Goal: Task Accomplishment & Management: Complete application form

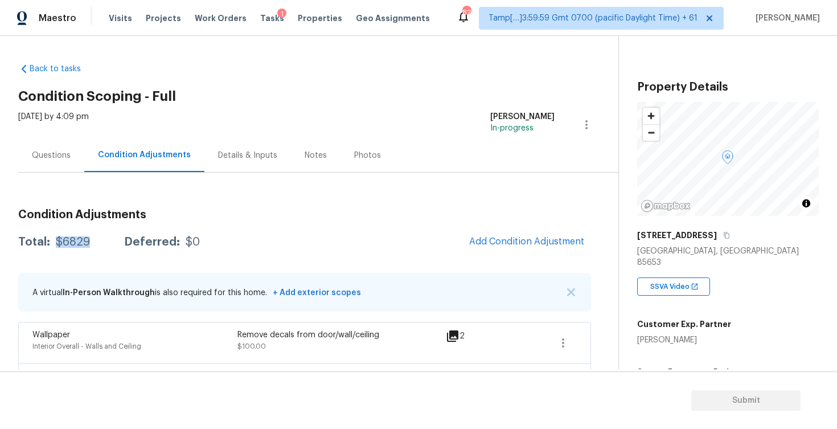
drag, startPoint x: 56, startPoint y: 244, endPoint x: 95, endPoint y: 243, distance: 38.7
click at [95, 244] on div "Total: $6829 Deferred: $0" at bounding box center [109, 241] width 182 height 11
copy div "$6829"
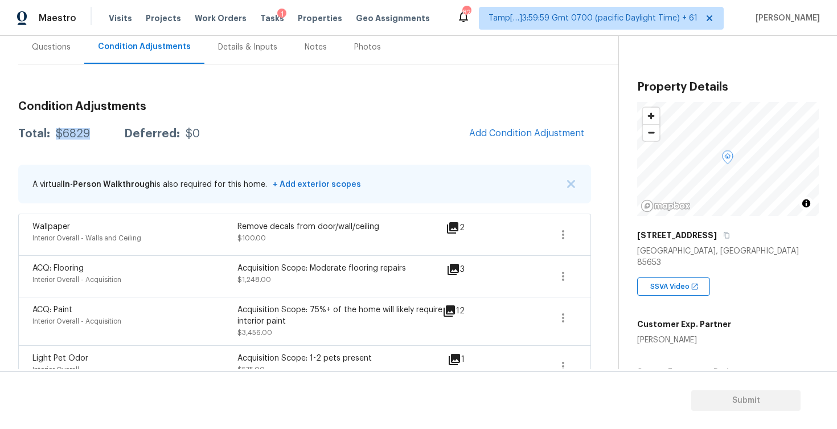
scroll to position [99, 0]
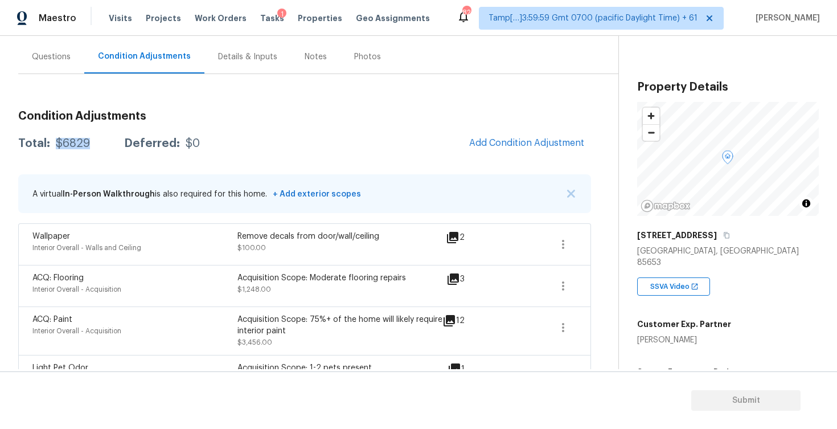
click at [60, 60] on div "Questions" at bounding box center [51, 56] width 39 height 11
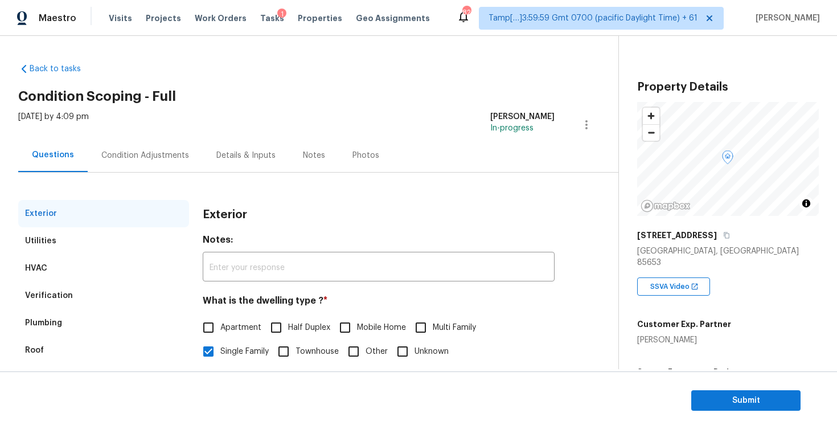
scroll to position [120, 0]
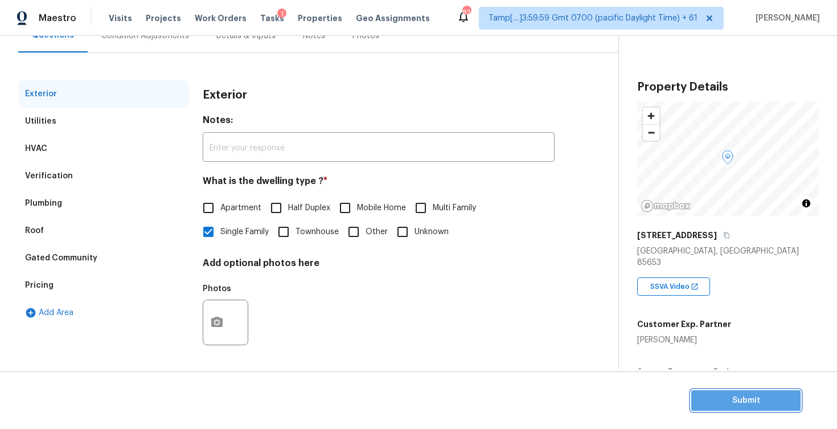
click at [736, 390] on button "Submit" at bounding box center [745, 400] width 109 height 21
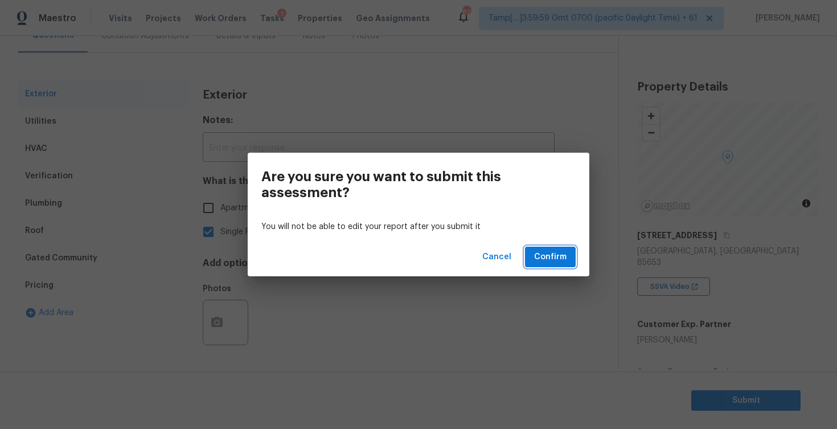
click at [564, 257] on span "Confirm" at bounding box center [550, 257] width 32 height 14
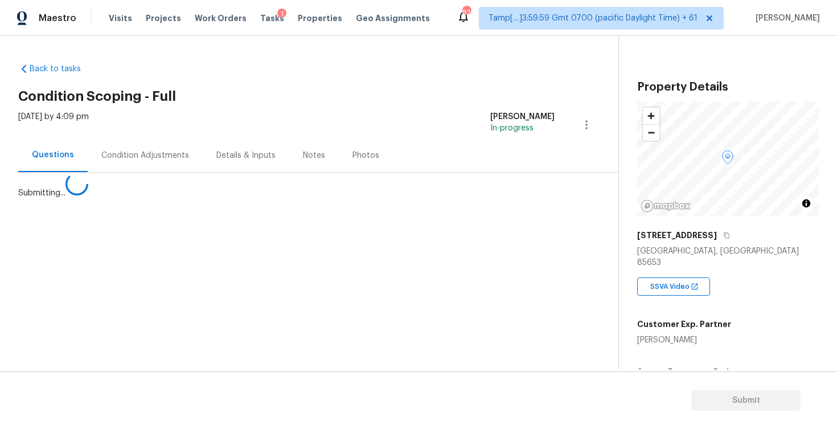
scroll to position [0, 0]
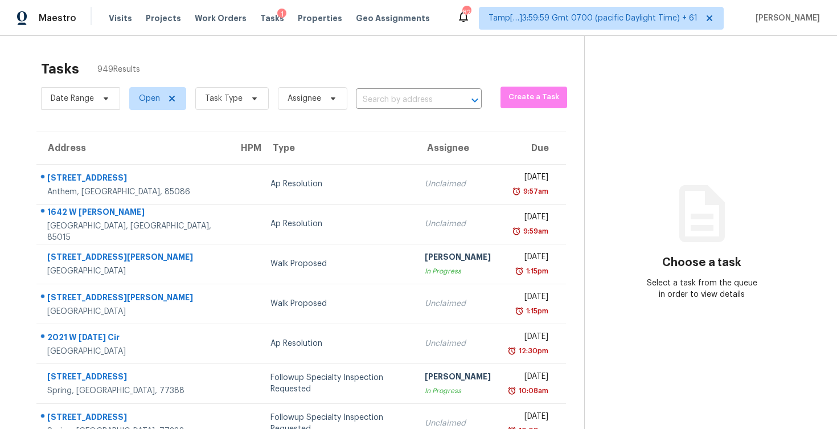
click at [432, 88] on div "Date Range Open Task Type Assignee ​" at bounding box center [261, 99] width 441 height 30
click at [431, 99] on input "text" at bounding box center [403, 100] width 94 height 18
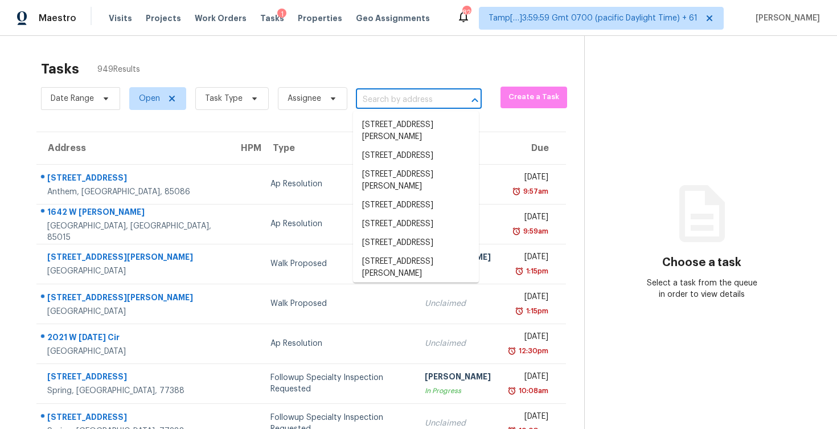
paste input "317 Saddlefield Rd Columbia, SC, 29203"
type input "317 Saddlefield Rd Columbia, SC, 29203"
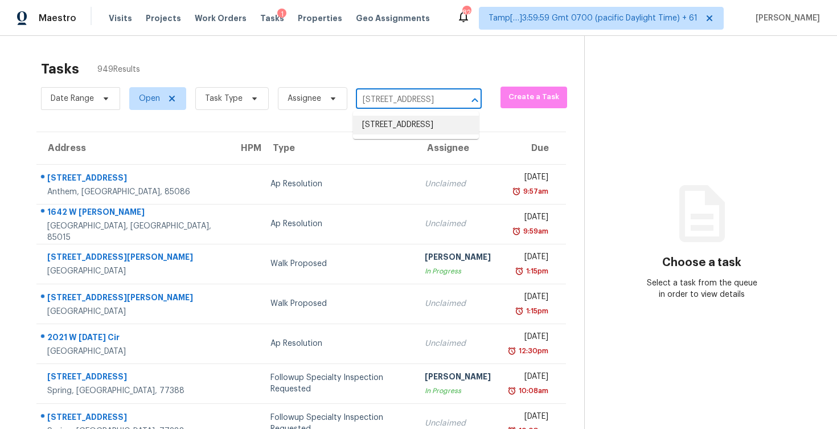
click at [431, 116] on li "317 Saddlefield Rd, Columbia, SC 29203" at bounding box center [416, 125] width 126 height 19
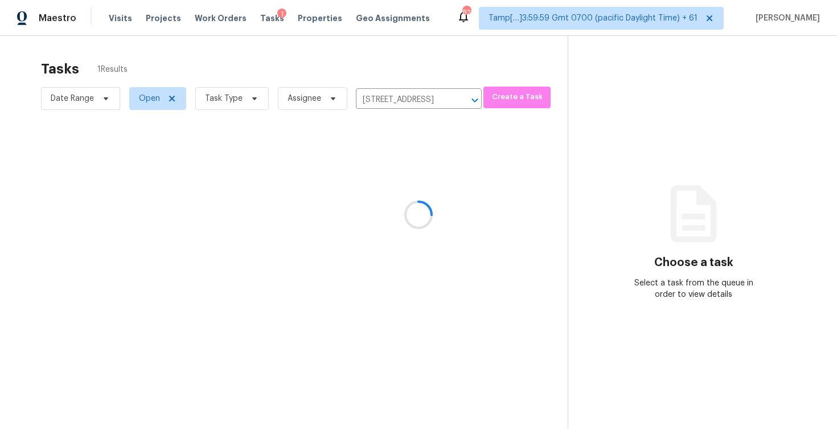
click at [442, 166] on div at bounding box center [418, 214] width 837 height 429
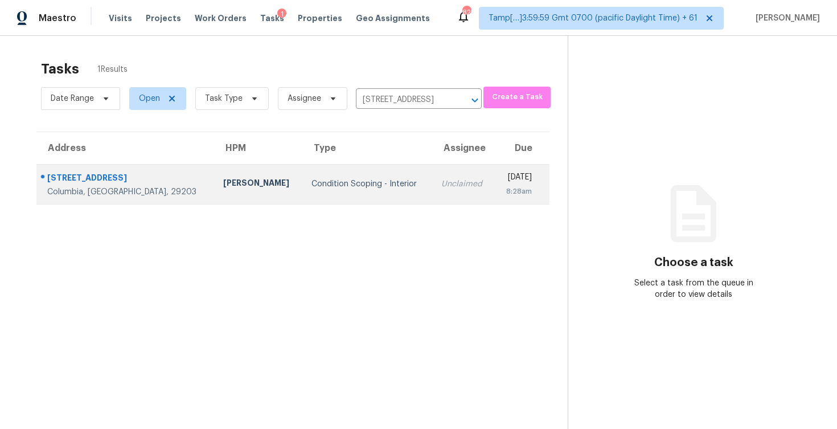
click at [494, 183] on td "Wed, Aug 27th 2025 8:28am" at bounding box center [521, 184] width 55 height 40
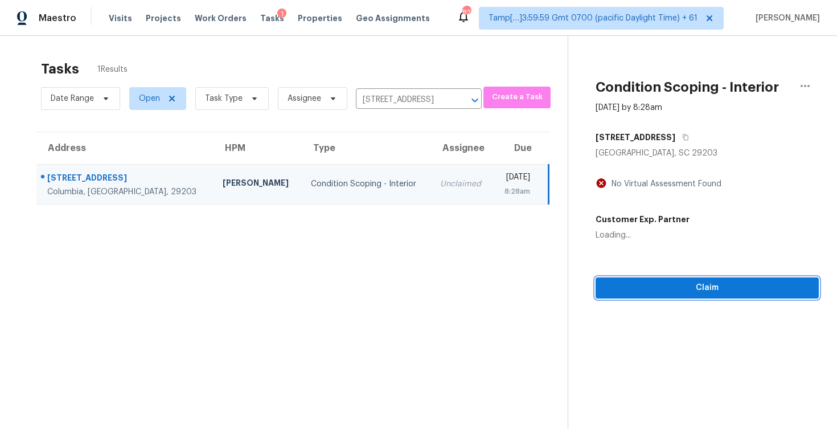
click at [684, 297] on button "Claim" at bounding box center [707, 287] width 223 height 21
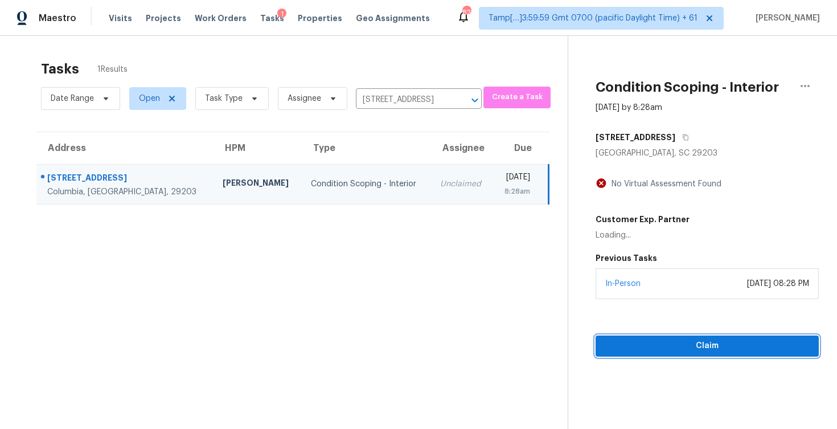
click at [690, 342] on span "Claim" at bounding box center [707, 346] width 205 height 14
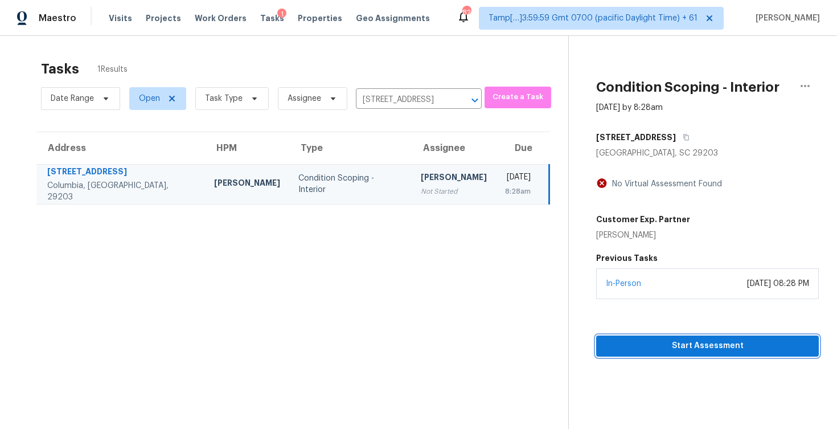
click at [690, 342] on span "Start Assessment" at bounding box center [707, 346] width 204 height 14
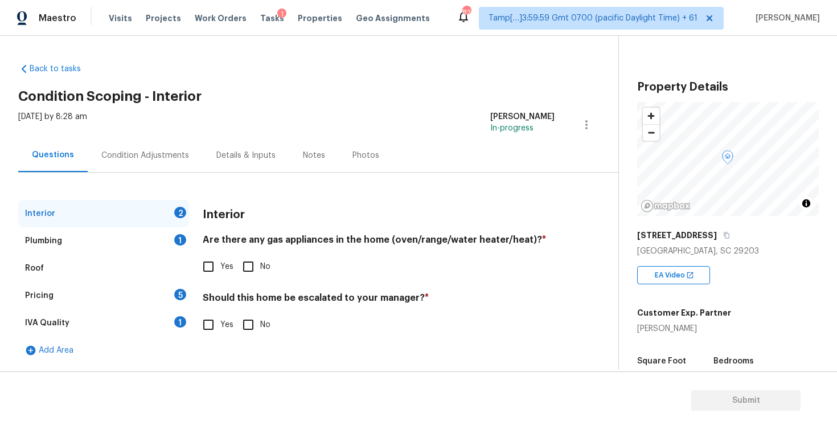
click at [155, 292] on div "Pricing 5" at bounding box center [103, 295] width 171 height 27
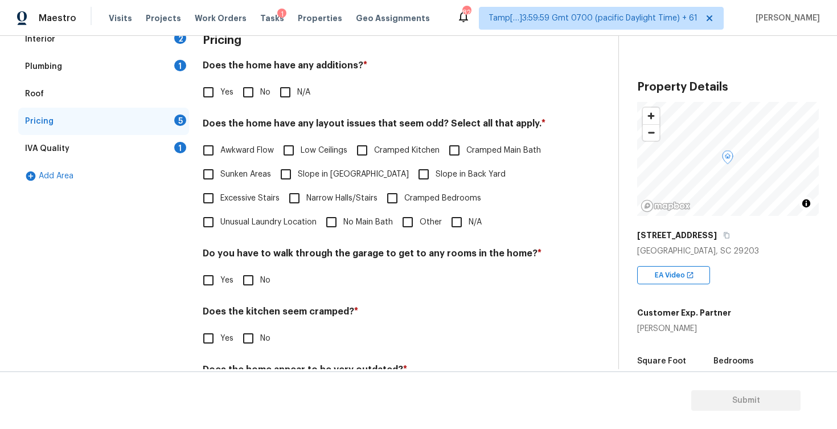
scroll to position [204, 0]
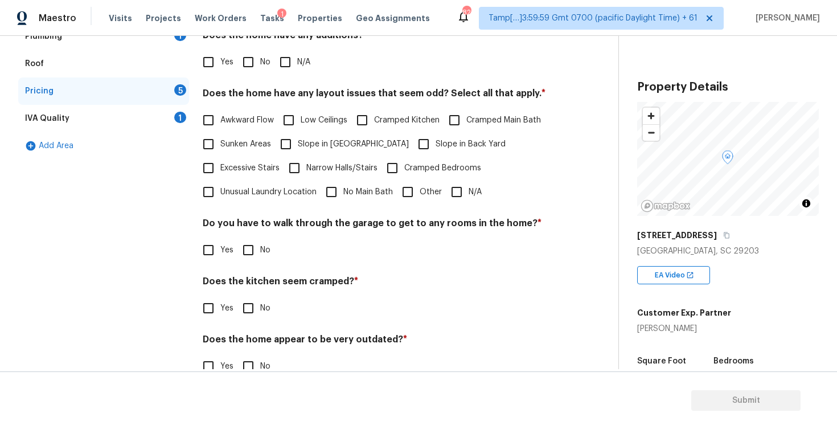
click at [413, 188] on input "Other" at bounding box center [408, 192] width 24 height 24
checkbox input "true"
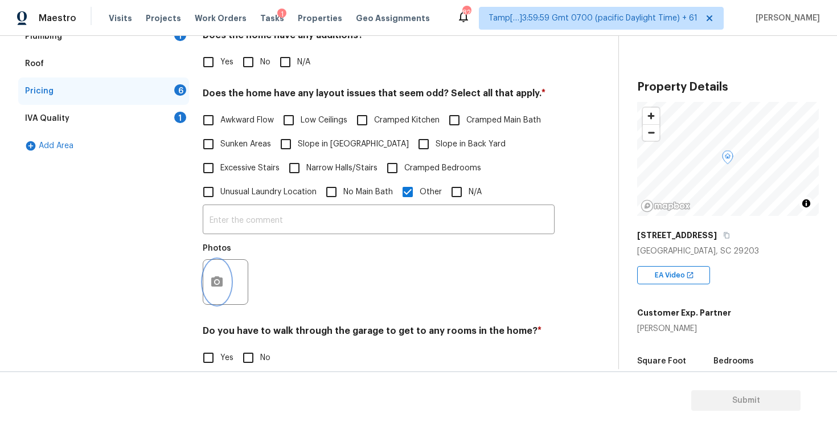
click at [211, 285] on icon "button" at bounding box center [216, 281] width 11 height 10
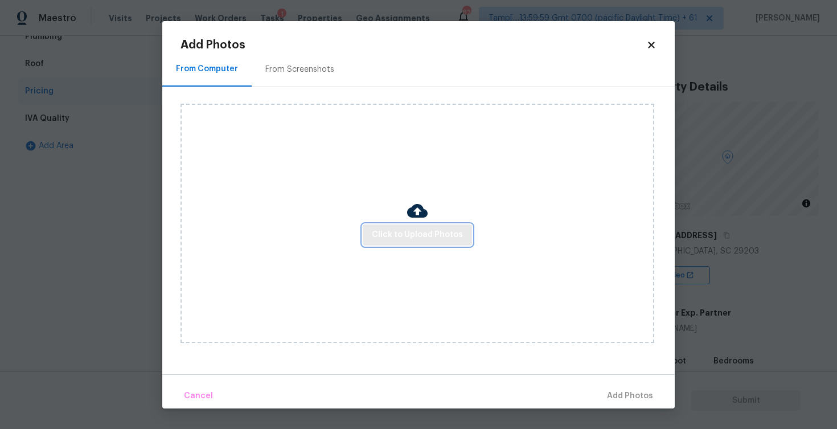
click at [399, 240] on span "Click to Upload Photos" at bounding box center [417, 235] width 91 height 14
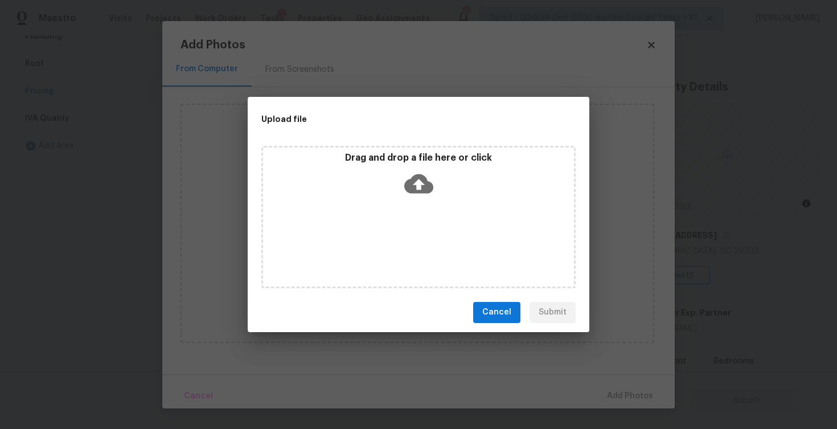
click at [461, 174] on div "Drag and drop a file here or click" at bounding box center [418, 176] width 311 height 49
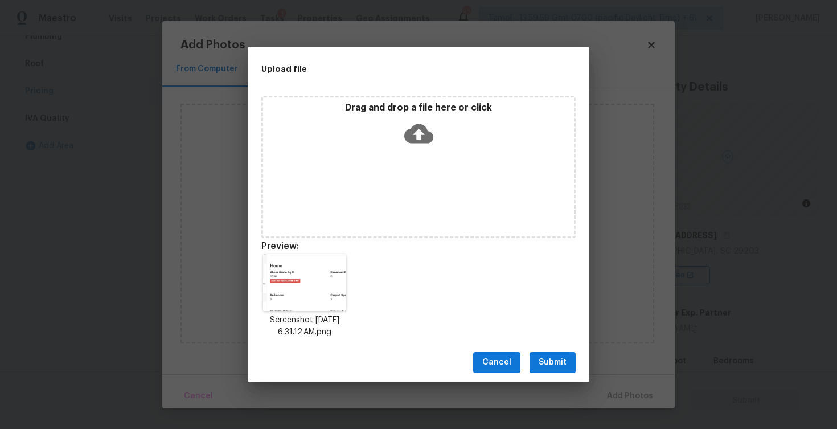
click at [553, 360] on span "Submit" at bounding box center [553, 362] width 28 height 14
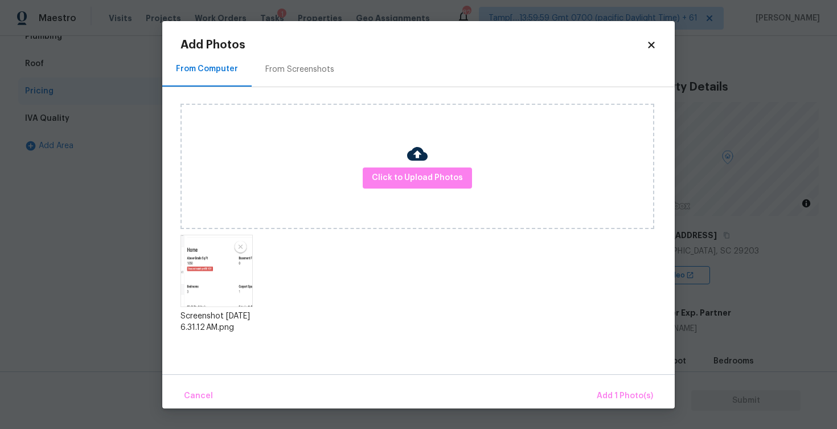
click at [592, 382] on div "Cancel Add 1 Photo(s)" at bounding box center [418, 391] width 513 height 34
click at [611, 389] on span "Add 1 Photo(s)" at bounding box center [625, 396] width 56 height 14
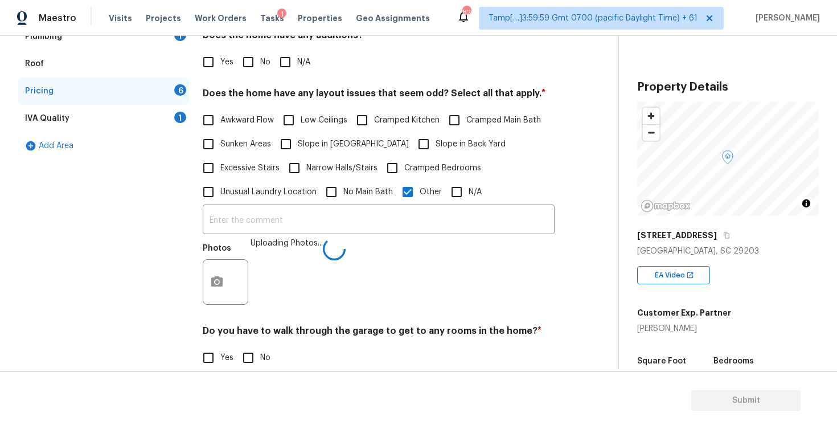
click at [339, 238] on icon at bounding box center [334, 248] width 27 height 27
click at [338, 222] on input "text" at bounding box center [379, 220] width 352 height 27
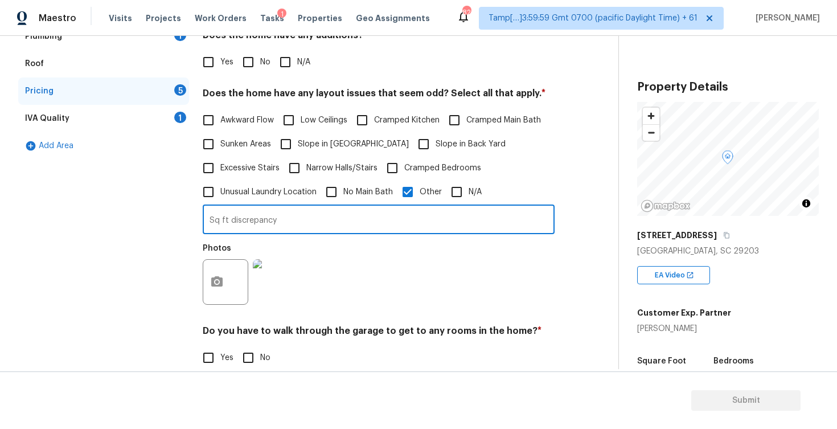
type input "Sq ft discrepancy"
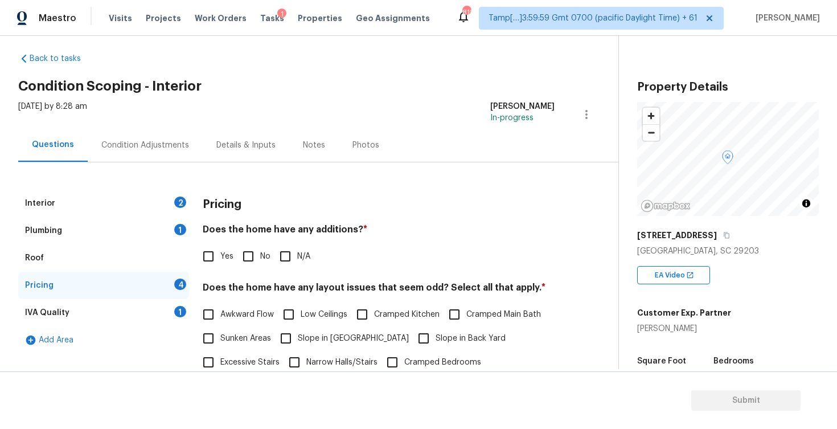
scroll to position [0, 0]
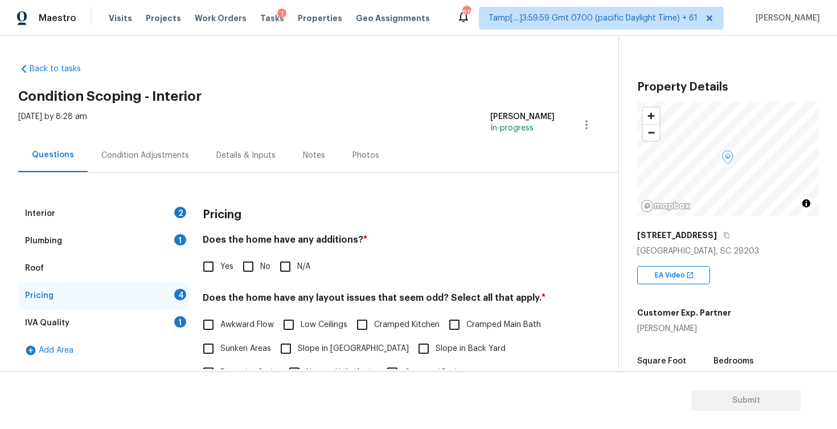
click at [177, 169] on div "Condition Adjustments" at bounding box center [145, 155] width 115 height 34
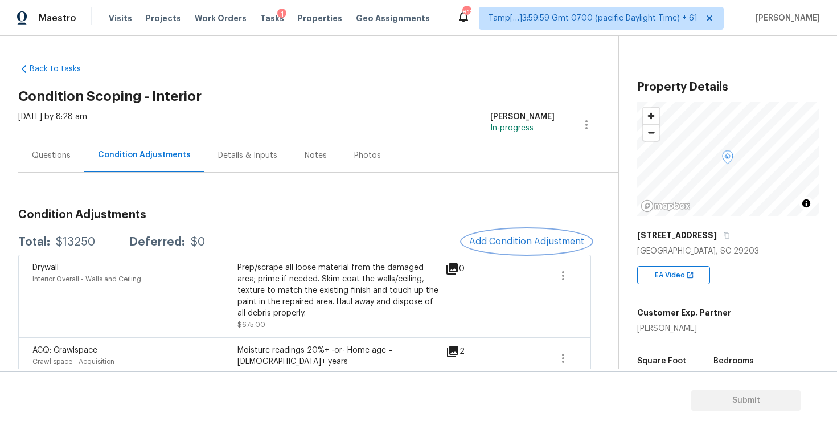
click at [499, 236] on span "Add Condition Adjustment" at bounding box center [526, 241] width 115 height 10
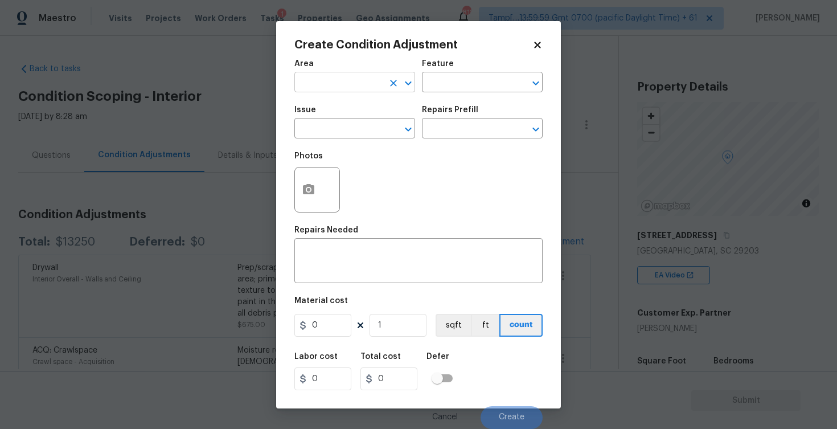
click at [347, 79] on input "text" at bounding box center [338, 84] width 89 height 18
click at [353, 125] on li "Interior Overall" at bounding box center [354, 127] width 121 height 19
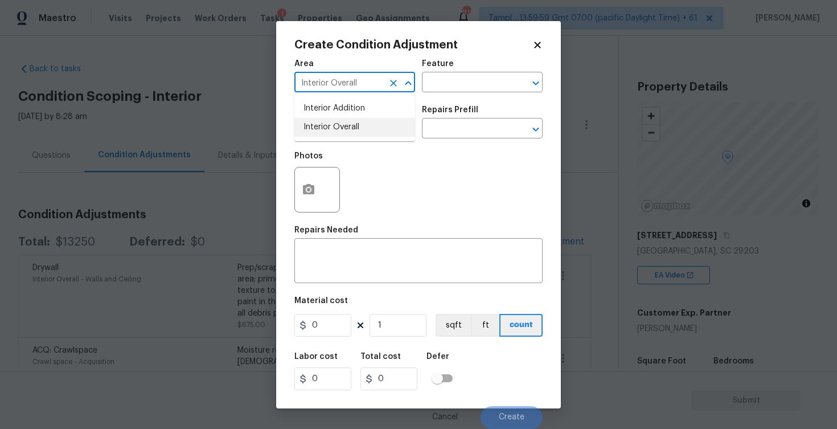
type input "Interior Overall"
click at [353, 125] on input "text" at bounding box center [338, 130] width 89 height 18
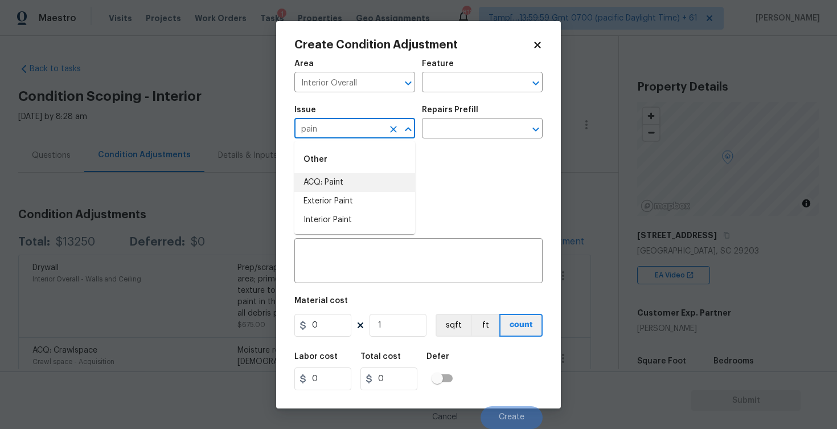
click at [358, 181] on li "ACQ: Paint" at bounding box center [354, 182] width 121 height 19
type input "ACQ: Paint"
click at [447, 127] on input "text" at bounding box center [466, 130] width 89 height 18
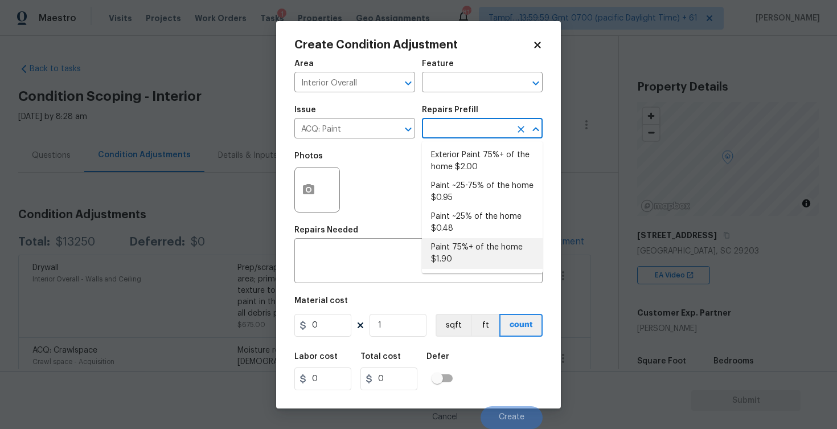
click at [454, 249] on li "Paint 75%+ of the home $1.90" at bounding box center [482, 253] width 121 height 31
type input "Acquisition"
type textarea "Acquisition Scope: 75%+ of the home will likely require interior paint"
type input "1.9"
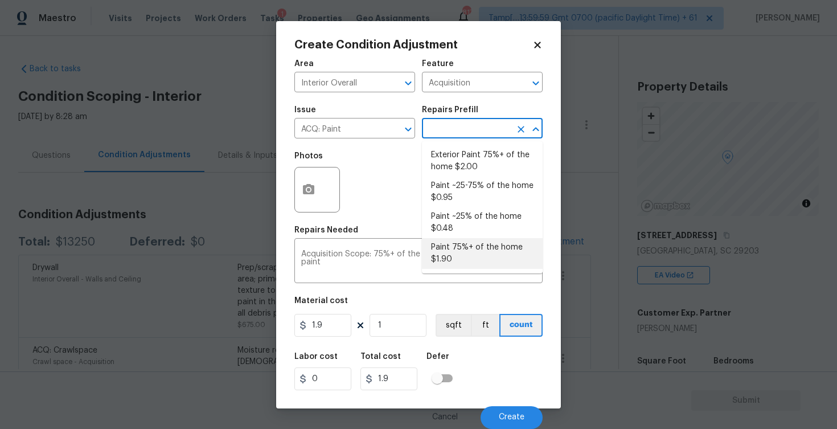
click at [391, 313] on figure "Material cost 1.9 1 sqft ft count" at bounding box center [418, 318] width 248 height 42
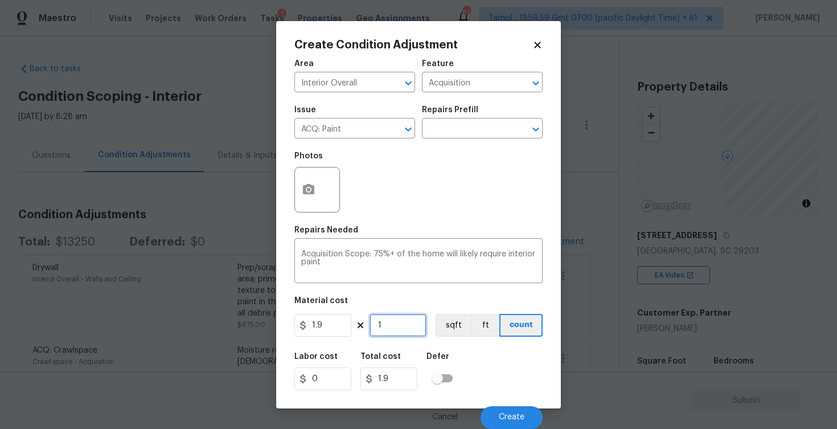
click at [395, 323] on input "1" at bounding box center [398, 325] width 57 height 23
type input "0"
paste input "105"
type input "1050"
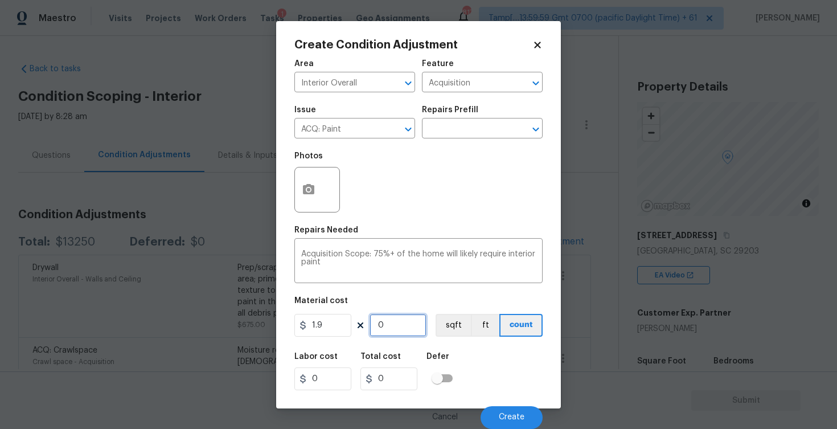
type input "1995"
type input "1050"
click at [452, 321] on button "sqft" at bounding box center [453, 325] width 35 height 23
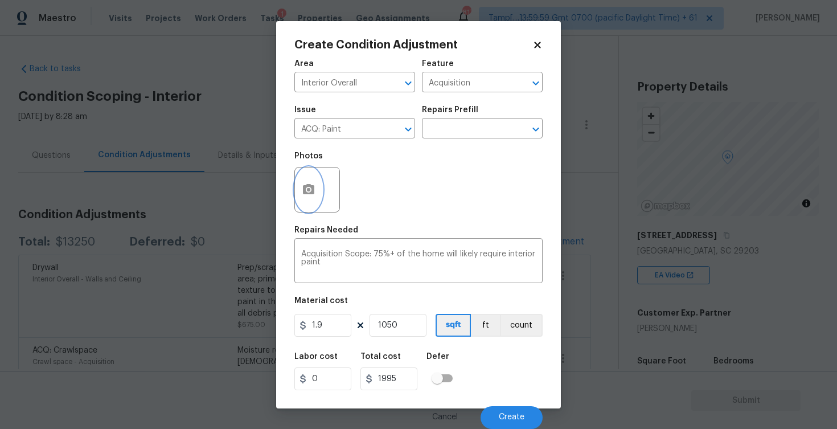
click at [315, 189] on button "button" at bounding box center [308, 189] width 27 height 44
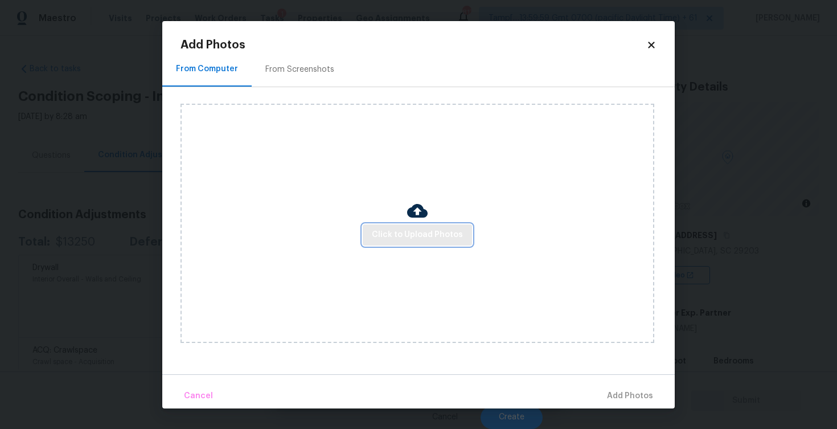
click at [383, 233] on span "Click to Upload Photos" at bounding box center [417, 235] width 91 height 14
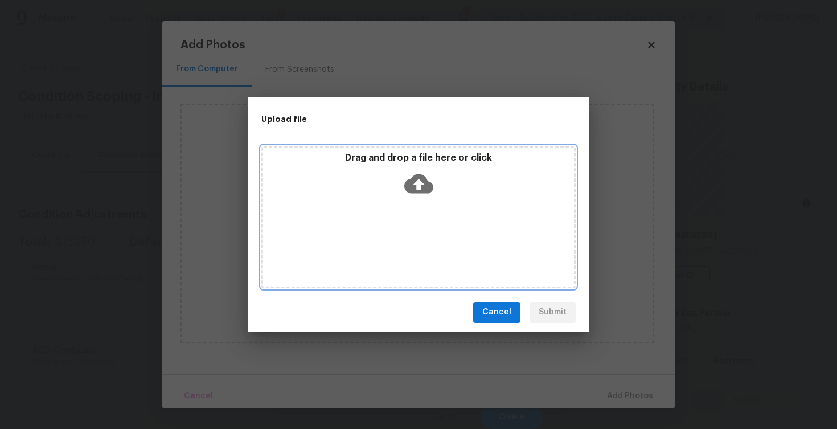
click at [405, 191] on icon at bounding box center [418, 183] width 29 height 29
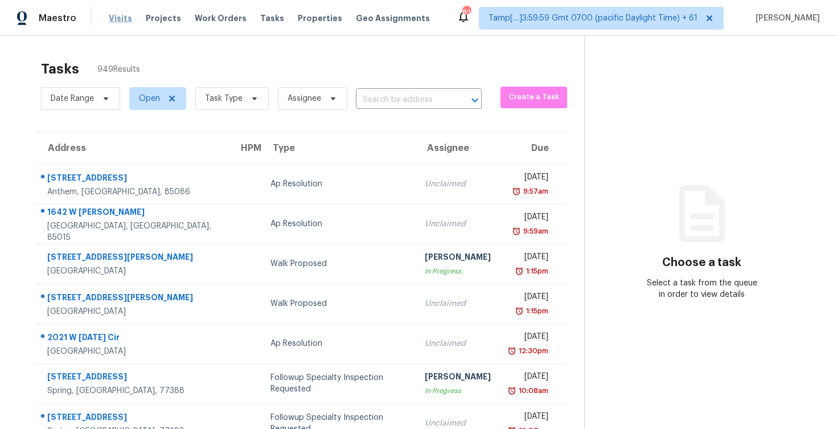
click at [122, 16] on span "Visits" at bounding box center [120, 18] width 23 height 11
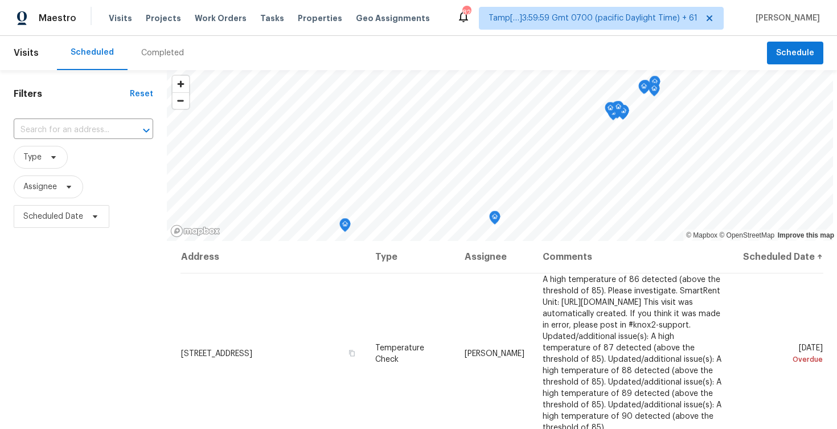
click at [192, 50] on div "Completed" at bounding box center [163, 53] width 70 height 34
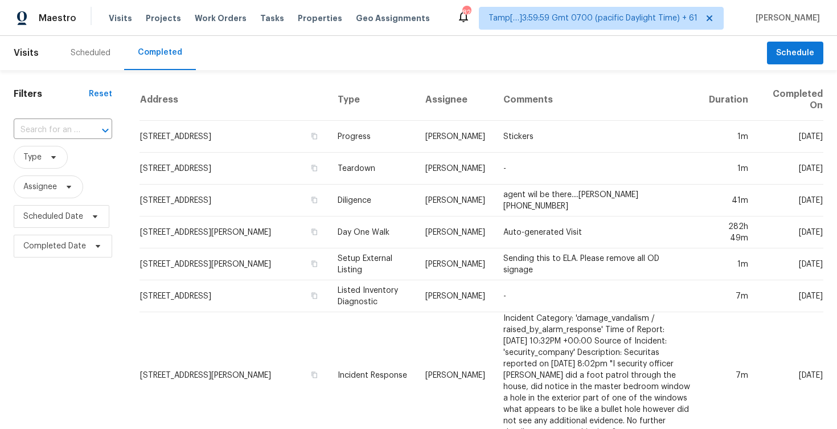
click at [65, 118] on div "​" at bounding box center [63, 130] width 99 height 24
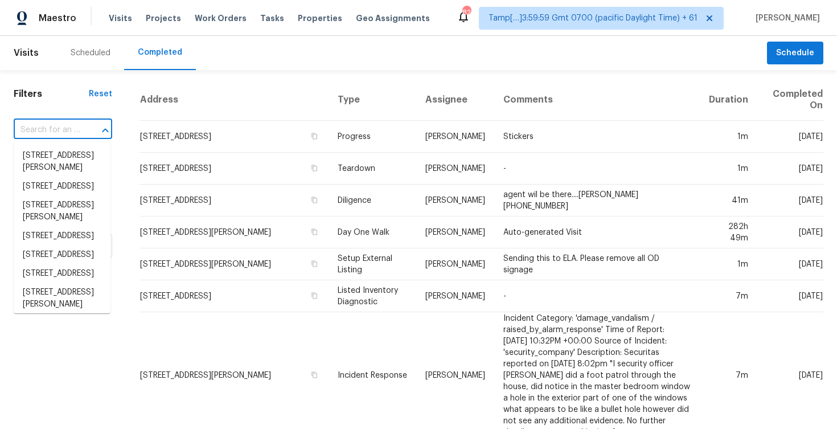
click at [67, 129] on input "text" at bounding box center [47, 130] width 67 height 18
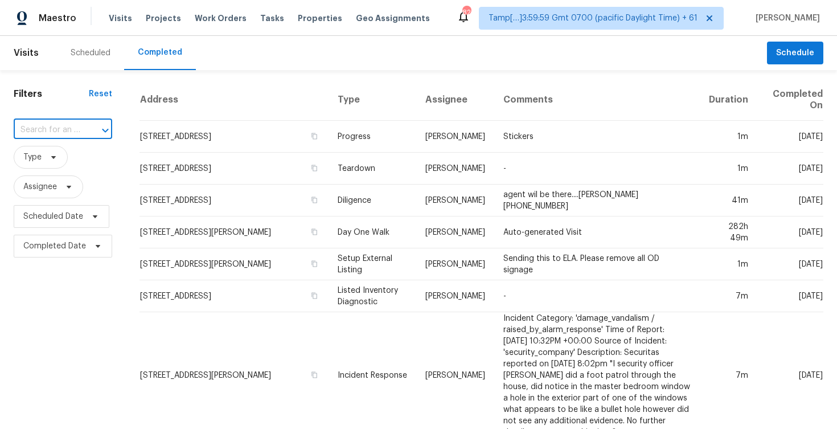
paste input "317 Saddlefield Rd Columbia, SC, 29203"
type input "317 Saddlefield Rd Columbia, SC, 29203"
click at [94, 163] on li "317 Saddlefield Rd, Columbia, SC 29203" at bounding box center [62, 155] width 97 height 19
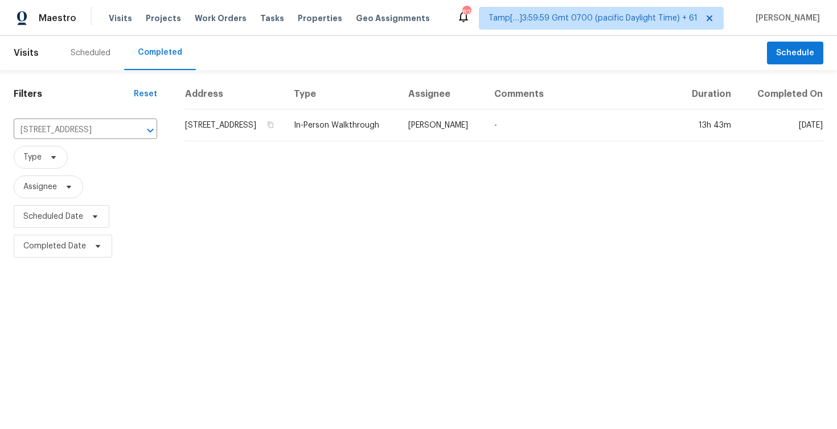
click at [198, 109] on th "Address" at bounding box center [235, 94] width 100 height 30
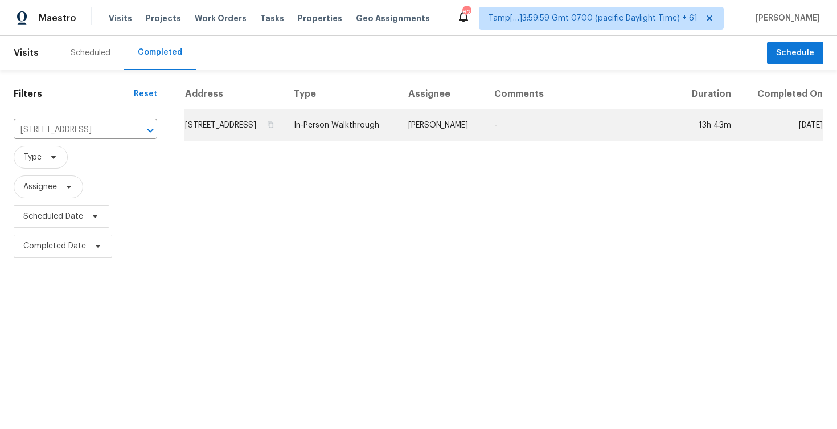
click at [203, 126] on td "317 Saddlefield Rd, Columbia, SC 29203" at bounding box center [235, 125] width 100 height 32
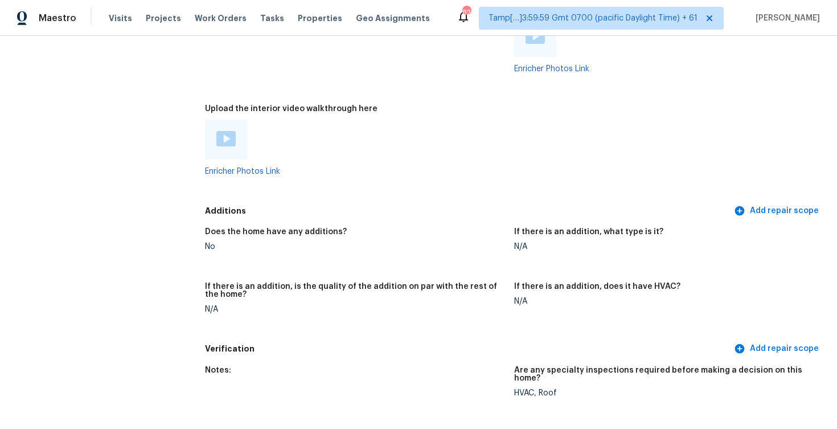
scroll to position [2219, 0]
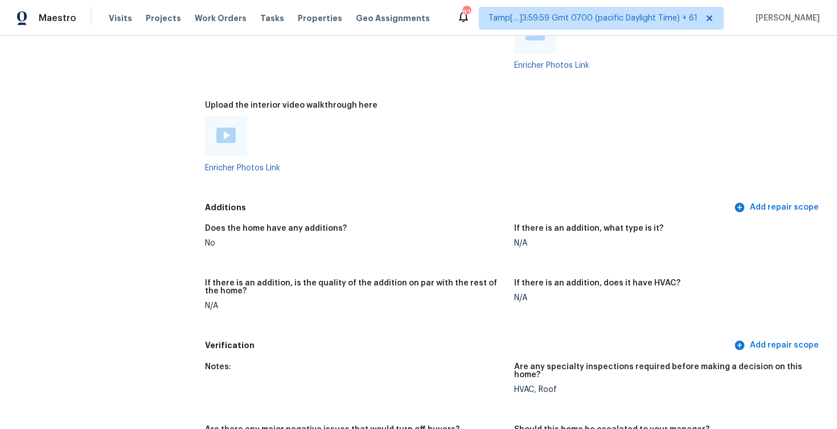
click at [216, 124] on div at bounding box center [226, 136] width 42 height 40
click at [220, 128] on img at bounding box center [225, 135] width 19 height 15
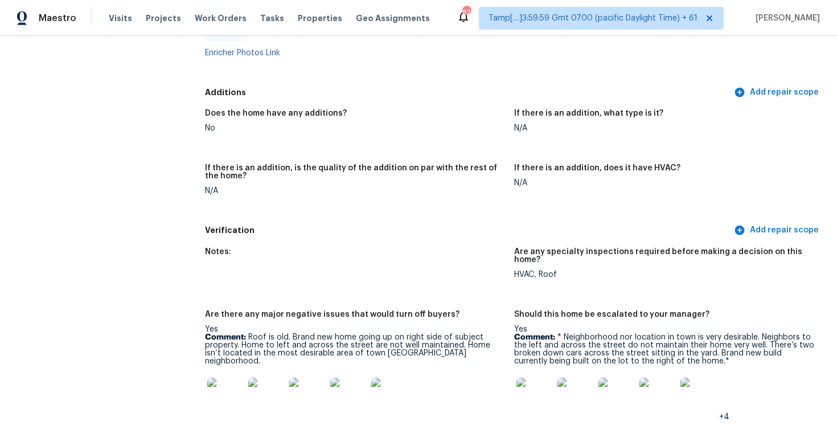
scroll to position [2314, 0]
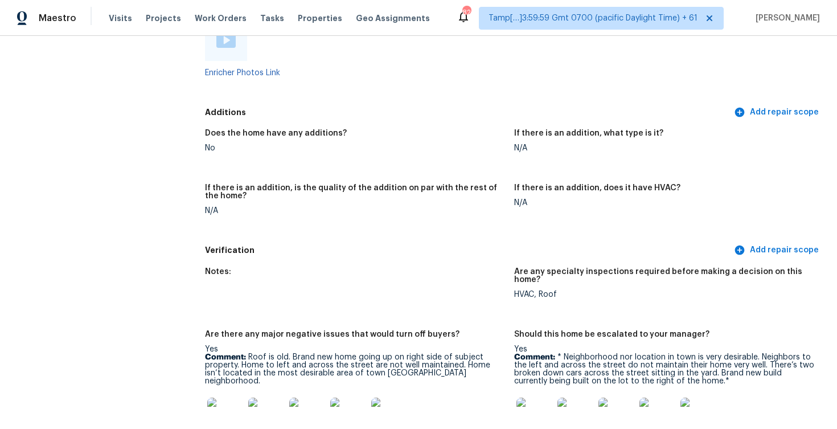
click at [334, 184] on h5 "If there is an addition, is the quality of the addition on par with the rest of…" at bounding box center [355, 192] width 300 height 16
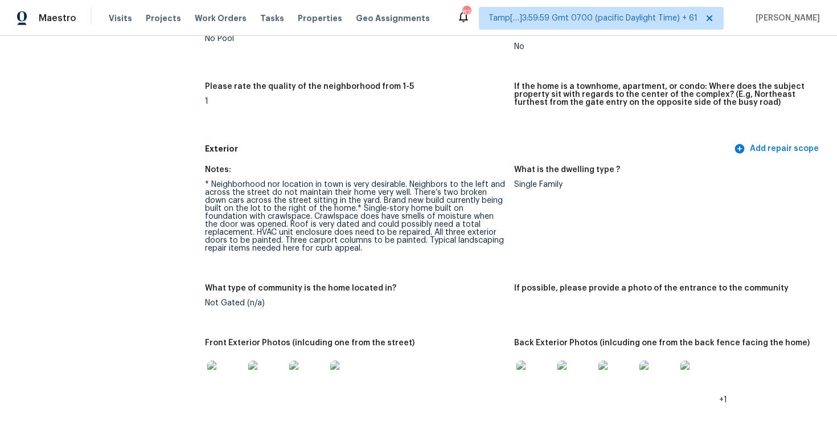
scroll to position [1551, 0]
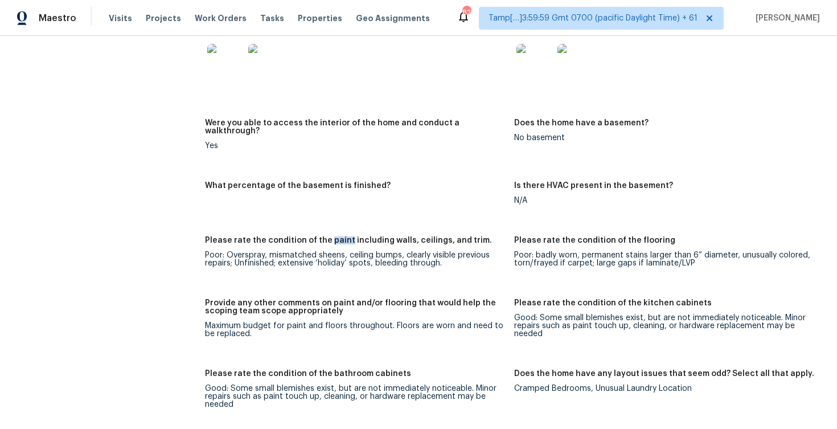
click at [494, 200] on figure "What percentage of the basement is finished?" at bounding box center [359, 202] width 309 height 41
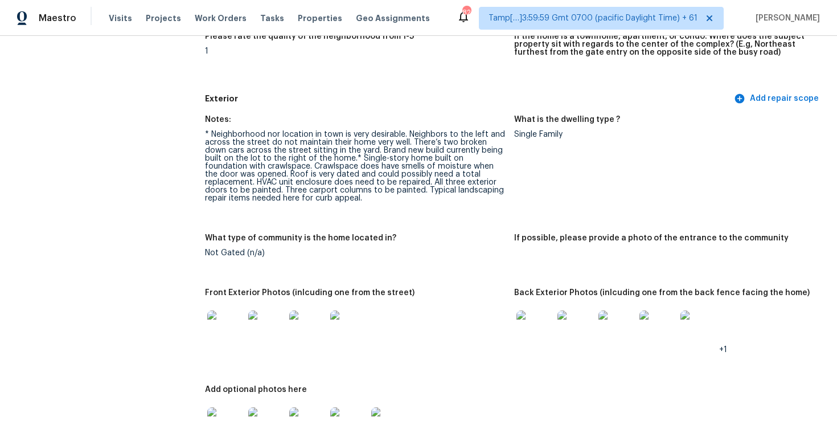
scroll to position [380, 0]
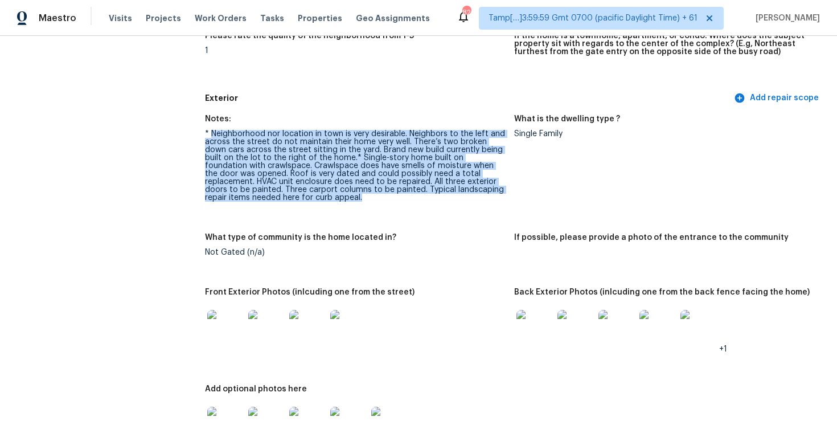
drag, startPoint x: 210, startPoint y: 132, endPoint x: 290, endPoint y: 200, distance: 104.6
click at [290, 200] on div "* Neighborhood nor location in town is very desirable. Neighbors to the left an…" at bounding box center [355, 166] width 300 height 72
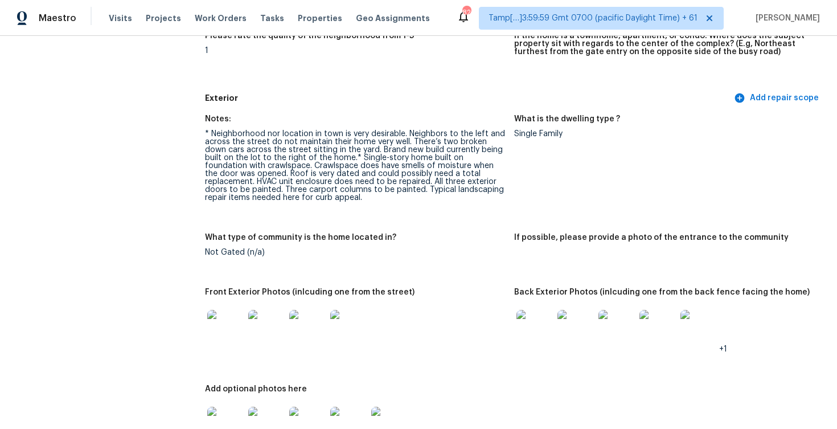
drag, startPoint x: 250, startPoint y: 165, endPoint x: 349, endPoint y: 203, distance: 106.2
click at [349, 203] on figure "Notes: * Neighborhood nor location in town is very desirable. Neighbors to the …" at bounding box center [359, 167] width 309 height 105
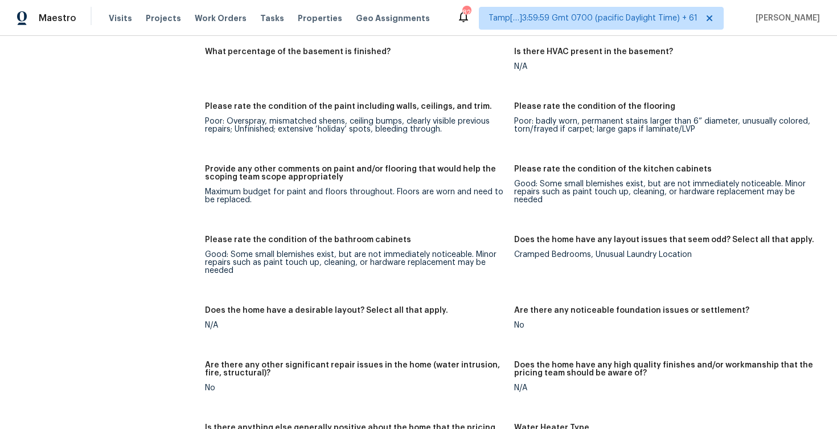
scroll to position [1686, 0]
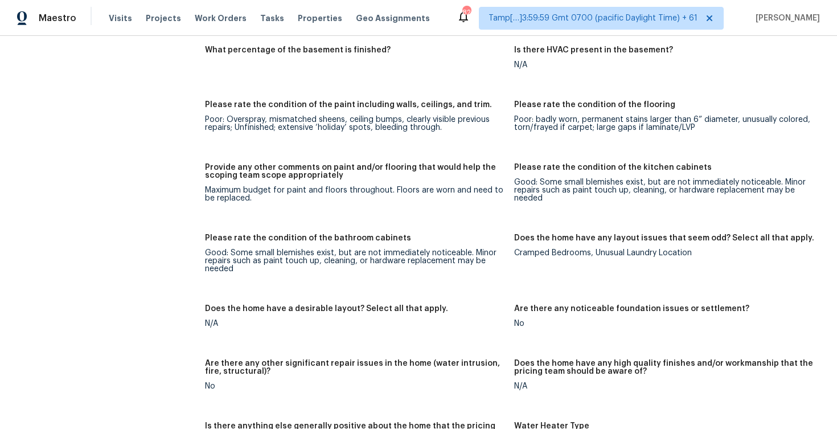
click at [409, 198] on figure "Provide any other comments on paint and/or flooring that would help the scoping…" at bounding box center [359, 191] width 309 height 57
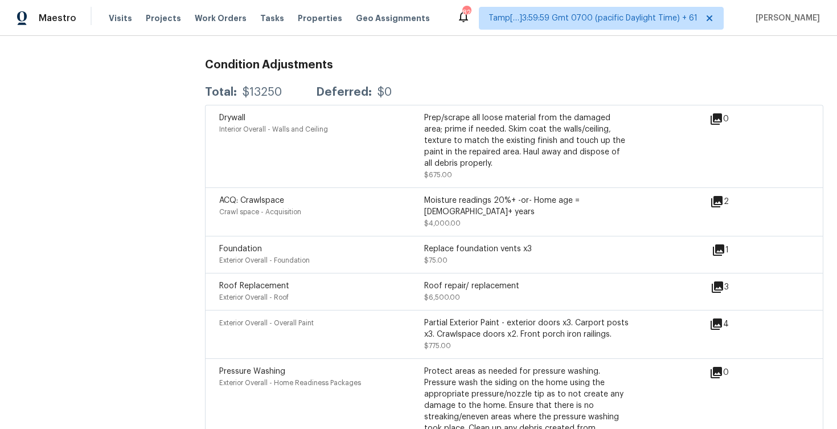
scroll to position [2916, 0]
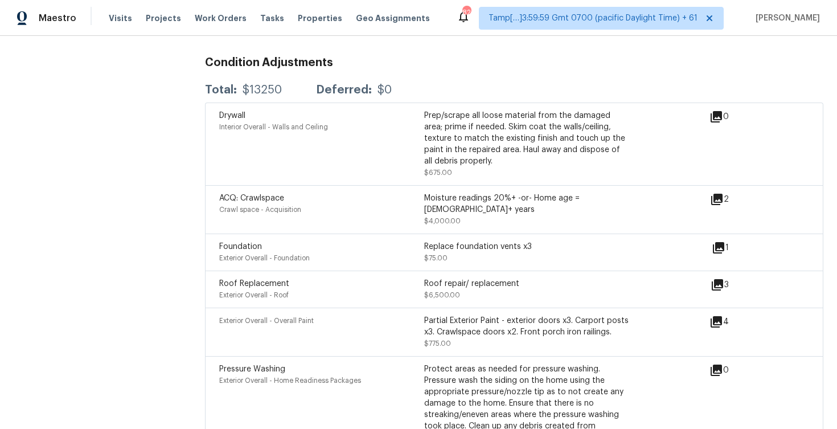
click at [521, 315] on div "Partial Exterior Paint - exterior doors x3. Carport posts x3. Crawlspace doors …" at bounding box center [526, 326] width 205 height 23
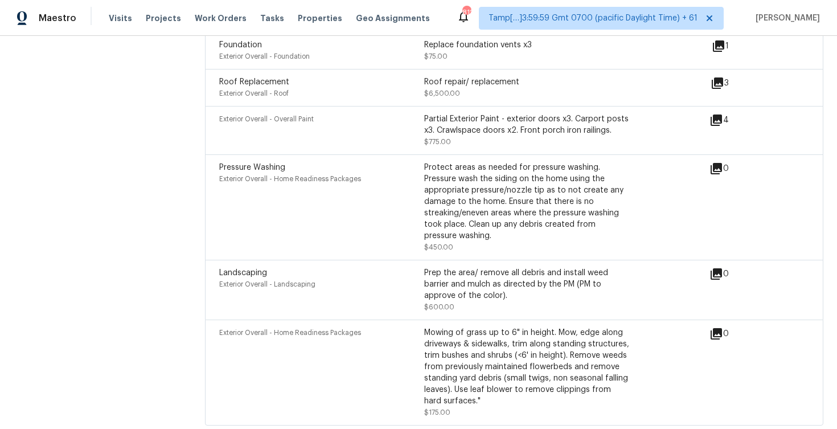
scroll to position [1684, 0]
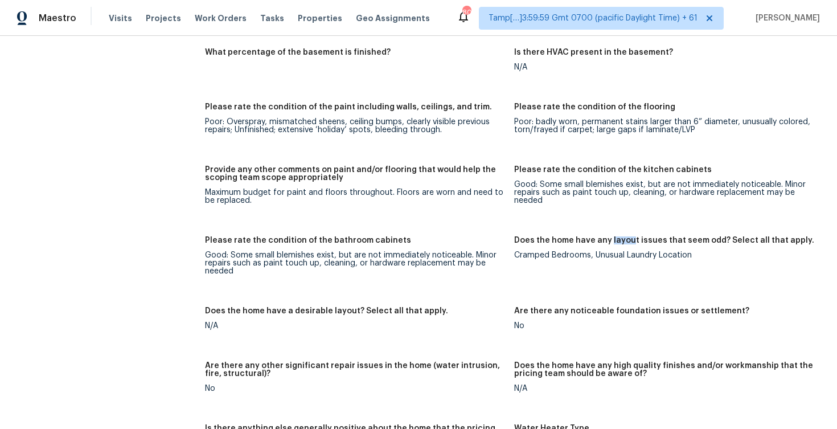
click at [437, 188] on div "Maximum budget for paint and floors throughout. Floors are worn and need to be …" at bounding box center [355, 196] width 300 height 16
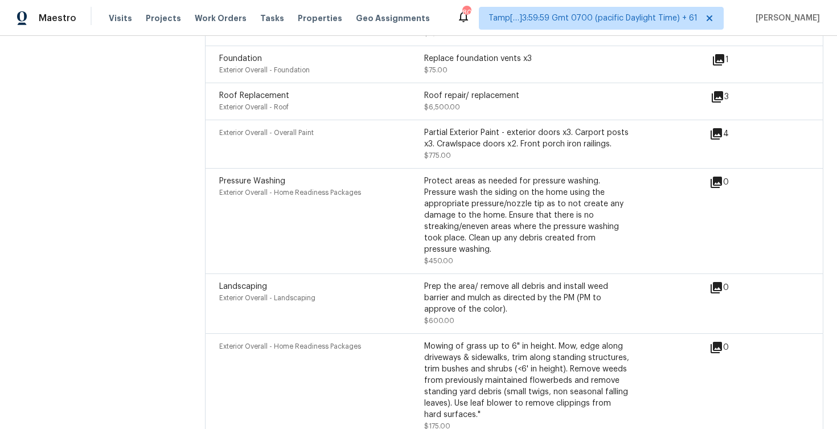
scroll to position [3118, 0]
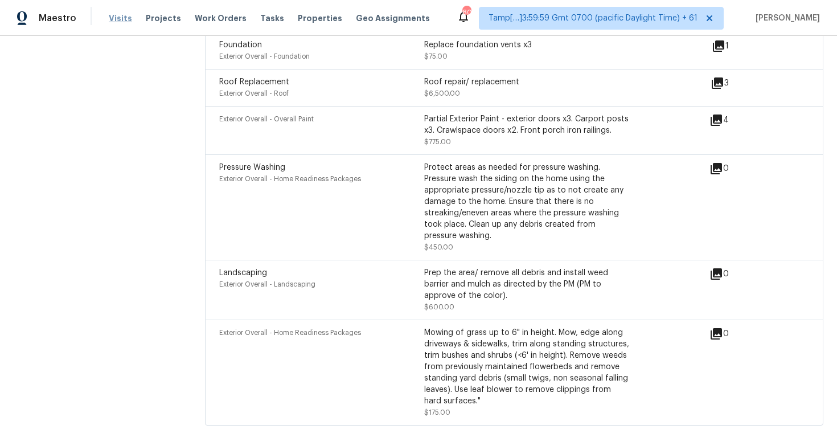
click at [124, 22] on span "Visits" at bounding box center [120, 18] width 23 height 11
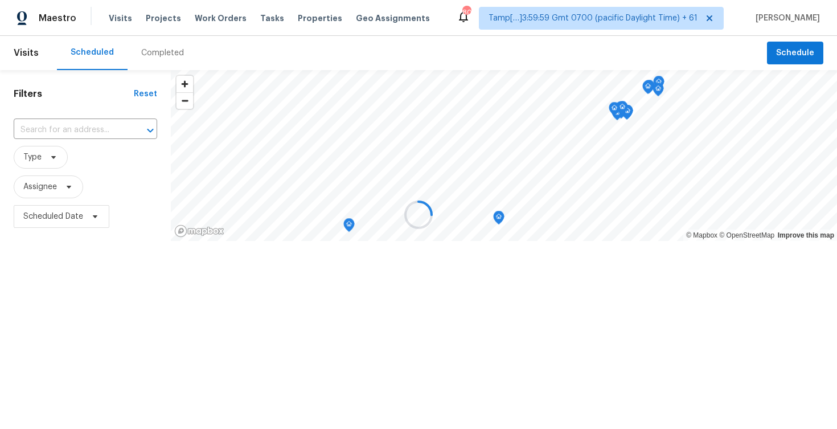
click at [162, 56] on div at bounding box center [418, 214] width 837 height 429
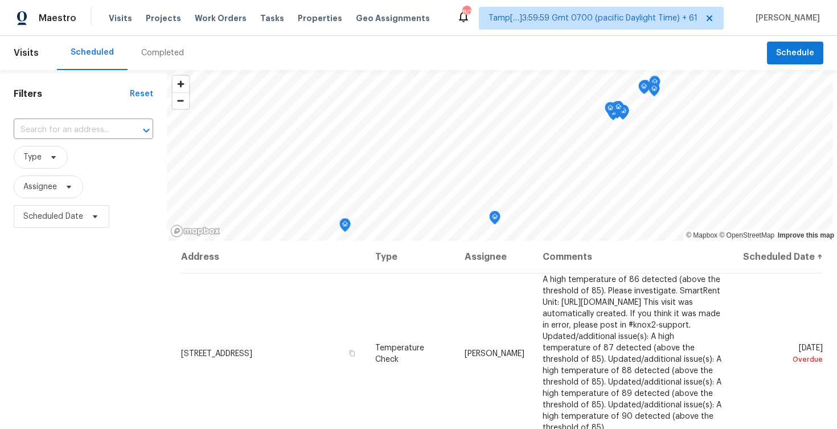
click at [162, 56] on div "Completed" at bounding box center [162, 52] width 43 height 11
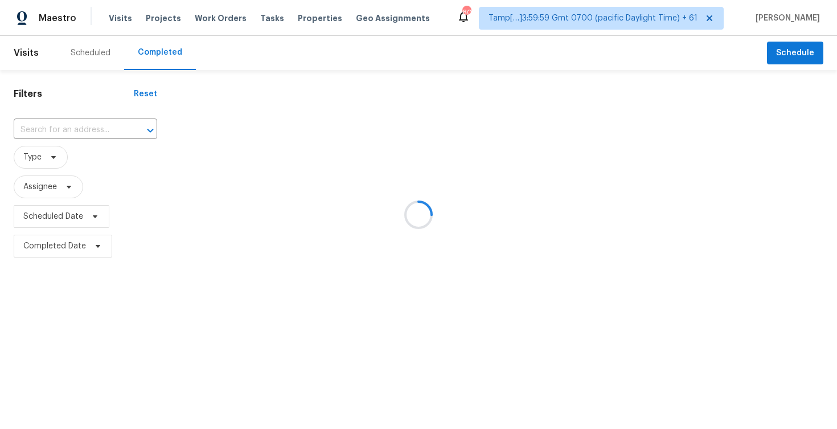
click at [77, 136] on div at bounding box center [418, 214] width 837 height 429
click at [81, 130] on div at bounding box center [418, 214] width 837 height 429
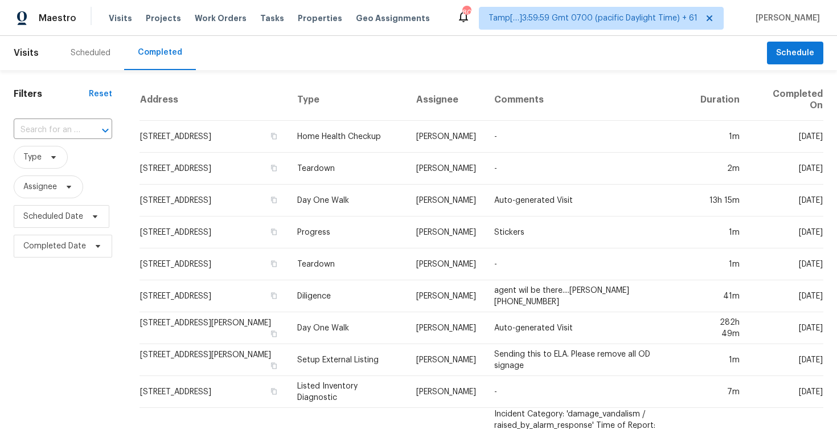
click at [83, 130] on div at bounding box center [98, 130] width 30 height 16
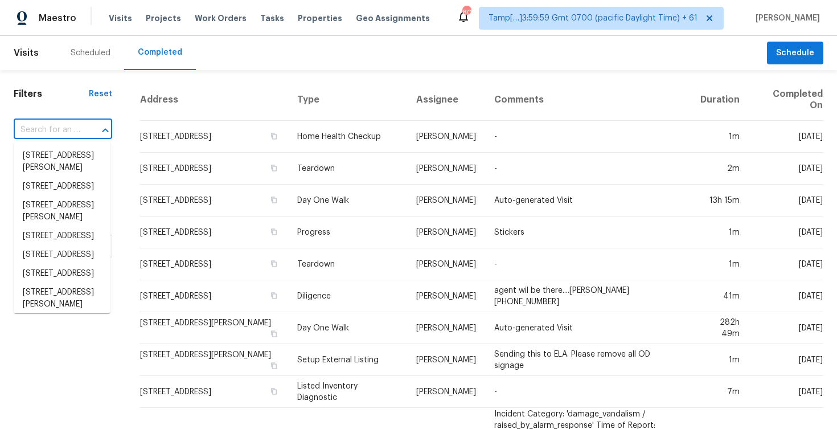
paste input "3129 Rainier Ave Columbus, OH, 43231"
type input "3129 Rainier Ave Columbus, OH, 43231"
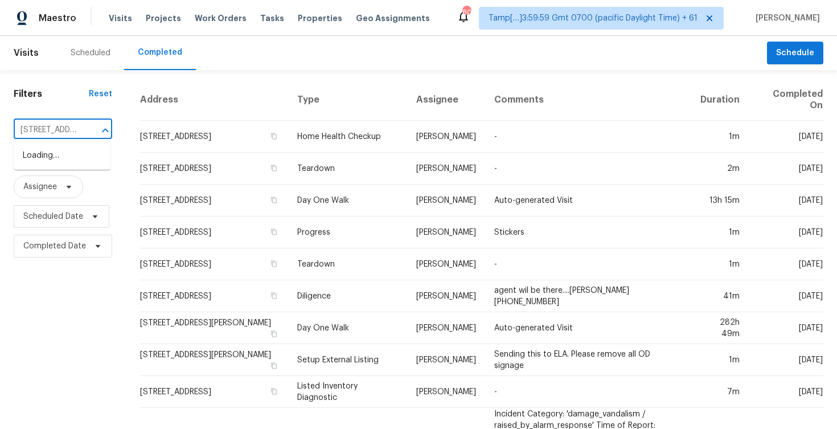
scroll to position [0, 86]
click at [97, 163] on li "3129 Rainier Ave, Columbus, OH 43231" at bounding box center [62, 155] width 97 height 19
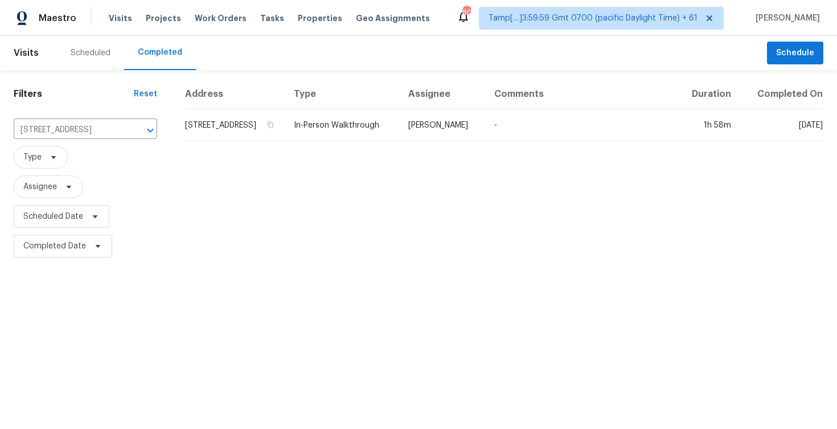
click at [210, 141] on td "3129 Rainier Ave, Columbus, OH 43231" at bounding box center [235, 125] width 100 height 32
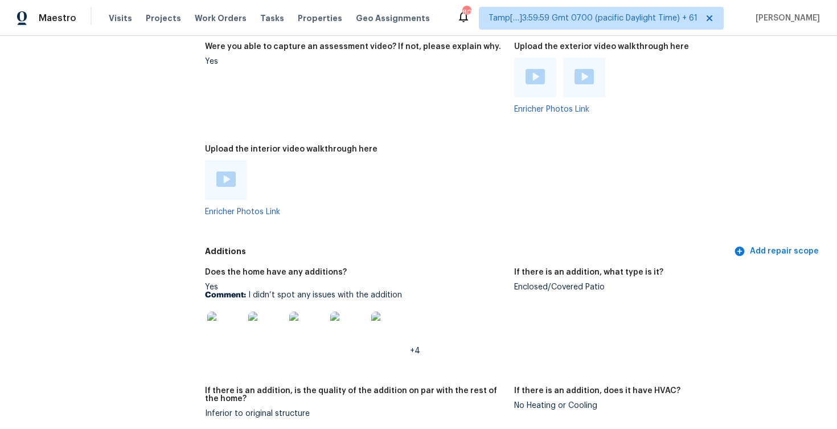
scroll to position [2205, 0]
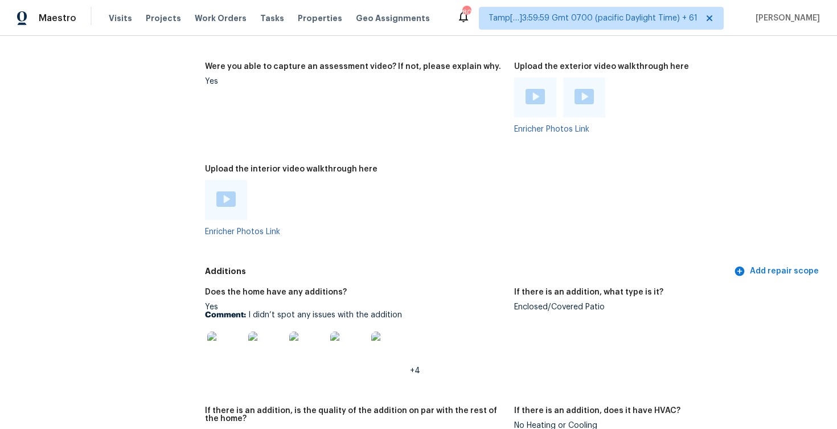
click at [216, 203] on img at bounding box center [225, 198] width 19 height 15
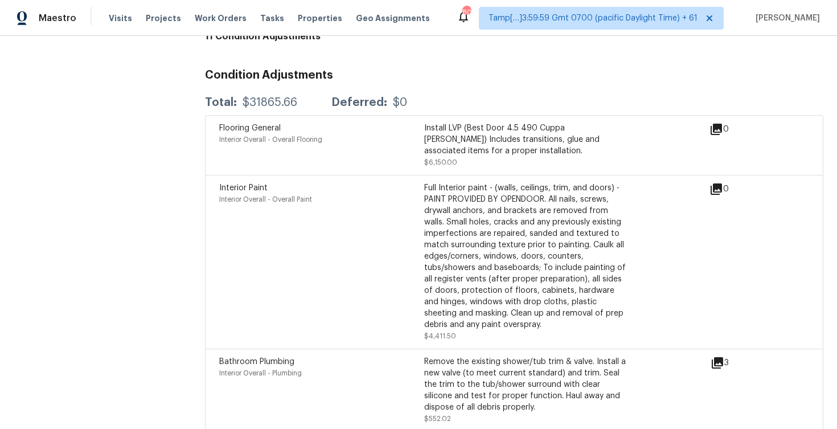
scroll to position [2911, 0]
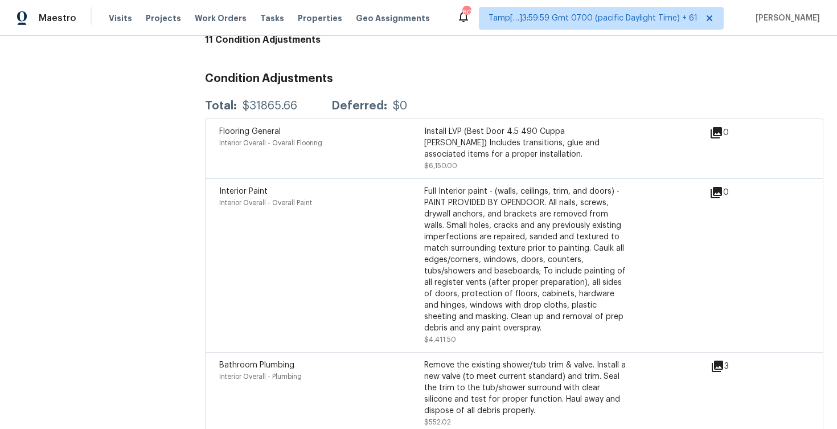
click at [354, 158] on div "Flooring General Interior Overall - Overall Flooring" at bounding box center [321, 149] width 205 height 46
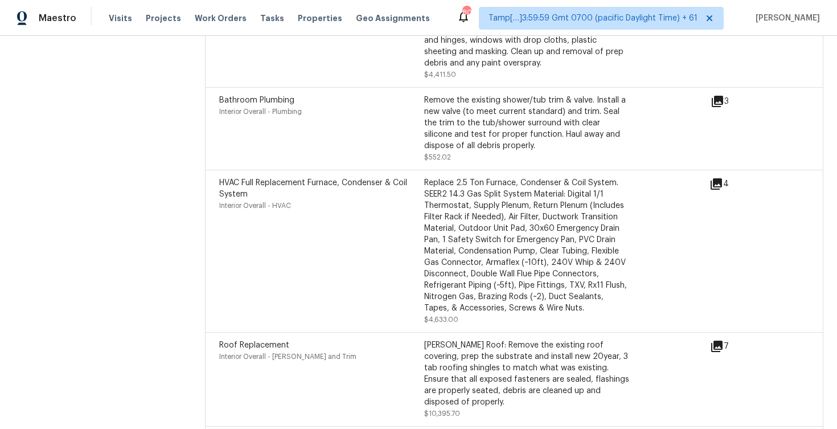
scroll to position [3116, 0]
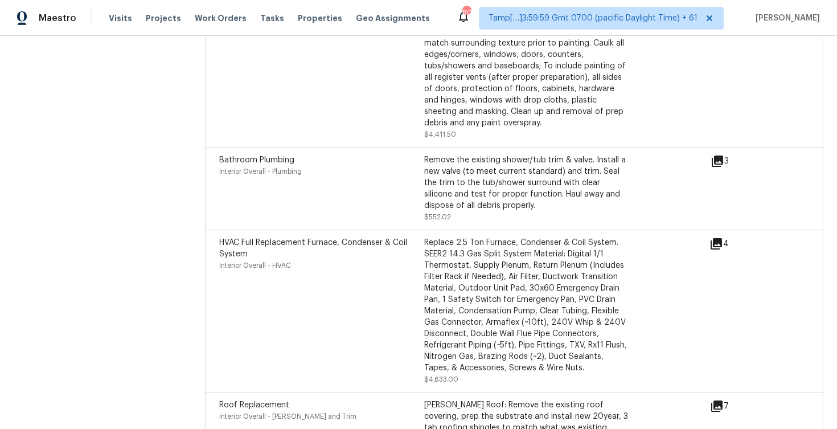
click at [336, 181] on div "Bathroom Plumbing Interior Overall - Plumbing" at bounding box center [321, 188] width 205 height 68
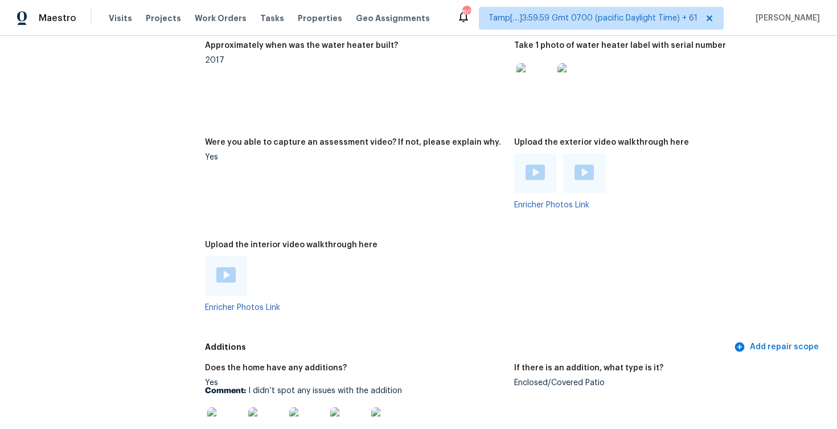
scroll to position [2125, 0]
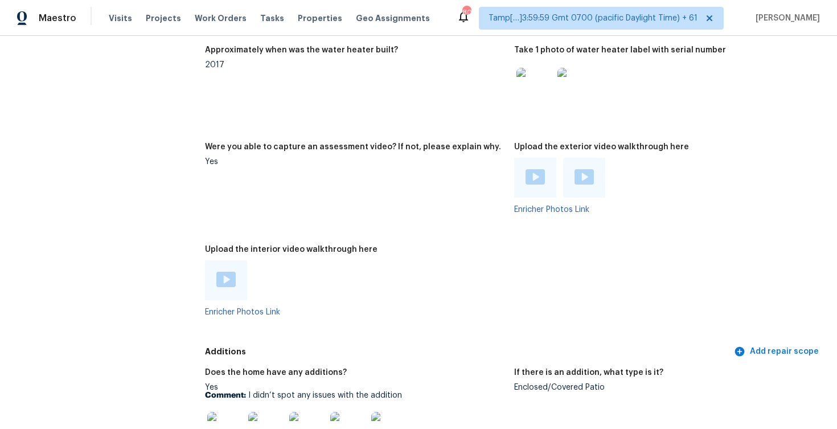
click at [229, 272] on img at bounding box center [225, 279] width 19 height 15
click at [526, 167] on div at bounding box center [535, 178] width 42 height 40
click at [536, 172] on img at bounding box center [535, 176] width 19 height 15
click at [586, 183] on img at bounding box center [584, 176] width 19 height 15
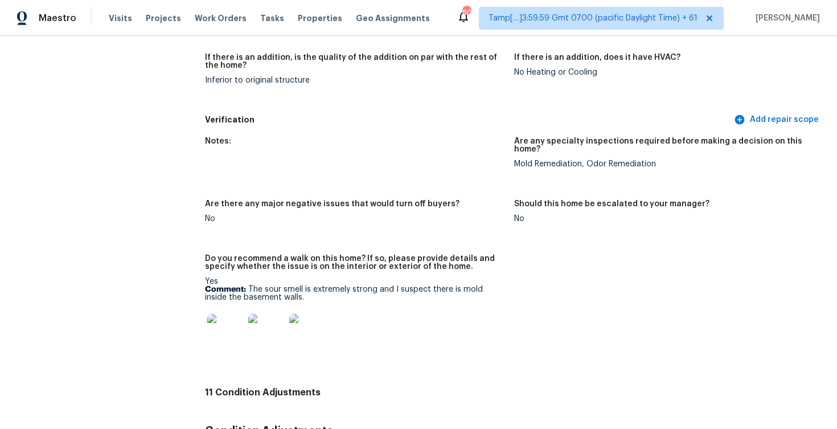
scroll to position [2563, 0]
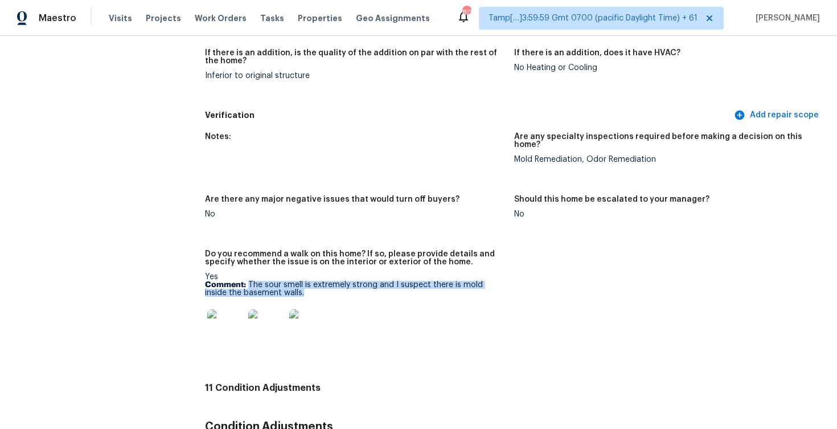
drag, startPoint x: 248, startPoint y: 278, endPoint x: 297, endPoint y: 285, distance: 49.5
click at [297, 285] on p "Comment: The sour smell is extremely strong and I suspect there is mold inside …" at bounding box center [355, 289] width 300 height 16
copy p "The sour smell is extremely strong and I suspect there is mold inside the basem…"
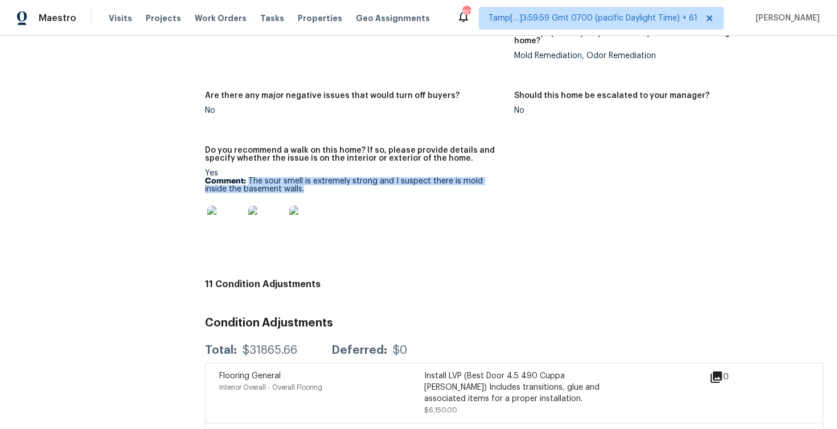
scroll to position [2665, 0]
click at [231, 222] on img at bounding box center [225, 225] width 36 height 36
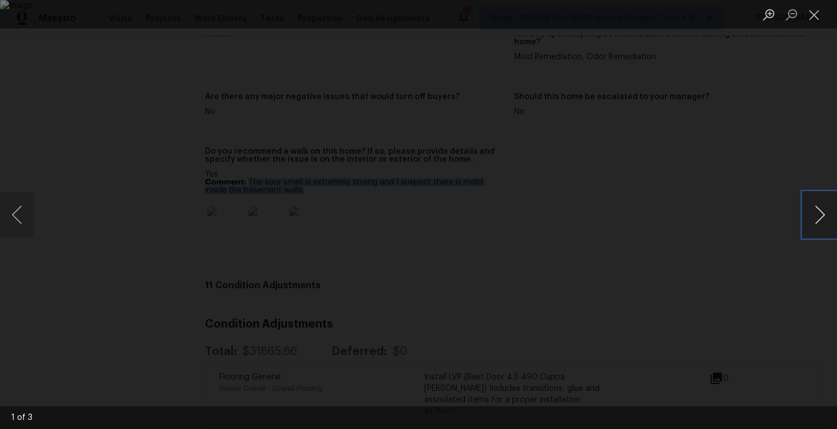
click at [821, 216] on button "Next image" at bounding box center [820, 215] width 34 height 46
click at [811, 219] on button "Next image" at bounding box center [820, 215] width 34 height 46
click at [732, 262] on div "Lightbox" at bounding box center [418, 214] width 837 height 429
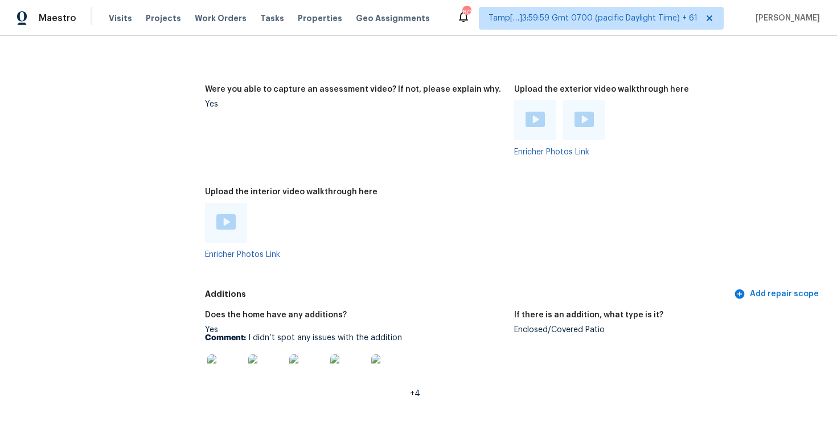
scroll to position [2223, 0]
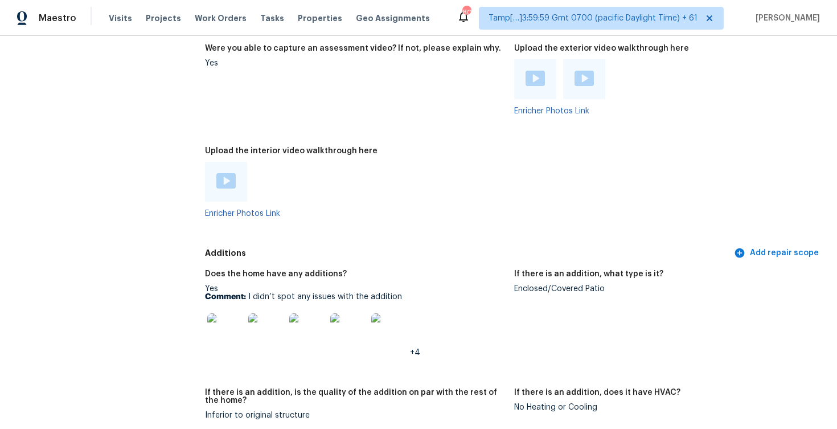
click at [240, 323] on img at bounding box center [225, 331] width 36 height 36
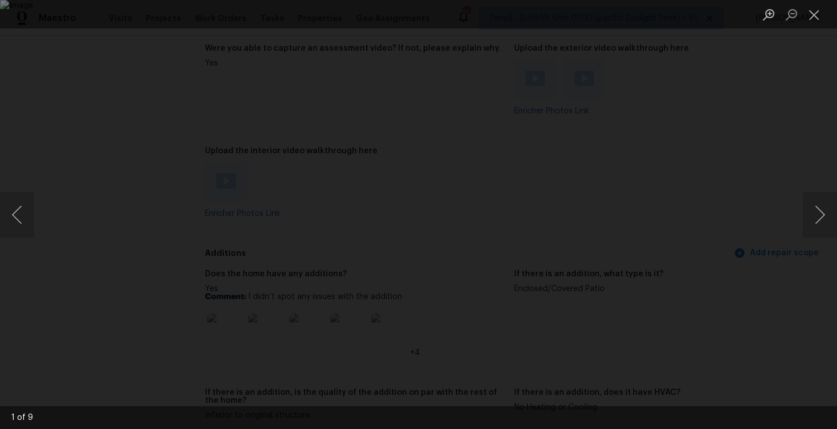
click at [763, 300] on div "Lightbox" at bounding box center [418, 214] width 837 height 429
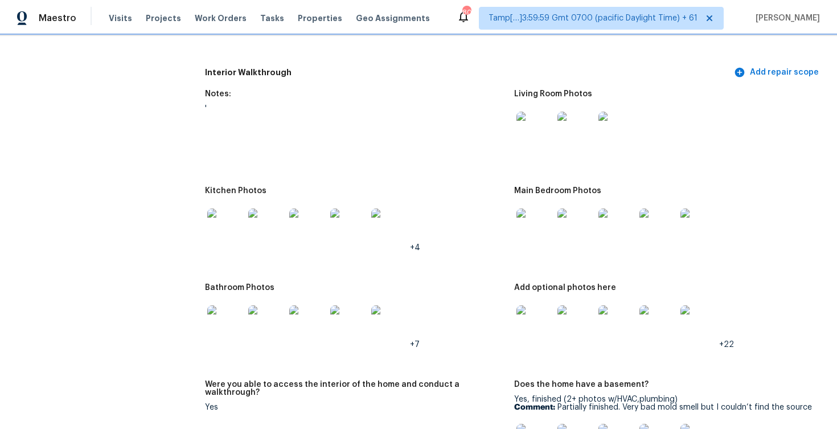
scroll to position [1235, 0]
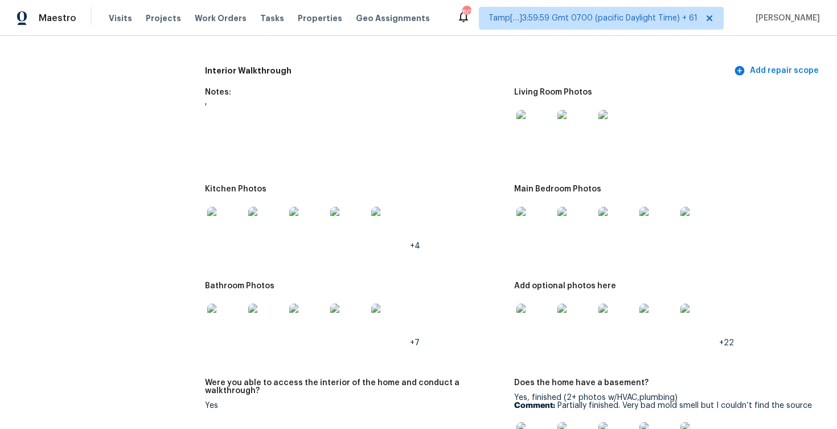
click at [543, 118] on img at bounding box center [535, 128] width 36 height 36
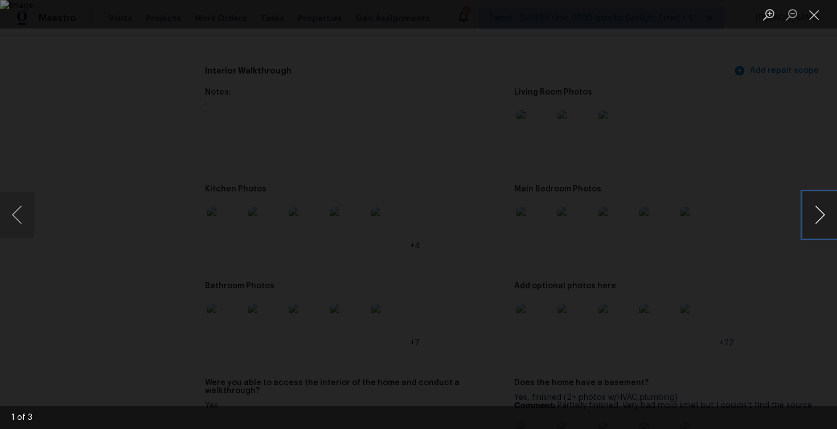
click at [806, 211] on button "Next image" at bounding box center [820, 215] width 34 height 46
click at [806, 210] on button "Next image" at bounding box center [820, 215] width 34 height 46
click at [757, 122] on div "Lightbox" at bounding box center [418, 214] width 837 height 429
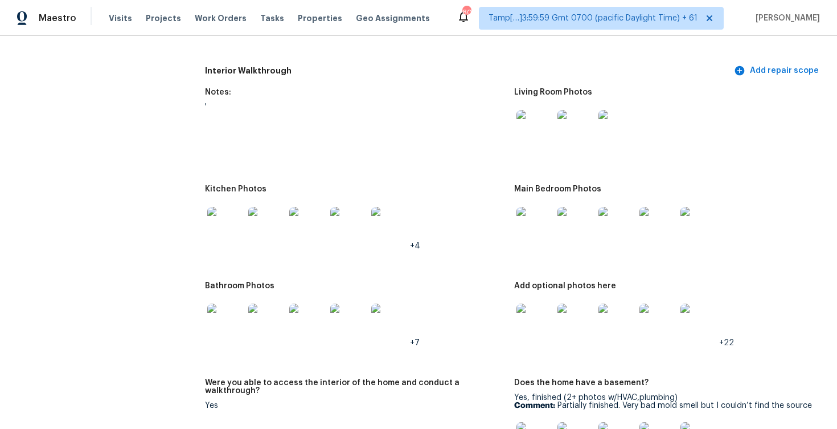
click at [600, 125] on img at bounding box center [617, 128] width 36 height 36
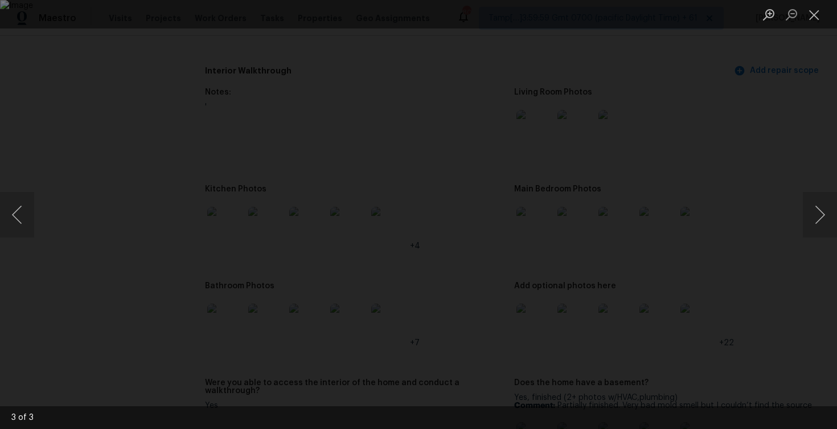
click at [774, 152] on div "Lightbox" at bounding box center [418, 214] width 837 height 429
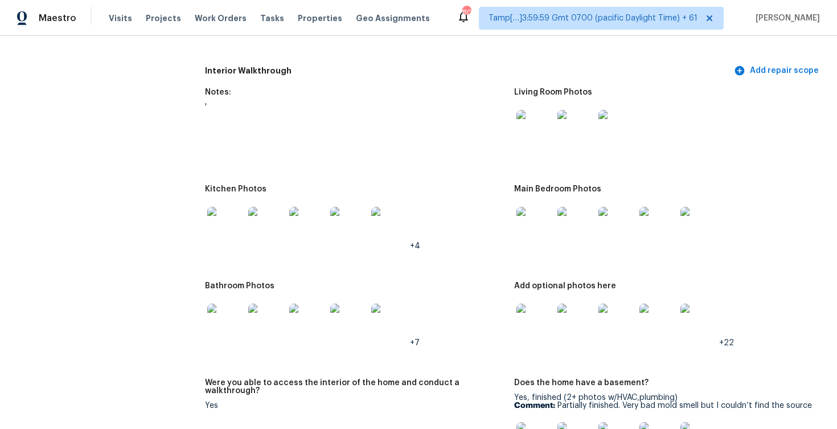
click at [222, 223] on img at bounding box center [225, 225] width 36 height 36
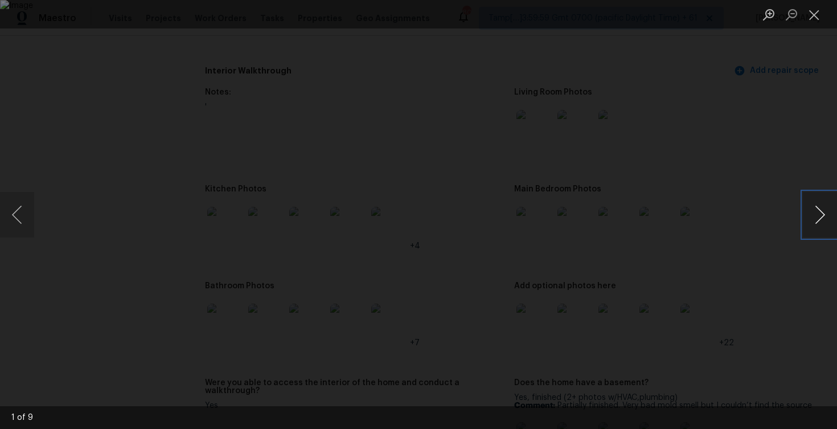
click at [813, 216] on button "Next image" at bounding box center [820, 215] width 34 height 46
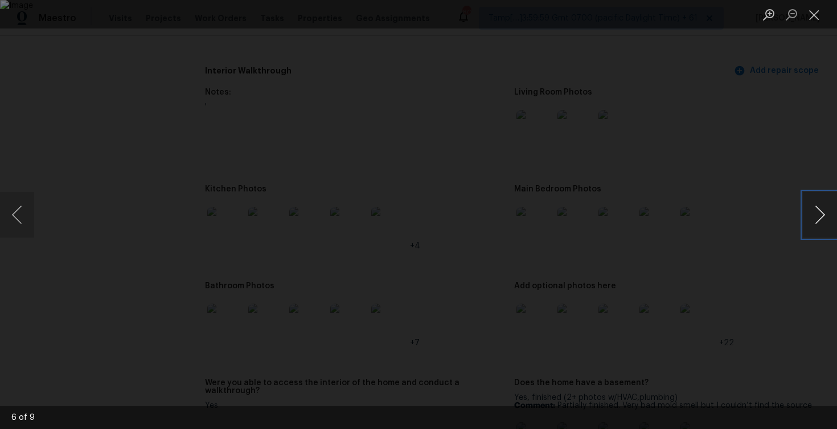
click at [813, 216] on button "Next image" at bounding box center [820, 215] width 34 height 46
click at [782, 179] on div "Lightbox" at bounding box center [418, 214] width 837 height 429
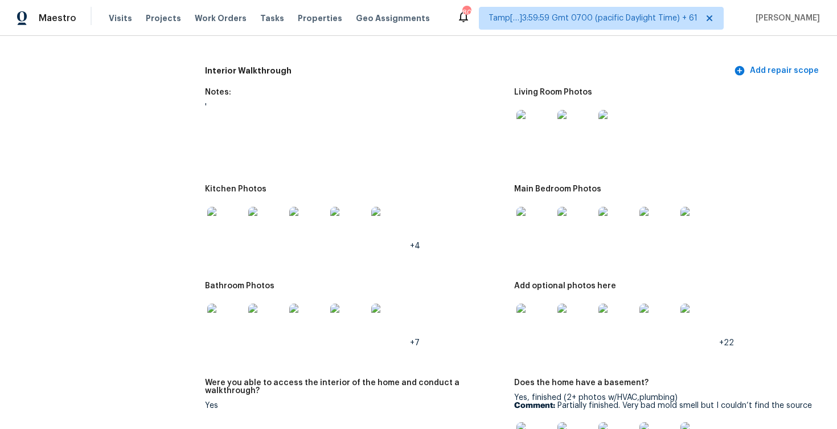
click at [546, 226] on img at bounding box center [535, 225] width 36 height 36
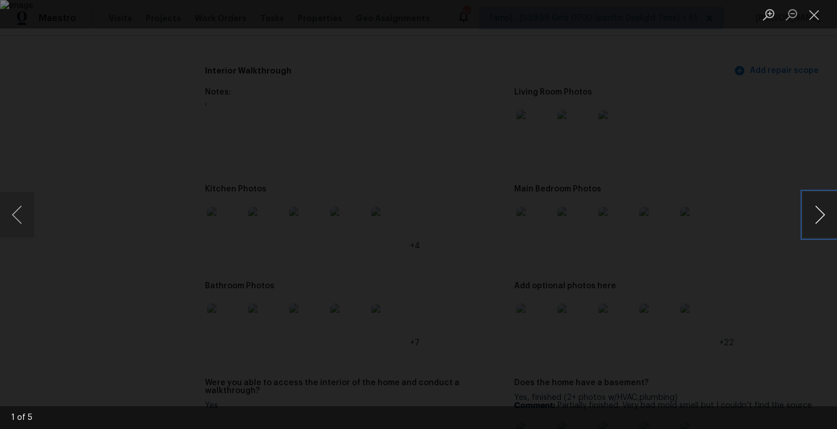
click at [822, 211] on button "Next image" at bounding box center [820, 215] width 34 height 46
click at [19, 219] on button "Previous image" at bounding box center [17, 215] width 34 height 46
click at [818, 204] on button "Next image" at bounding box center [820, 215] width 34 height 46
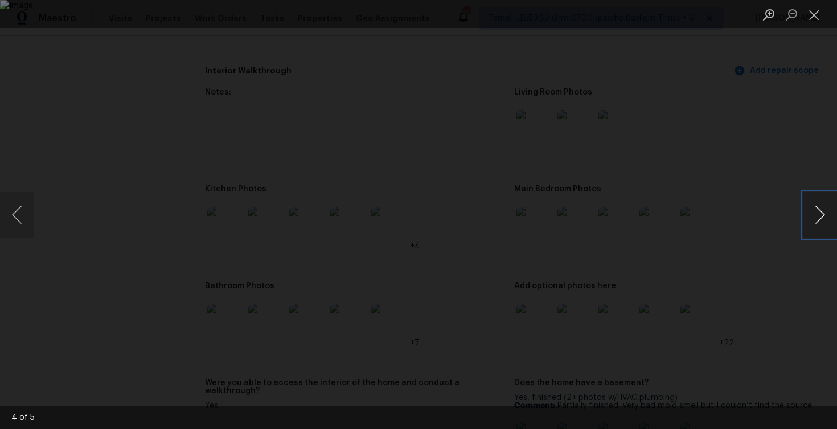
click at [818, 204] on button "Next image" at bounding box center [820, 215] width 34 height 46
click at [793, 169] on div "Lightbox" at bounding box center [418, 214] width 837 height 429
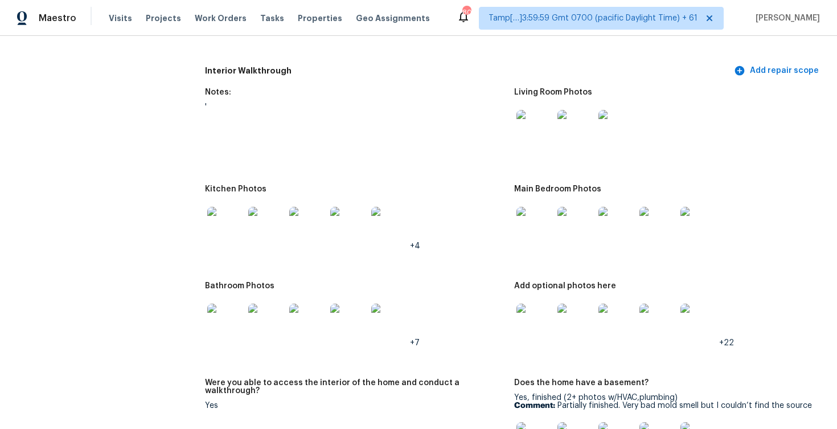
scroll to position [1321, 0]
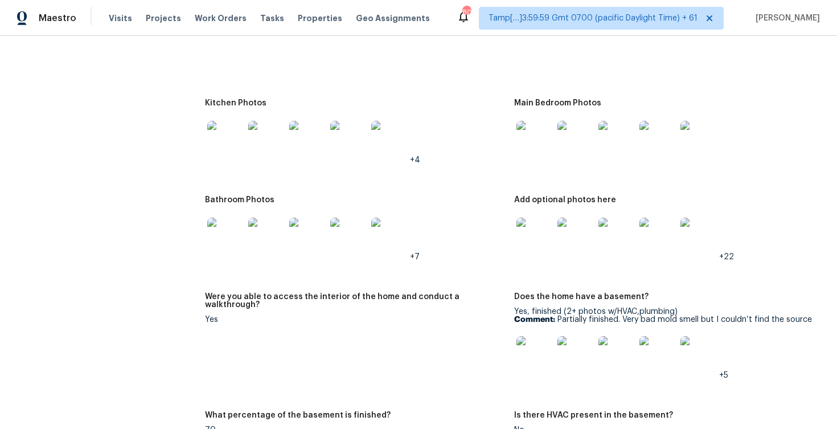
click at [230, 239] on img at bounding box center [225, 236] width 36 height 36
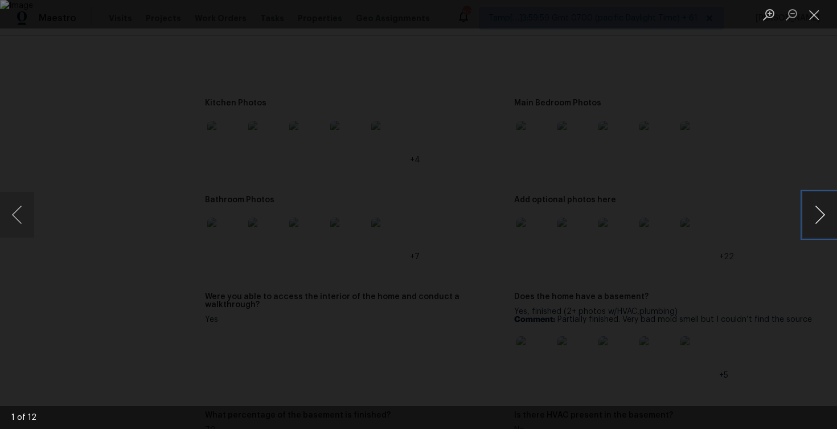
click at [818, 211] on button "Next image" at bounding box center [820, 215] width 34 height 46
click at [28, 209] on button "Previous image" at bounding box center [17, 215] width 34 height 46
click at [815, 211] on button "Next image" at bounding box center [820, 215] width 34 height 46
click at [819, 216] on button "Next image" at bounding box center [820, 215] width 34 height 46
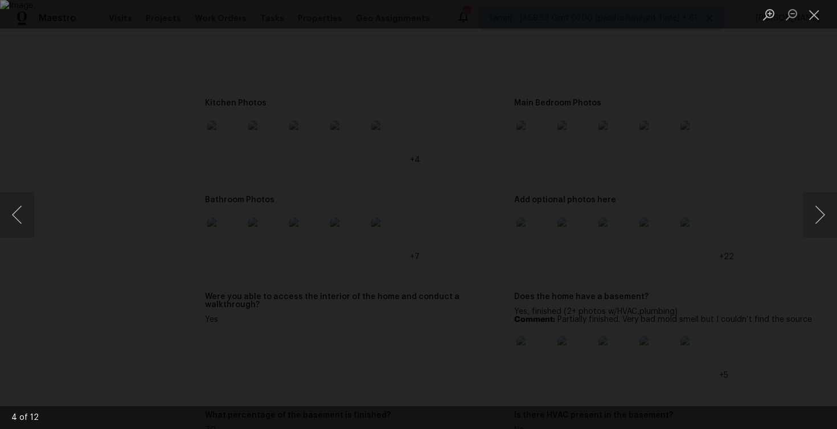
click at [816, 237] on div "Lightbox" at bounding box center [418, 214] width 837 height 429
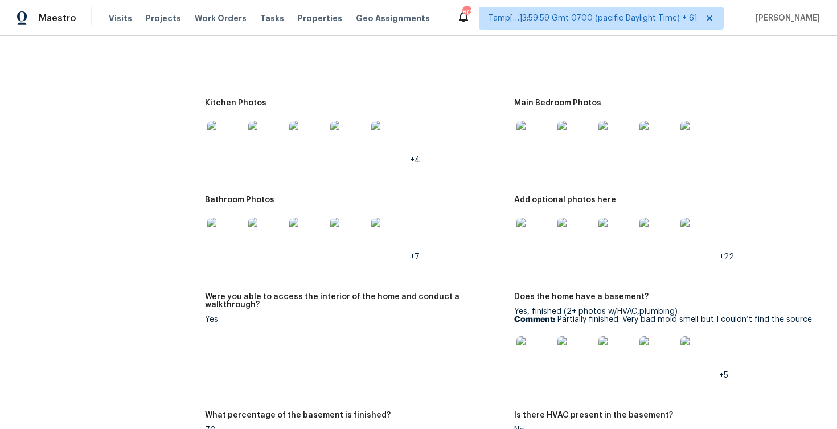
click at [377, 235] on img at bounding box center [389, 236] width 36 height 36
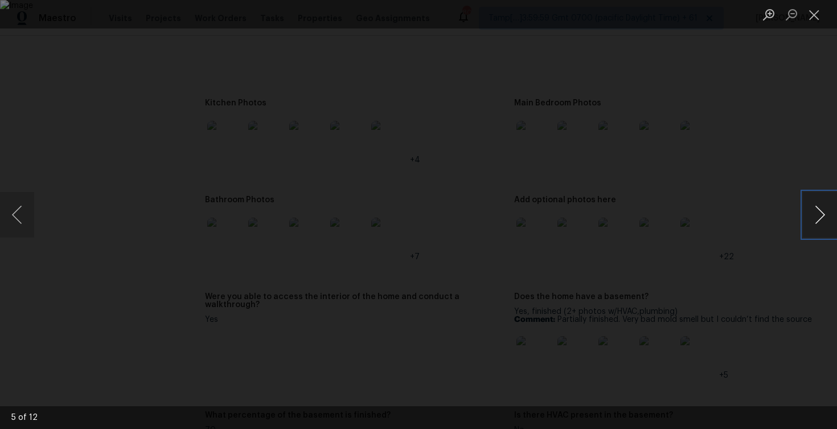
click at [821, 216] on button "Next image" at bounding box center [820, 215] width 34 height 46
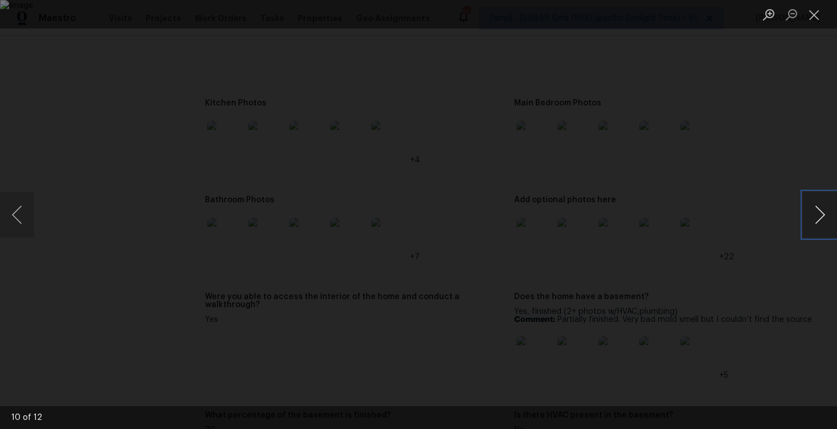
click at [821, 216] on button "Next image" at bounding box center [820, 215] width 34 height 46
click at [763, 129] on div "Lightbox" at bounding box center [418, 214] width 837 height 429
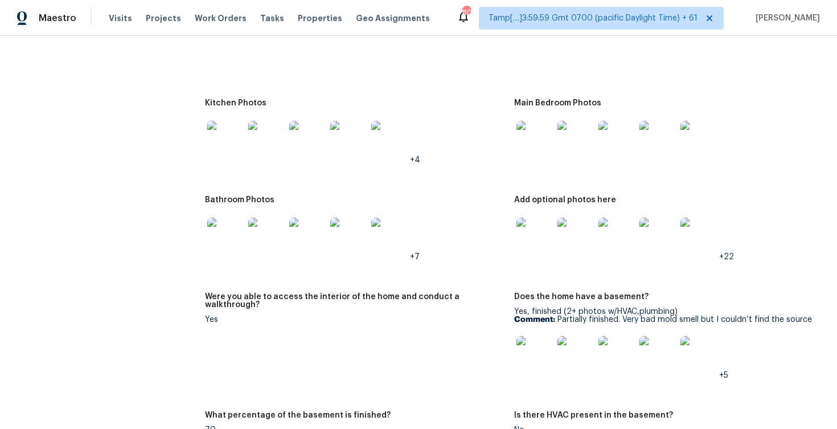
click at [341, 228] on img at bounding box center [348, 236] width 36 height 36
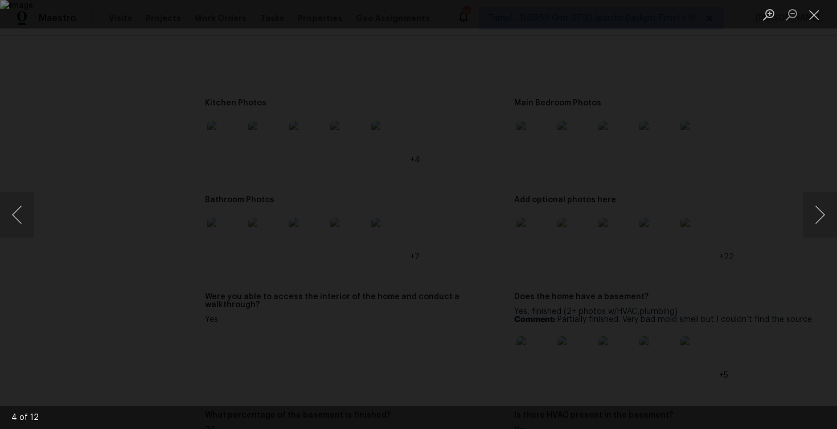
click at [768, 114] on div "Lightbox" at bounding box center [418, 214] width 837 height 429
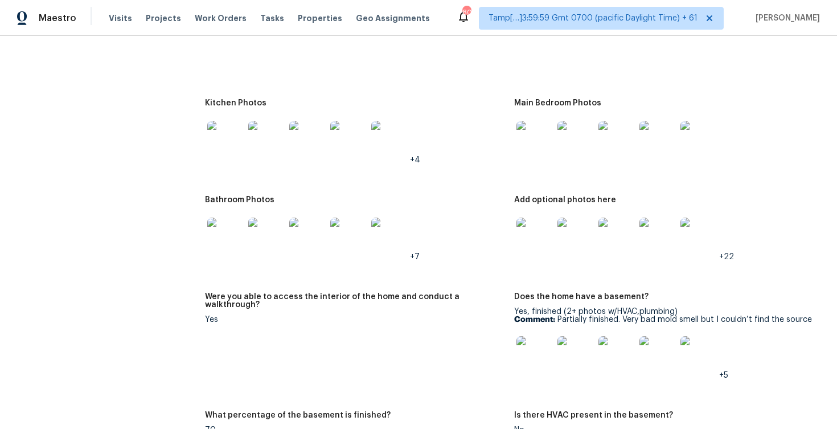
click at [339, 172] on figure "Kitchen Photos +4" at bounding box center [359, 140] width 309 height 83
click at [337, 72] on figure "Notes: '" at bounding box center [359, 43] width 309 height 83
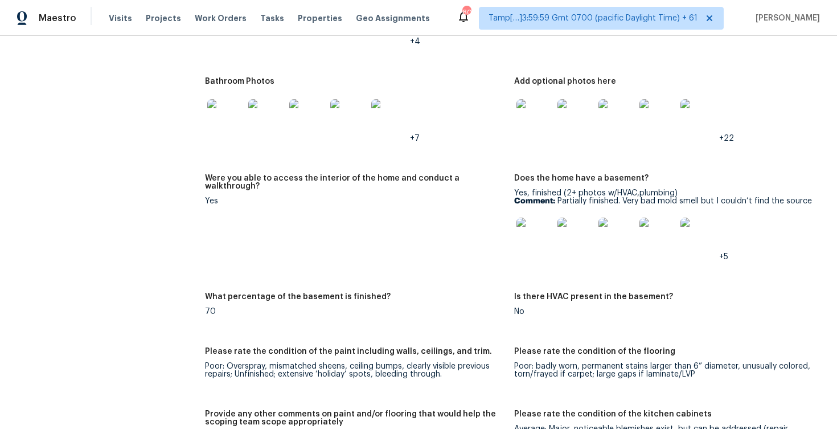
scroll to position [1438, 0]
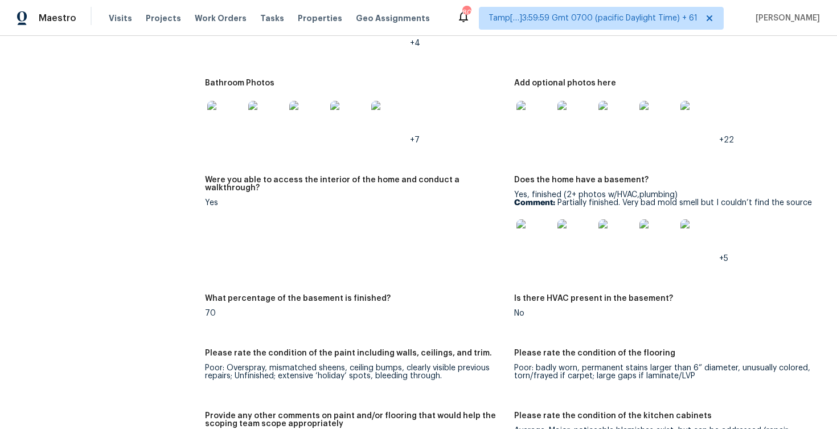
click at [525, 253] on img at bounding box center [535, 237] width 36 height 36
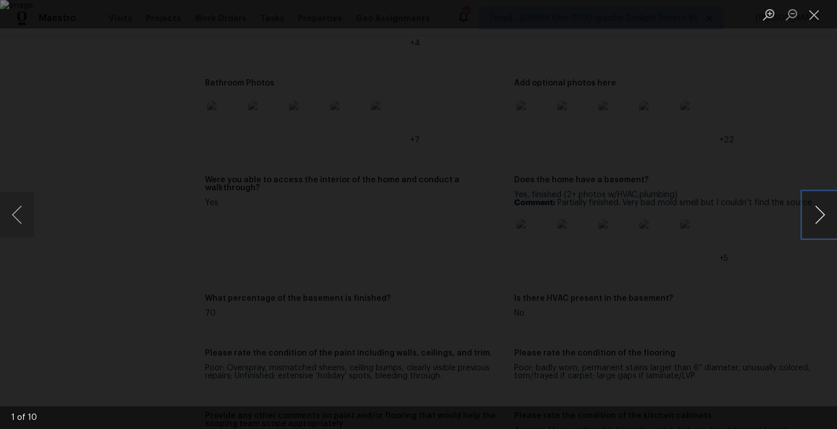
click at [833, 204] on button "Next image" at bounding box center [820, 215] width 34 height 46
click at [826, 204] on button "Next image" at bounding box center [820, 215] width 34 height 46
click at [804, 240] on div "Lightbox" at bounding box center [418, 214] width 837 height 429
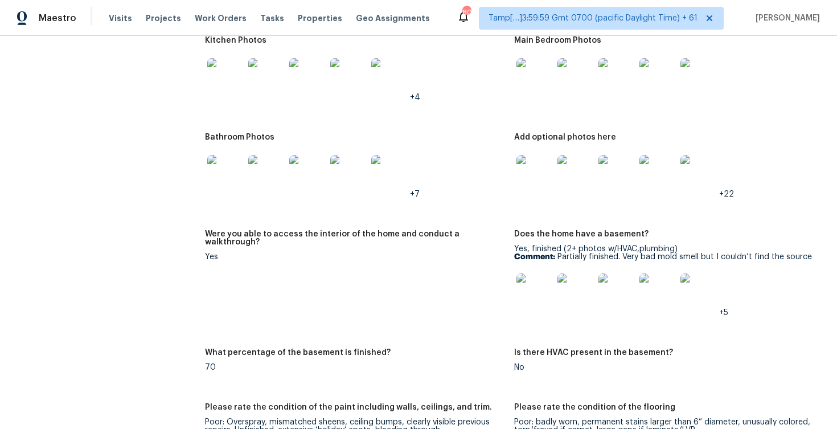
scroll to position [1380, 0]
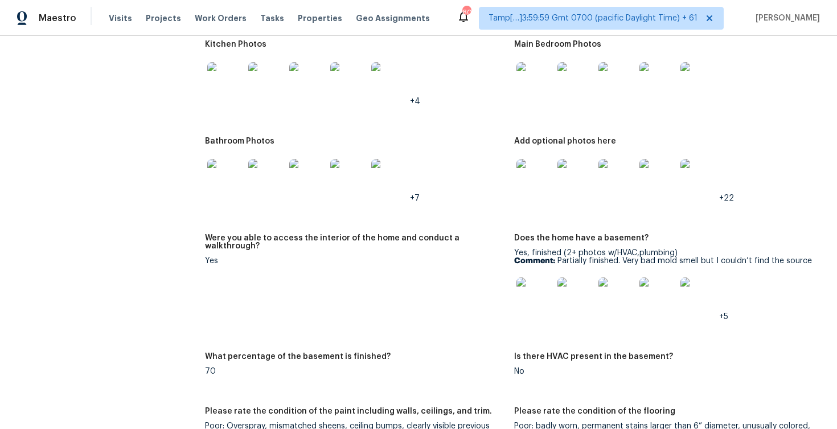
click at [536, 169] on img at bounding box center [535, 177] width 36 height 36
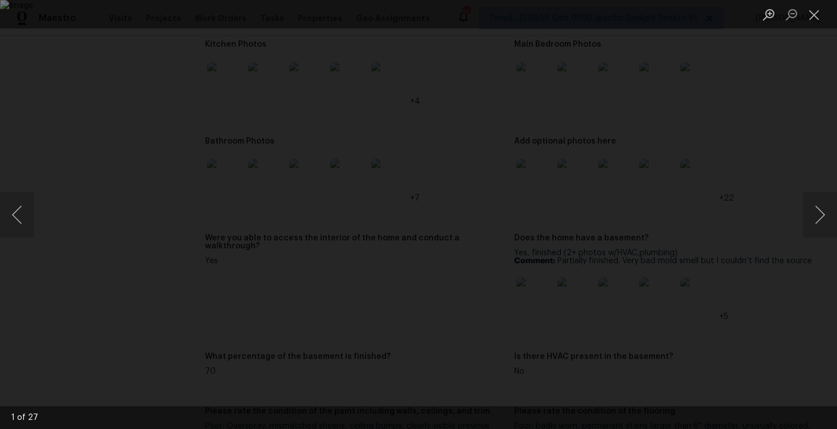
click at [823, 267] on div "Lightbox" at bounding box center [418, 214] width 837 height 429
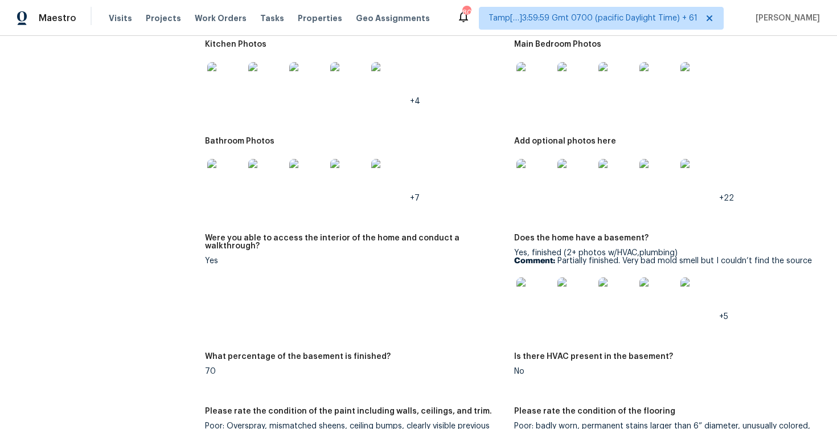
click at [327, 145] on div "Bathroom Photos" at bounding box center [355, 144] width 300 height 15
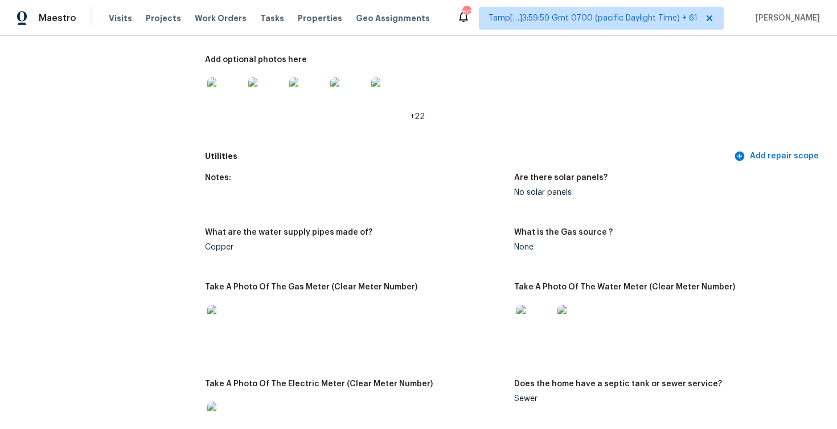
scroll to position [3130, 0]
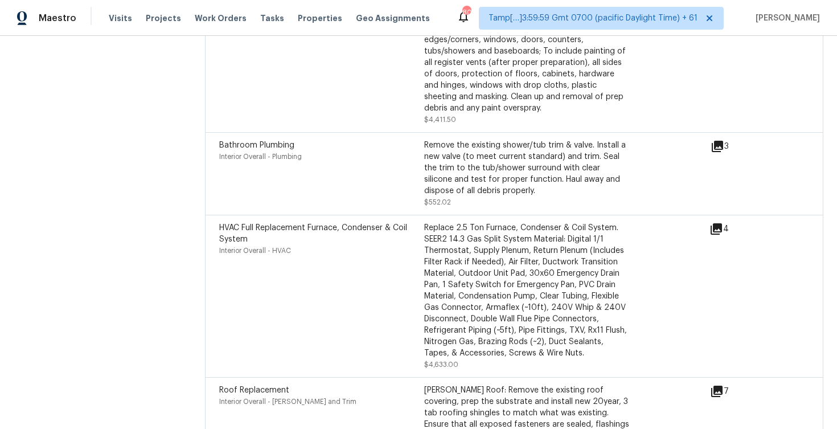
click at [340, 188] on div "Bathroom Plumbing Interior Overall - Plumbing" at bounding box center [321, 174] width 205 height 68
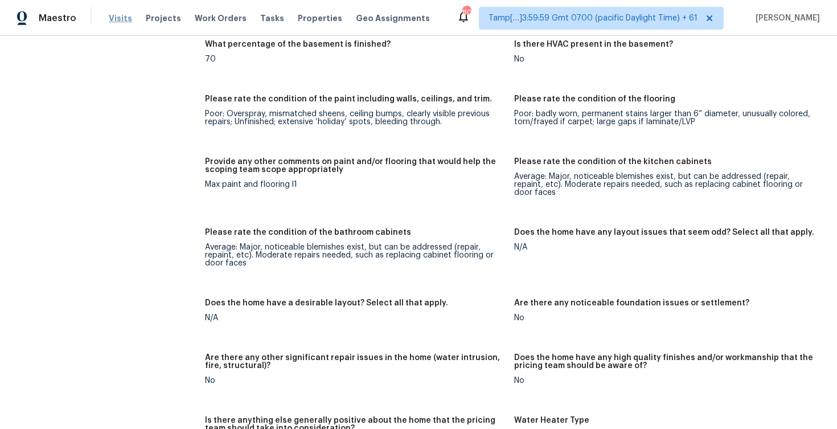
click at [113, 21] on span "Visits" at bounding box center [120, 18] width 23 height 11
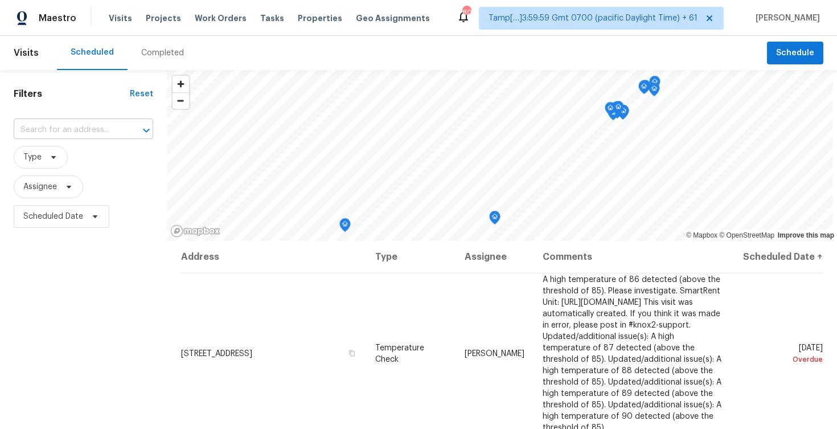
click at [97, 122] on input "text" at bounding box center [68, 130] width 108 height 18
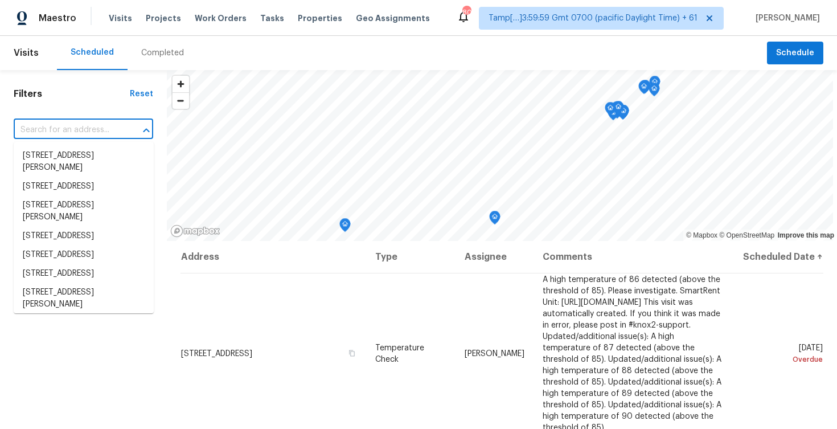
paste input "[STREET_ADDRESS][PERSON_NAME]"
type input "[STREET_ADDRESS][PERSON_NAME]"
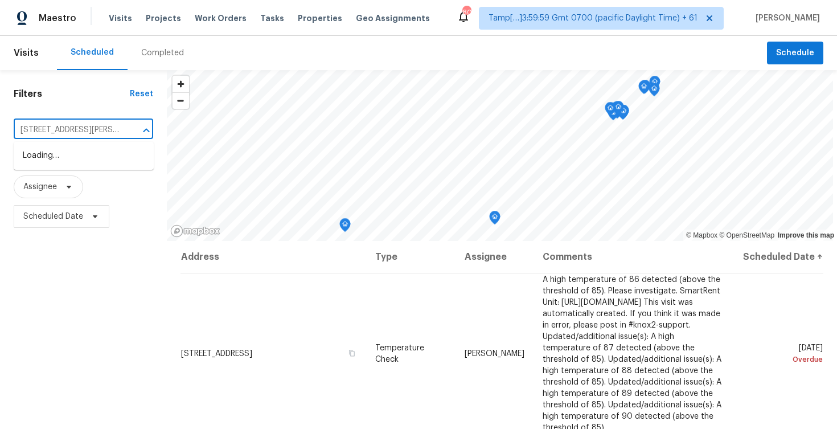
scroll to position [0, 57]
click at [116, 149] on li "[STREET_ADDRESS][PERSON_NAME]" at bounding box center [84, 161] width 140 height 31
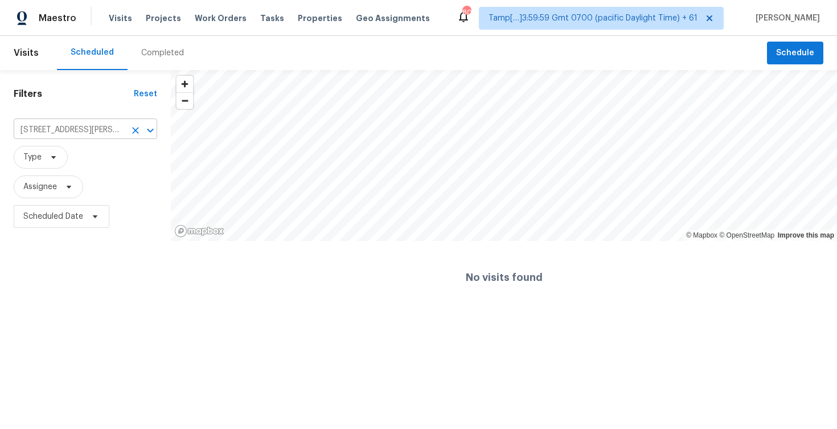
click at [113, 129] on input "[STREET_ADDRESS][PERSON_NAME]" at bounding box center [70, 130] width 112 height 18
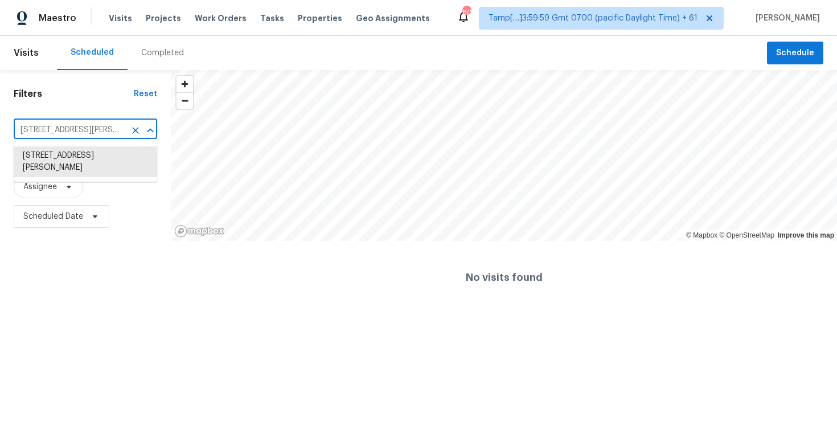
click at [113, 129] on input "[STREET_ADDRESS][PERSON_NAME]" at bounding box center [70, 130] width 112 height 18
click at [113, 149] on li "[STREET_ADDRESS][PERSON_NAME]" at bounding box center [86, 161] width 144 height 31
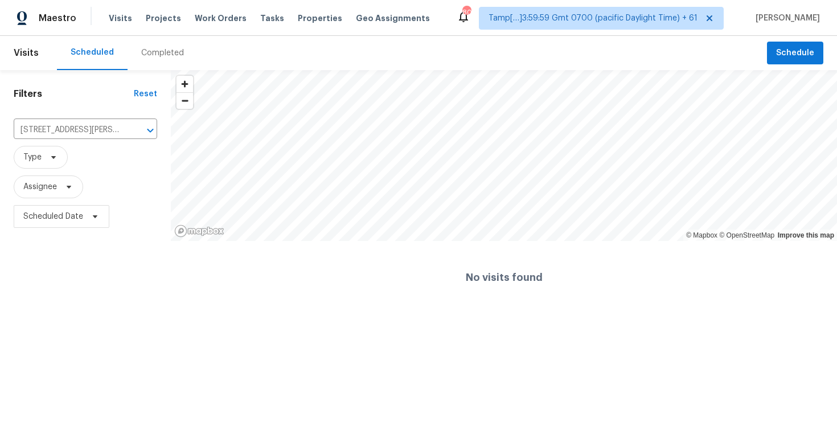
click at [155, 61] on div "Completed" at bounding box center [163, 53] width 70 height 34
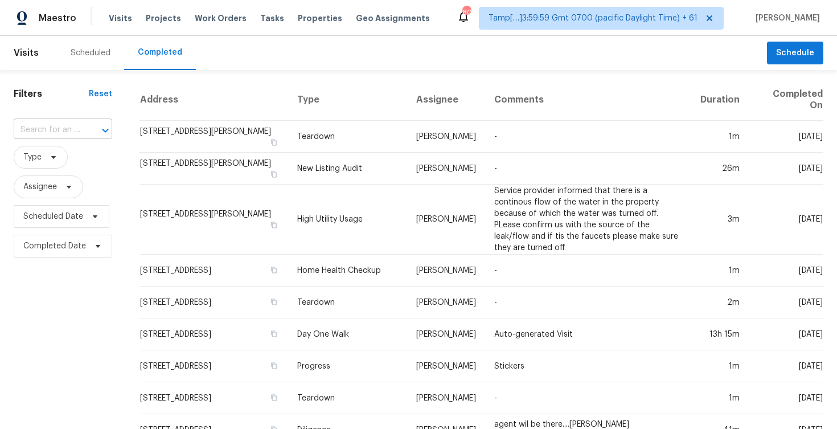
click at [93, 129] on div at bounding box center [98, 130] width 30 height 16
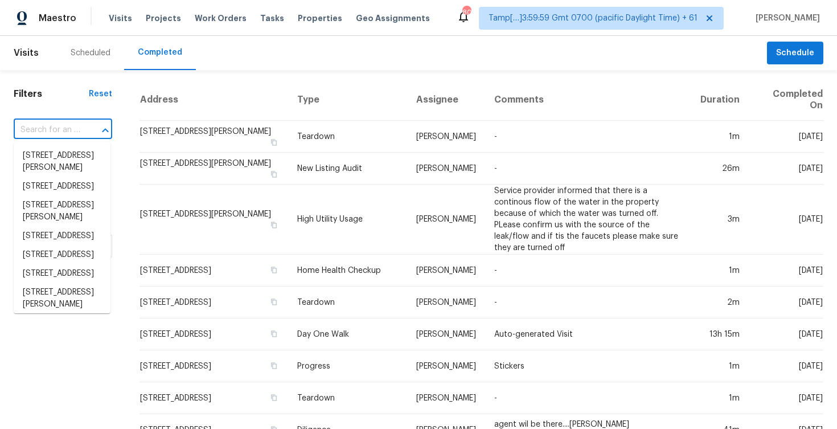
paste input "[STREET_ADDRESS][PERSON_NAME]"
type input "[STREET_ADDRESS][PERSON_NAME]"
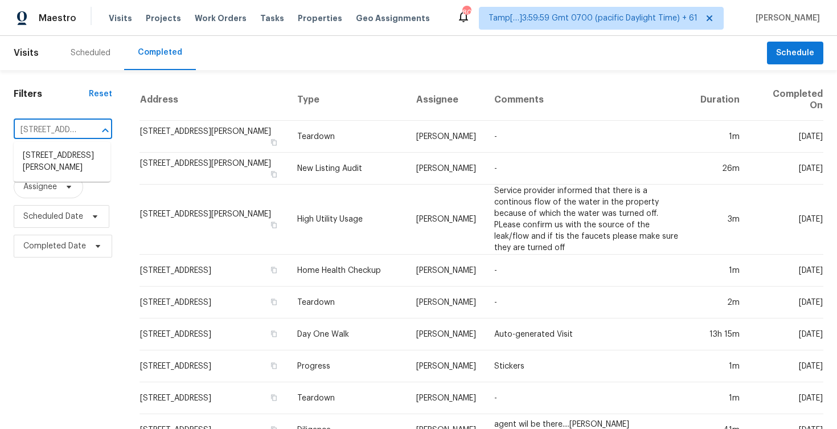
scroll to position [0, 100]
click at [91, 161] on li "[STREET_ADDRESS][PERSON_NAME]" at bounding box center [62, 161] width 97 height 31
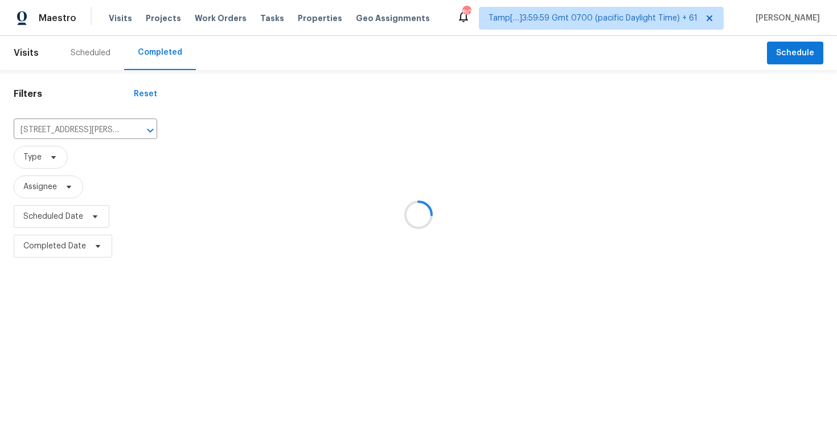
click at [239, 142] on div at bounding box center [418, 214] width 837 height 429
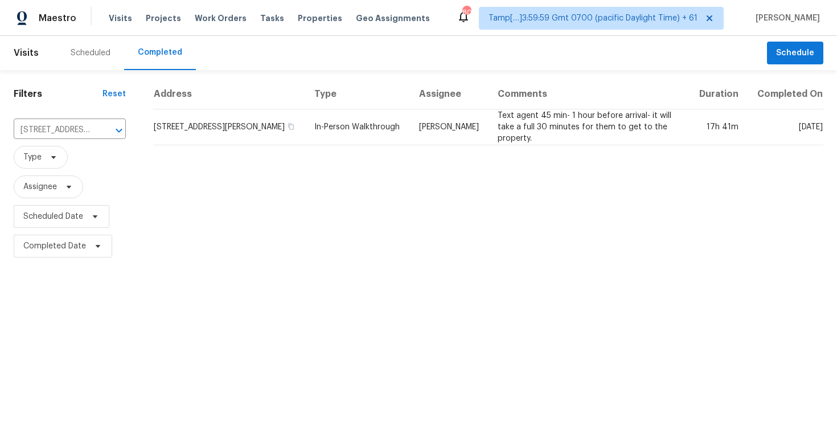
click at [239, 142] on td "[STREET_ADDRESS][PERSON_NAME]" at bounding box center [229, 127] width 152 height 36
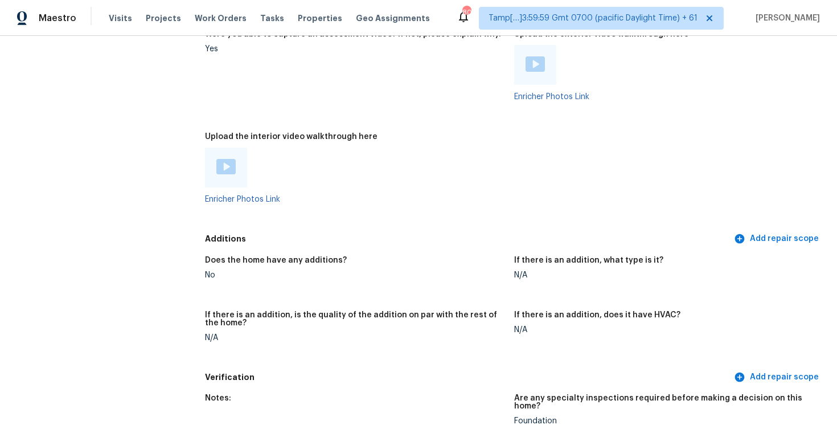
scroll to position [2532, 0]
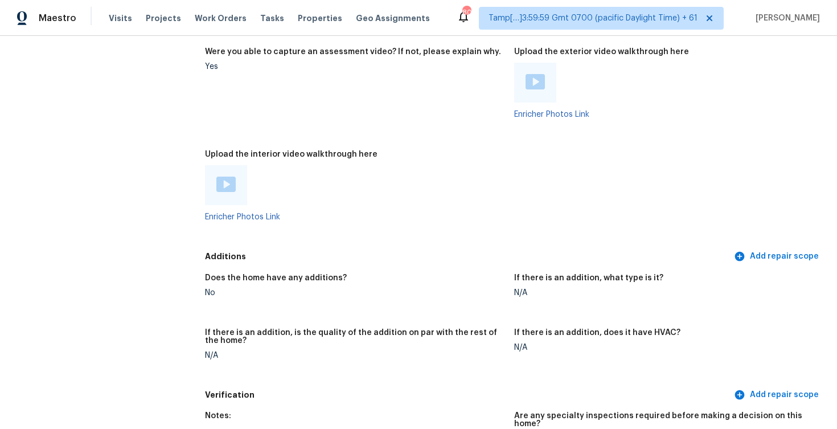
click at [239, 188] on div at bounding box center [226, 185] width 42 height 40
click at [232, 181] on img at bounding box center [225, 184] width 19 height 15
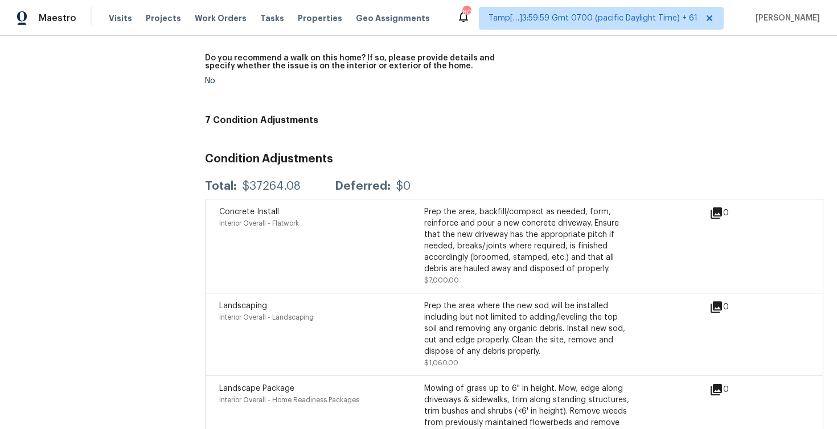
scroll to position [3467, 0]
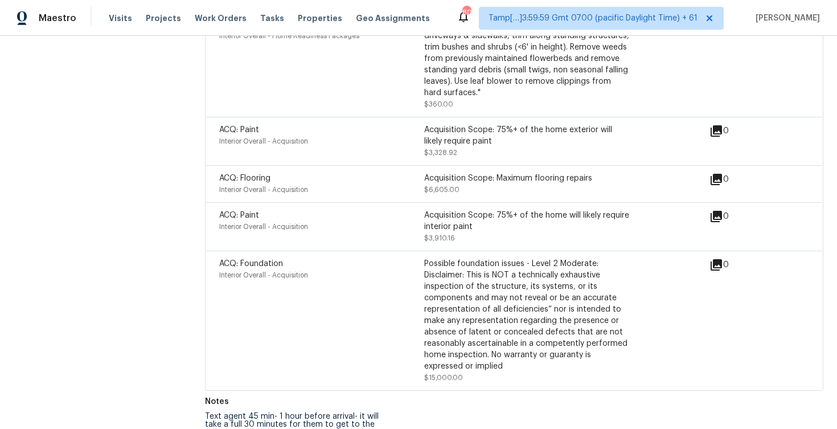
click at [333, 184] on div "Interior Overall - Acquisition" at bounding box center [321, 189] width 205 height 11
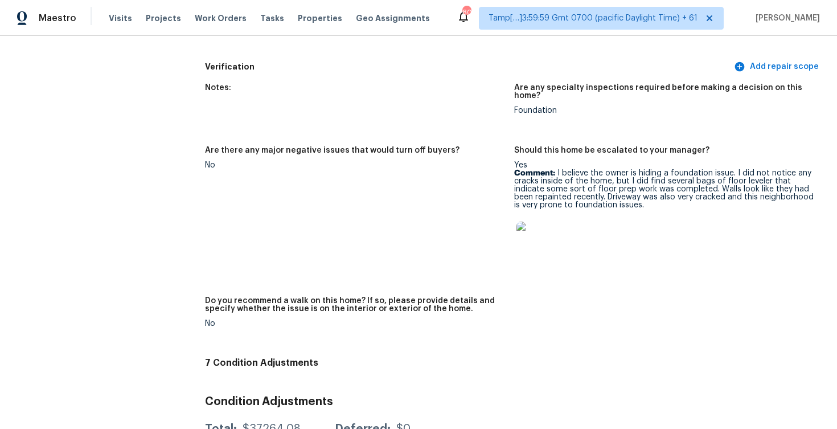
scroll to position [2861, 0]
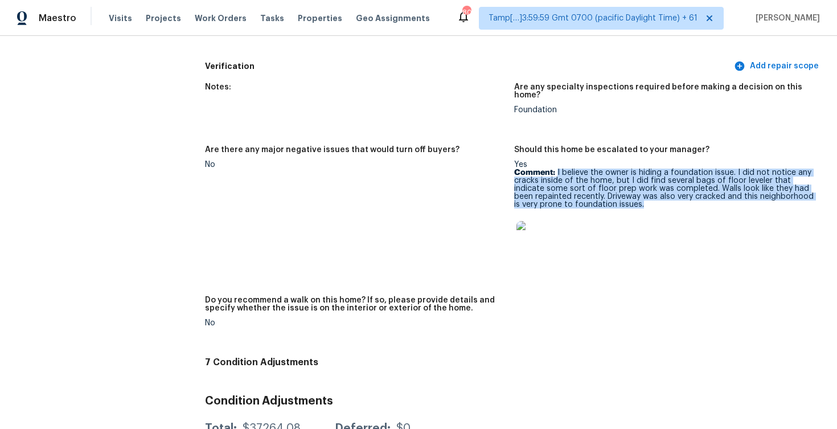
drag, startPoint x: 557, startPoint y: 154, endPoint x: 662, endPoint y: 186, distance: 109.5
click at [662, 186] on p "Comment: I believe the owner is hiding a foundation issue. I did not notice any…" at bounding box center [664, 189] width 300 height 40
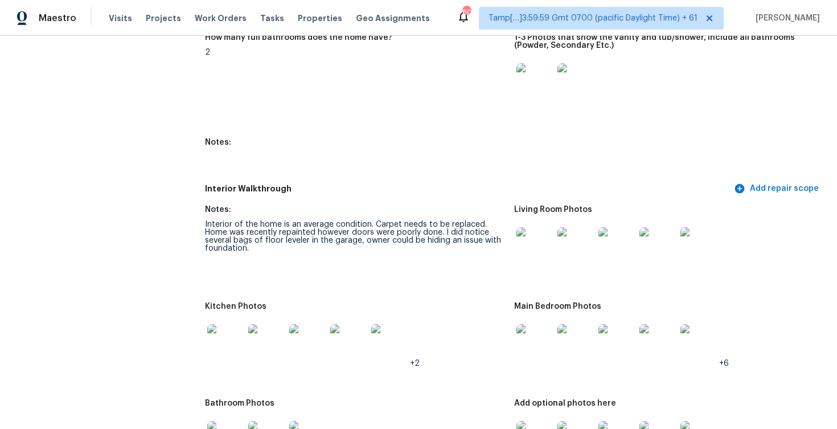
scroll to position [2007, 0]
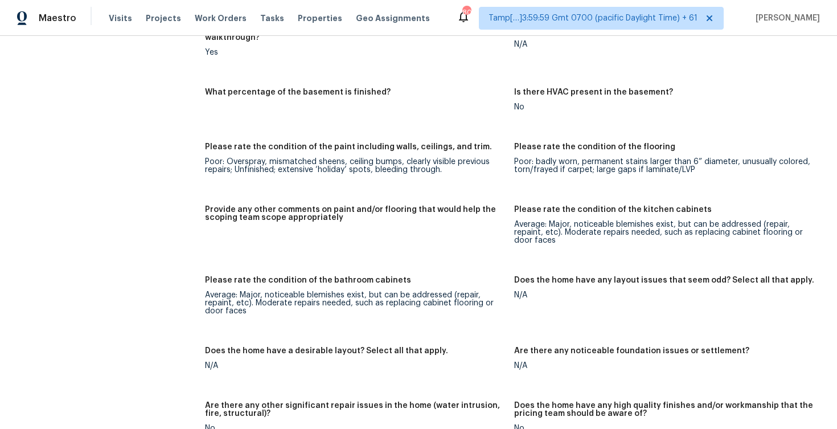
click at [312, 163] on div "Poor: Overspray, mismatched sheens, ceiling bumps, clearly visible previous rep…" at bounding box center [355, 166] width 300 height 16
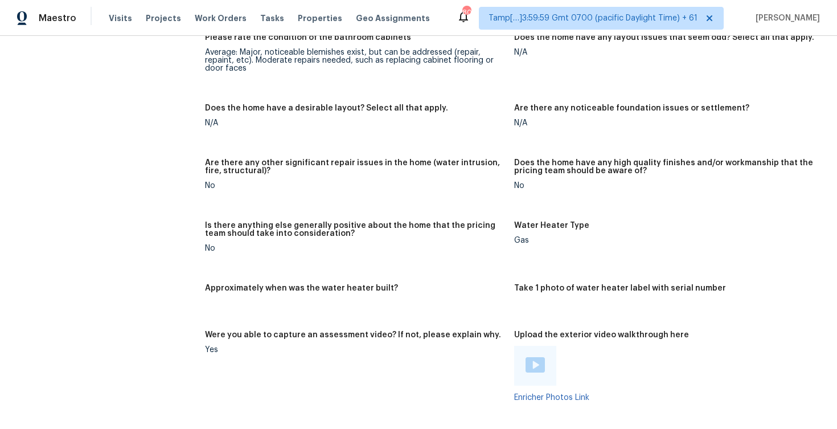
scroll to position [605, 0]
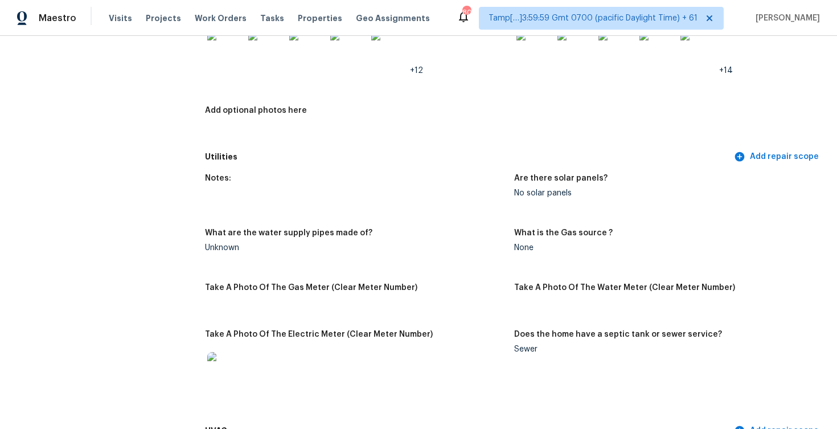
click at [318, 169] on div "Notes: Are there solar panels? No solar panels What are the water supply pipes …" at bounding box center [514, 293] width 618 height 253
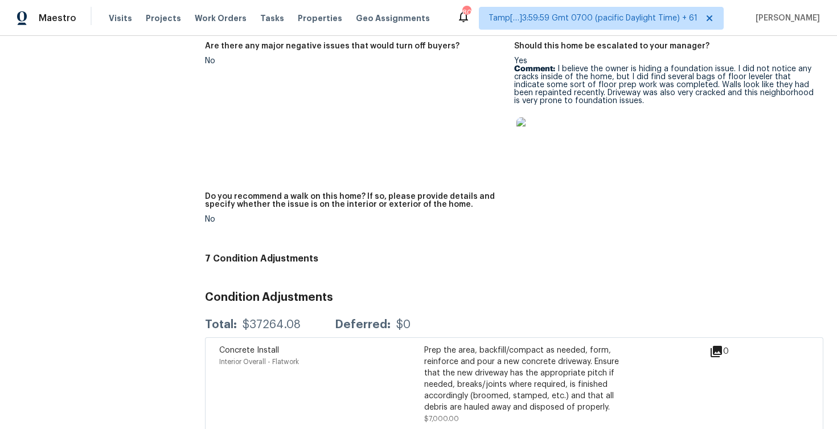
scroll to position [2941, 0]
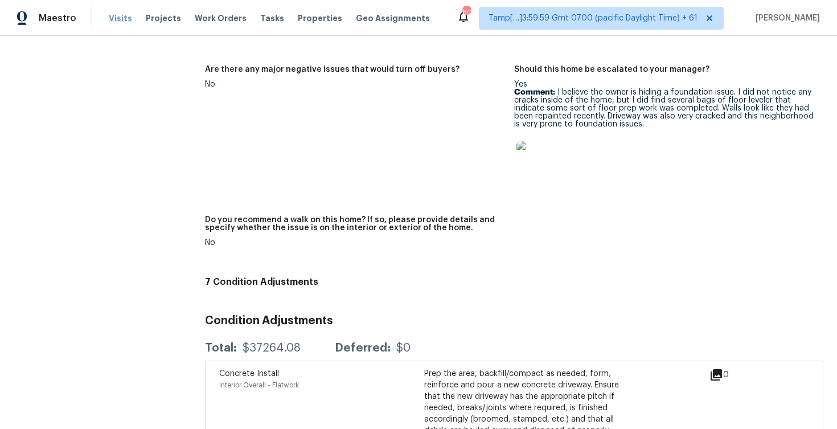
click at [119, 18] on span "Visits" at bounding box center [120, 18] width 23 height 11
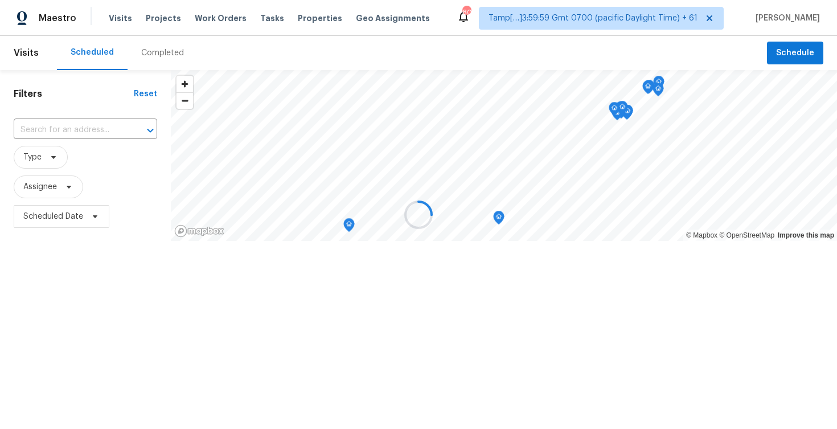
click at [158, 56] on div at bounding box center [418, 214] width 837 height 429
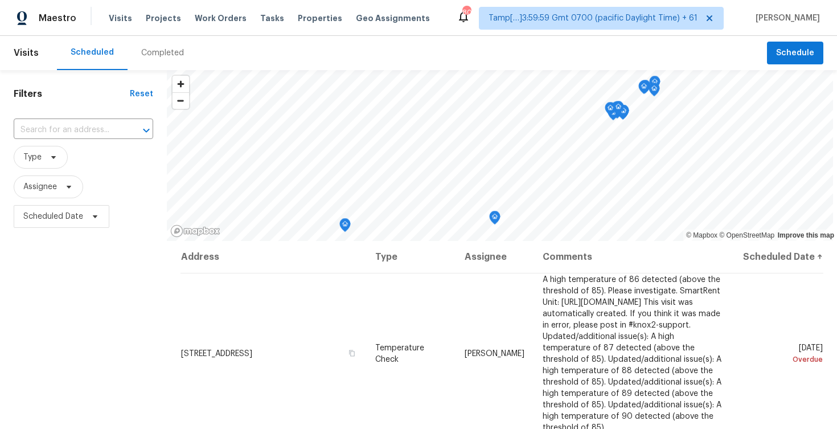
click at [158, 56] on div "Completed" at bounding box center [162, 52] width 43 height 11
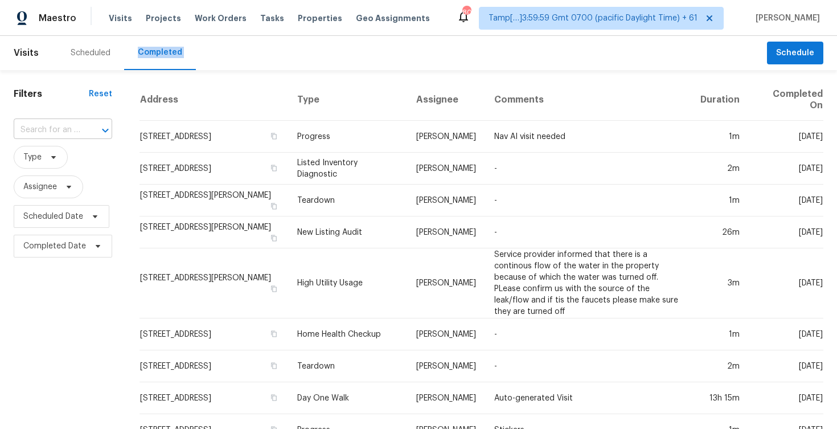
click at [62, 138] on input "text" at bounding box center [47, 130] width 67 height 18
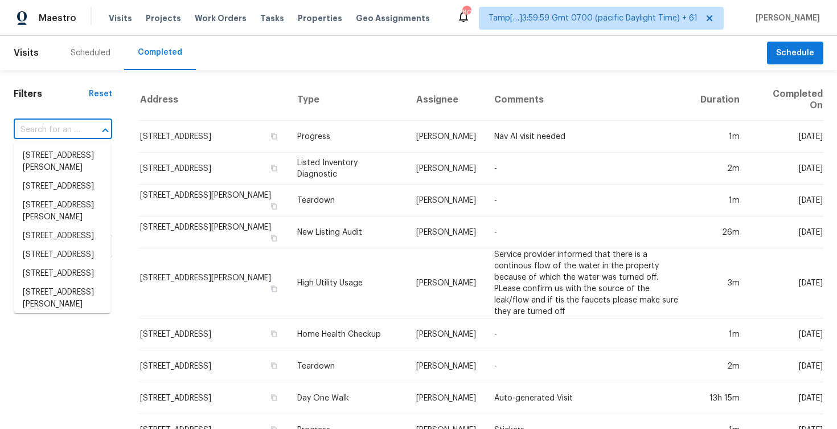
paste input "3045 Armory Dr, Indianapolis, IN 46208"
type input "3045 Armory Dr, Indianapolis, IN 46208"
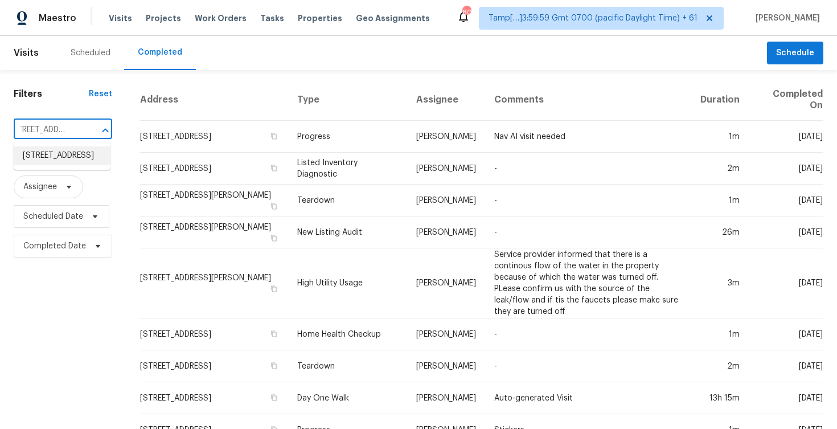
click at [82, 156] on li "3045 Armory Dr, Indianapolis, IN 46208" at bounding box center [62, 155] width 97 height 19
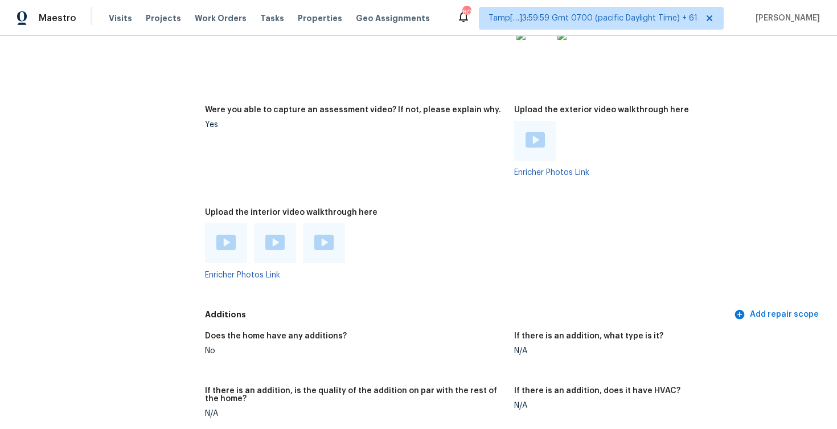
scroll to position [2705, 0]
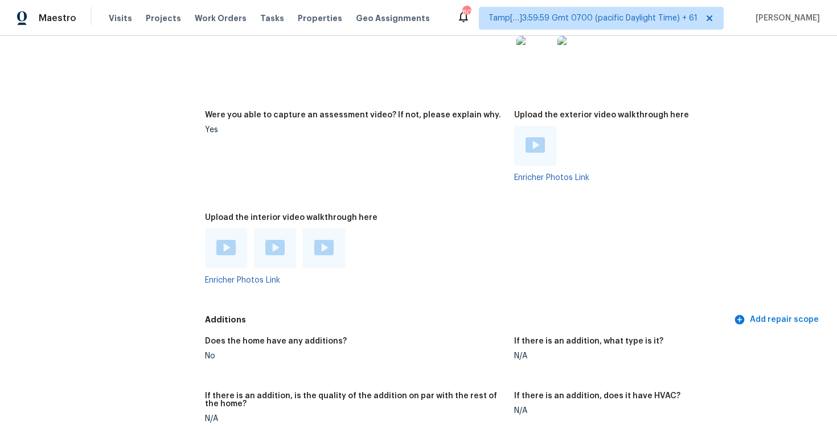
click at [232, 241] on img at bounding box center [225, 247] width 19 height 15
click at [275, 244] on img at bounding box center [274, 247] width 19 height 15
click at [323, 241] on img at bounding box center [323, 247] width 19 height 15
click at [339, 137] on figure "Were you able to capture an assessment video? If not, please explain why. Yes" at bounding box center [359, 155] width 309 height 89
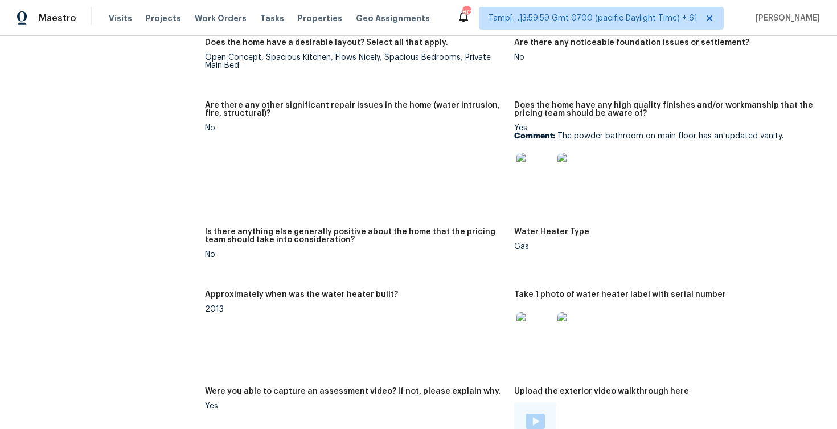
scroll to position [757, 0]
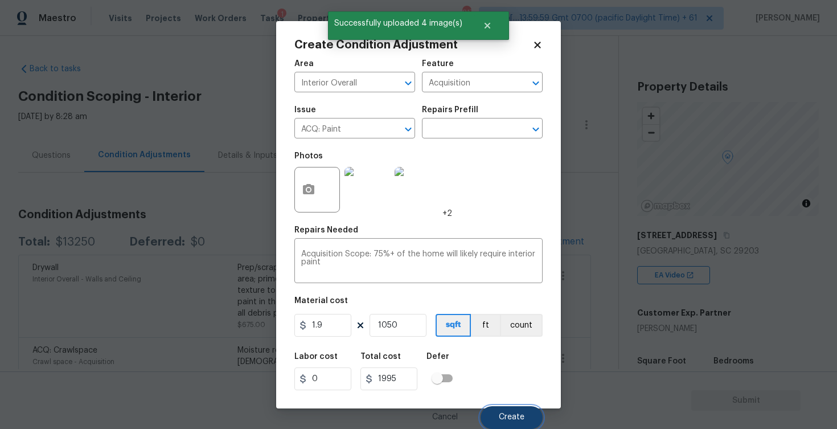
click at [518, 410] on button "Create" at bounding box center [512, 417] width 62 height 23
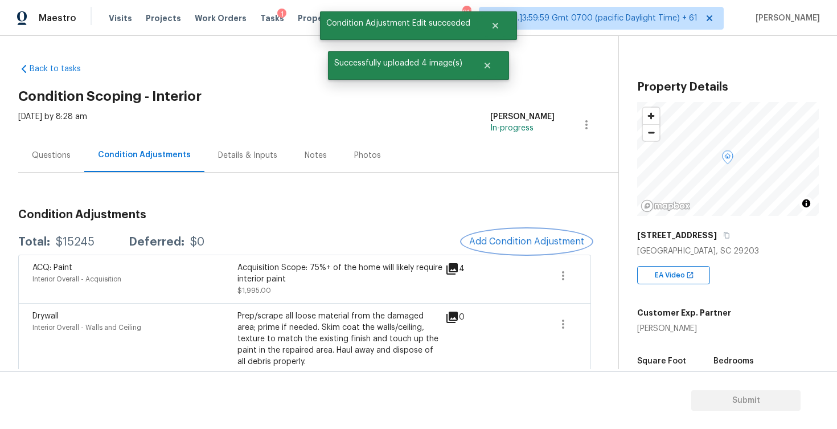
click at [521, 243] on span "Add Condition Adjustment" at bounding box center [526, 241] width 115 height 10
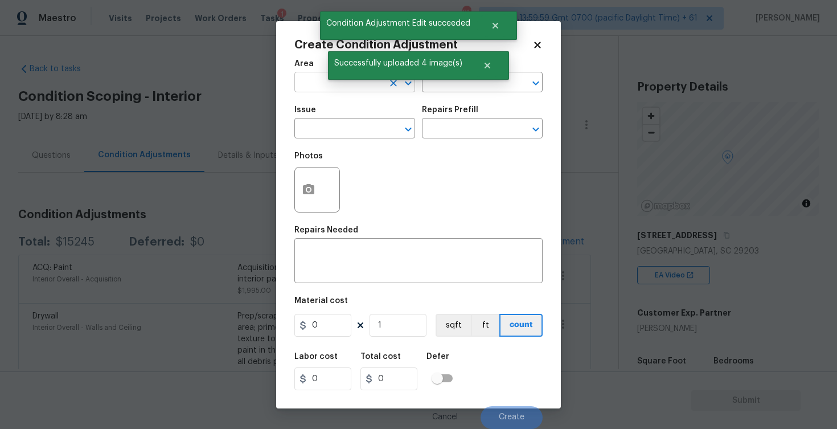
click at [345, 88] on input "text" at bounding box center [338, 84] width 89 height 18
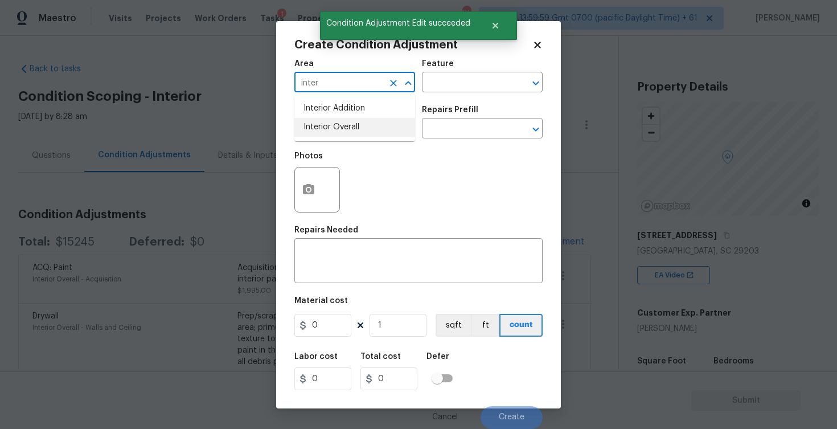
click at [350, 130] on li "Interior Overall" at bounding box center [354, 127] width 121 height 19
type input "Interior Overall"
click at [350, 130] on input "text" at bounding box center [338, 130] width 89 height 18
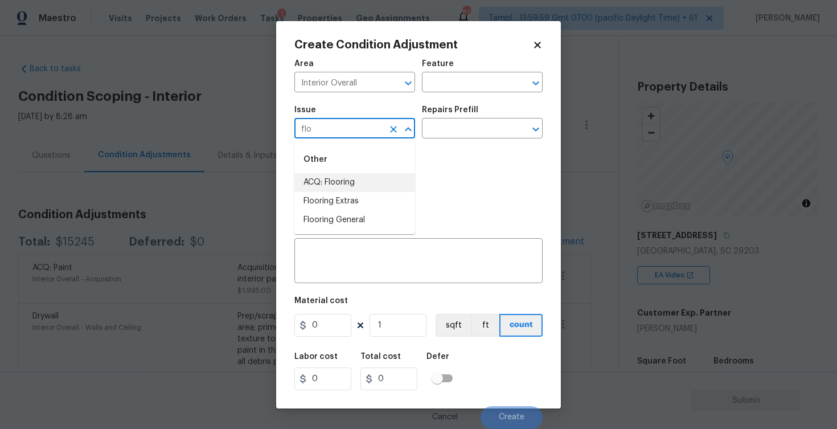
click at [365, 188] on li "ACQ: Flooring" at bounding box center [354, 182] width 121 height 19
type input "ACQ: Flooring"
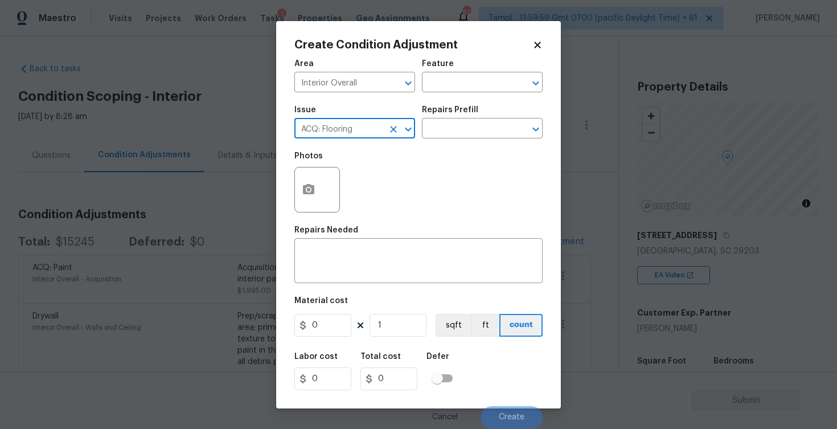
click at [388, 133] on icon "Clear" at bounding box center [393, 129] width 11 height 11
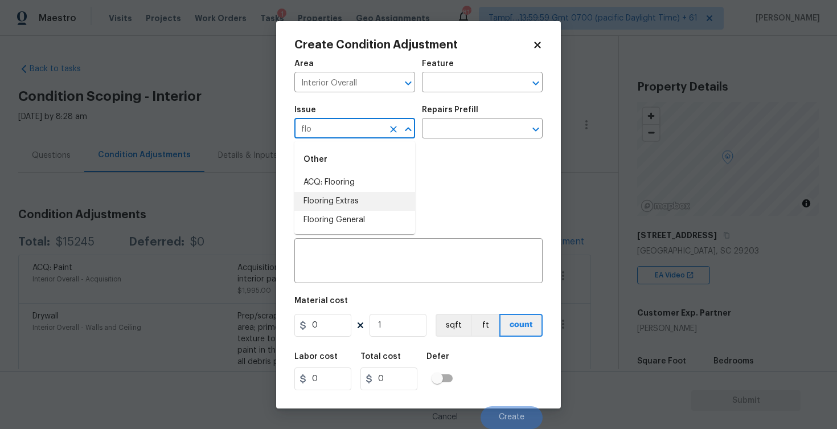
click at [344, 202] on li "Flooring Extras" at bounding box center [354, 201] width 121 height 19
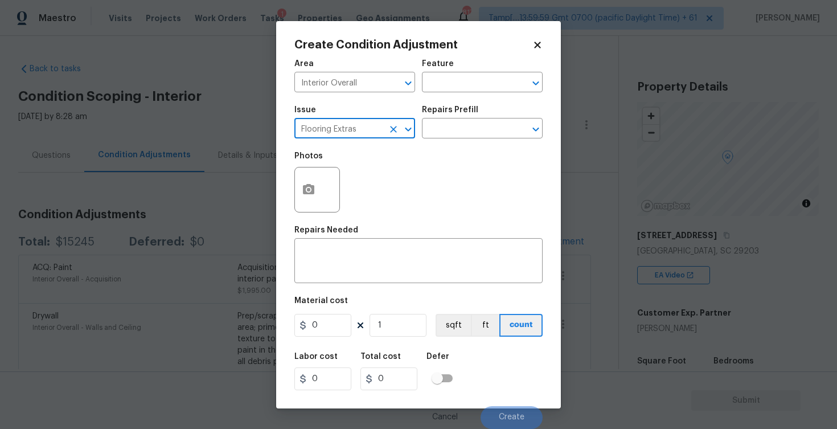
type input "Flooring Extras"
click at [444, 144] on div "Issue Flooring Extras ​ Repairs Prefill ​" at bounding box center [418, 122] width 248 height 46
click at [445, 137] on input "text" at bounding box center [466, 130] width 89 height 18
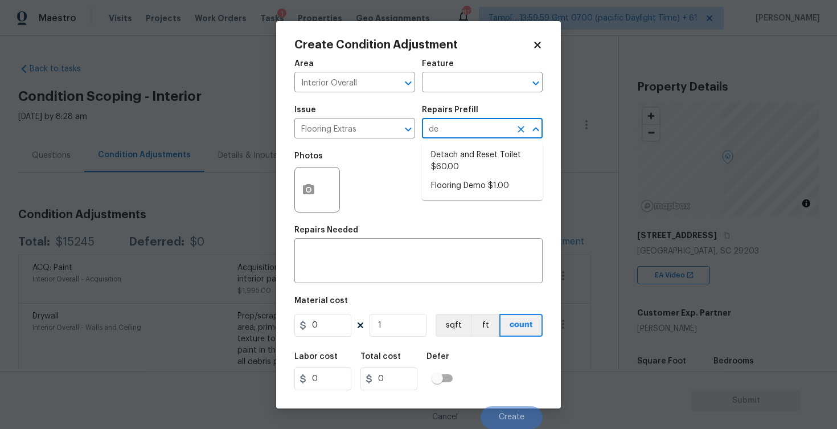
type input "dem"
click at [460, 154] on li "Flooring Demo $1.00" at bounding box center [482, 155] width 121 height 19
type input "Overall Flooring"
type textarea "Demo existing flooring."
type input "1"
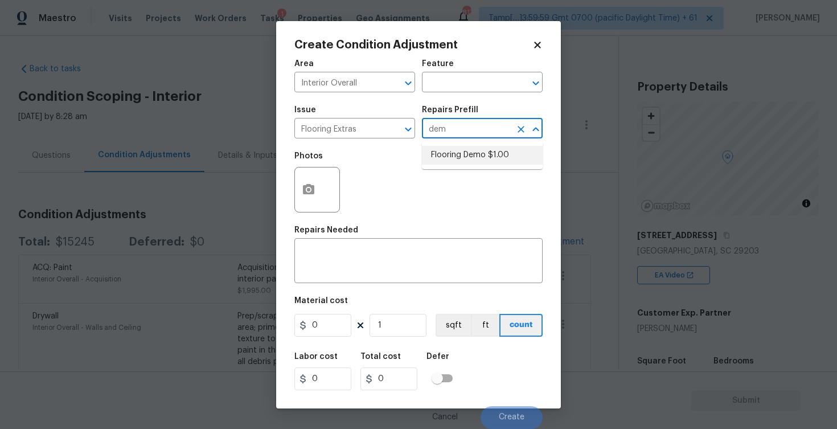
type input "1"
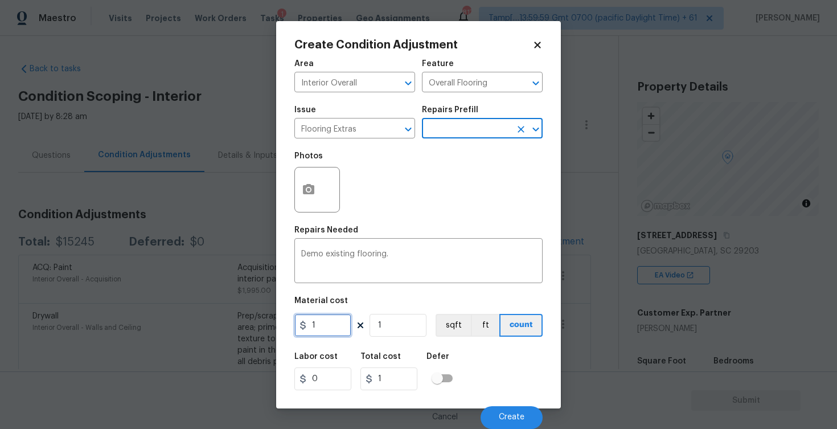
click at [319, 331] on input "1" at bounding box center [322, 325] width 57 height 23
type input "2"
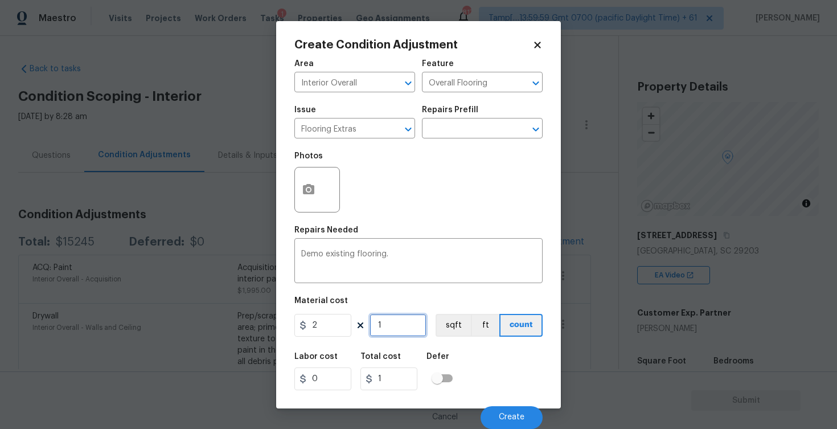
type input "2"
click at [383, 332] on input "1" at bounding box center [398, 325] width 57 height 23
type input "0"
paste input "105"
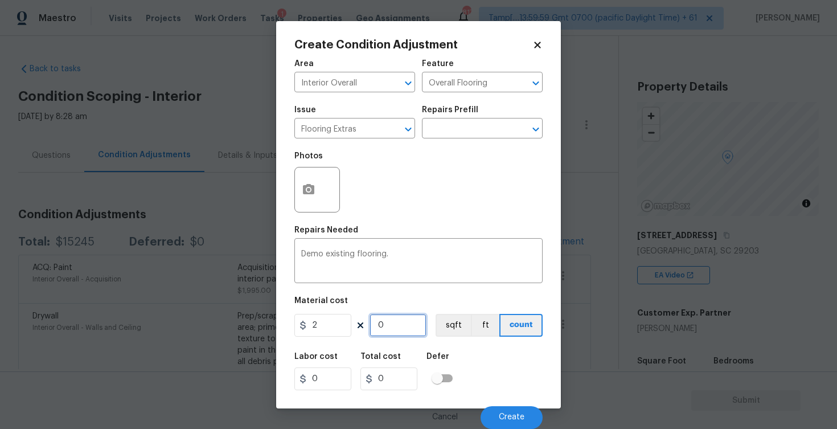
type input "1050"
type input "2100"
type input "1050"
click at [497, 404] on div "Cancel Create" at bounding box center [418, 413] width 248 height 32
click at [499, 411] on button "Create" at bounding box center [512, 417] width 62 height 23
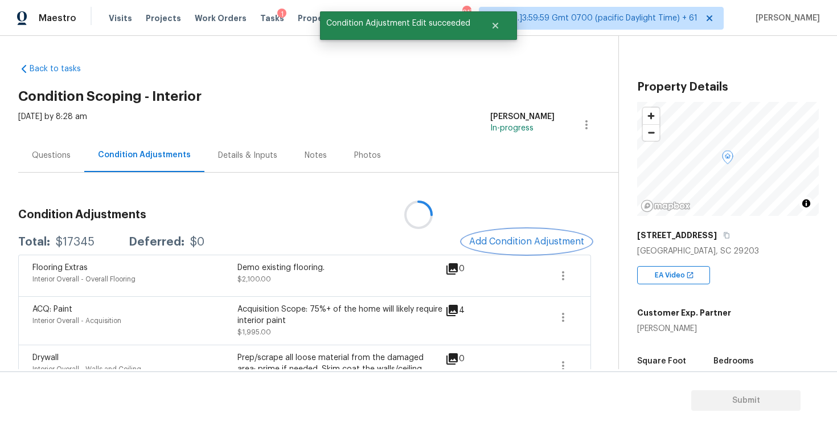
click at [529, 236] on span "Add Condition Adjustment" at bounding box center [526, 241] width 115 height 10
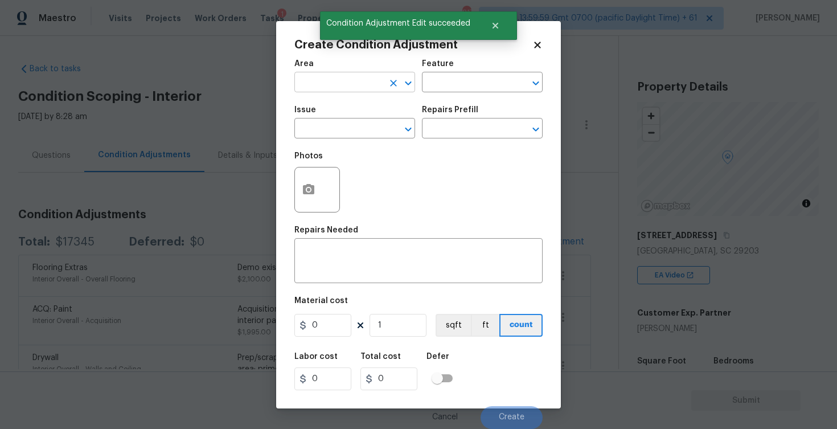
click at [342, 88] on input "text" at bounding box center [338, 84] width 89 height 18
click at [350, 138] on ul "Interior Addition Interior Overall" at bounding box center [354, 118] width 121 height 47
click at [349, 131] on li "Interior Overall" at bounding box center [354, 127] width 121 height 19
type input "Interior Overall"
click at [349, 131] on input "text" at bounding box center [338, 130] width 89 height 18
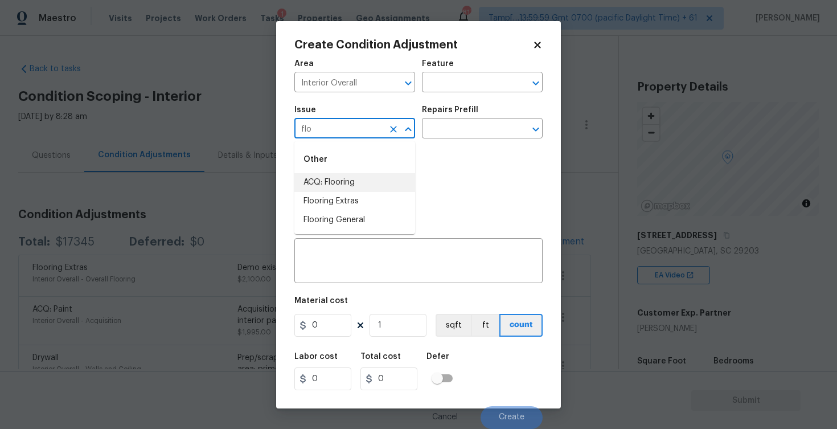
click at [349, 188] on li "ACQ: Flooring" at bounding box center [354, 182] width 121 height 19
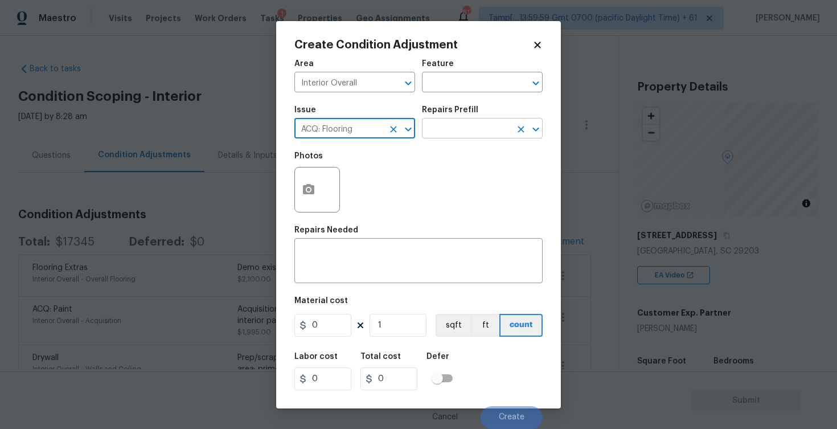
type input "ACQ: Flooring"
click at [426, 135] on input "text" at bounding box center [466, 130] width 89 height 18
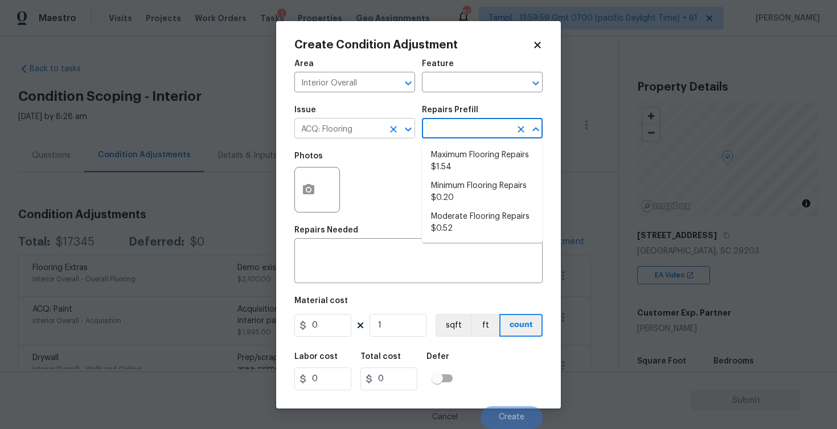
click at [387, 136] on div at bounding box center [401, 129] width 30 height 16
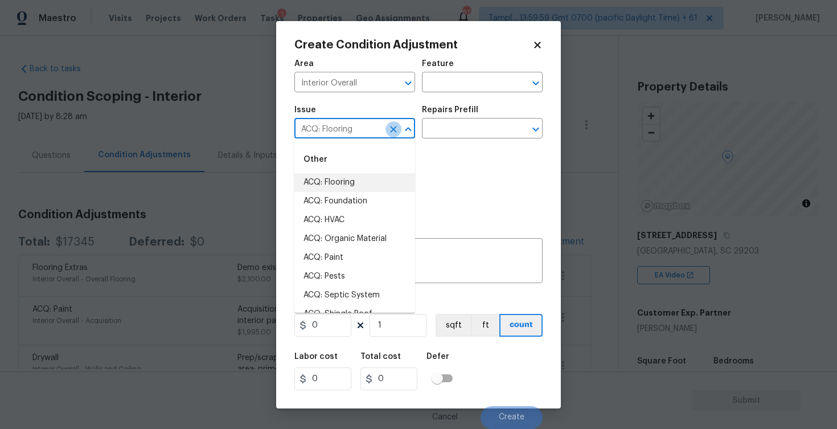
click at [399, 128] on button "Clear" at bounding box center [394, 129] width 16 height 16
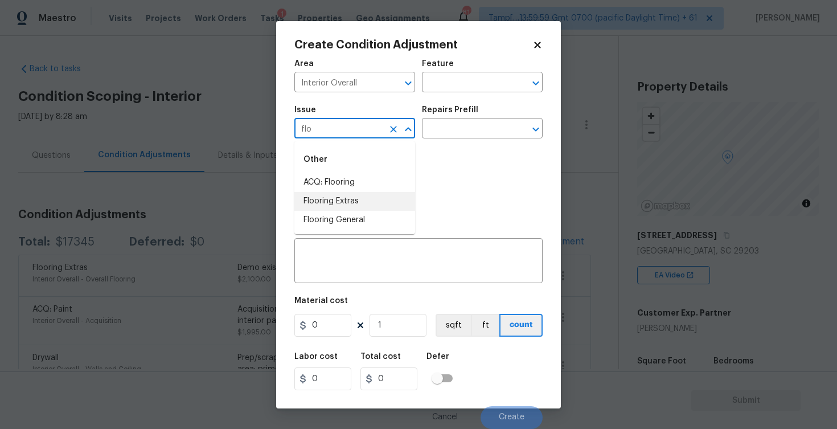
click at [382, 203] on li "Flooring Extras" at bounding box center [354, 201] width 121 height 19
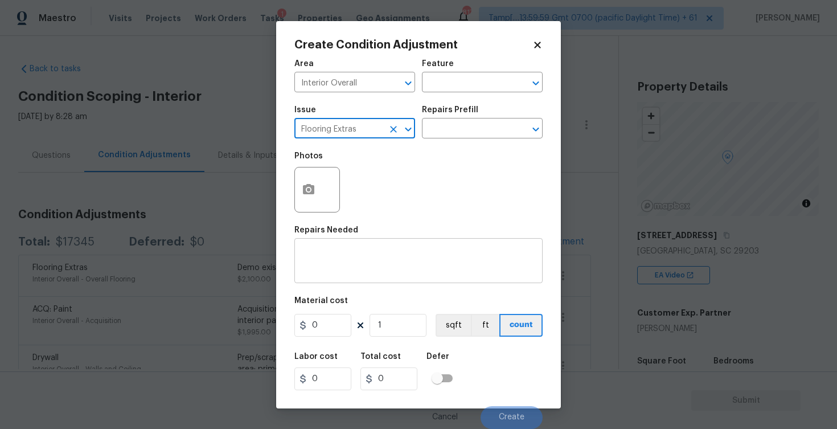
type input "Flooring Extras"
click at [398, 251] on textarea at bounding box center [418, 262] width 235 height 24
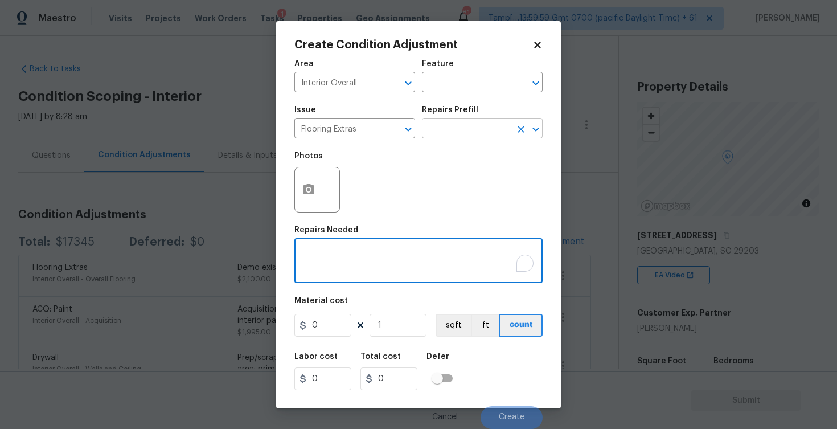
click at [474, 121] on input "text" at bounding box center [466, 130] width 89 height 18
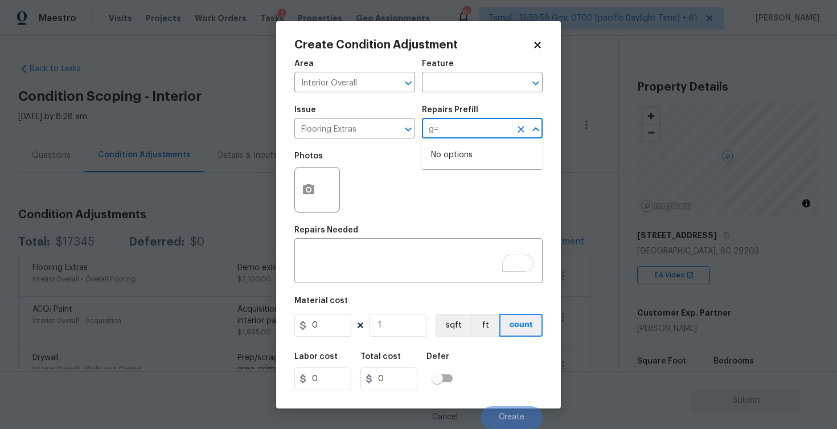
type input "g"
type input "har"
click at [386, 306] on div "Material cost" at bounding box center [418, 304] width 248 height 15
click at [385, 277] on div "x ​" at bounding box center [418, 262] width 248 height 42
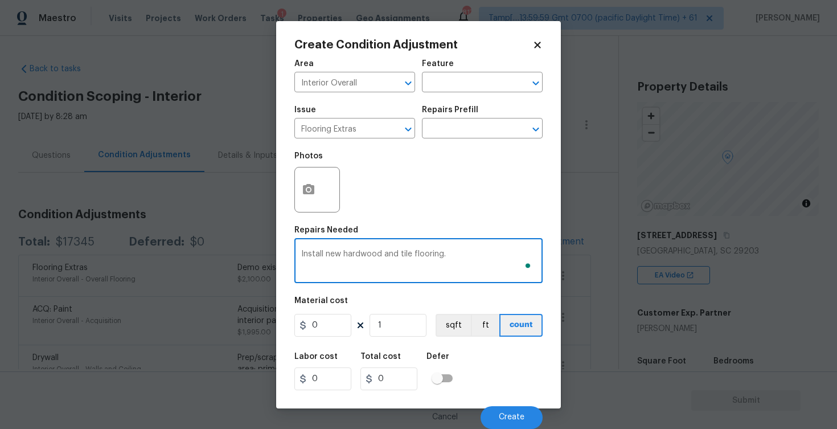
type textarea "Install new hardwood and tile flooring."
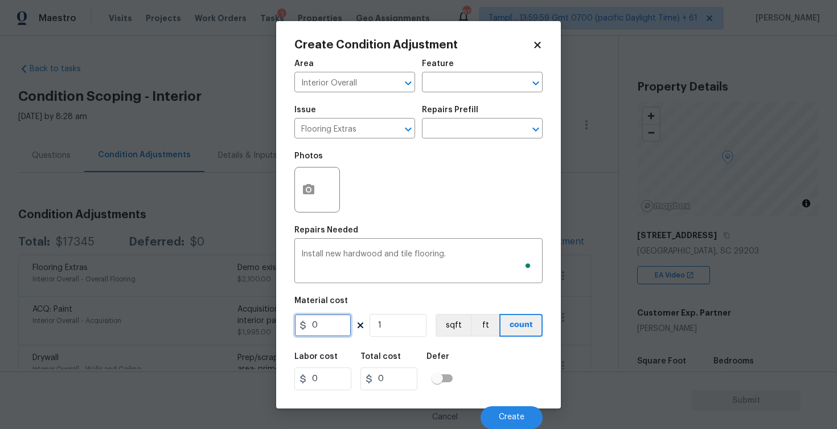
click at [335, 327] on input "0" at bounding box center [322, 325] width 57 height 23
type input "5"
click at [351, 306] on div "Material cost" at bounding box center [418, 304] width 248 height 15
type input "5"
click at [318, 207] on div at bounding box center [317, 190] width 46 height 46
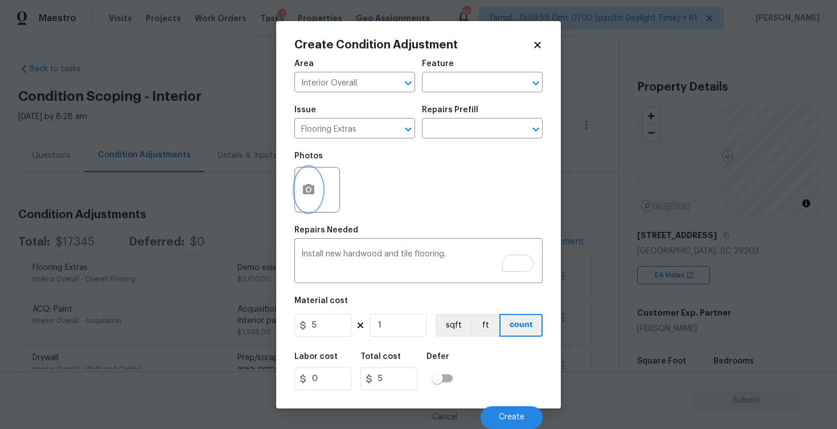
click at [317, 199] on button "button" at bounding box center [308, 189] width 27 height 44
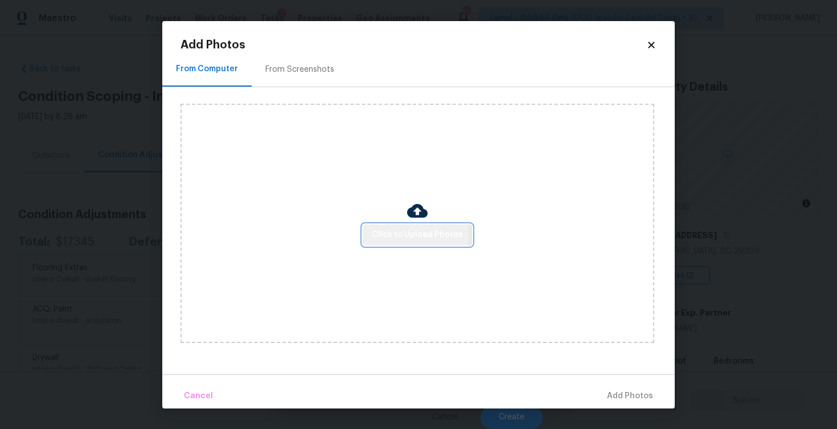
click at [400, 233] on span "Click to Upload Photos" at bounding box center [417, 235] width 91 height 14
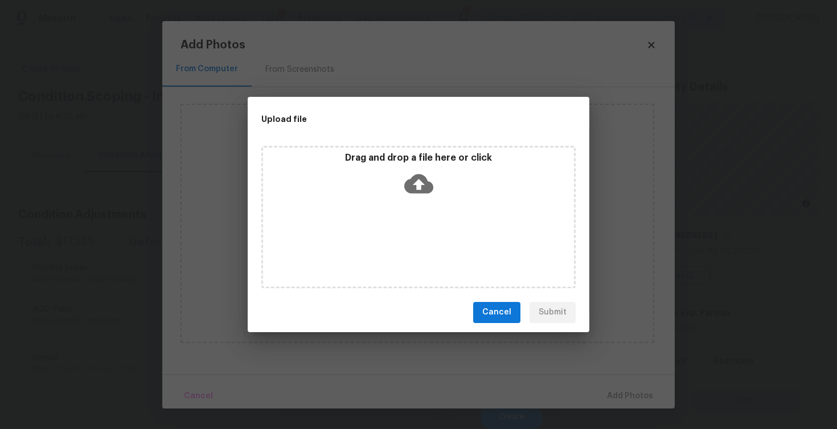
click at [414, 179] on icon at bounding box center [418, 183] width 29 height 19
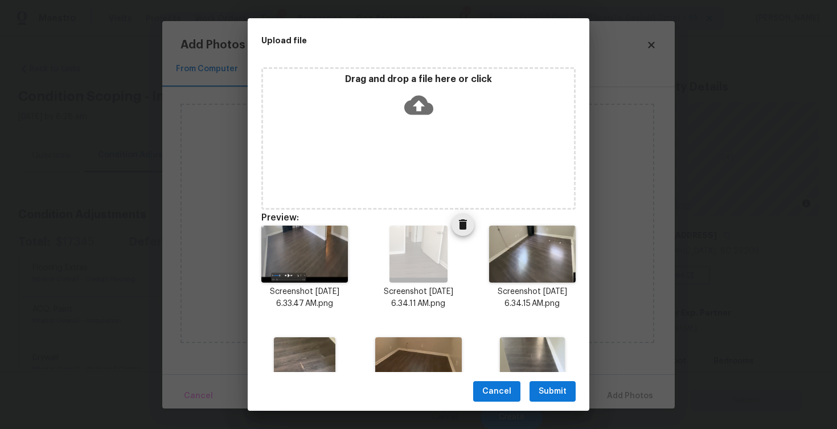
scroll to position [63, 0]
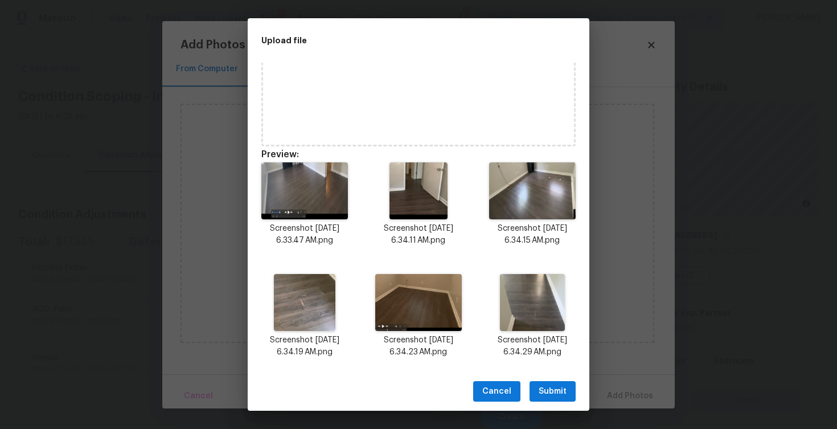
click at [554, 379] on div "Cancel Submit" at bounding box center [419, 391] width 342 height 39
click at [554, 385] on span "Submit" at bounding box center [553, 391] width 28 height 14
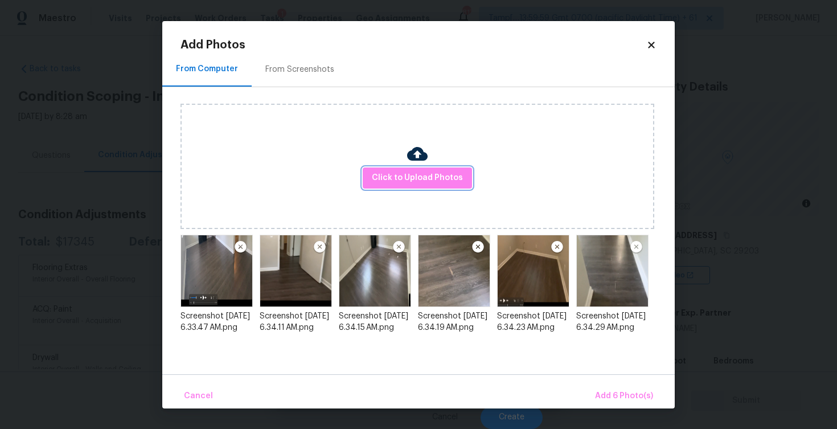
scroll to position [0, 0]
click at [616, 390] on span "Add 6 Photo(s)" at bounding box center [624, 396] width 58 height 14
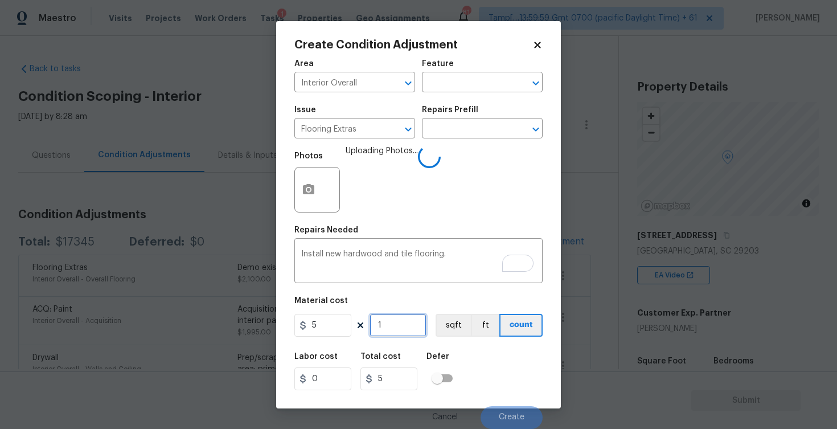
click at [383, 321] on input "1" at bounding box center [398, 325] width 57 height 23
type input "0"
paste input "105"
type input "1050"
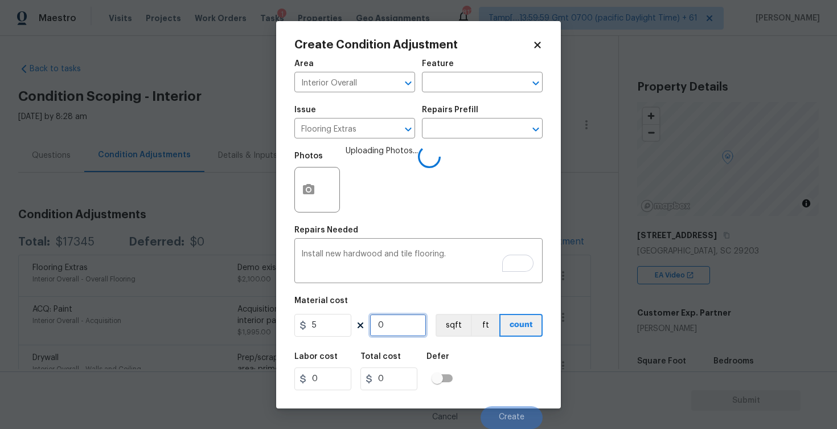
type input "5250"
type input "1050"
click at [450, 324] on button "sqft" at bounding box center [453, 325] width 35 height 23
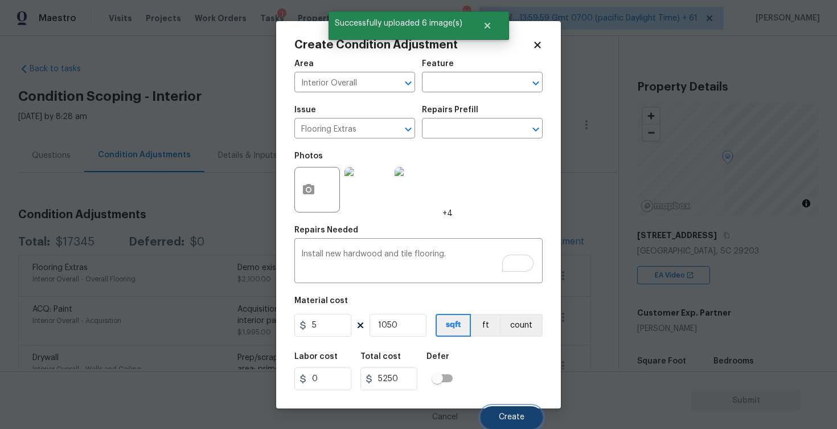
click at [514, 417] on span "Create" at bounding box center [512, 417] width 26 height 9
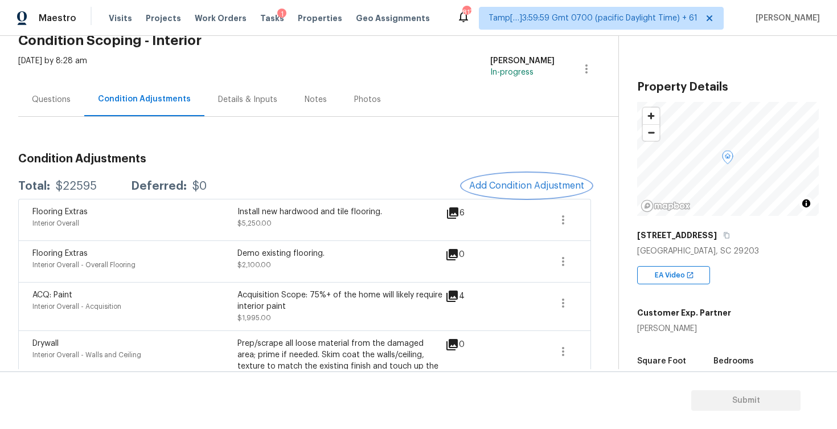
scroll to position [14, 0]
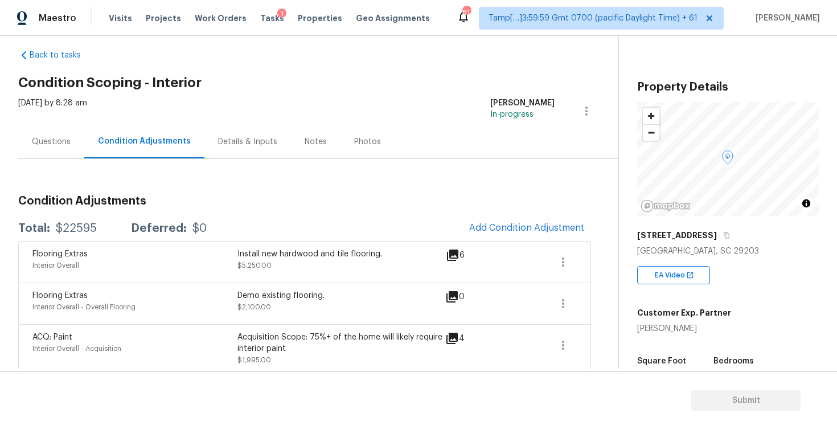
click at [59, 128] on div "Questions" at bounding box center [51, 142] width 66 height 34
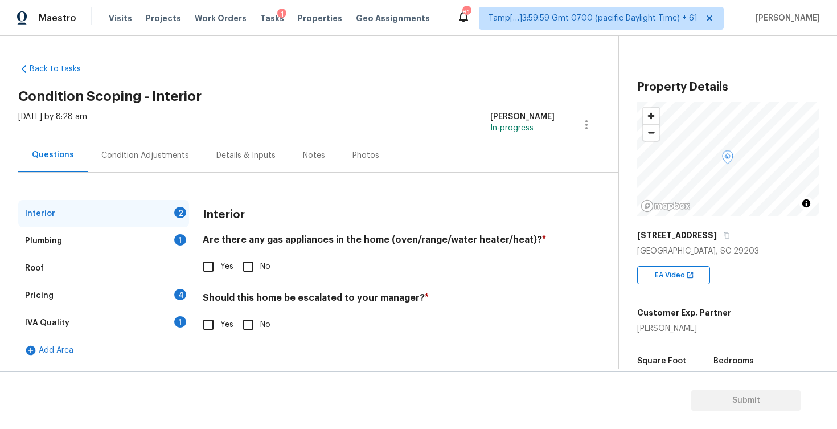
click at [215, 265] on input "Yes" at bounding box center [208, 267] width 24 height 24
checkbox input "true"
click at [215, 327] on input "Yes" at bounding box center [208, 325] width 24 height 24
checkbox input "true"
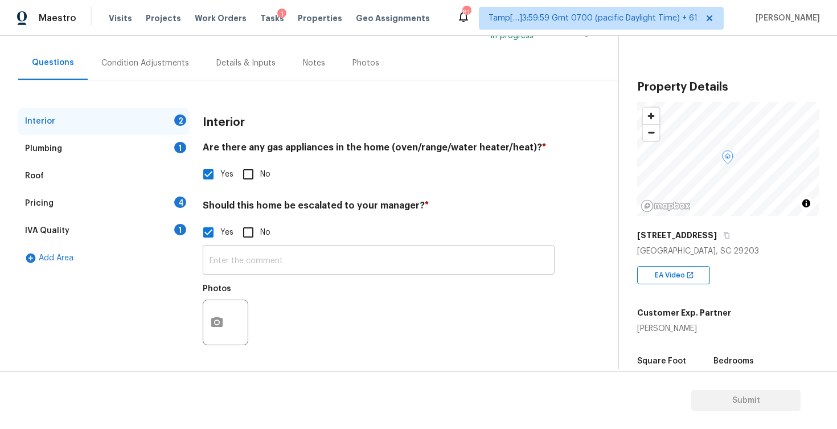
scroll to position [92, 0]
click at [356, 259] on input "text" at bounding box center [379, 261] width 352 height 27
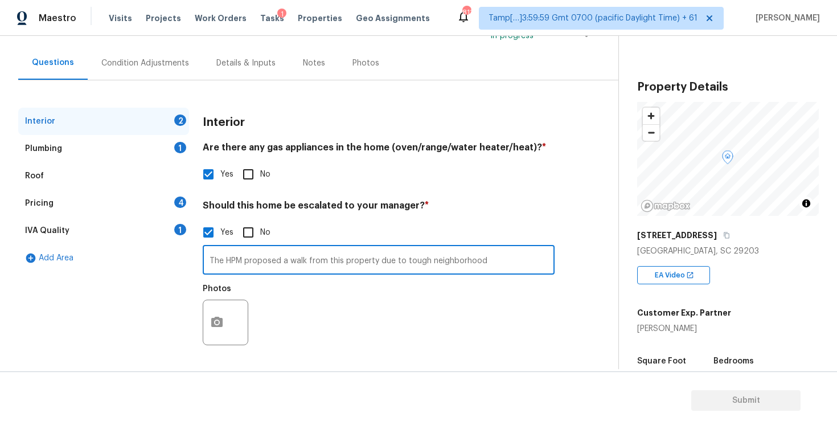
type input "The HPM proposed a walk from this property due to tough neighborhood"
click at [216, 327] on icon "button" at bounding box center [217, 322] width 14 height 14
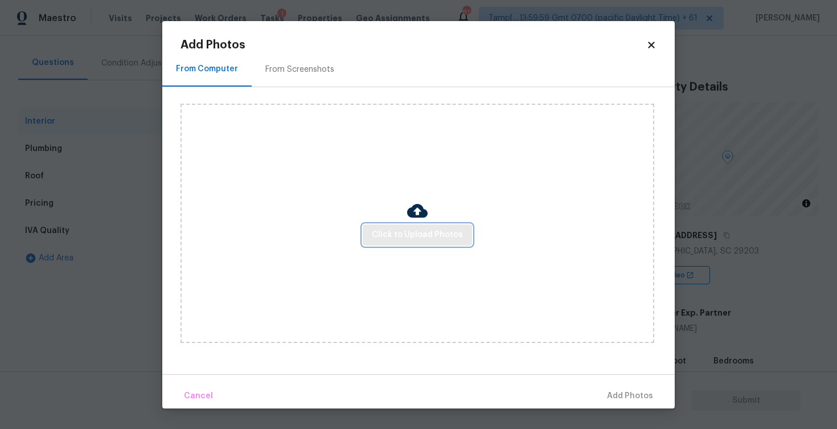
click at [399, 237] on span "Click to Upload Photos" at bounding box center [417, 235] width 91 height 14
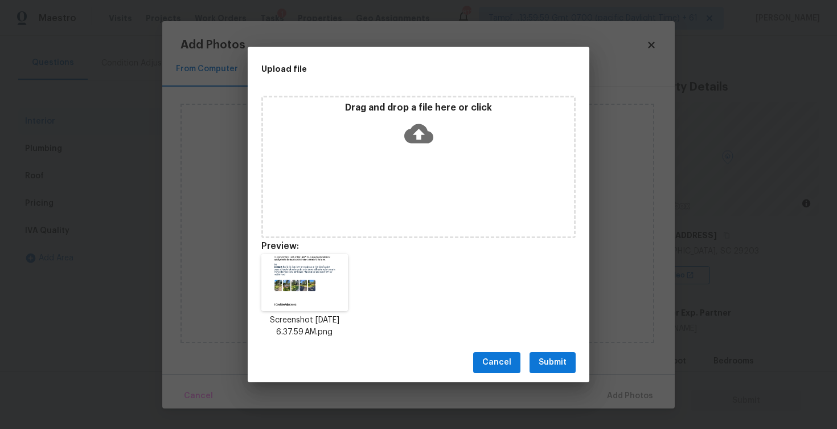
click at [547, 358] on span "Submit" at bounding box center [553, 362] width 28 height 14
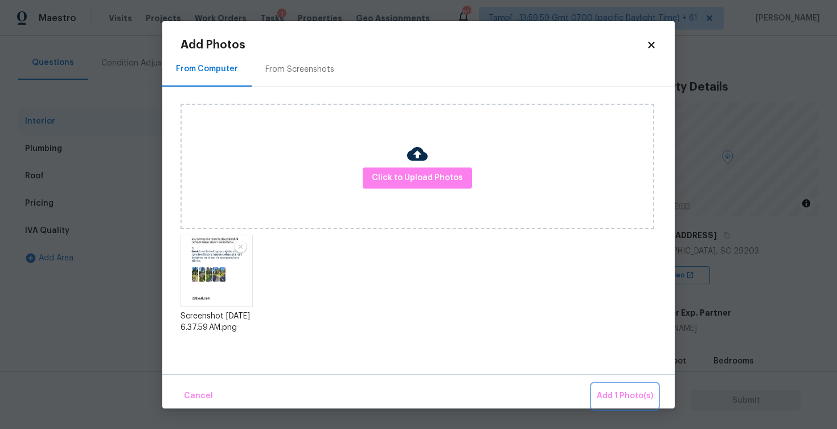
click at [628, 389] on span "Add 1 Photo(s)" at bounding box center [625, 396] width 56 height 14
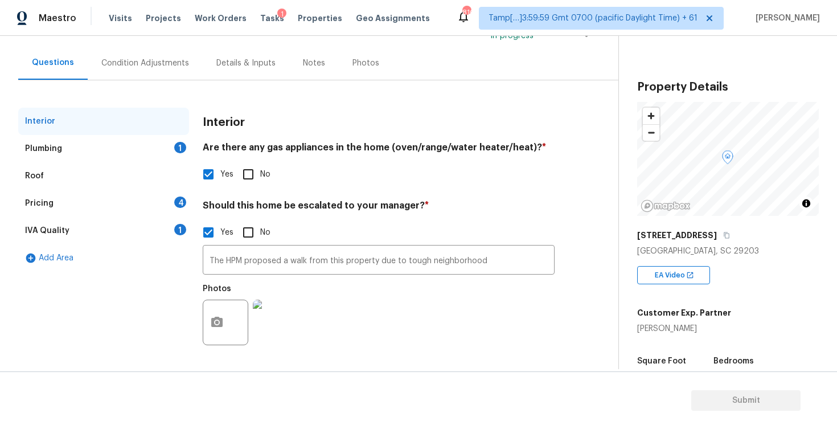
click at [161, 137] on div "Plumbing 1" at bounding box center [103, 148] width 171 height 27
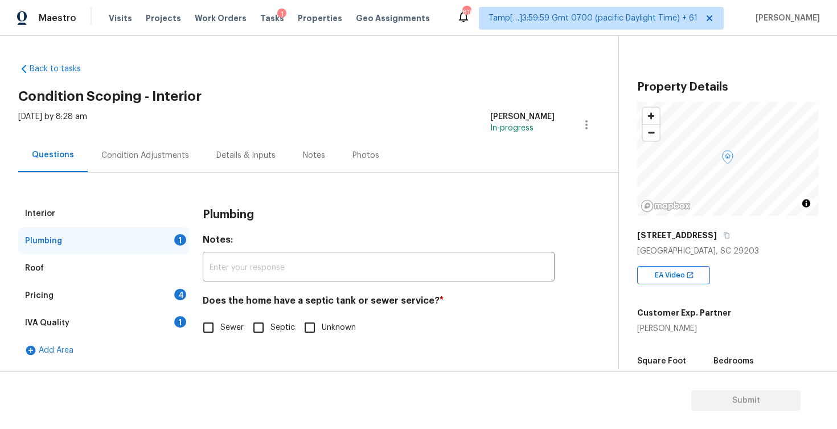
click at [212, 328] on input "Sewer" at bounding box center [208, 327] width 24 height 24
checkbox input "true"
click at [173, 306] on div "Pricing 4" at bounding box center [103, 295] width 171 height 27
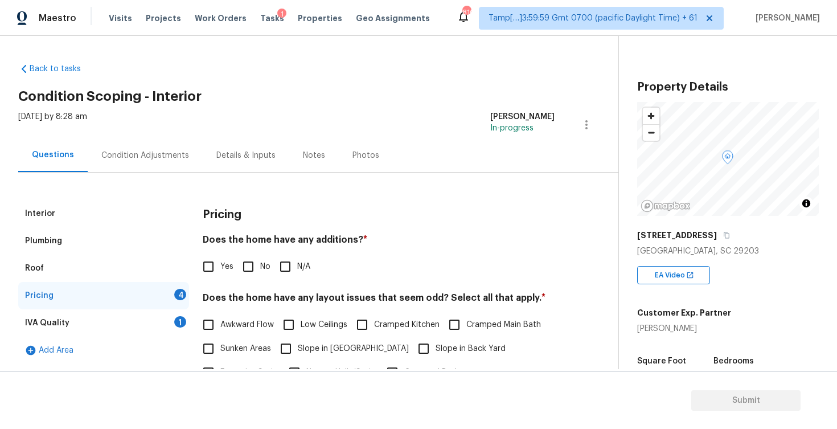
scroll to position [9, 0]
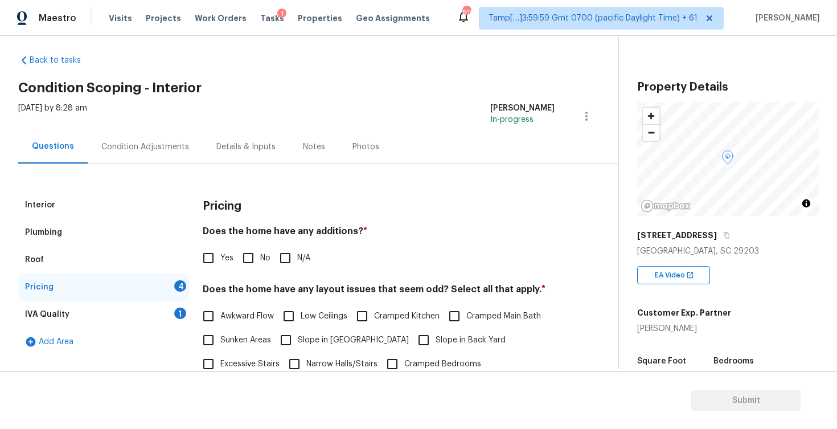
click at [259, 252] on input "No" at bounding box center [248, 258] width 24 height 24
checkbox input "true"
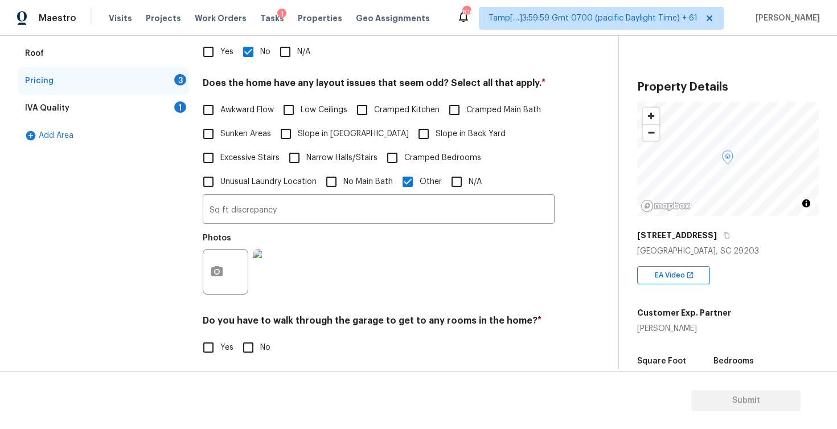
scroll to position [212, 0]
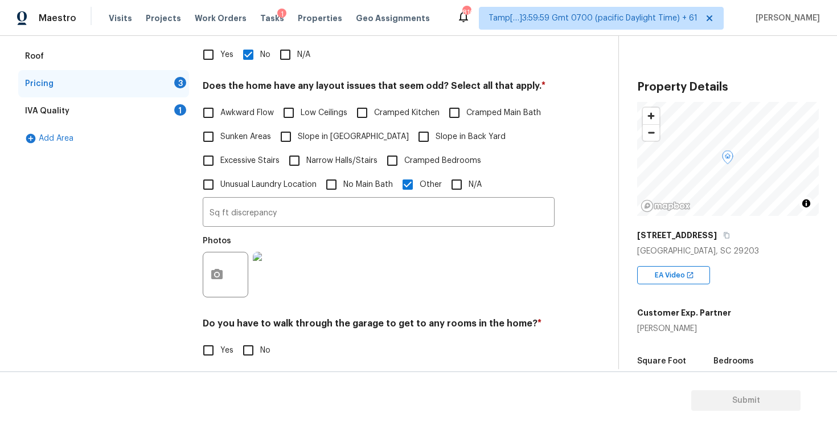
click at [364, 111] on input "Cramped Kitchen" at bounding box center [362, 113] width 24 height 24
checkbox input "true"
click at [268, 185] on span "Unusual Laundry Location" at bounding box center [268, 185] width 96 height 12
click at [220, 185] on input "Unusual Laundry Location" at bounding box center [208, 185] width 24 height 24
checkbox input "true"
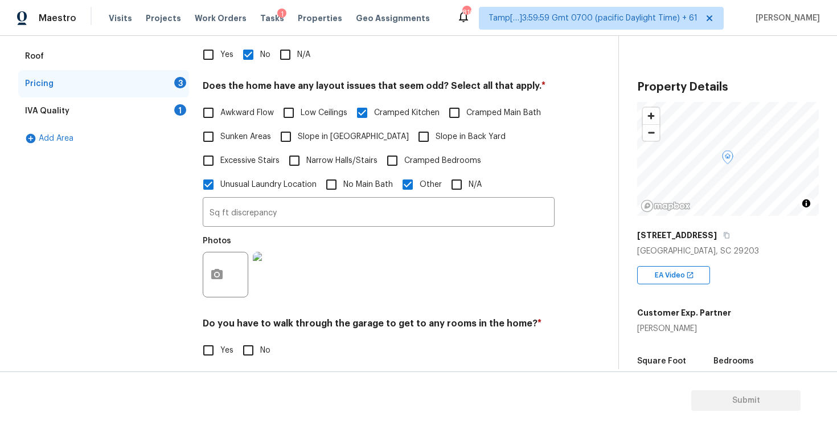
click at [362, 105] on input "Cramped Kitchen" at bounding box center [362, 113] width 24 height 24
checkbox input "false"
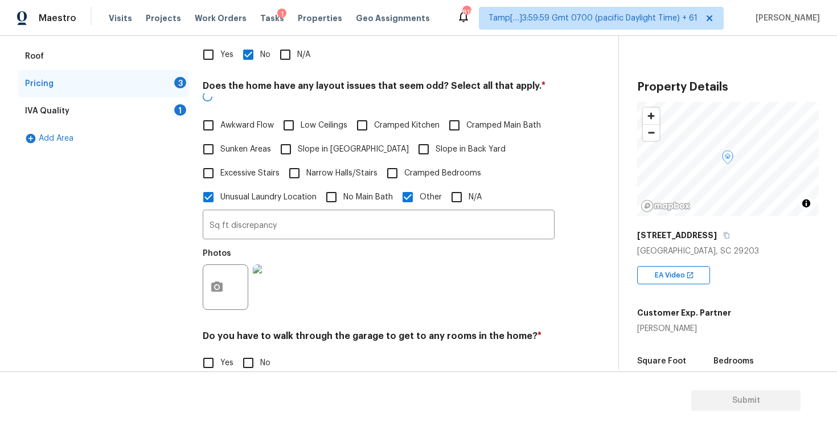
click at [403, 161] on input "Cramped Bedrooms" at bounding box center [392, 173] width 24 height 24
checkbox input "true"
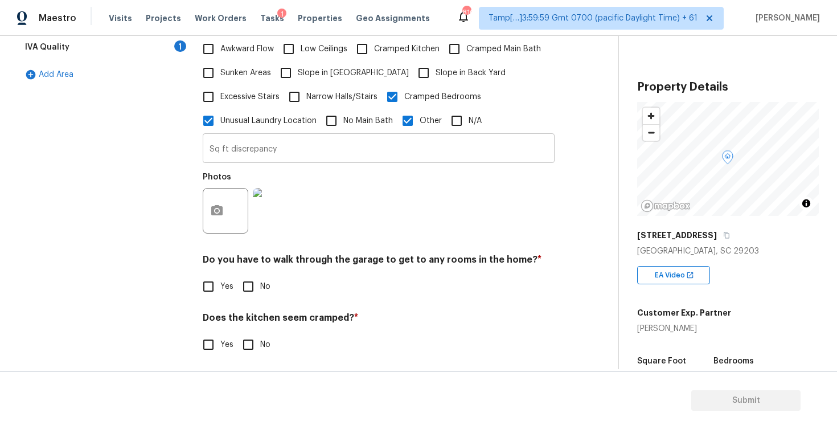
scroll to position [338, 0]
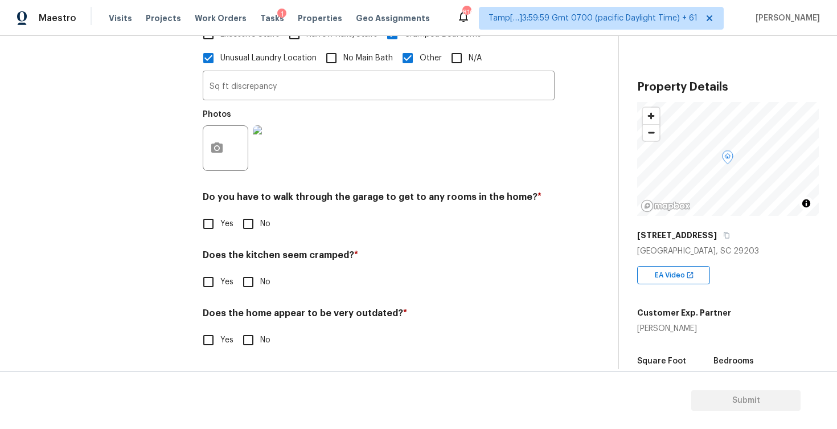
click at [257, 220] on input "No" at bounding box center [248, 224] width 24 height 24
checkbox input "true"
click at [254, 276] on input "No" at bounding box center [248, 283] width 24 height 24
checkbox input "true"
click at [247, 334] on input "No" at bounding box center [248, 340] width 24 height 24
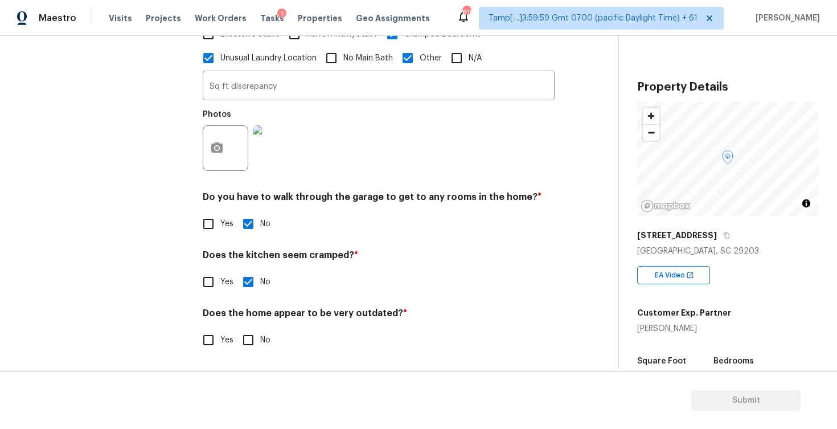
checkbox input "true"
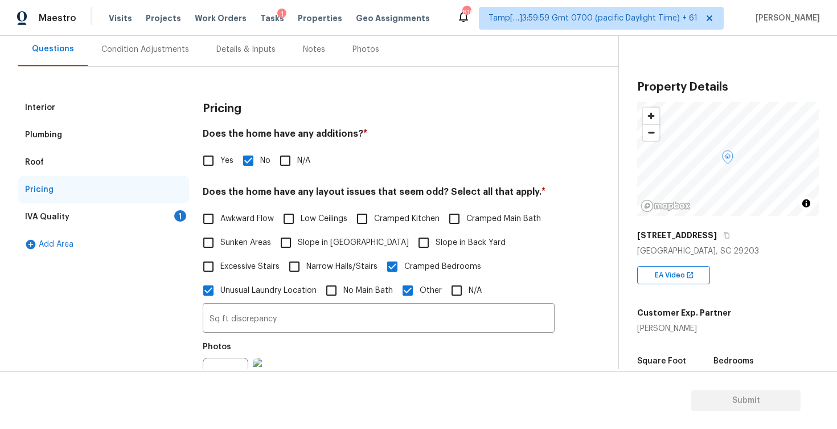
scroll to position [92, 0]
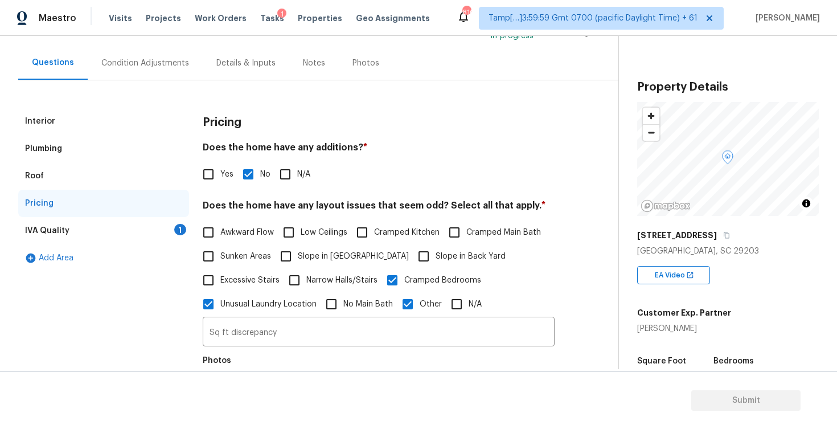
click at [173, 234] on div "IVA Quality 1" at bounding box center [103, 230] width 171 height 27
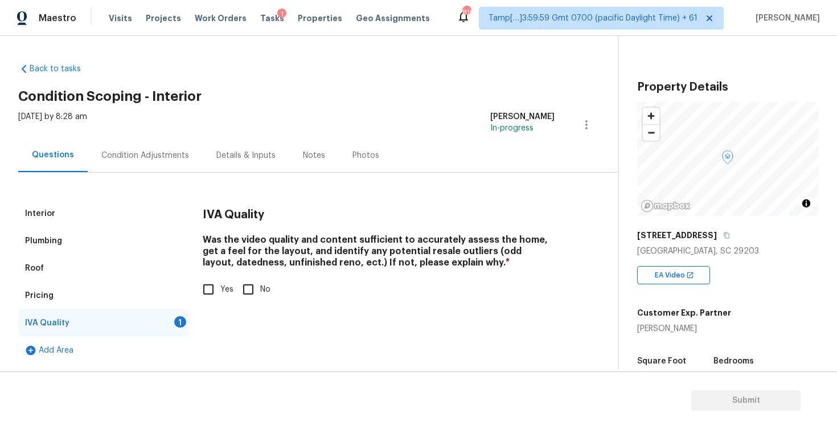
click at [210, 285] on input "Yes" at bounding box center [208, 289] width 24 height 24
checkbox input "true"
click at [151, 153] on div "Condition Adjustments" at bounding box center [145, 155] width 88 height 11
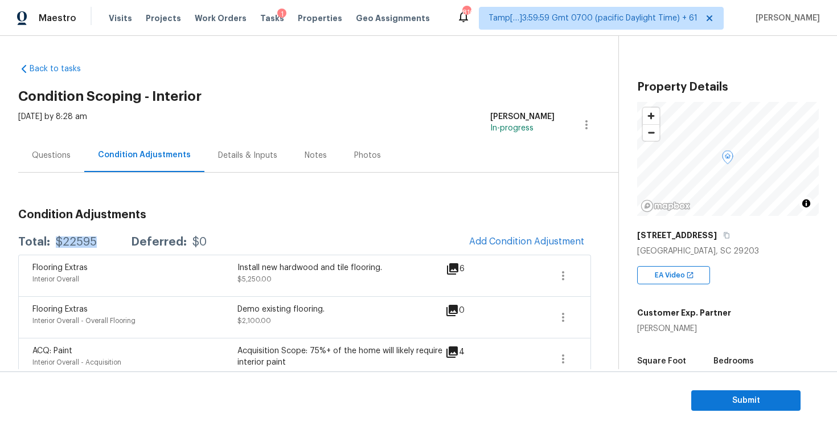
drag, startPoint x: 54, startPoint y: 243, endPoint x: 108, endPoint y: 242, distance: 54.1
click at [108, 242] on div "Total: $22595 Deferred: $0" at bounding box center [112, 241] width 188 height 11
copy div "$22595"
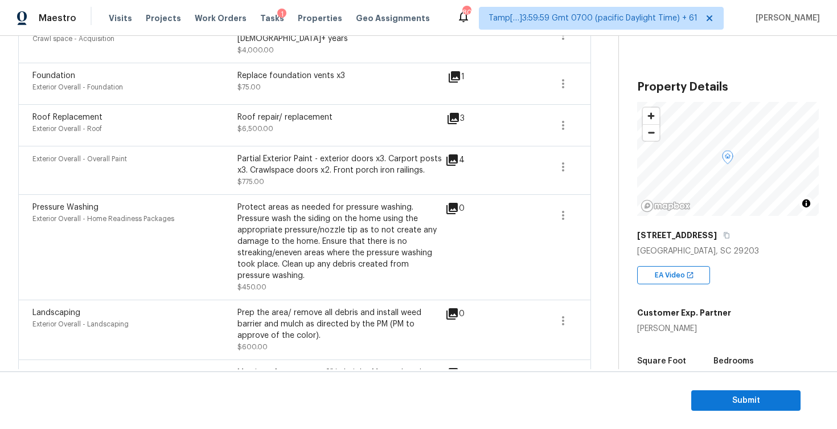
scroll to position [549, 0]
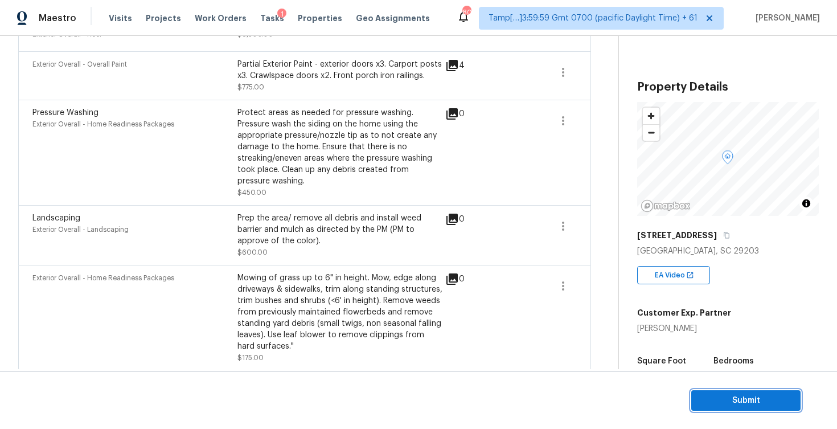
click at [744, 396] on span "Submit" at bounding box center [745, 401] width 91 height 14
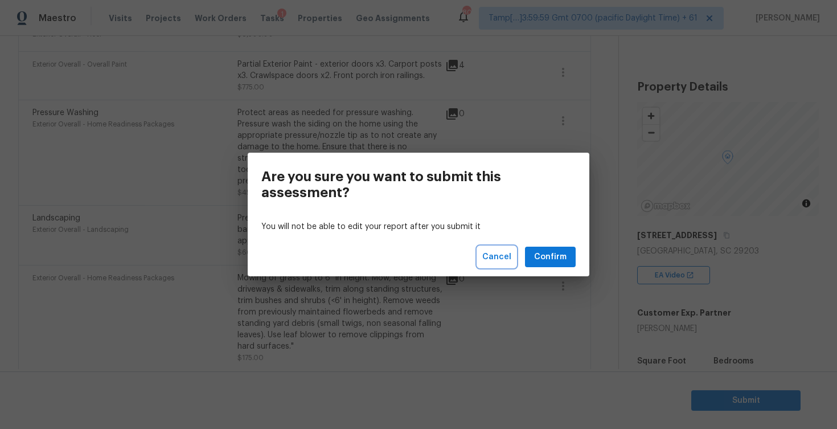
click at [494, 253] on span "Cancel" at bounding box center [496, 257] width 29 height 14
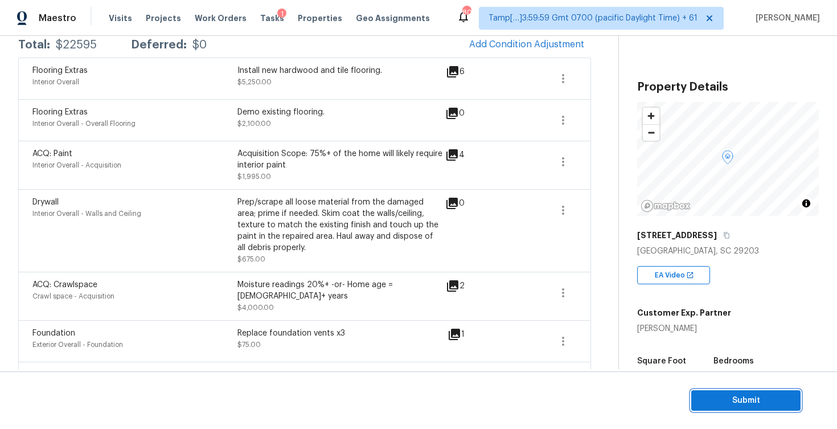
scroll to position [191, 0]
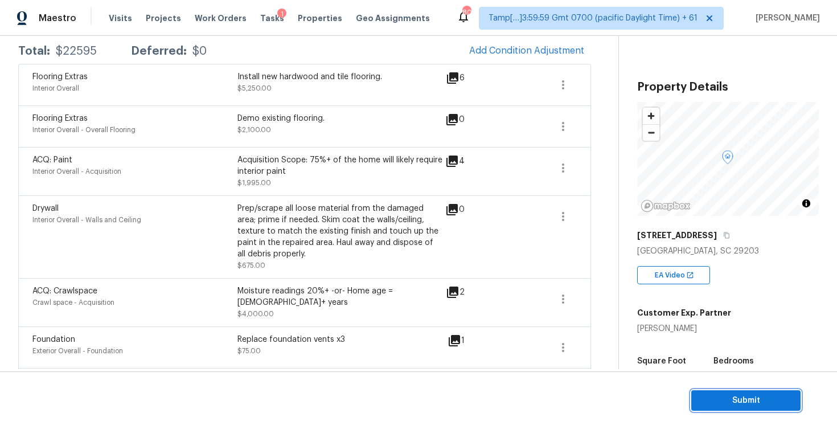
click at [761, 400] on span "Submit" at bounding box center [745, 401] width 91 height 14
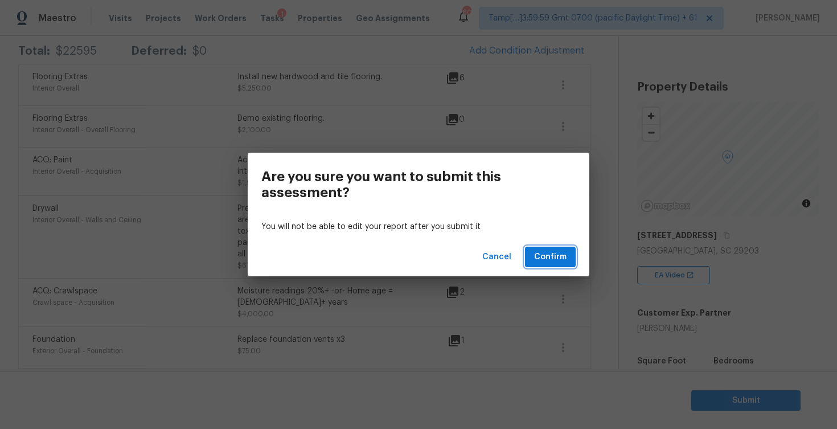
click at [548, 247] on button "Confirm" at bounding box center [550, 257] width 51 height 21
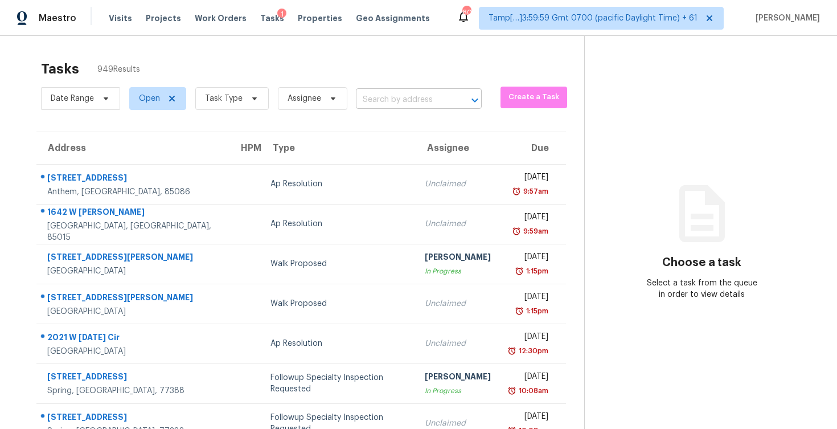
click at [379, 97] on input "text" at bounding box center [403, 100] width 94 height 18
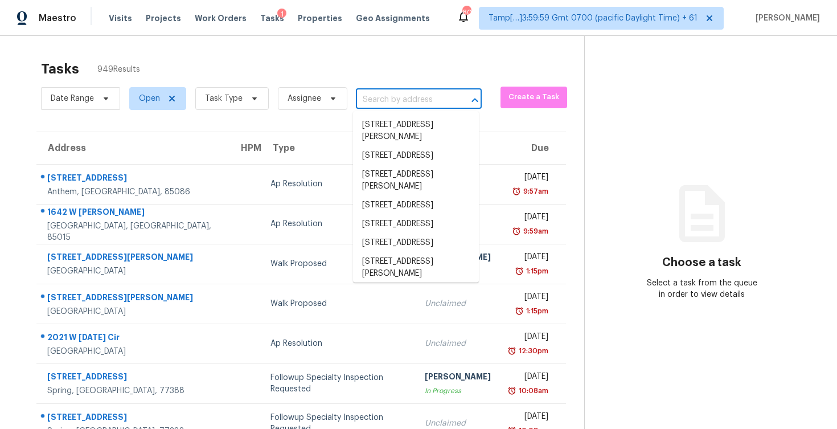
paste input "3129 Rainier Ave Columbus, OH, 43231"
type input "3129 Rainier Ave Columbus, OH, 43231"
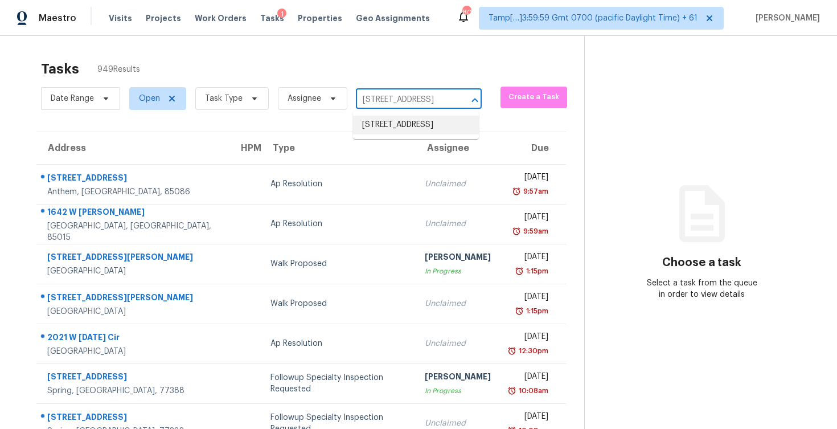
click at [438, 139] on ul "3129 Rainier Ave, Columbus, OH 43231" at bounding box center [416, 125] width 126 height 28
click at [432, 134] on li "3129 Rainier Ave, Columbus, OH 43231" at bounding box center [416, 125] width 126 height 19
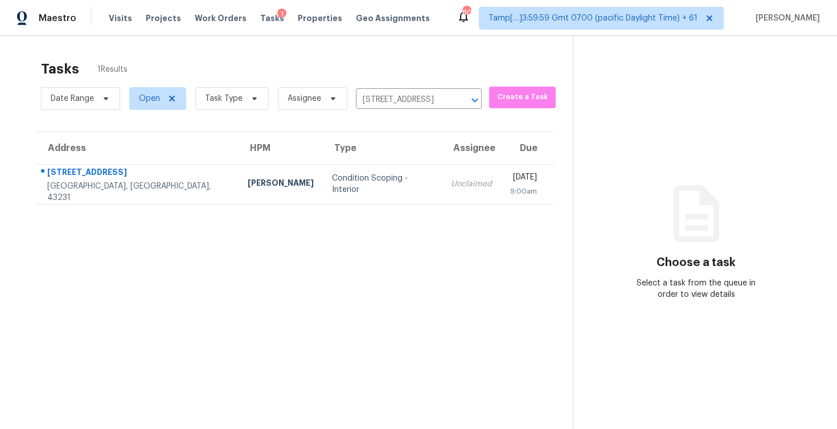
click at [442, 177] on td "Unclaimed" at bounding box center [471, 184] width 59 height 40
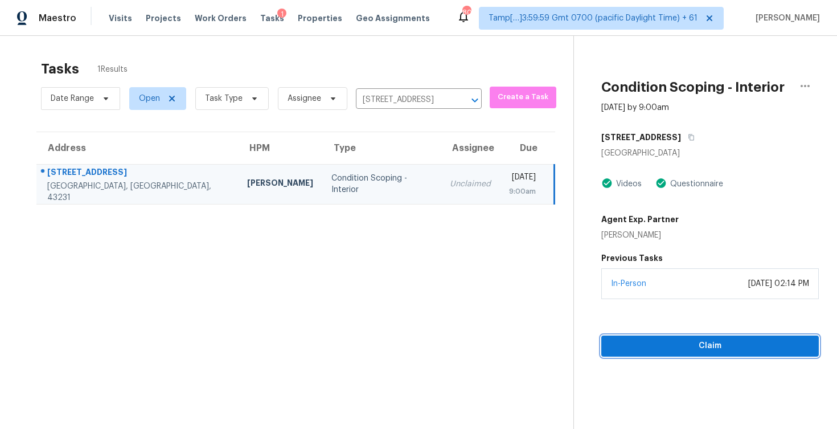
click at [692, 350] on span "Claim" at bounding box center [709, 346] width 199 height 14
click at [650, 323] on div "Claim" at bounding box center [710, 328] width 218 height 58
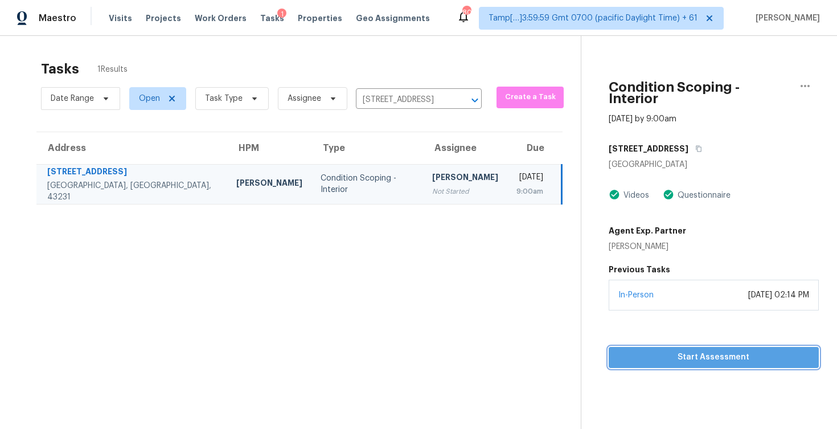
click at [658, 350] on span "Start Assessment" at bounding box center [714, 357] width 192 height 14
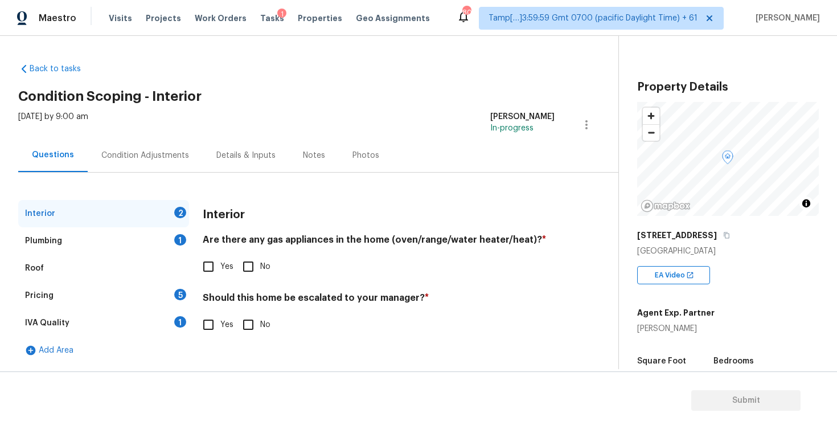
click at [218, 322] on input "Yes" at bounding box center [208, 325] width 24 height 24
checkbox input "true"
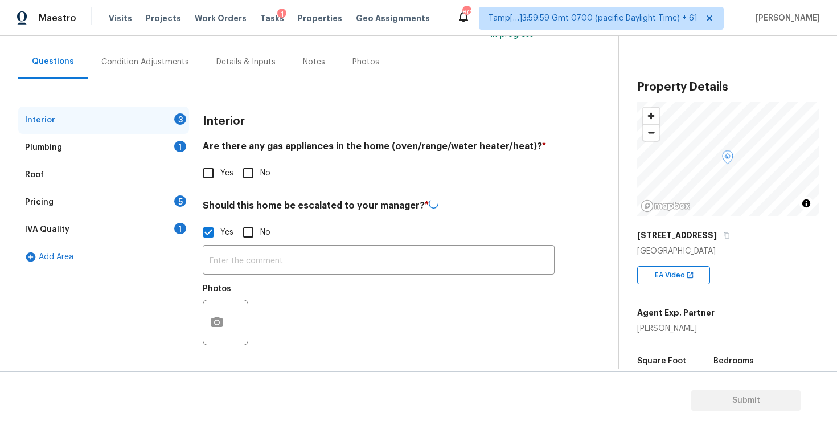
scroll to position [92, 0]
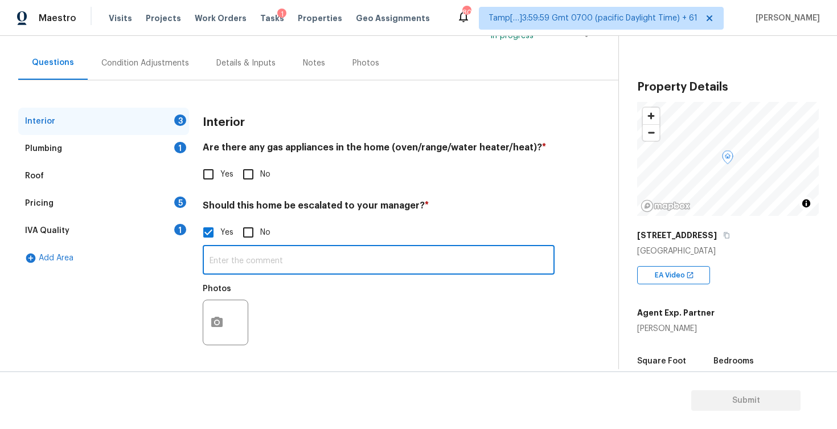
click at [248, 260] on input "text" at bounding box center [379, 261] width 352 height 27
type input "The"
type input "The HPM proposed a walk due to heavy unknown odor stating "The sour smell is ex…"
click at [237, 290] on div "Photos" at bounding box center [227, 292] width 48 height 15
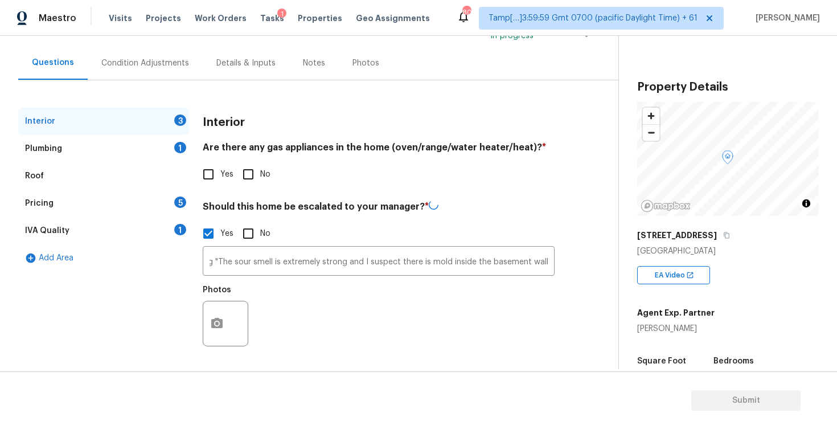
scroll to position [0, 0]
click at [226, 323] on button "button" at bounding box center [216, 322] width 27 height 44
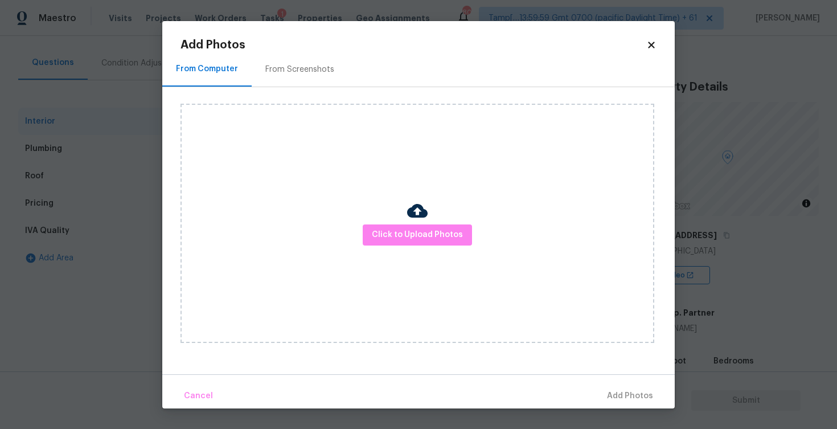
click at [408, 246] on div "Click to Upload Photos" at bounding box center [418, 223] width 474 height 239
click at [411, 236] on span "Click to Upload Photos" at bounding box center [417, 235] width 91 height 14
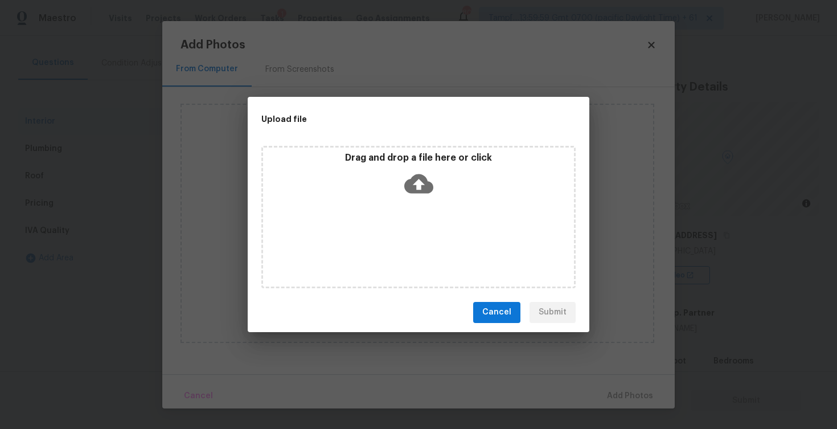
click at [431, 171] on icon at bounding box center [418, 183] width 29 height 29
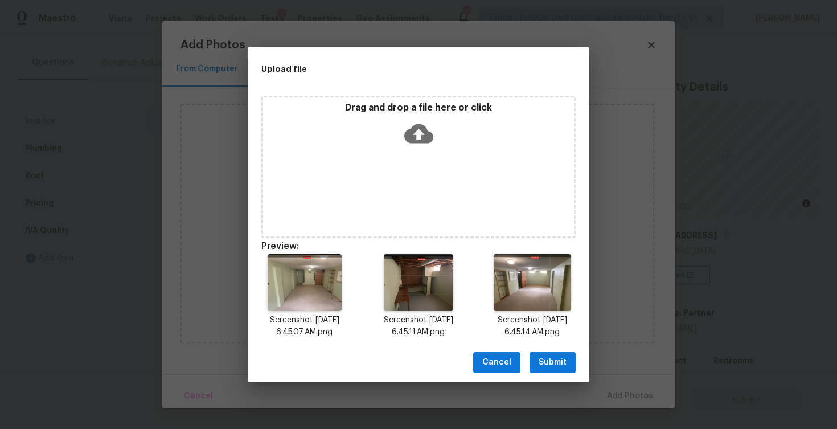
click at [568, 360] on button "Submit" at bounding box center [553, 362] width 46 height 21
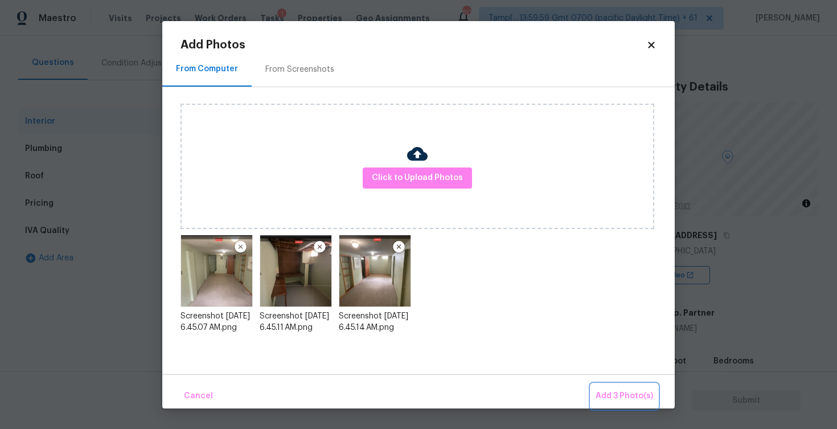
click at [618, 387] on button "Add 3 Photo(s)" at bounding box center [624, 396] width 67 height 24
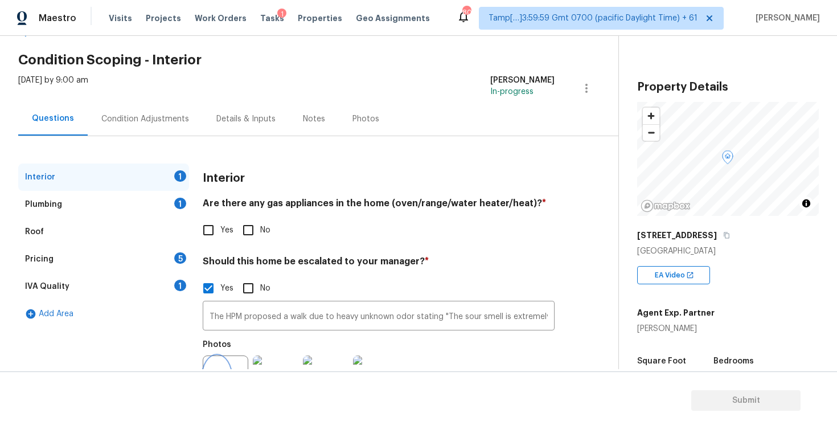
scroll to position [31, 0]
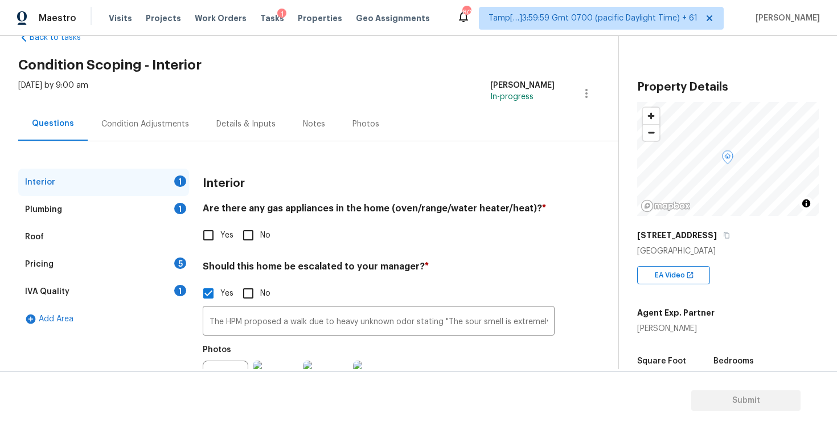
click at [121, 268] on div "Pricing 5" at bounding box center [103, 264] width 171 height 27
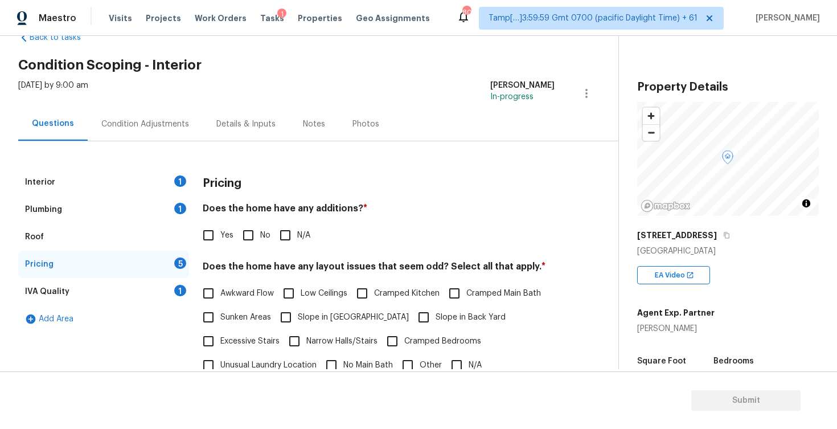
click at [225, 238] on span "Yes" at bounding box center [226, 236] width 13 height 12
click at [220, 238] on input "Yes" at bounding box center [208, 235] width 24 height 24
checkbox input "true"
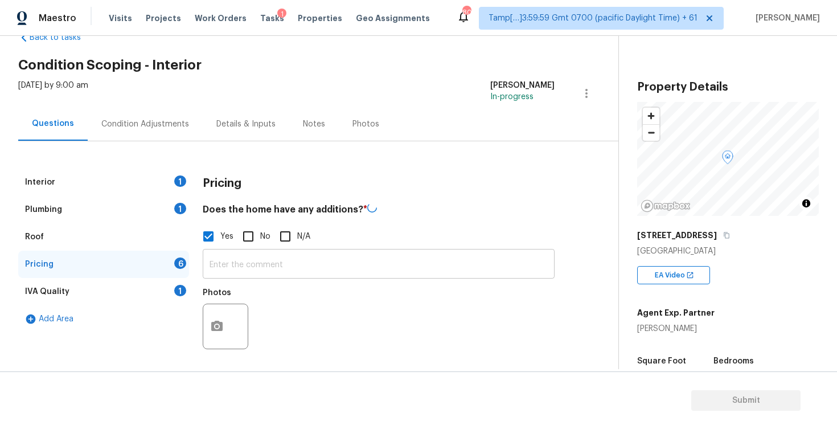
click at [256, 261] on input "text" at bounding box center [379, 265] width 352 height 27
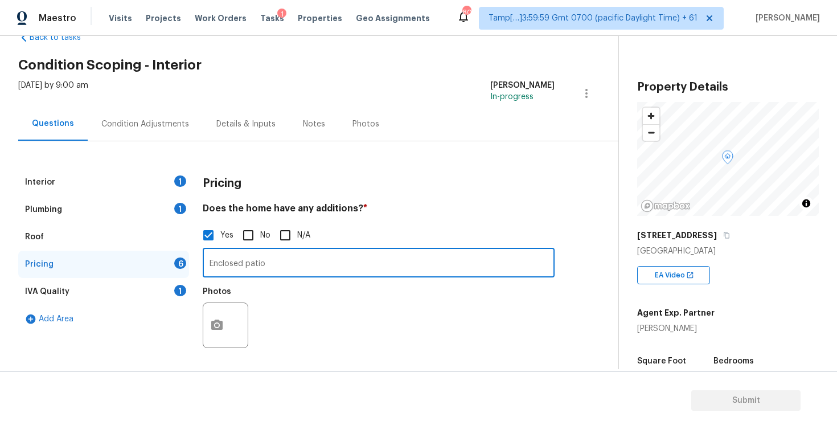
type input "Enclosed patio"
click at [215, 330] on icon "button" at bounding box center [217, 325] width 14 height 14
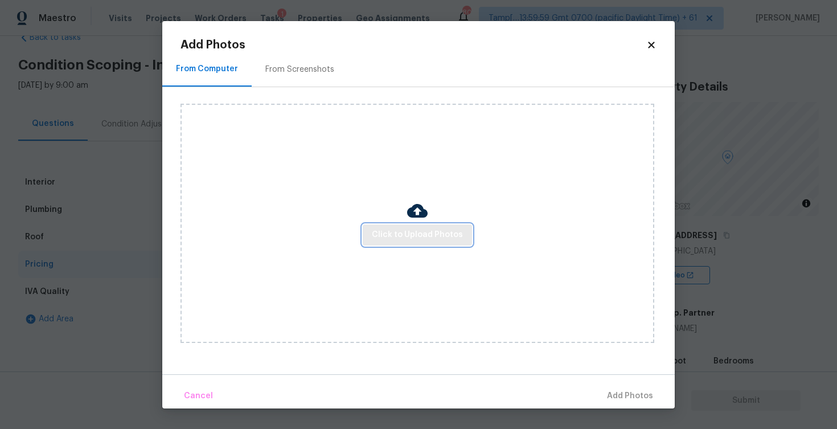
click at [403, 243] on button "Click to Upload Photos" at bounding box center [417, 234] width 109 height 21
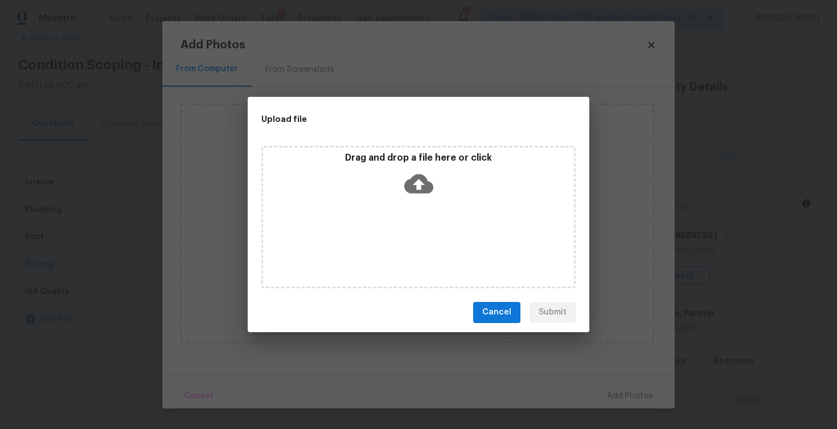
click at [414, 200] on div "Drag and drop a file here or click" at bounding box center [418, 217] width 314 height 142
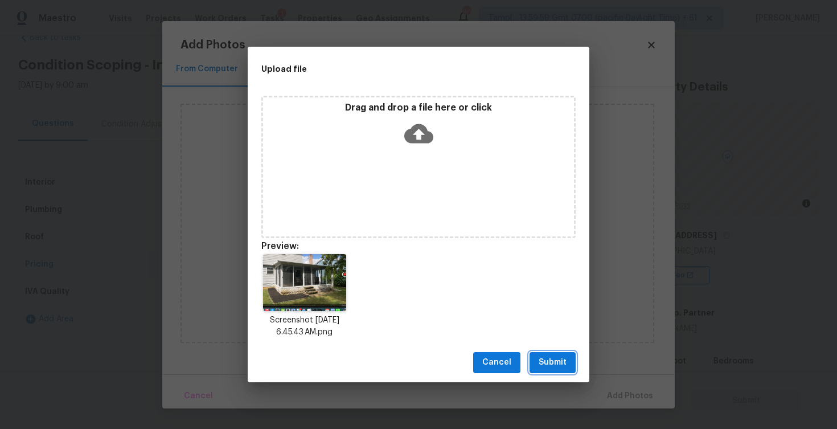
click at [565, 356] on span "Submit" at bounding box center [553, 362] width 28 height 14
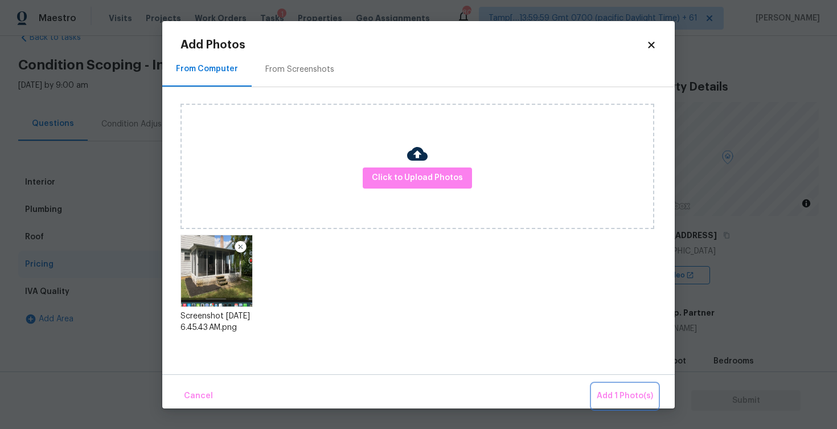
click at [627, 403] on button "Add 1 Photo(s)" at bounding box center [624, 396] width 65 height 24
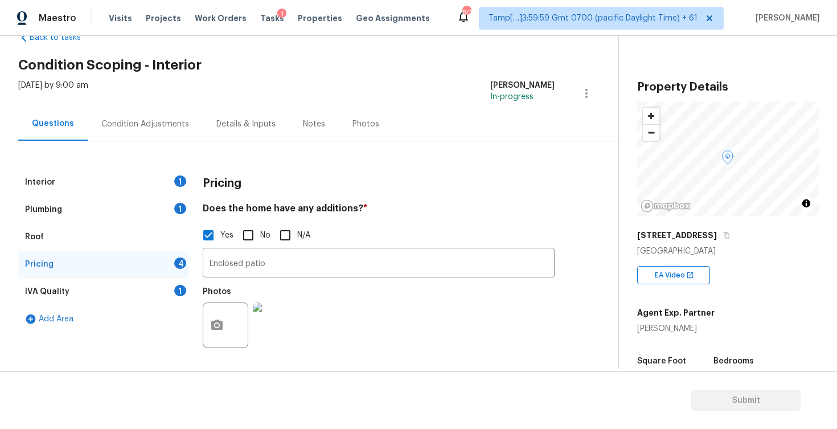
click at [158, 116] on div "Condition Adjustments" at bounding box center [145, 124] width 115 height 34
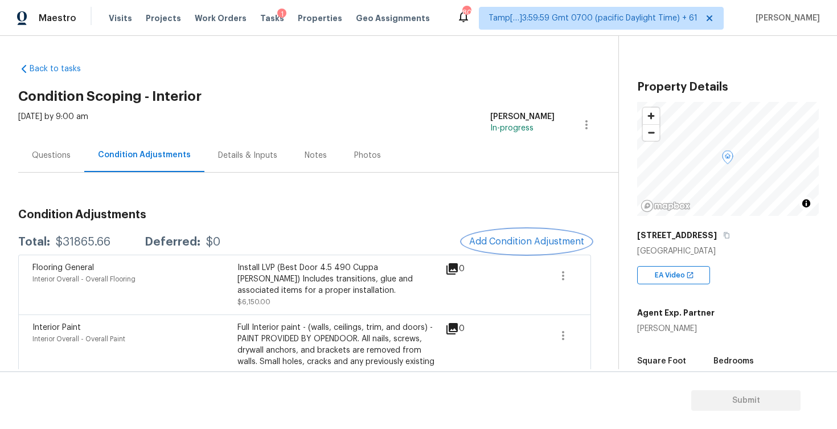
click at [494, 241] on span "Add Condition Adjustment" at bounding box center [526, 241] width 115 height 10
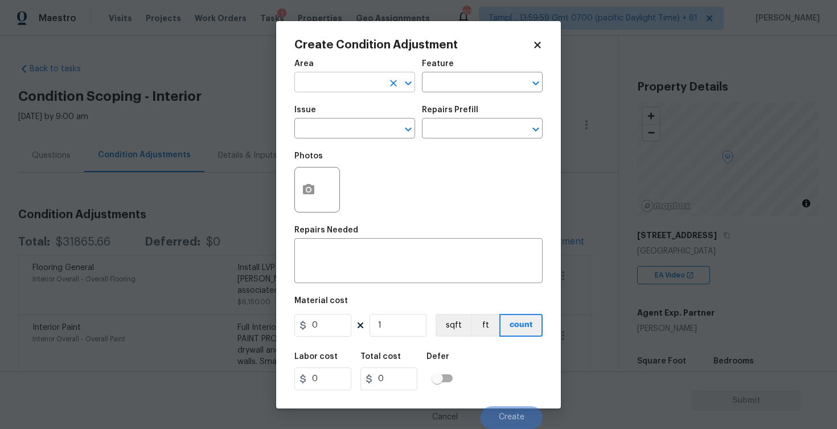
click at [315, 88] on input "text" at bounding box center [338, 84] width 89 height 18
click at [327, 136] on li "Interior Overall" at bounding box center [354, 127] width 121 height 19
type input "Interior Overall"
click at [327, 136] on input "text" at bounding box center [338, 130] width 89 height 18
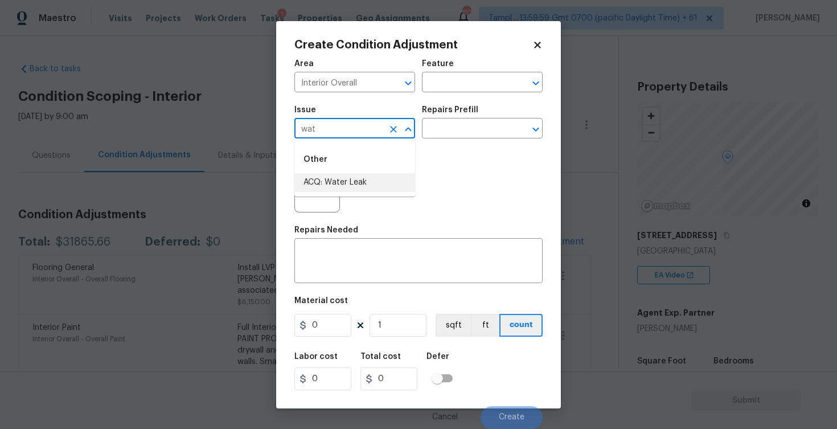
click at [329, 185] on li "ACQ: Water Leak" at bounding box center [354, 182] width 121 height 19
type input "ACQ: Water Leak"
click at [317, 188] on button "button" at bounding box center [308, 189] width 27 height 44
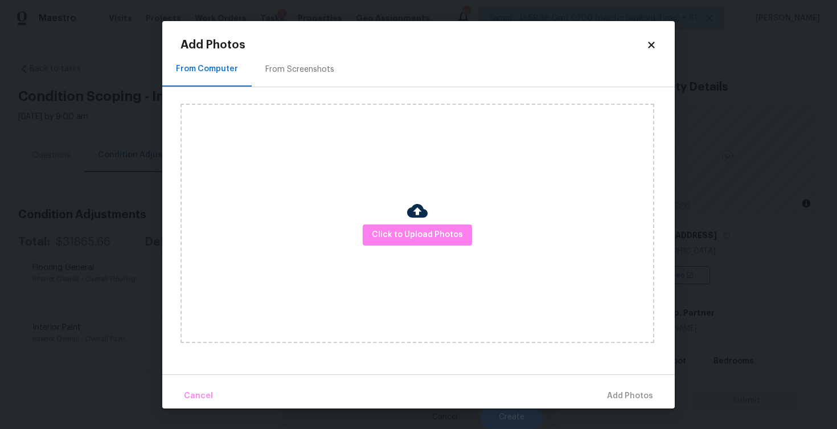
click at [419, 222] on div at bounding box center [417, 212] width 21 height 24
click at [419, 234] on span "Click to Upload Photos" at bounding box center [417, 235] width 91 height 14
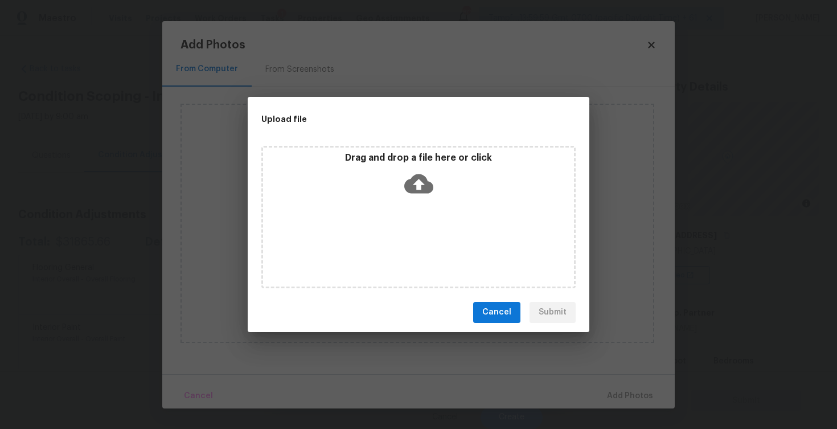
click at [420, 185] on icon at bounding box center [418, 183] width 29 height 29
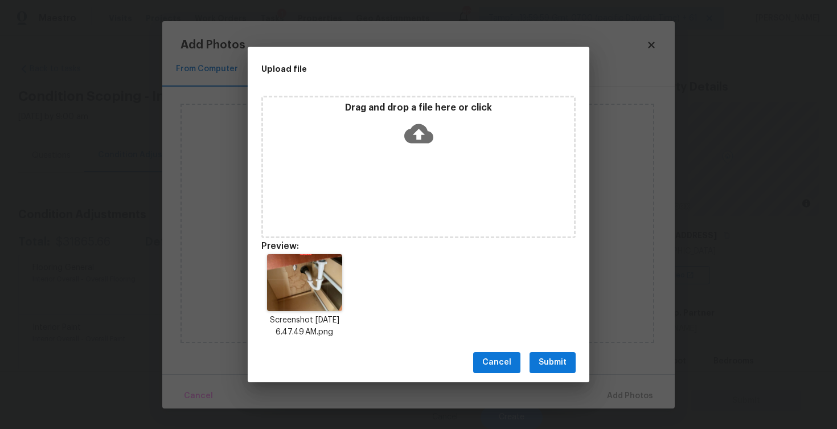
click at [574, 374] on div "Cancel Submit" at bounding box center [419, 362] width 342 height 39
click at [564, 367] on span "Submit" at bounding box center [553, 362] width 28 height 14
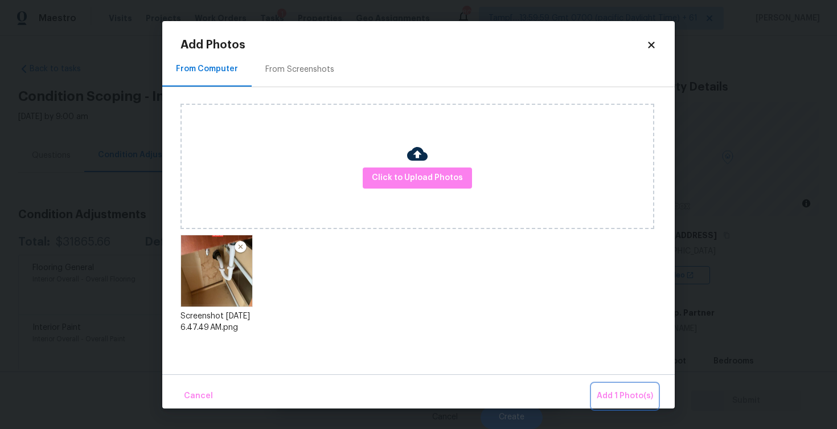
click at [620, 396] on span "Add 1 Photo(s)" at bounding box center [625, 396] width 56 height 14
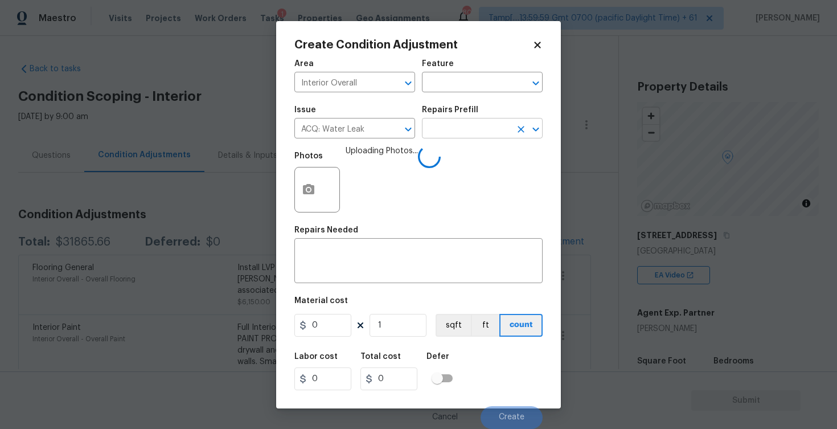
click at [437, 137] on input "text" at bounding box center [466, 130] width 89 height 18
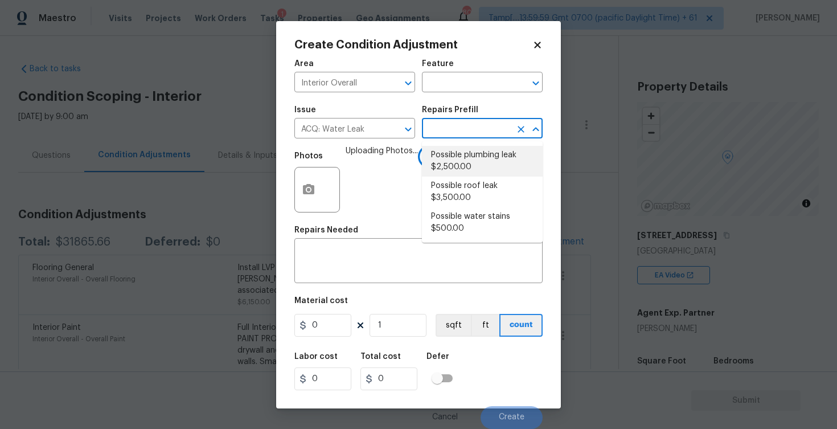
click at [453, 165] on li "Possible plumbing leak $2,500.00" at bounding box center [482, 161] width 121 height 31
type input "Acquisition"
type textarea "Acquisition Scope: Possible plumbing leak"
type input "2500"
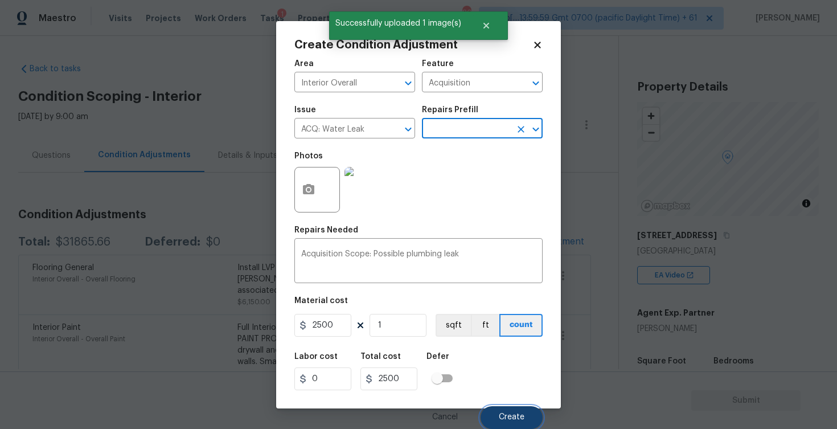
click at [502, 411] on button "Create" at bounding box center [512, 417] width 62 height 23
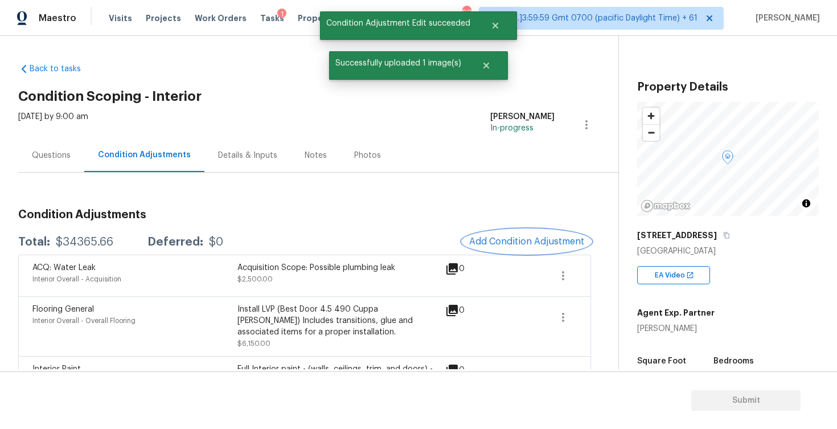
click at [511, 235] on button "Add Condition Adjustment" at bounding box center [526, 242] width 129 height 24
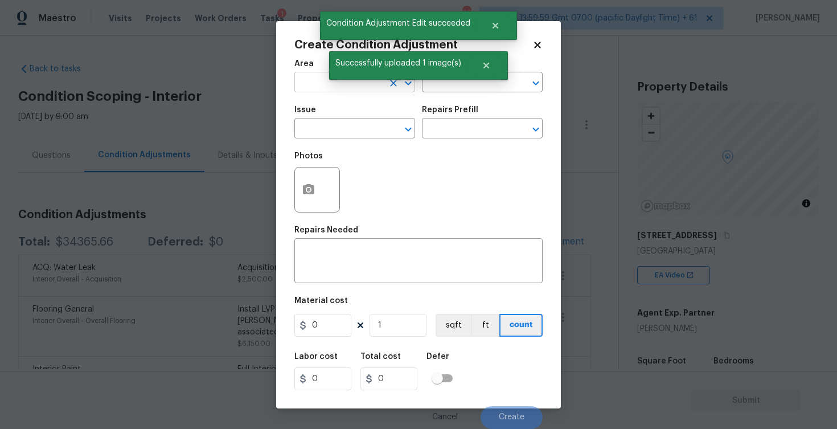
click at [328, 81] on input "text" at bounding box center [338, 84] width 89 height 18
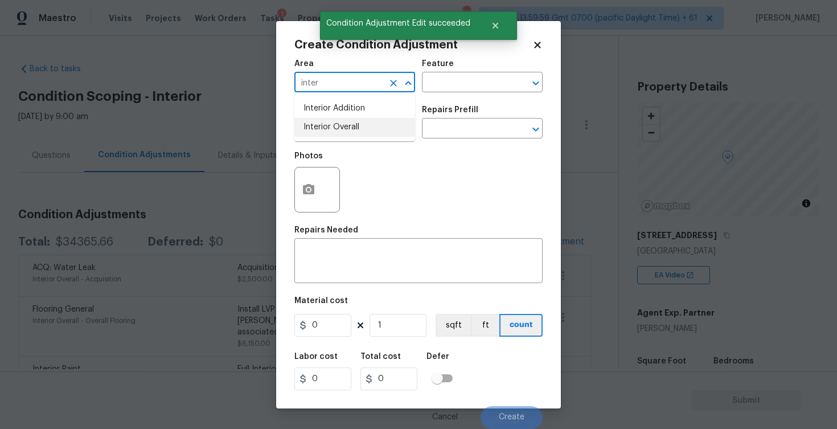
click at [334, 124] on li "Interior Overall" at bounding box center [354, 127] width 121 height 19
type input "Interior Overall"
click at [334, 124] on input "text" at bounding box center [338, 130] width 89 height 18
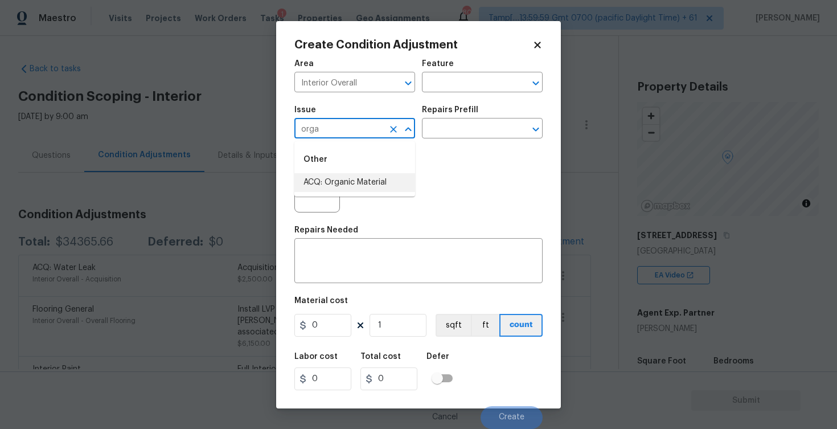
click at [348, 181] on li "ACQ: Organic Material" at bounding box center [354, 182] width 121 height 19
type input "ACQ: Organic Material"
click at [305, 187] on icon "button" at bounding box center [308, 189] width 11 height 10
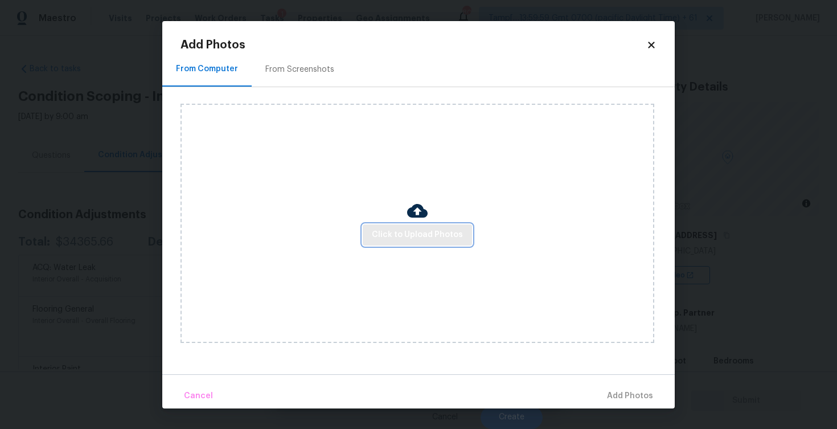
click at [388, 233] on span "Click to Upload Photos" at bounding box center [417, 235] width 91 height 14
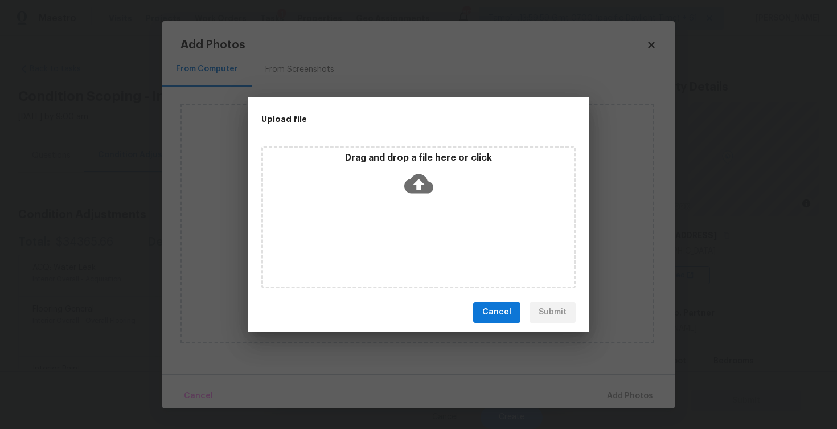
click at [408, 196] on icon at bounding box center [418, 183] width 29 height 29
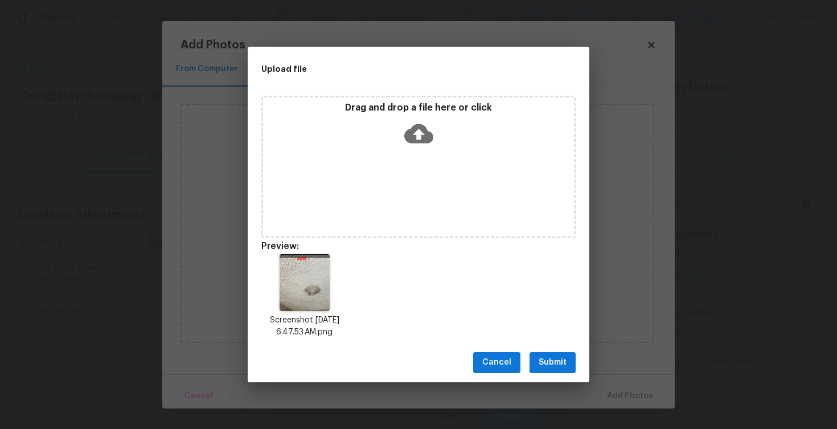
click at [542, 356] on span "Submit" at bounding box center [553, 362] width 28 height 14
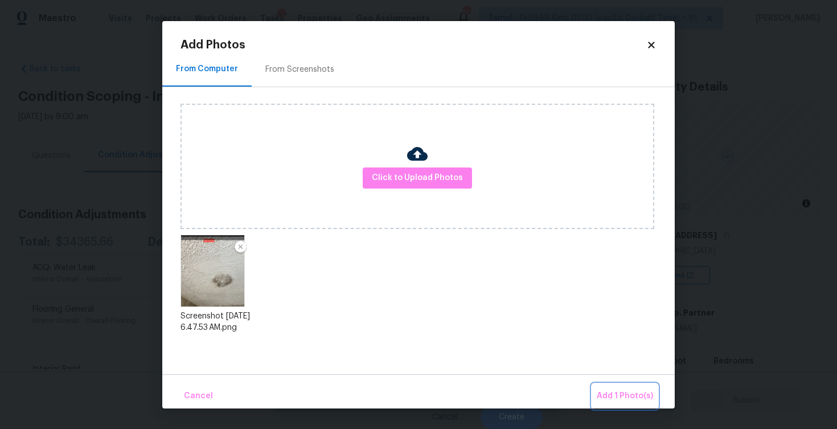
click at [619, 386] on button "Add 1 Photo(s)" at bounding box center [624, 396] width 65 height 24
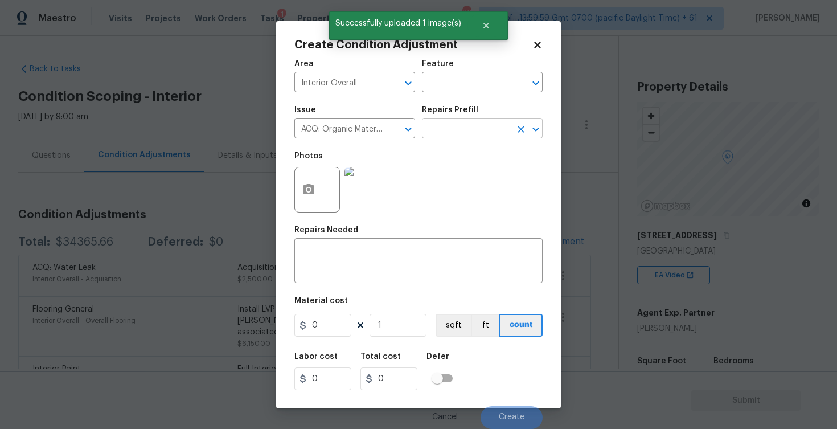
click at [458, 122] on input "text" at bounding box center [466, 130] width 89 height 18
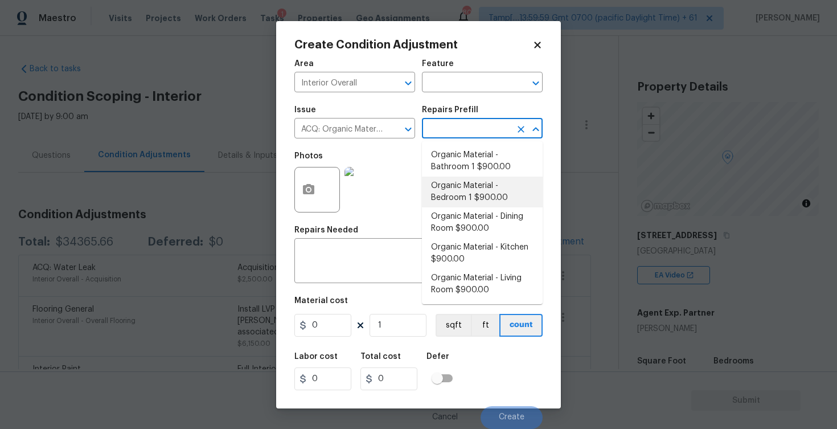
click at [456, 199] on li "Organic Material - Bedroom 1 $900.00" at bounding box center [482, 192] width 121 height 31
type input "Acquisition"
type textarea "Acquisition Scope: Conditions Conducive to Organic Material - Bedroom 1 Disclai…"
type input "900"
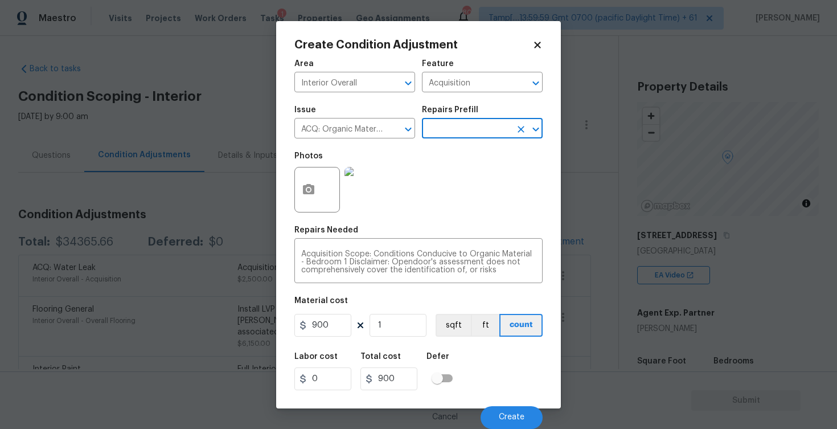
click at [457, 125] on input "text" at bounding box center [466, 130] width 89 height 18
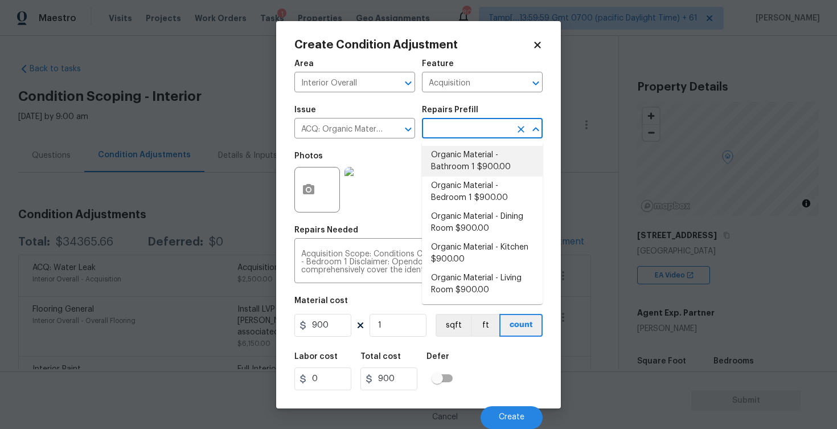
click at [456, 164] on li "Organic Material - Bathroom 1 $900.00" at bounding box center [482, 161] width 121 height 31
type textarea "Acquisition Scope: Conditions Conducive to Organic Material - Bathroom 1 Discla…"
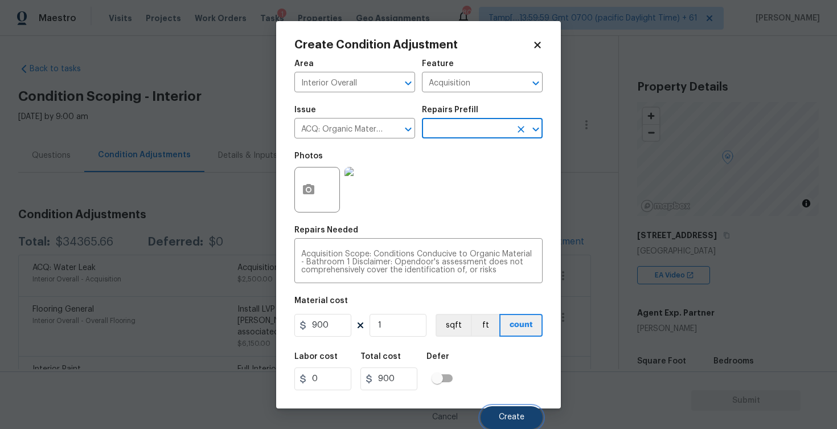
click at [518, 417] on span "Create" at bounding box center [512, 417] width 26 height 9
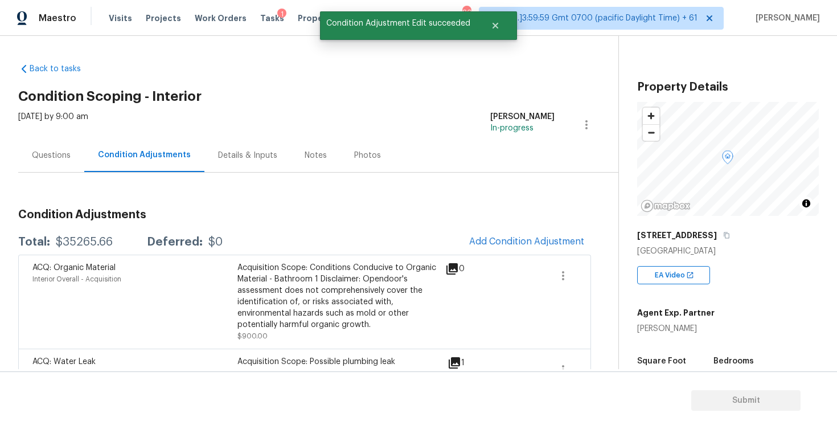
click at [57, 157] on div "Questions" at bounding box center [51, 155] width 39 height 11
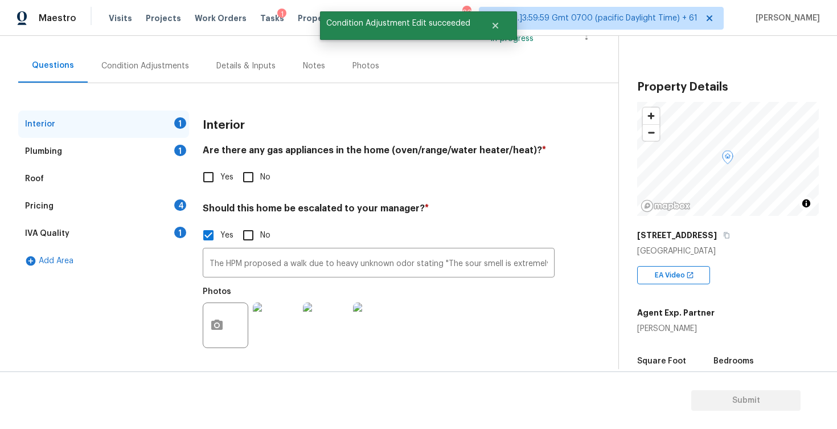
scroll to position [92, 0]
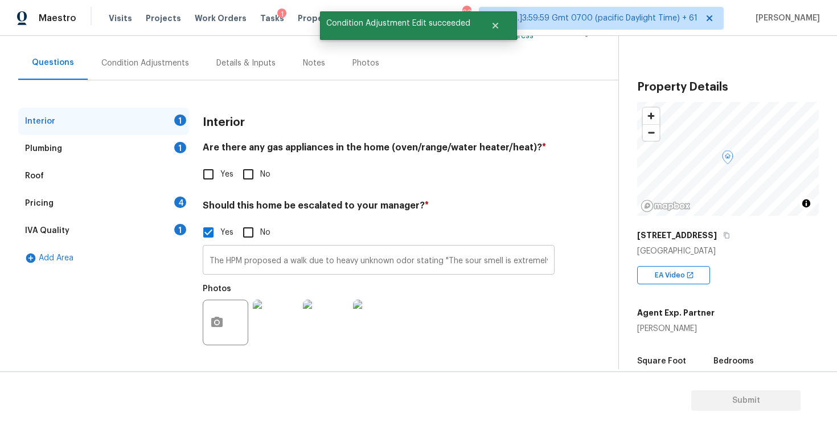
click at [450, 267] on input "The HPM proposed a walk due to heavy unknown odor stating "The sour smell is ex…" at bounding box center [379, 261] width 352 height 27
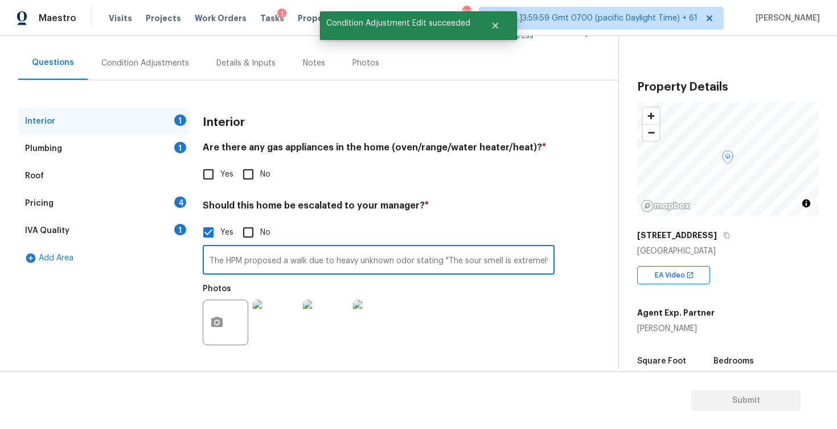
click at [476, 256] on input "The HPM proposed a walk due to heavy unknown odor stating "The sour smell is ex…" at bounding box center [379, 261] width 352 height 27
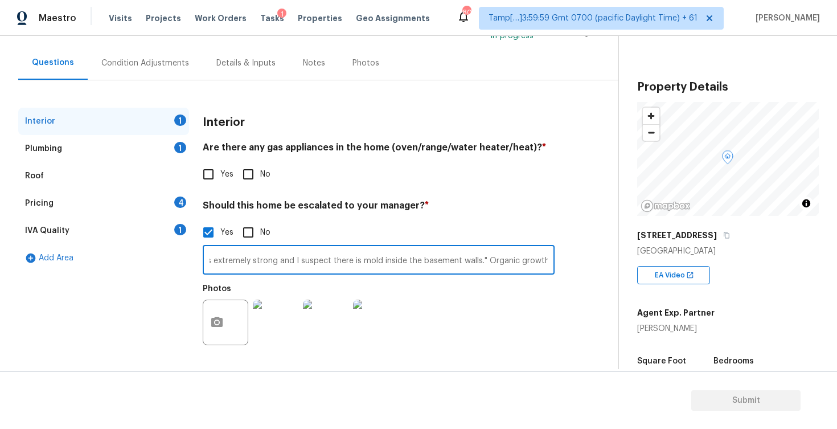
scroll to position [0, 300]
click at [519, 262] on input "The HPM proposed a walk due to heavy unknown odor stating "The sour smell is ex…" at bounding box center [379, 261] width 352 height 27
click at [524, 305] on div "Photos" at bounding box center [379, 315] width 352 height 74
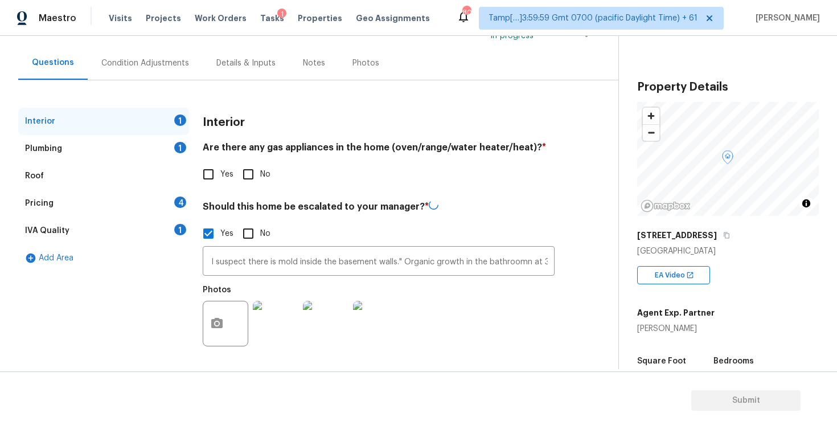
scroll to position [0, 0]
click at [523, 259] on input "The HPM proposed a walk due to heavy unknown odor stating "The sour smell is ex…" at bounding box center [379, 261] width 352 height 27
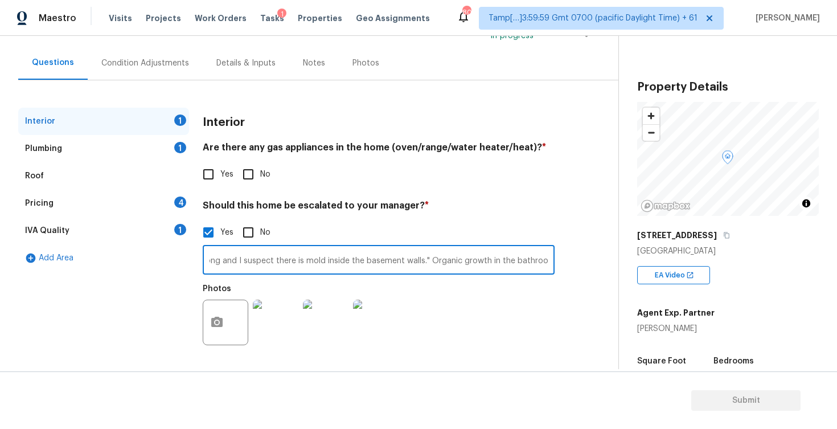
scroll to position [0, 386]
click at [518, 260] on input "The HPM proposed a walk due to heavy unknown odor stating "The sour smell is ex…" at bounding box center [379, 261] width 352 height 27
type input "The HPM proposed a walk due to heavy unknown odor stating "The sour smell is ex…"
click at [524, 356] on div "Interior Are there any gas appliances in the home (oven/range/water heater/heat…" at bounding box center [379, 237] width 352 height 258
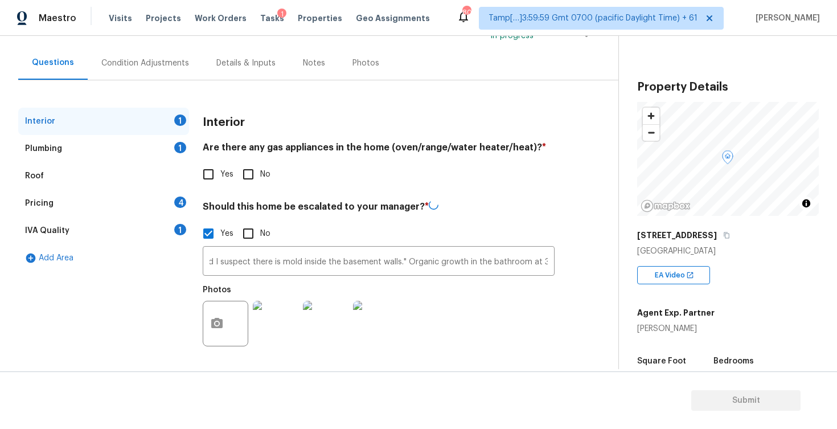
scroll to position [0, 0]
click at [228, 321] on button "button" at bounding box center [216, 322] width 27 height 44
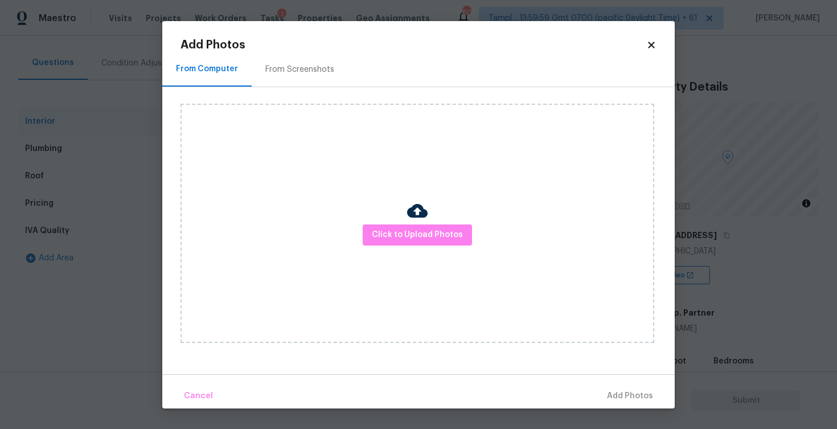
click at [374, 256] on div "Click to Upload Photos" at bounding box center [418, 223] width 474 height 239
click at [393, 235] on span "Click to Upload Photos" at bounding box center [417, 235] width 91 height 14
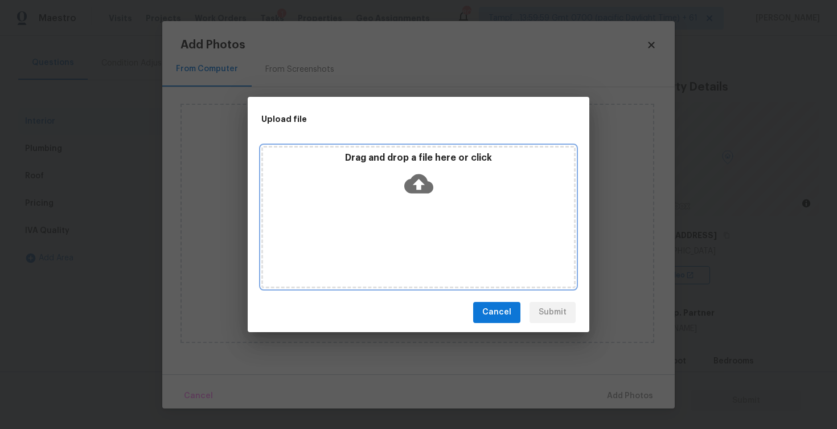
click at [411, 188] on icon at bounding box center [418, 183] width 29 height 19
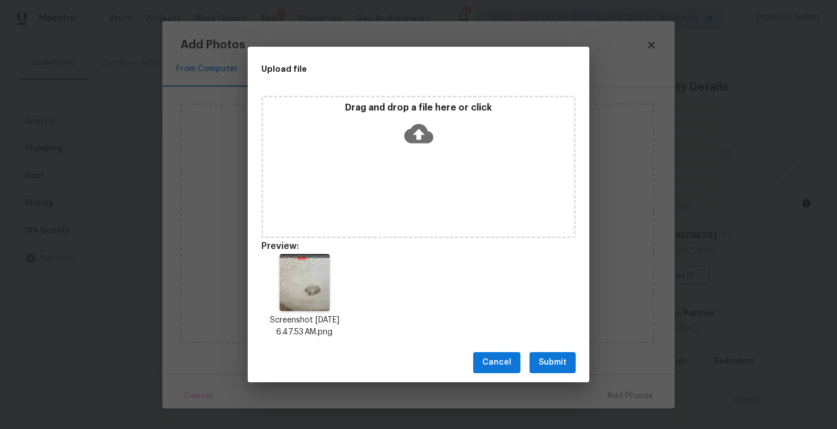
click at [552, 359] on span "Submit" at bounding box center [553, 362] width 28 height 14
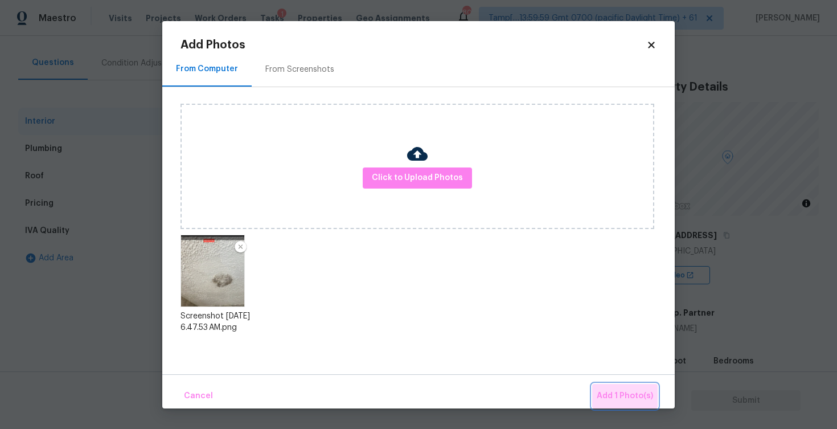
click at [634, 392] on span "Add 1 Photo(s)" at bounding box center [625, 396] width 56 height 14
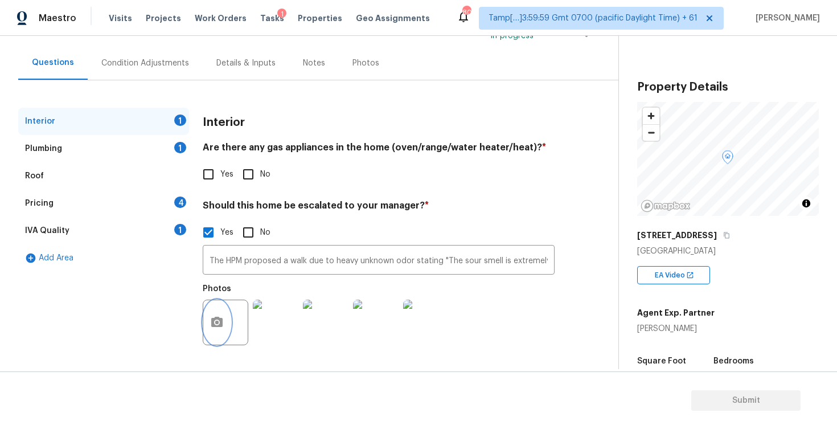
scroll to position [51, 0]
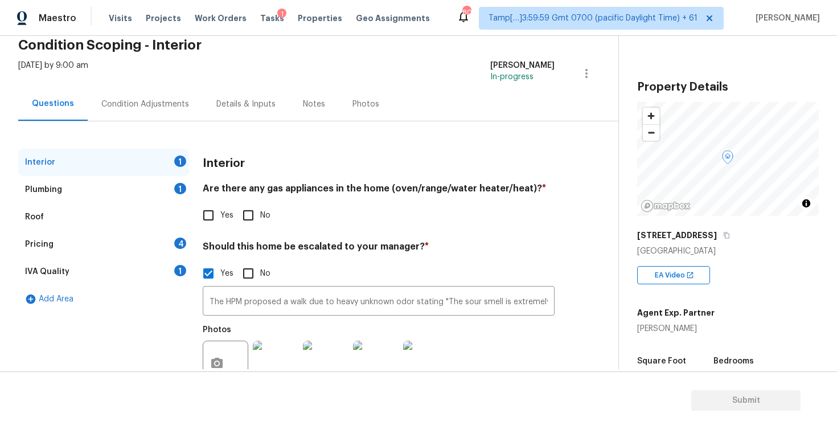
click at [88, 83] on div "[DATE] by 9:00 am" at bounding box center [53, 73] width 70 height 27
click at [150, 102] on div "Condition Adjustments" at bounding box center [145, 104] width 88 height 11
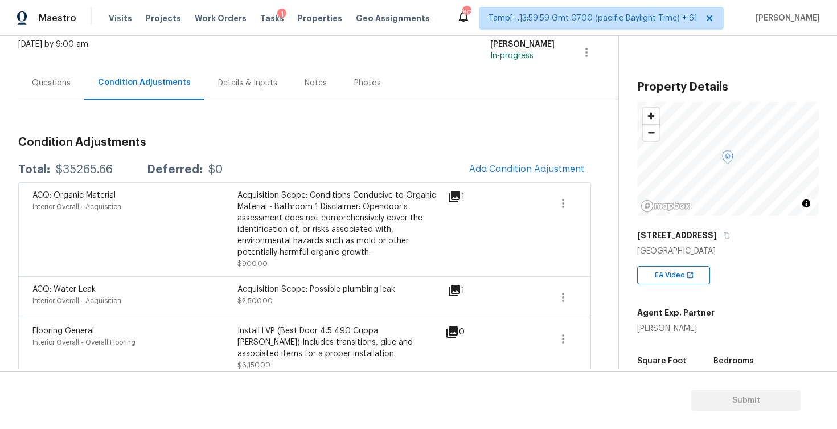
scroll to position [55, 0]
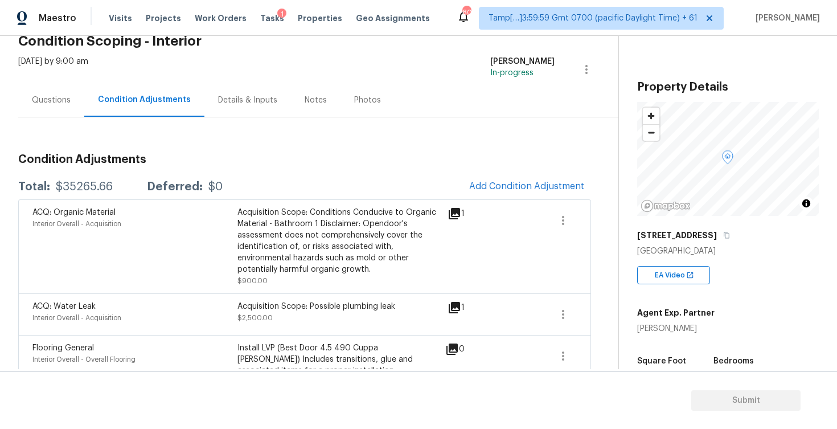
click at [480, 198] on span "Add Condition Adjustment" at bounding box center [526, 186] width 129 height 25
click at [487, 189] on span "Add Condition Adjustment" at bounding box center [526, 186] width 115 height 10
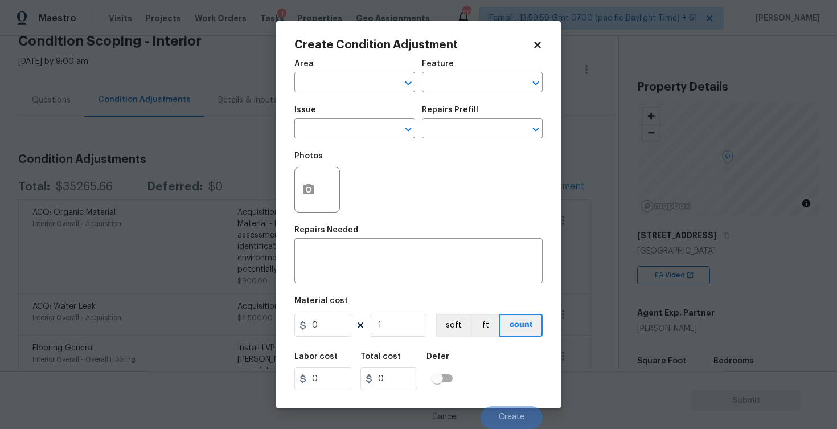
click at [334, 72] on div "Area" at bounding box center [354, 67] width 121 height 15
click at [334, 81] on input "text" at bounding box center [338, 84] width 89 height 18
click at [347, 134] on li "Interior Overall" at bounding box center [354, 127] width 121 height 19
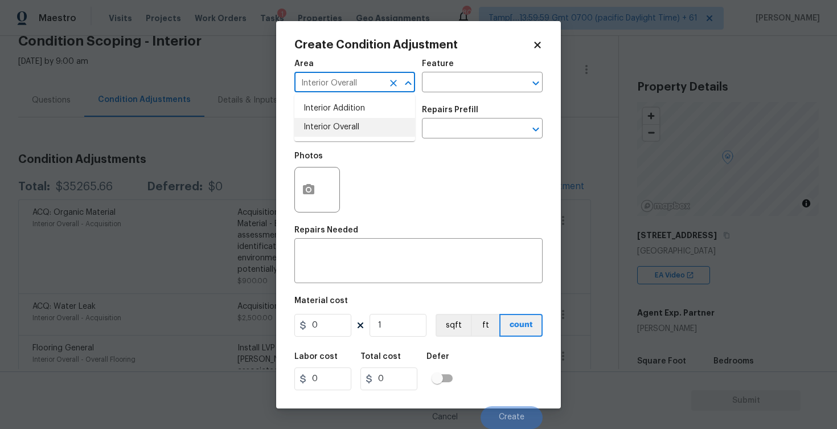
type input "Interior Overall"
click at [347, 134] on input "text" at bounding box center [338, 130] width 89 height 18
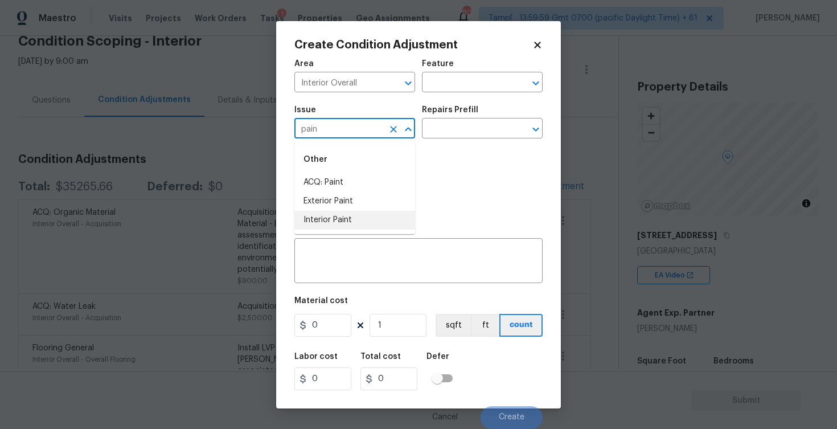
click at [362, 218] on li "Interior Paint" at bounding box center [354, 220] width 121 height 19
type input "Interior Paint"
click at [467, 132] on input "text" at bounding box center [466, 130] width 89 height 18
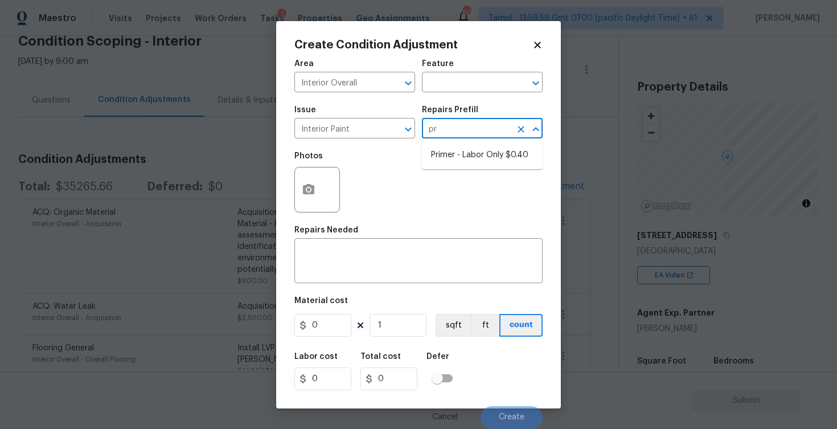
type input "pri"
click at [473, 142] on ul "Primer - Labor Only $0.40" at bounding box center [482, 155] width 121 height 28
click at [466, 157] on li "Primer - Labor Only $0.40" at bounding box center [482, 155] width 121 height 19
type input "Overall Paint"
type textarea "Interior primer - PRIMER PROVIDED BY OPENDOOR - All nails, screws, drywall anch…"
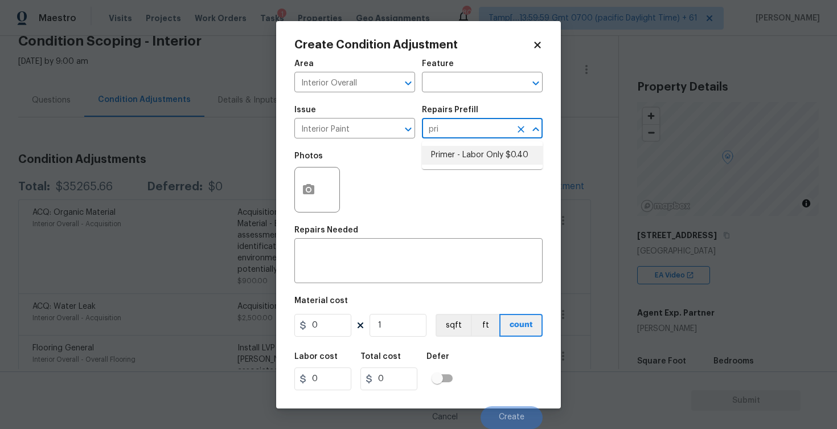
type input "0.4"
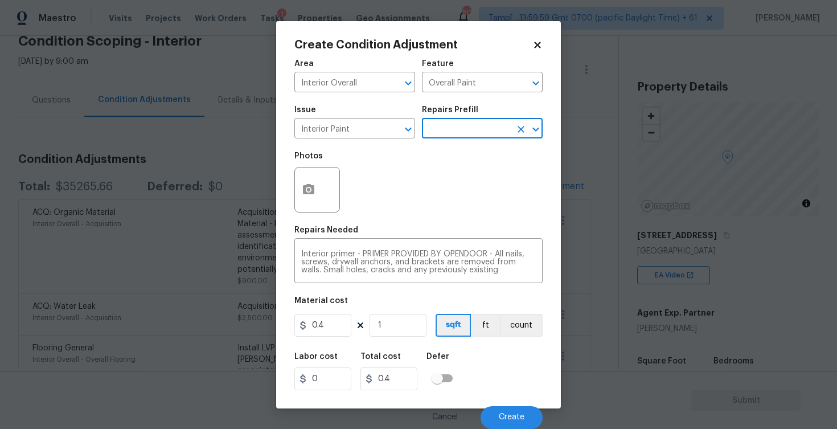
click at [323, 189] on div at bounding box center [317, 190] width 46 height 46
click at [308, 185] on icon "button" at bounding box center [308, 189] width 11 height 10
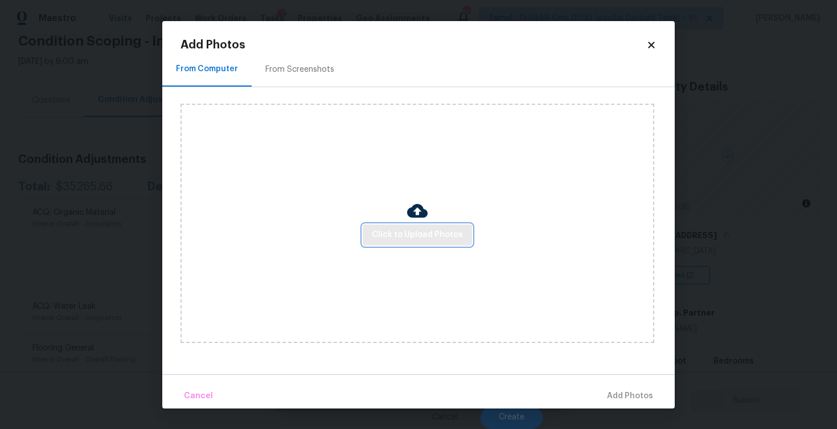
click at [387, 229] on span "Click to Upload Photos" at bounding box center [417, 235] width 91 height 14
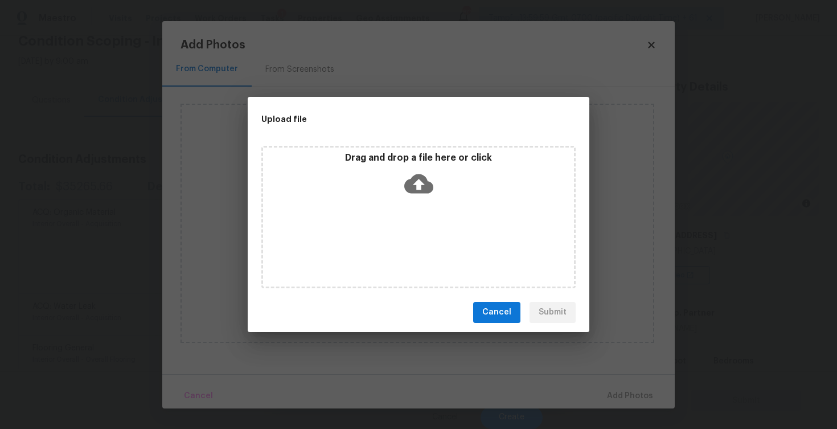
click at [412, 184] on icon at bounding box center [418, 183] width 29 height 19
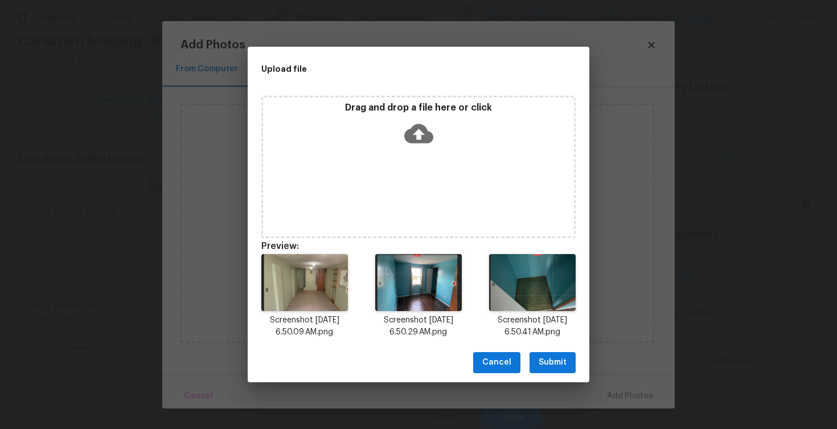
click at [555, 362] on span "Submit" at bounding box center [553, 362] width 28 height 14
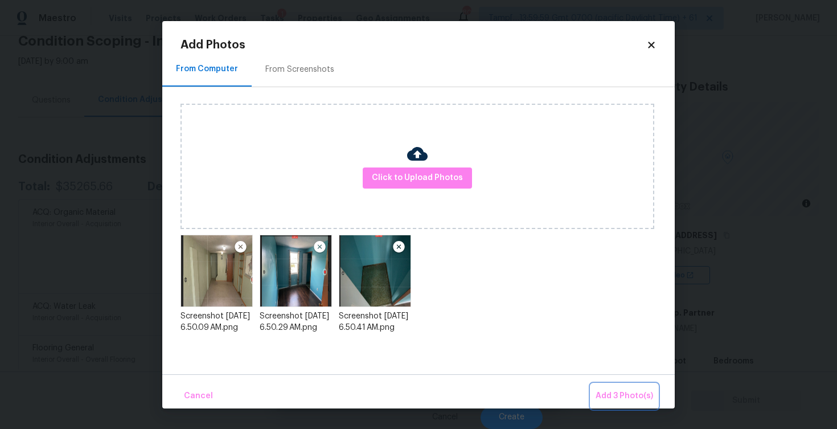
click at [608, 399] on span "Add 3 Photo(s)" at bounding box center [625, 396] width 58 height 14
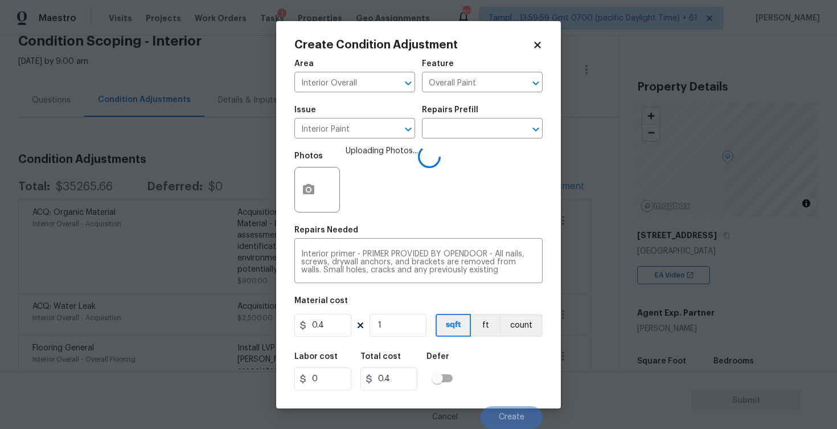
click at [337, 337] on figure "Material cost 0.4 1 sqft ft count" at bounding box center [418, 318] width 248 height 42
click at [329, 318] on input "0.4" at bounding box center [322, 325] width 57 height 23
type input "300"
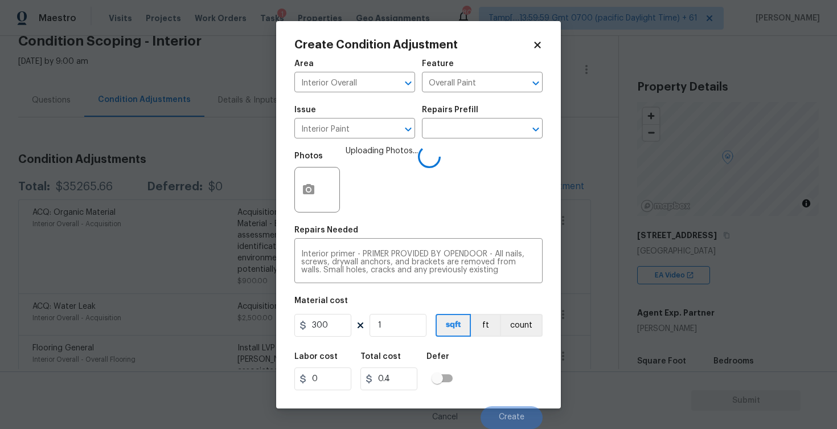
type input "300"
click at [446, 345] on div "Area Interior Overall ​ Feature Overall Paint ​ Issue Interior Paint ​ Repairs …" at bounding box center [418, 241] width 248 height 376
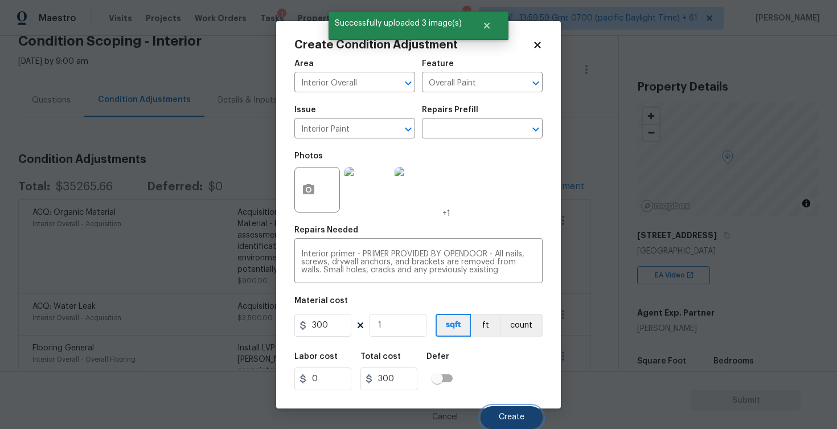
click at [522, 423] on button "Create" at bounding box center [512, 417] width 62 height 23
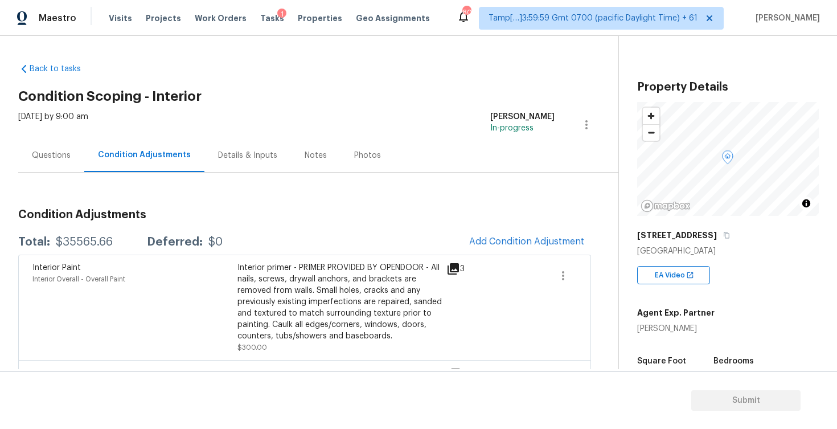
click at [51, 154] on div "Questions" at bounding box center [51, 155] width 39 height 11
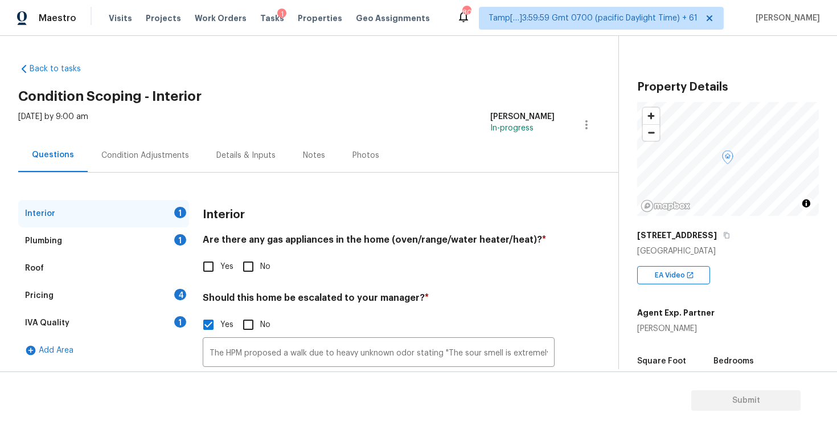
click at [247, 265] on input "No" at bounding box center [248, 267] width 24 height 24
checkbox input "true"
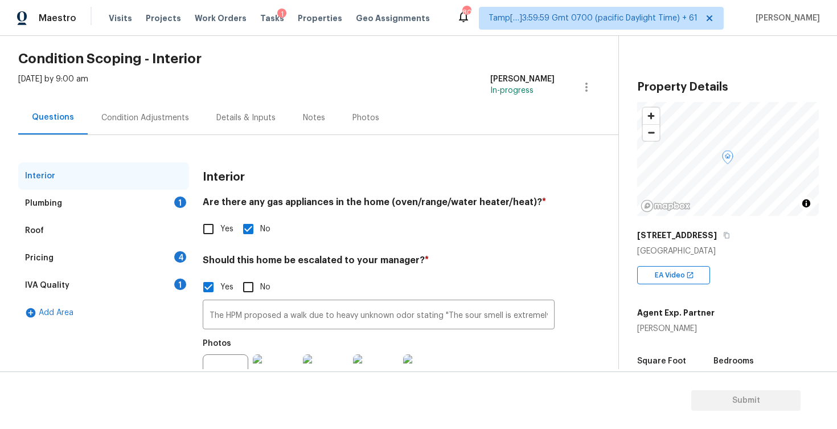
scroll to position [44, 0]
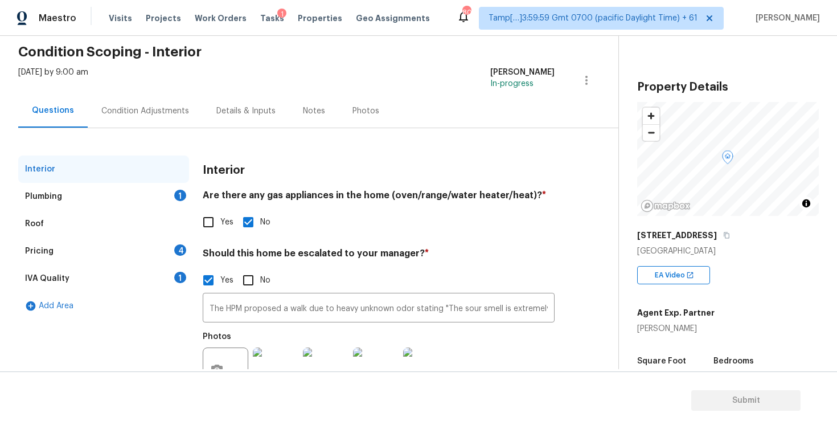
click at [165, 194] on div "Plumbing 1" at bounding box center [103, 196] width 171 height 27
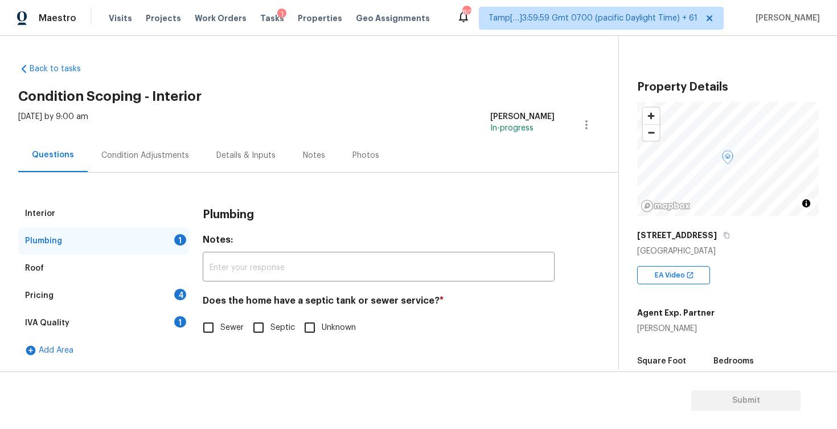
scroll to position [0, 0]
click at [210, 321] on input "Sewer" at bounding box center [208, 327] width 24 height 24
checkbox input "true"
click at [169, 289] on div "Pricing 4" at bounding box center [103, 295] width 171 height 27
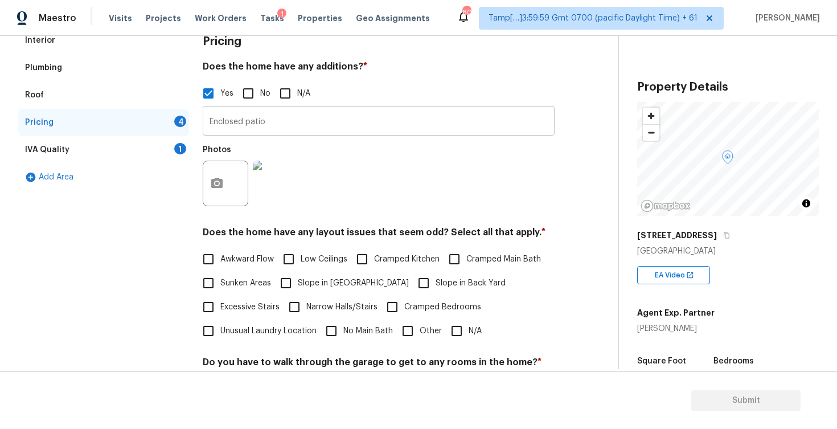
scroll to position [314, 0]
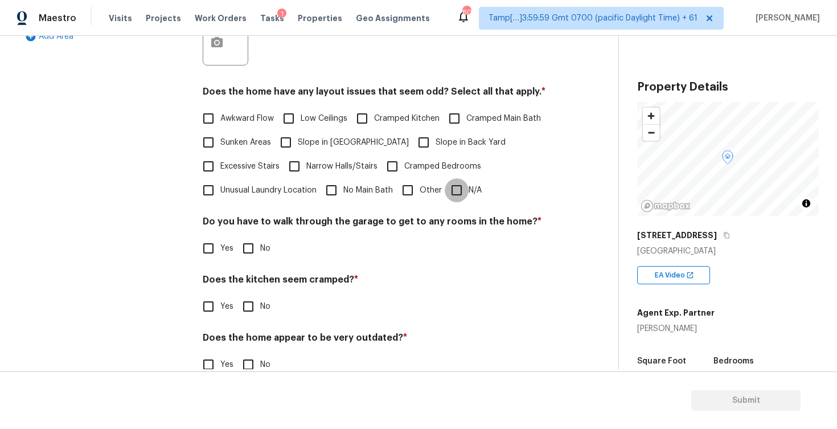
click at [465, 193] on input "N/A" at bounding box center [457, 190] width 24 height 24
checkbox input "true"
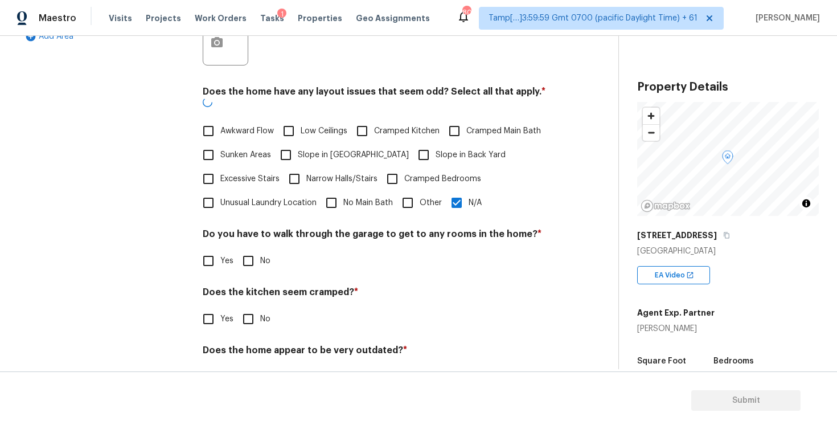
scroll to position [338, 0]
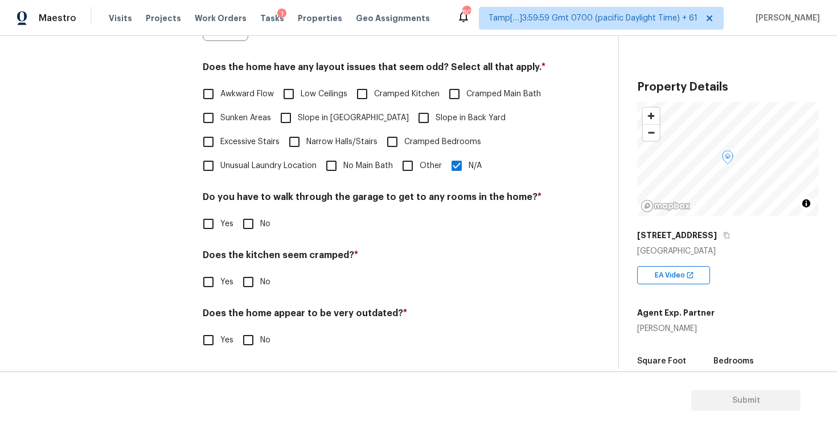
click at [247, 219] on input "No" at bounding box center [248, 224] width 24 height 24
checkbox input "true"
click at [256, 277] on input "No" at bounding box center [248, 283] width 24 height 24
checkbox input "true"
click at [255, 353] on div "Pricing Does the home have any additions? * Yes No N/A Enclosed patio ​ Photos …" at bounding box center [379, 114] width 352 height 505
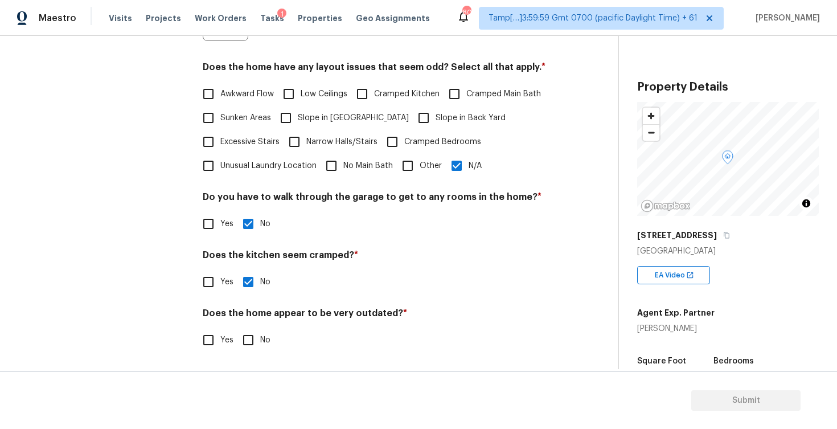
click at [247, 340] on input "No" at bounding box center [248, 340] width 24 height 24
checkbox input "true"
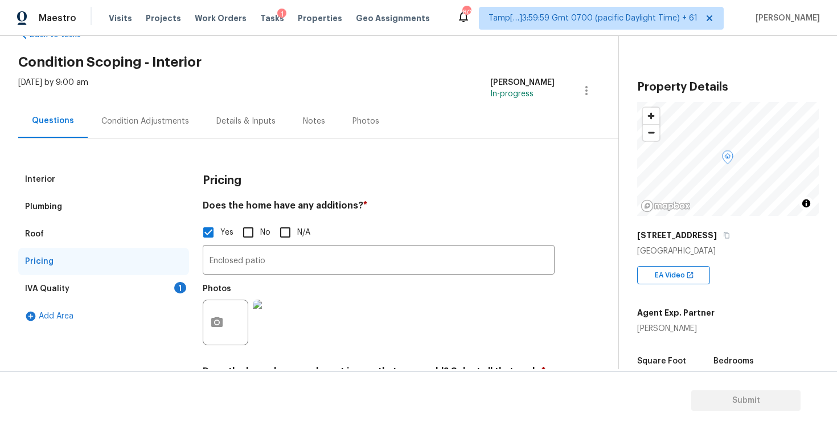
scroll to position [0, 0]
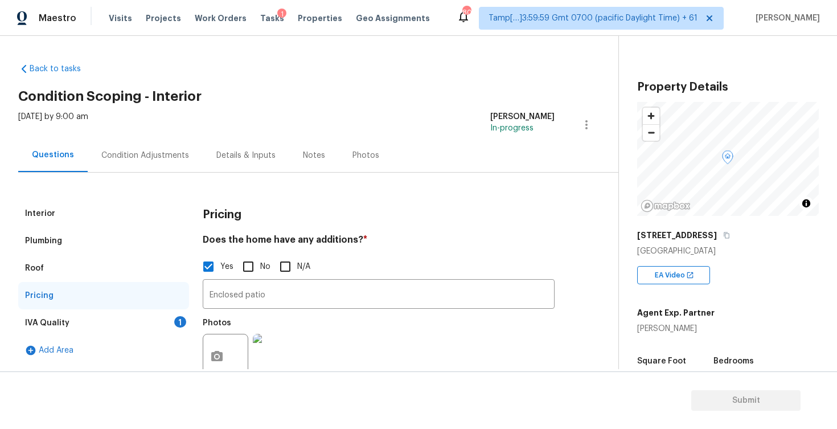
click at [125, 317] on div "IVA Quality 1" at bounding box center [103, 322] width 171 height 27
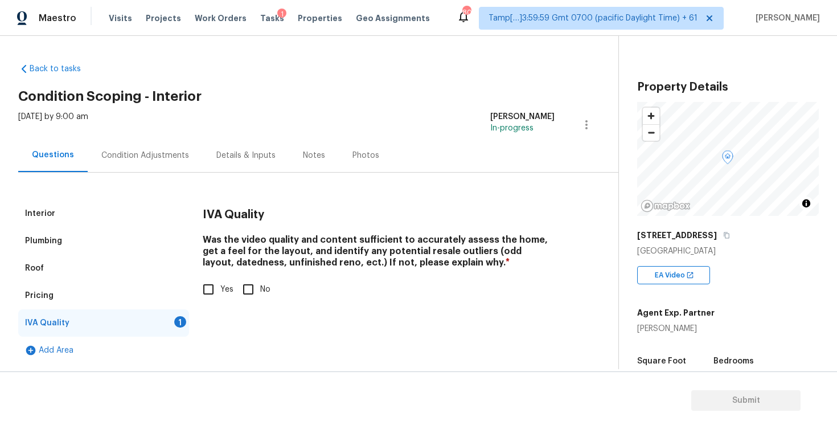
click at [202, 296] on input "Yes" at bounding box center [208, 289] width 24 height 24
checkbox input "true"
click at [151, 164] on div "Condition Adjustments" at bounding box center [145, 155] width 115 height 34
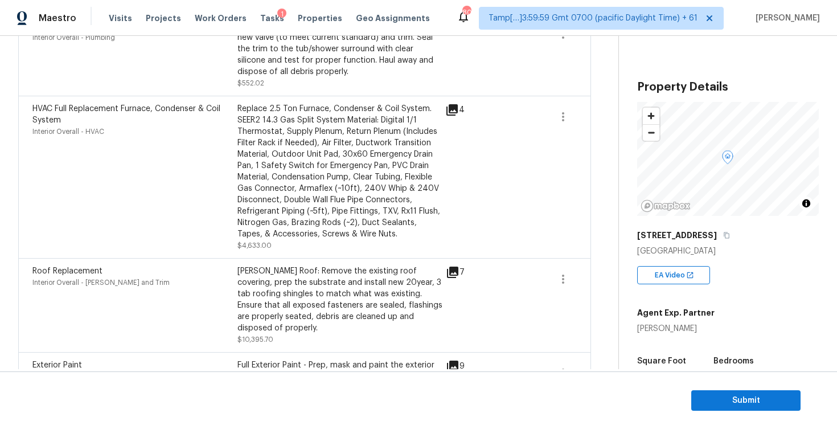
scroll to position [759, 0]
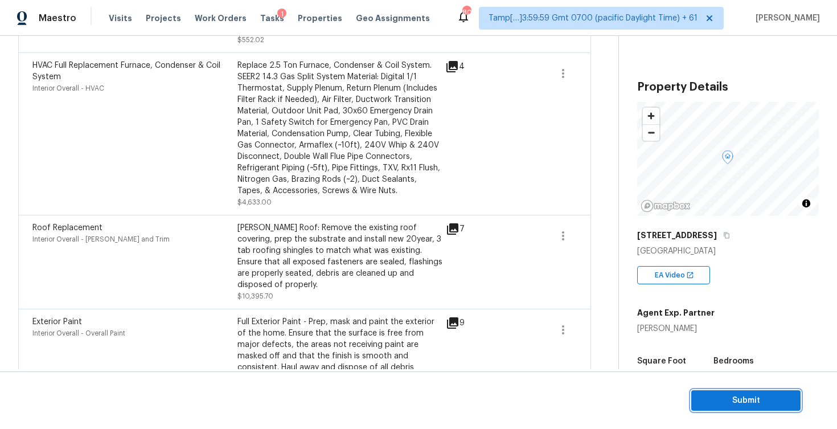
click at [741, 408] on button "Submit" at bounding box center [745, 400] width 109 height 21
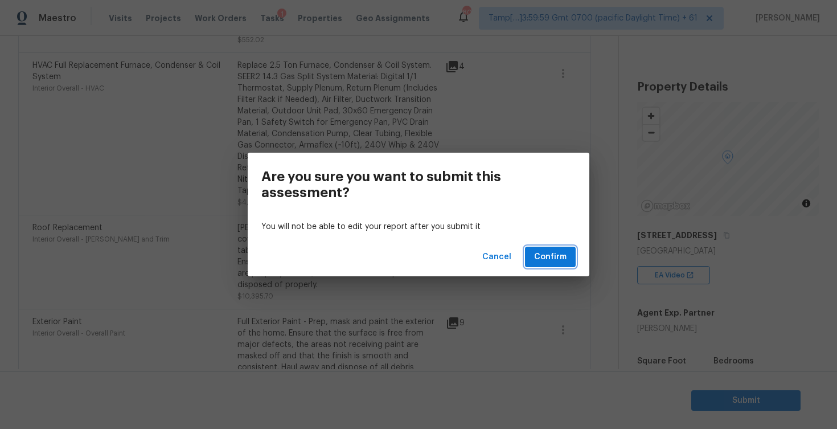
click at [545, 255] on span "Confirm" at bounding box center [550, 257] width 32 height 14
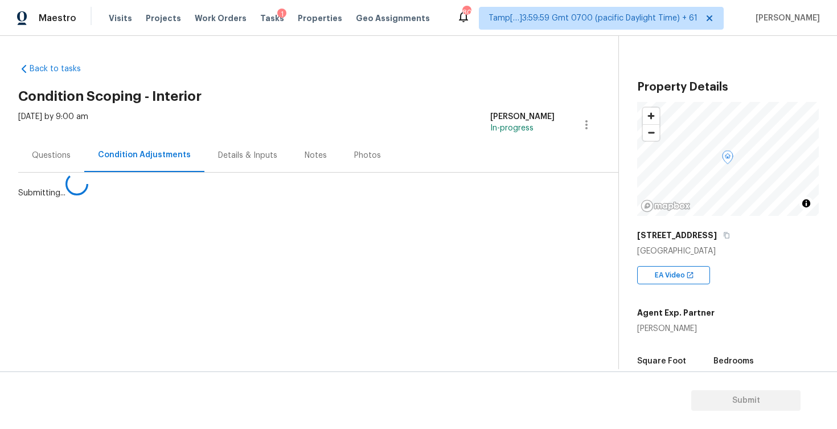
scroll to position [0, 0]
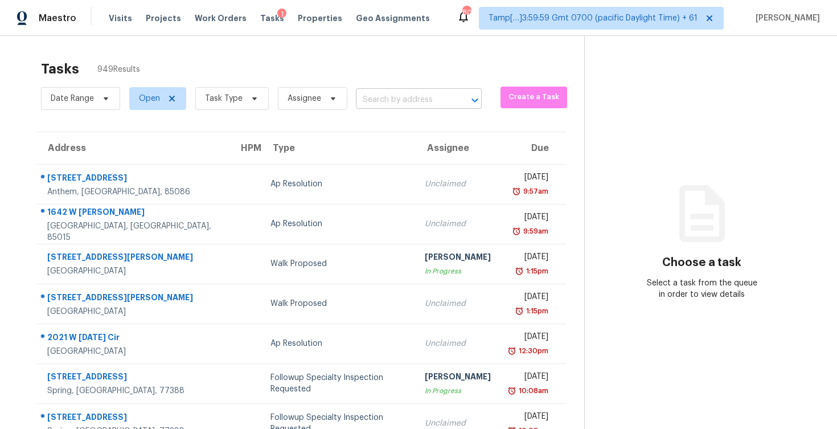
click at [358, 99] on input "text" at bounding box center [403, 100] width 94 height 18
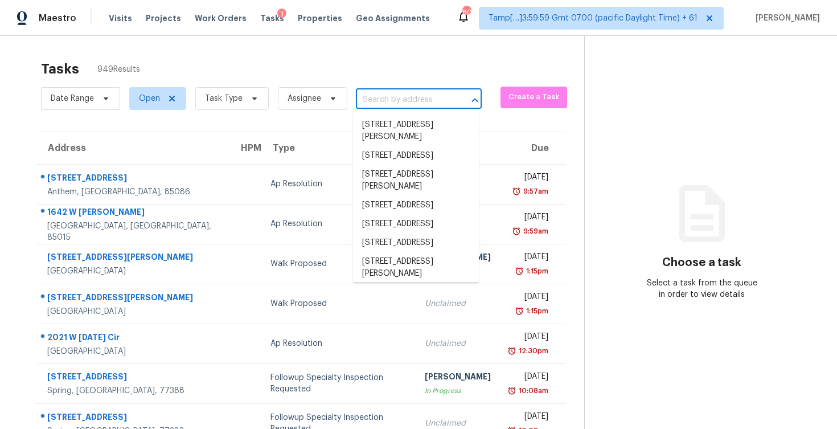
paste input "13625 Coomer Path, Pflugerville, TX 78660"
type input "13625 Coomer Path, Pflugerville, TX 78660"
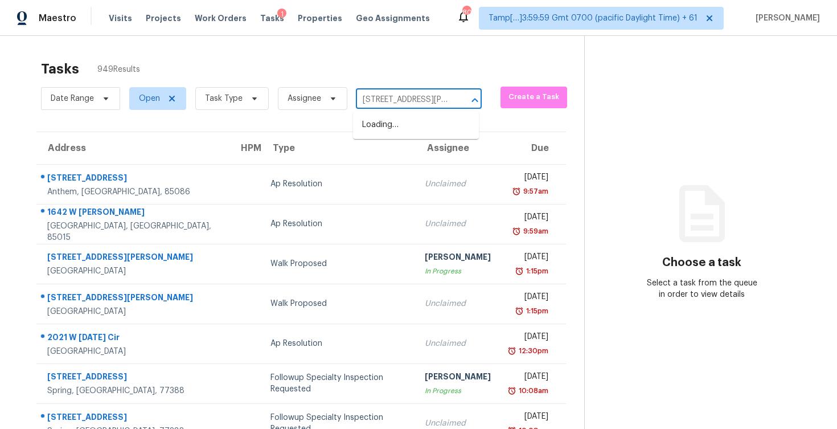
scroll to position [0, 72]
click at [415, 124] on li "13625 Coomer Path, Pflugerville, TX 78660" at bounding box center [416, 131] width 126 height 31
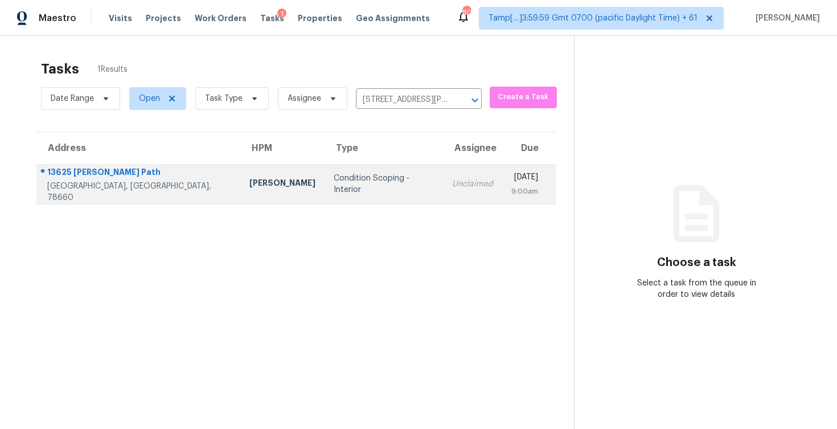
click at [452, 187] on div "Unclaimed" at bounding box center [472, 183] width 41 height 11
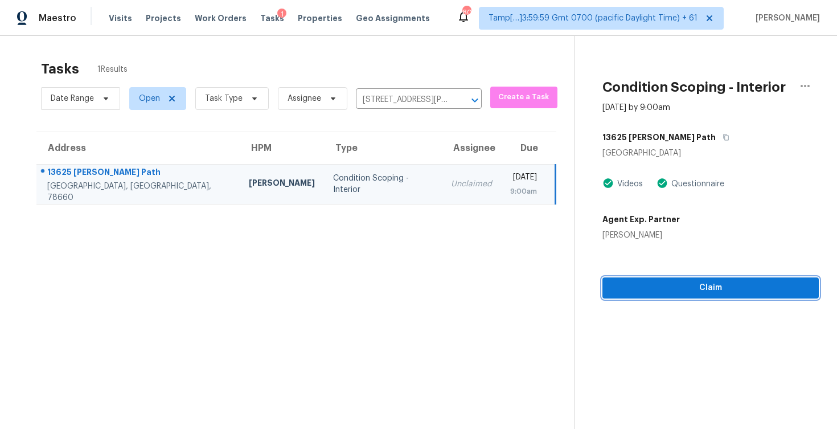
click at [706, 292] on span "Claim" at bounding box center [711, 288] width 198 height 14
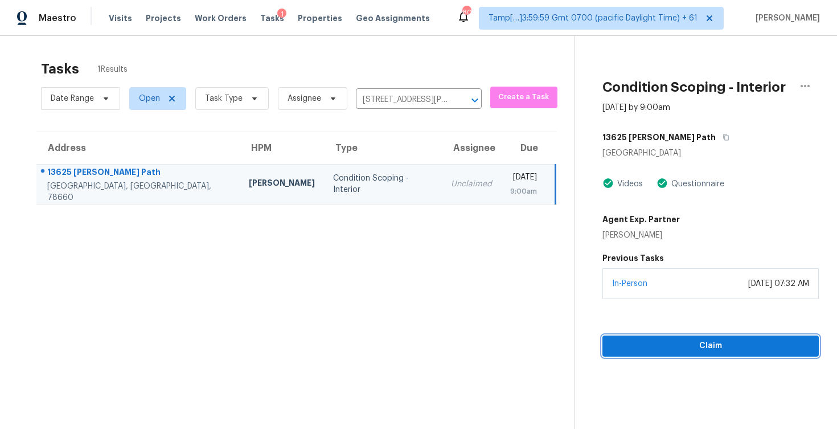
click at [718, 345] on span "Claim" at bounding box center [711, 346] width 198 height 14
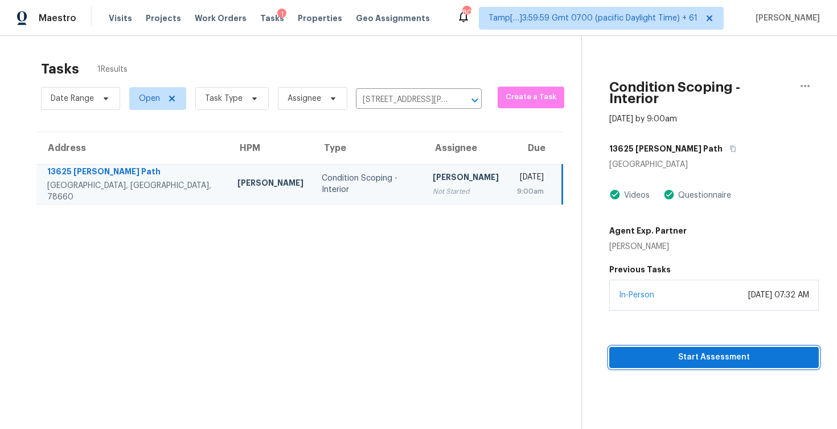
click at [718, 350] on span "Start Assessment" at bounding box center [713, 357] width 191 height 14
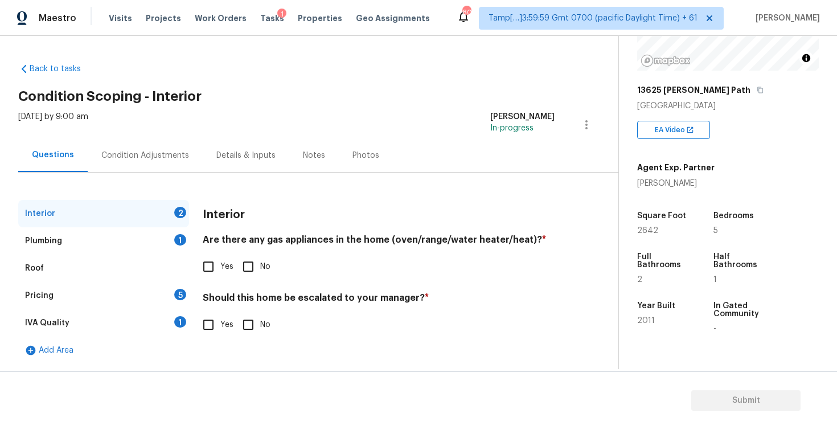
scroll to position [159, 0]
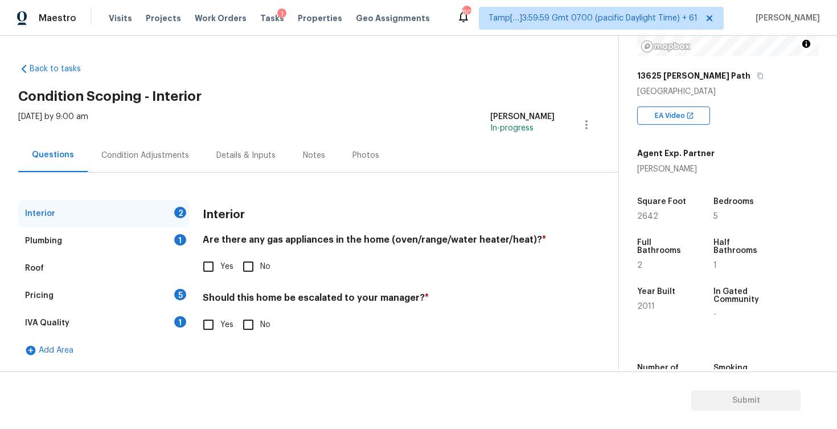
click at [224, 321] on span "Yes" at bounding box center [226, 325] width 13 height 12
click at [220, 321] on input "Yes" at bounding box center [208, 325] width 24 height 24
checkbox input "true"
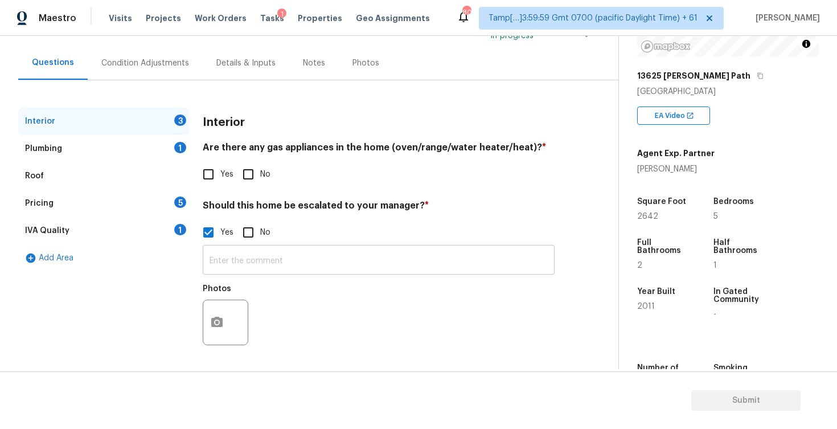
scroll to position [92, 0]
click at [240, 260] on input "text" at bounding box center [379, 261] width 352 height 27
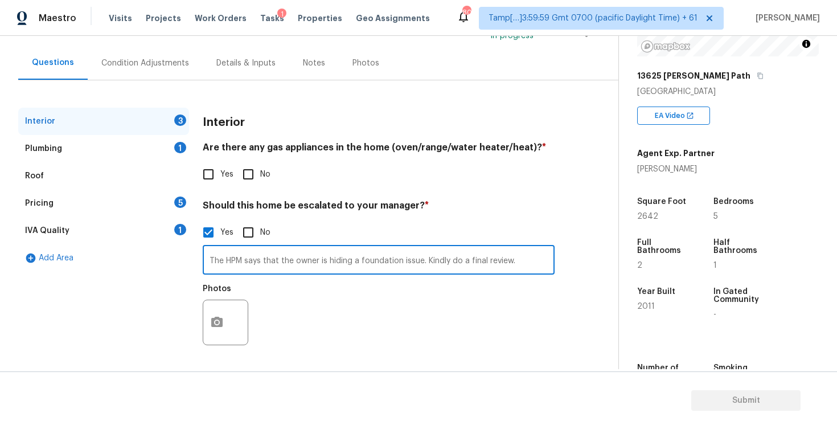
type input "The HPM says that the owner is hiding a foundation issue. Kindly do a final rev…"
click at [230, 297] on div "Photos" at bounding box center [227, 292] width 48 height 15
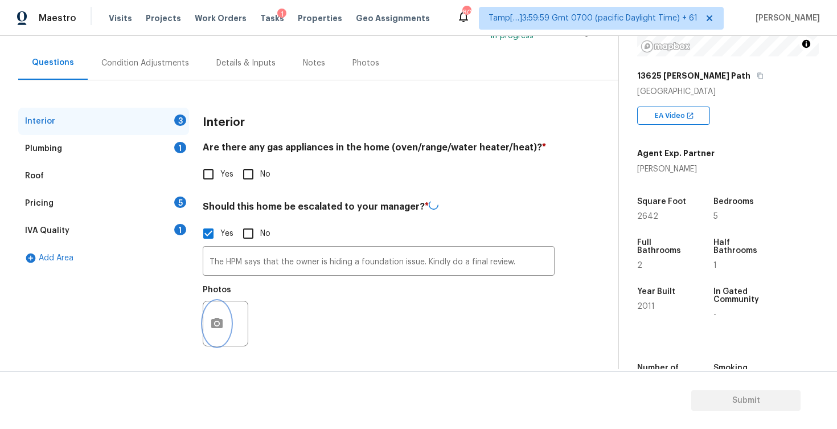
click at [220, 312] on button "button" at bounding box center [216, 323] width 27 height 44
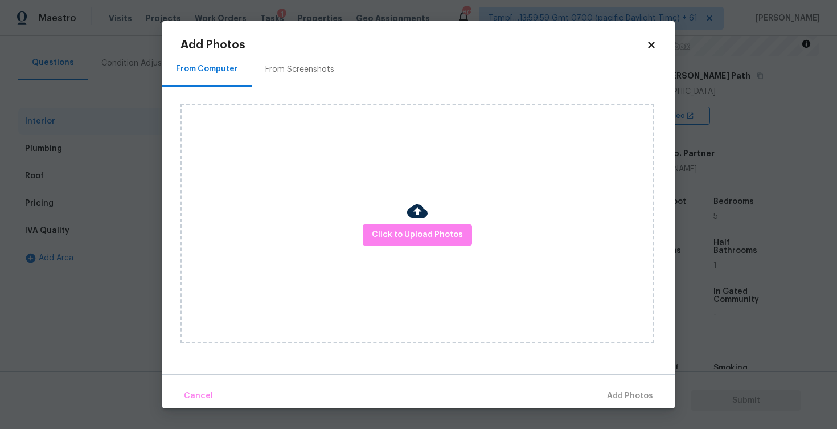
click at [382, 256] on div "Click to Upload Photos" at bounding box center [418, 223] width 474 height 239
click at [391, 237] on span "Click to Upload Photos" at bounding box center [417, 235] width 91 height 14
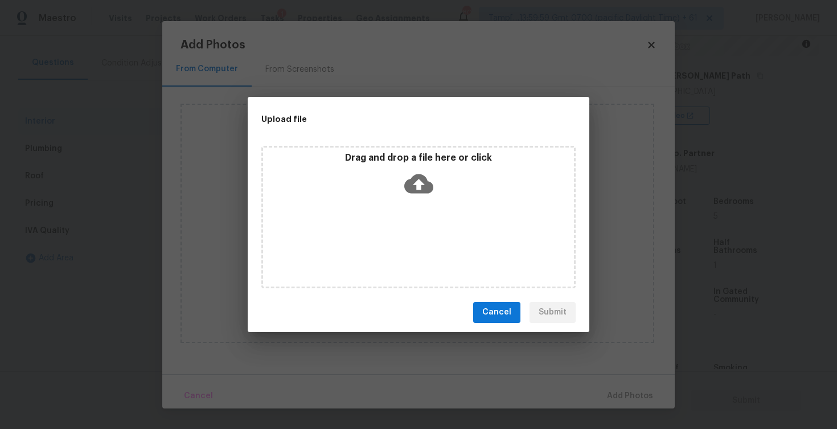
click at [402, 210] on div "Drag and drop a file here or click" at bounding box center [418, 217] width 314 height 142
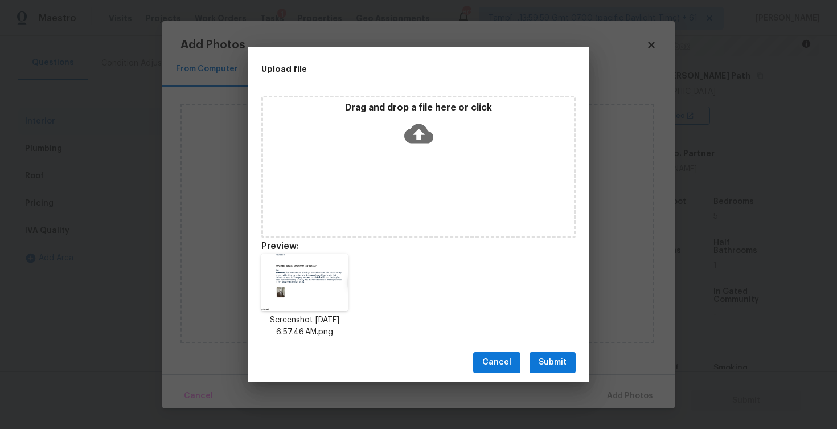
click at [556, 356] on span "Submit" at bounding box center [553, 362] width 28 height 14
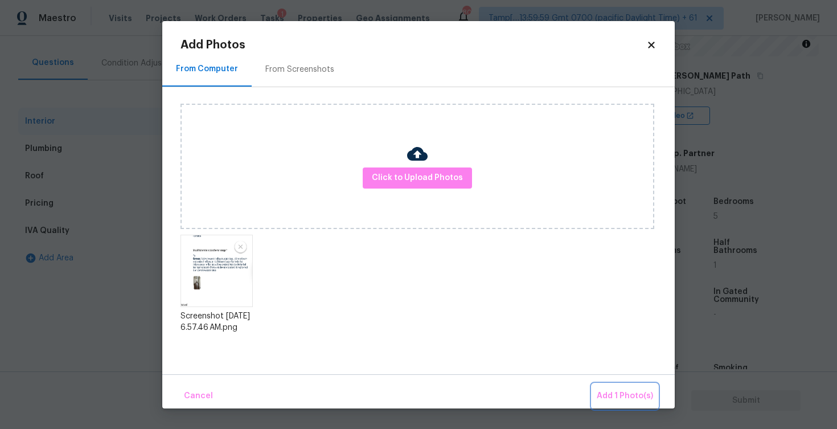
click at [622, 396] on span "Add 1 Photo(s)" at bounding box center [625, 396] width 56 height 14
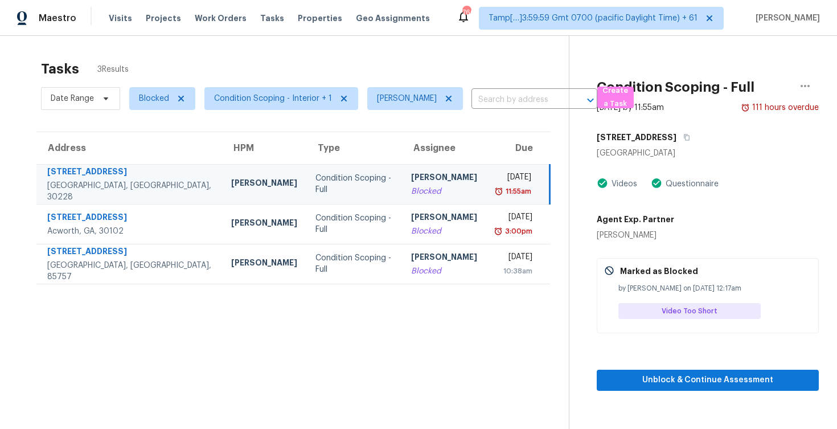
scroll to position [17, 0]
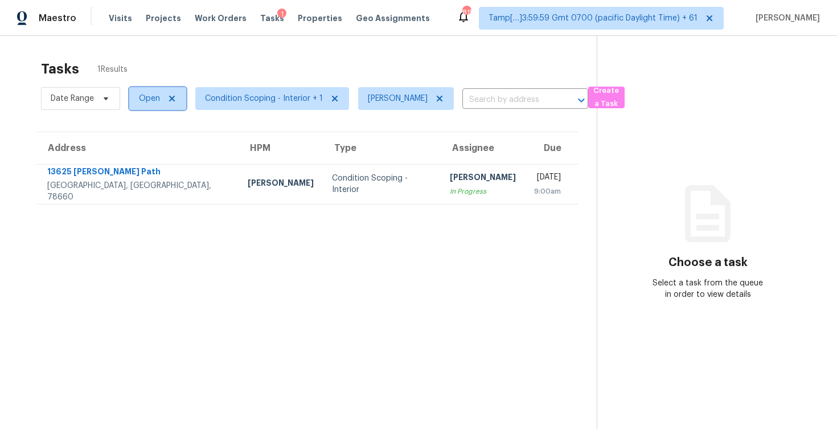
click at [157, 95] on span "Open" at bounding box center [149, 98] width 21 height 11
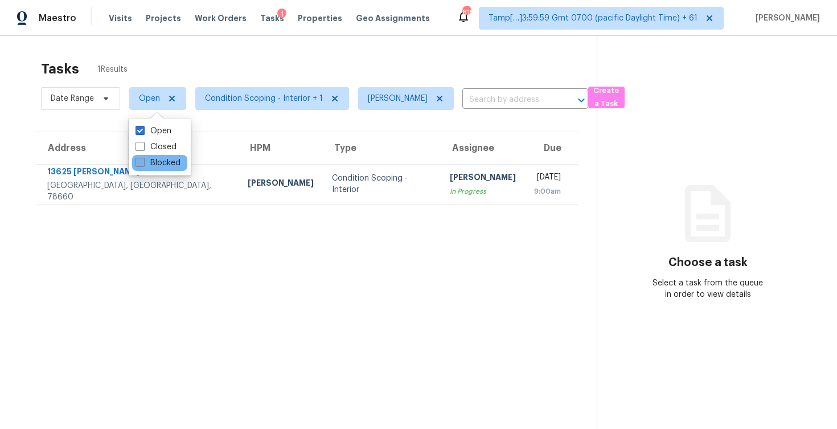
click at [158, 161] on label "Blocked" at bounding box center [158, 162] width 45 height 11
click at [143, 161] on input "Blocked" at bounding box center [139, 160] width 7 height 7
checkbox input "true"
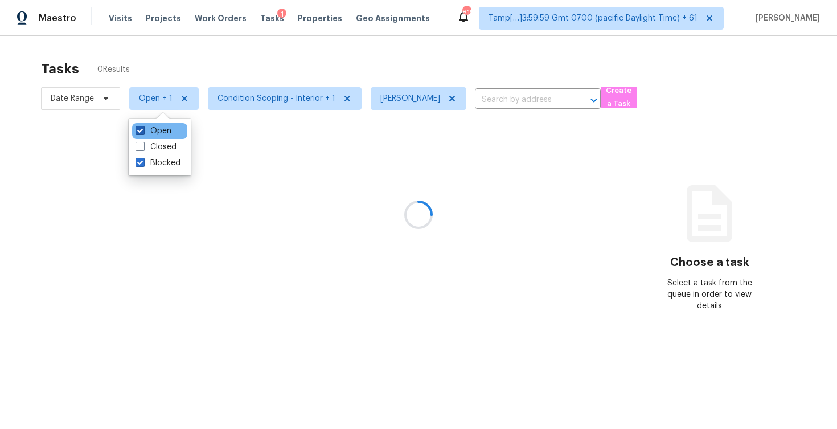
click at [151, 129] on label "Open" at bounding box center [154, 130] width 36 height 11
click at [143, 129] on input "Open" at bounding box center [139, 128] width 7 height 7
checkbox input "false"
click at [169, 51] on div at bounding box center [418, 214] width 837 height 429
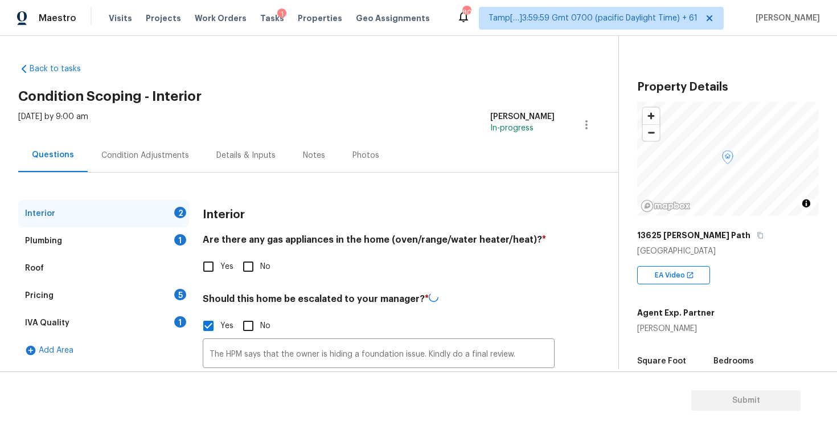
scroll to position [159, 0]
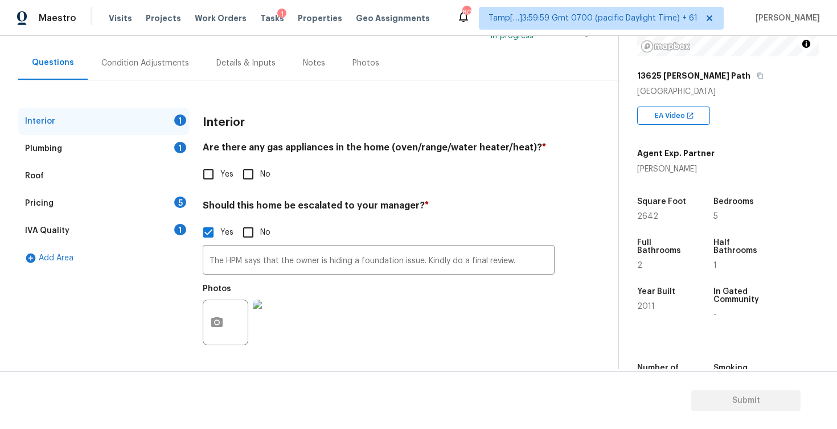
click at [145, 59] on div "Condition Adjustments" at bounding box center [145, 63] width 88 height 11
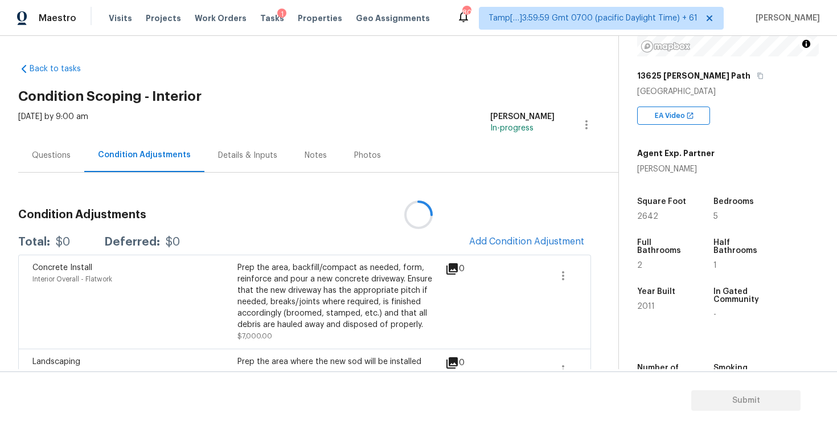
click at [506, 259] on div at bounding box center [418, 214] width 837 height 429
click at [506, 249] on div at bounding box center [418, 214] width 837 height 429
click at [499, 243] on div at bounding box center [418, 214] width 837 height 429
click at [501, 238] on span "Add Condition Adjustment" at bounding box center [526, 241] width 115 height 10
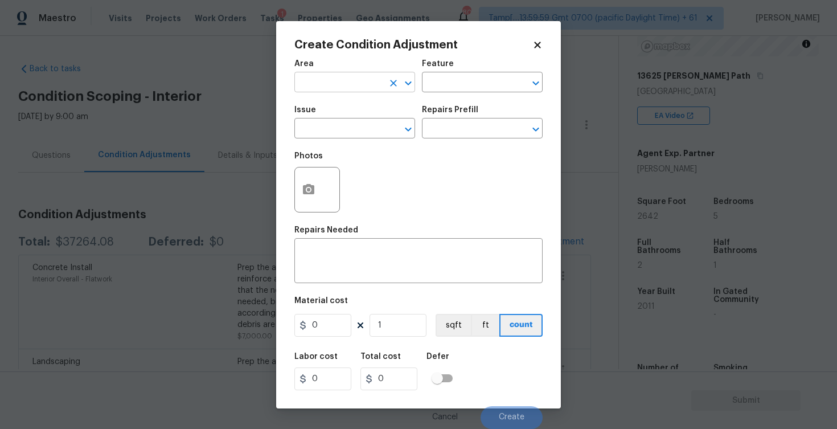
click at [352, 88] on input "text" at bounding box center [338, 84] width 89 height 18
click at [347, 127] on li "Interior Overall" at bounding box center [354, 127] width 121 height 19
type input "Interior Overall"
click at [347, 127] on input "text" at bounding box center [338, 130] width 89 height 18
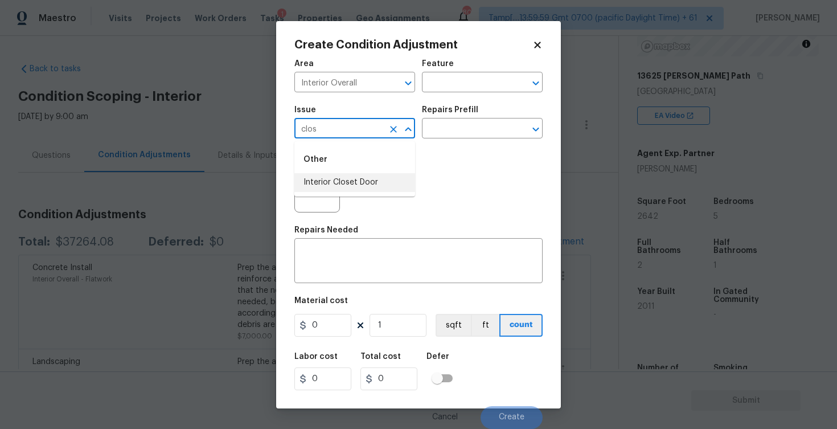
click at [345, 176] on li "Interior Closet Door" at bounding box center [354, 182] width 121 height 19
type input "Interior Closet Door"
click at [310, 194] on icon "button" at bounding box center [308, 189] width 11 height 10
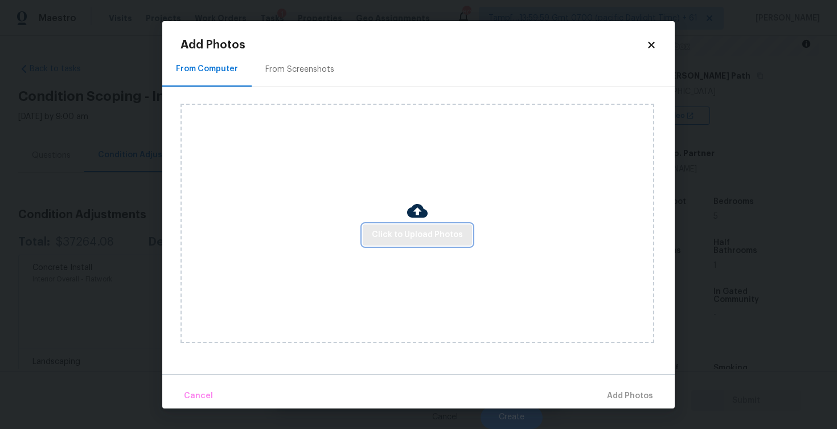
click at [402, 237] on span "Click to Upload Photos" at bounding box center [417, 235] width 91 height 14
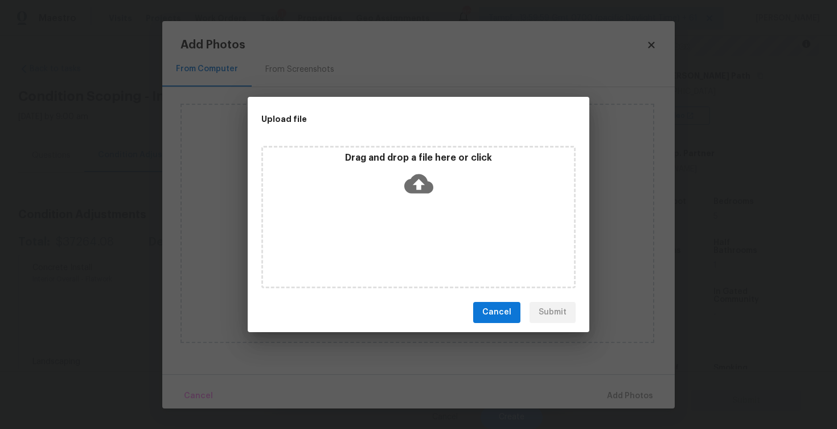
click at [417, 179] on icon at bounding box center [418, 183] width 29 height 29
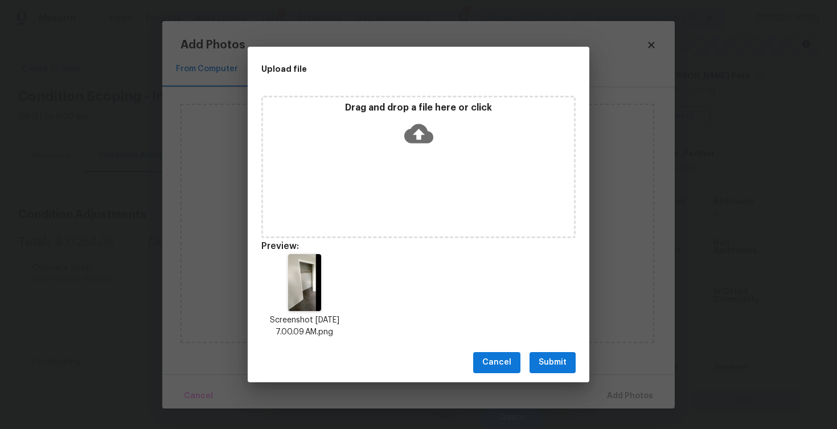
click at [555, 345] on div "Cancel Submit" at bounding box center [419, 362] width 342 height 39
click at [554, 356] on span "Submit" at bounding box center [553, 362] width 28 height 14
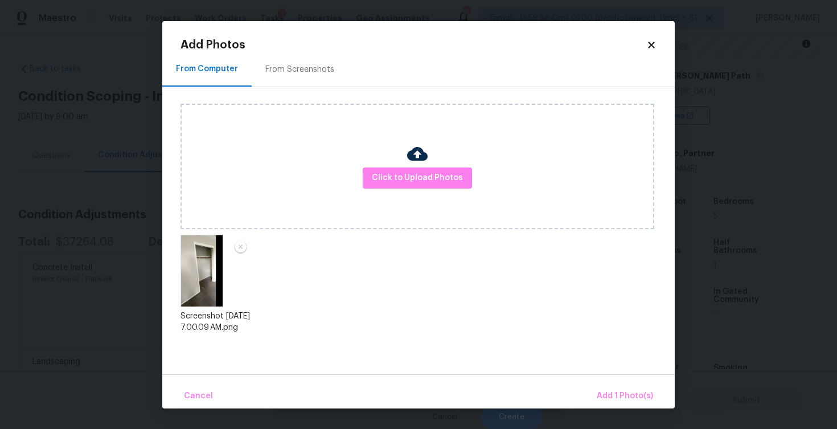
click at [608, 379] on div "Cancel Add 1 Photo(s)" at bounding box center [418, 391] width 513 height 34
click at [613, 394] on span "Add 1 Photo(s)" at bounding box center [625, 396] width 56 height 14
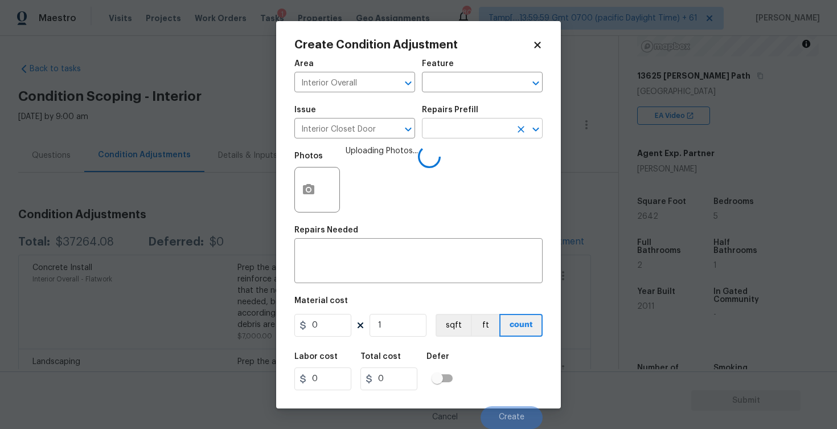
click at [470, 131] on input "text" at bounding box center [466, 130] width 89 height 18
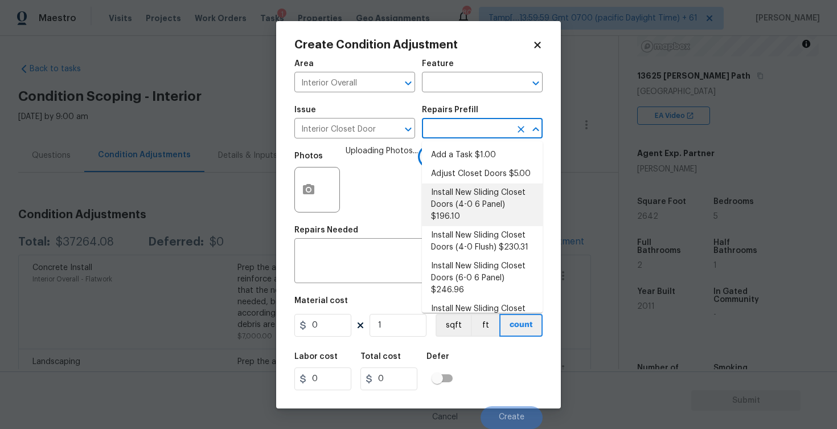
click at [464, 199] on li "Install New Sliding Closet Doors (4-0 6 Panel) $196.10" at bounding box center [482, 204] width 121 height 43
type input "Interior Door"
type textarea "Remove the existing door (if present). Install a new 4-0 bi-fold 6 panel interi…"
type input "196.1"
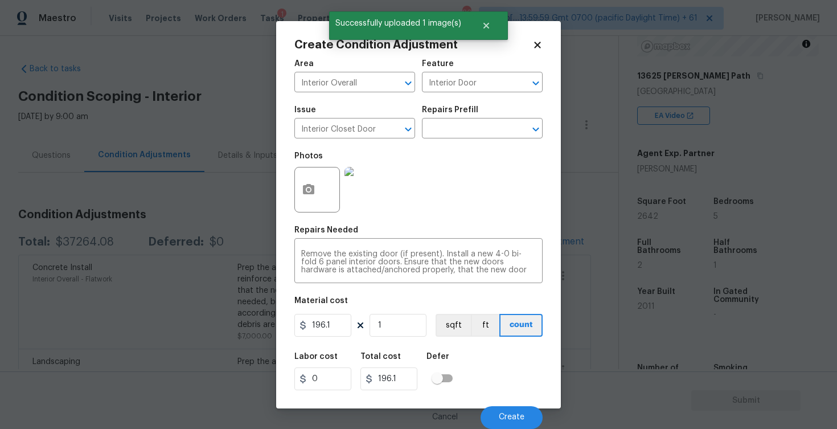
type textarea "Remove the existing door (if present). Install a new 6-0 bi-fold flush panel in…"
type input "295.77"
click at [448, 135] on input "text" at bounding box center [466, 130] width 89 height 18
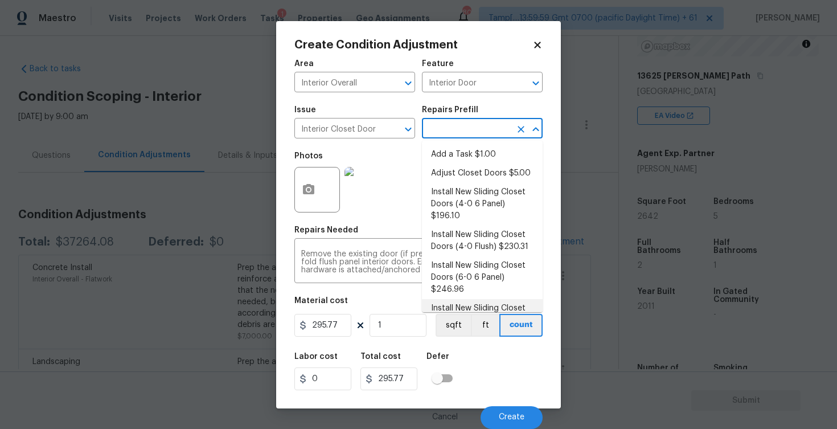
scroll to position [6, 0]
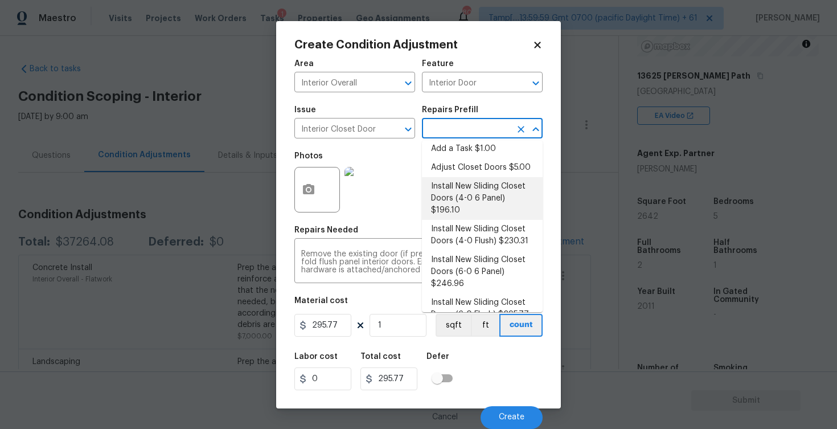
click at [454, 188] on li "Install New Sliding Closet Doors (4-0 6 Panel) $196.10" at bounding box center [482, 198] width 121 height 43
type textarea "Remove the existing door (if present). Install a new 4-0 bi-fold 6 panel interi…"
type input "196.1"
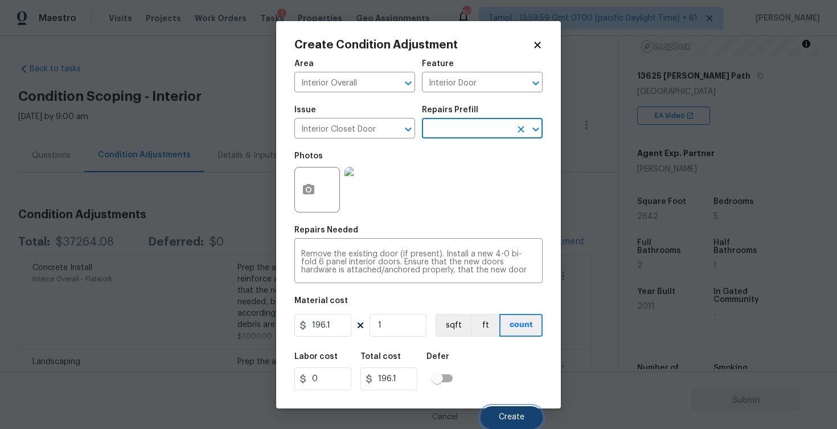
click at [503, 412] on button "Create" at bounding box center [512, 417] width 62 height 23
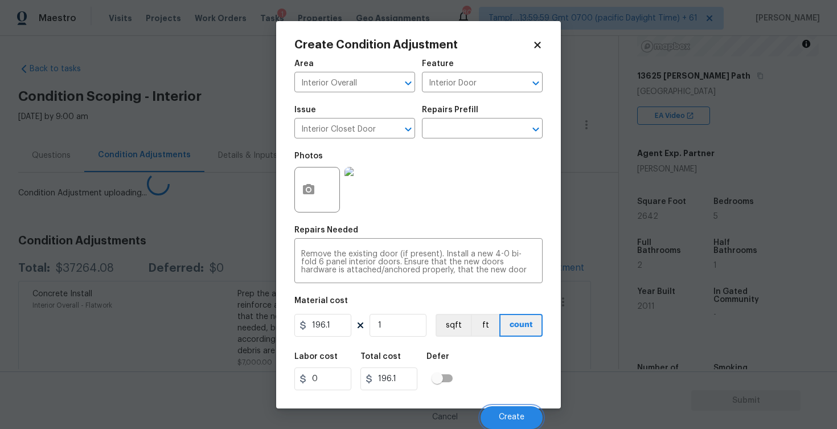
scroll to position [0, 0]
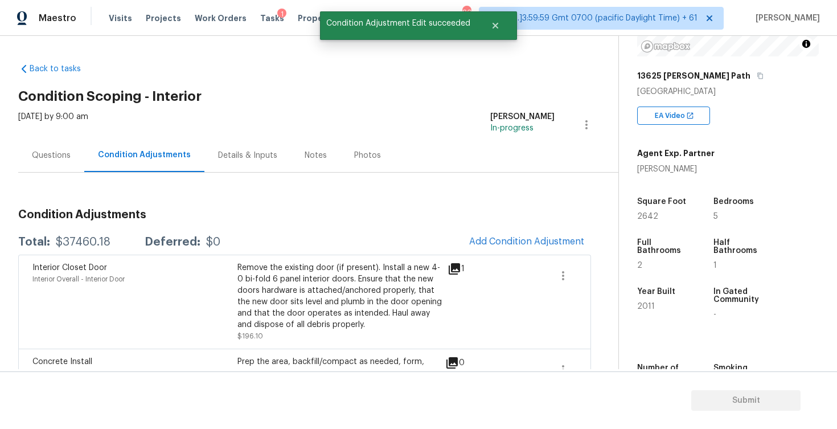
click at [503, 243] on span "Add Condition Adjustment" at bounding box center [526, 241] width 115 height 10
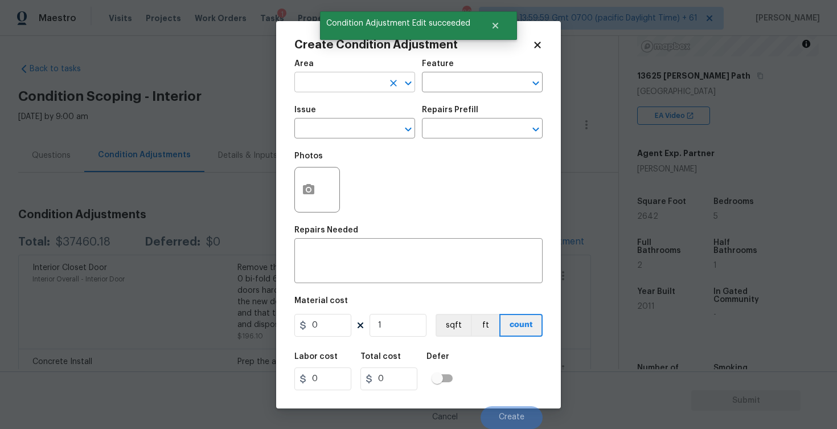
click at [352, 83] on input "text" at bounding box center [338, 84] width 89 height 18
click at [351, 117] on li "Interior Addition" at bounding box center [354, 108] width 121 height 19
type input "Interior Addition"
click at [387, 84] on button "Clear" at bounding box center [394, 83] width 16 height 16
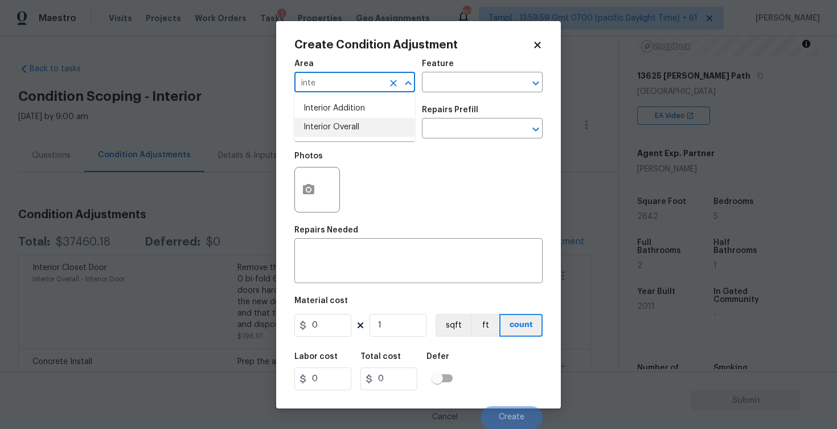
click at [377, 121] on li "Interior Overall" at bounding box center [354, 127] width 121 height 19
type input "Interior Overall"
click at [378, 128] on input "text" at bounding box center [338, 130] width 89 height 18
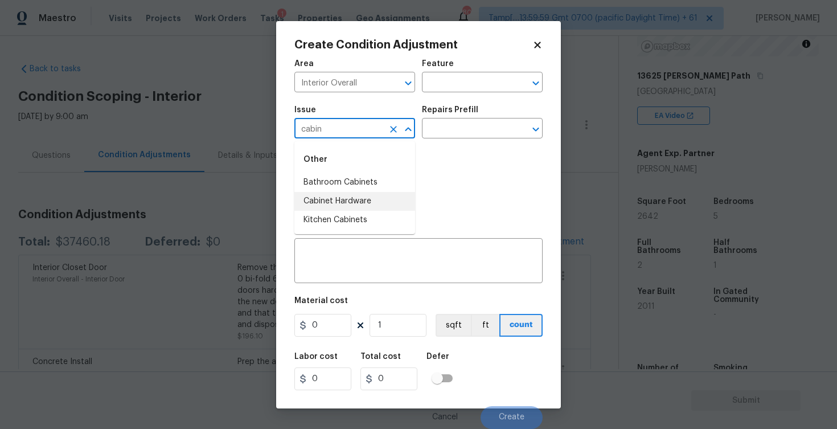
click at [348, 199] on li "Cabinet Hardware" at bounding box center [354, 201] width 121 height 19
type input "Cabinet Hardware"
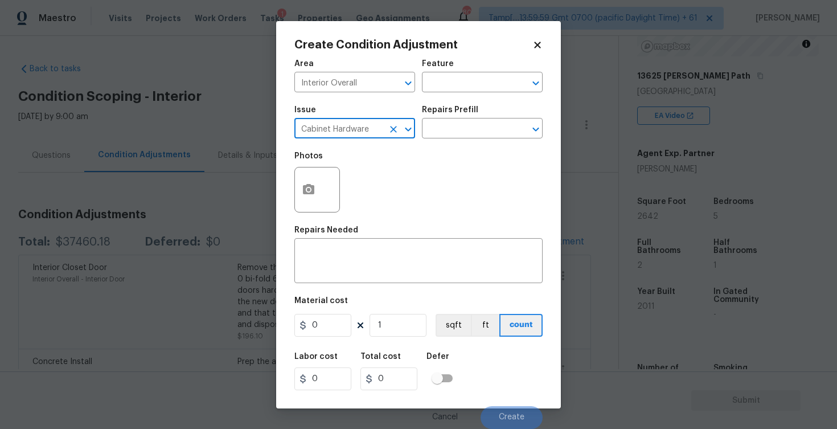
click at [388, 135] on icon "Clear" at bounding box center [393, 129] width 11 height 11
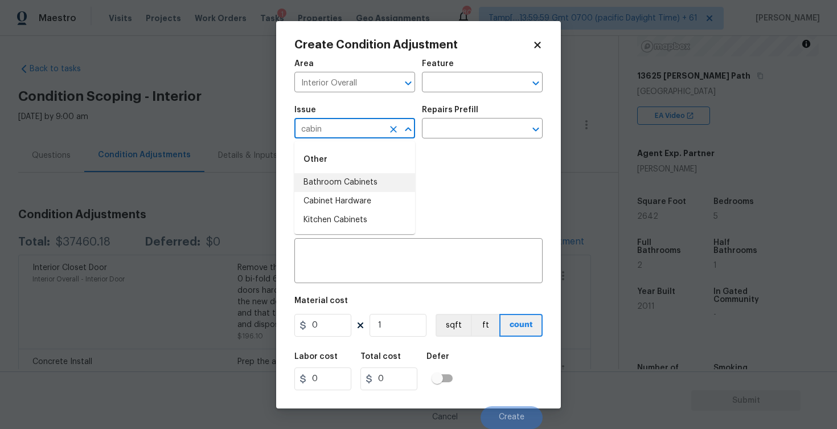
click at [351, 179] on li "Bathroom Cabinets" at bounding box center [354, 182] width 121 height 19
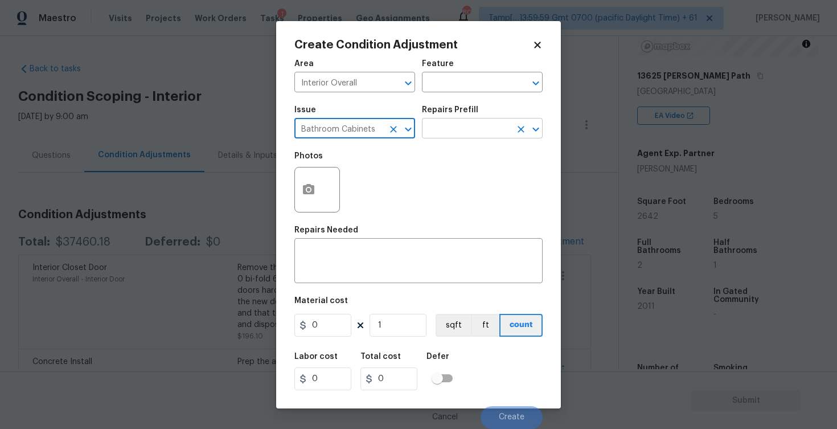
type input "Bathroom Cabinets"
click at [442, 124] on input "text" at bounding box center [466, 130] width 89 height 18
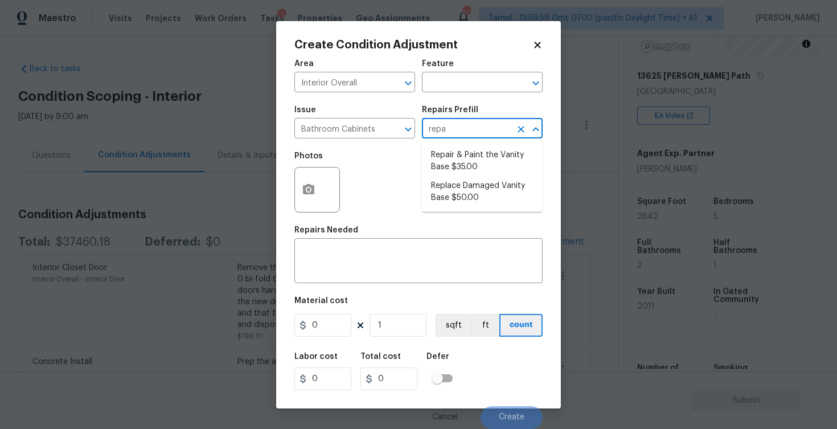
type input "repai"
click at [430, 154] on li "Repair & Paint the Vanity Base $35.00" at bounding box center [482, 161] width 121 height 31
type input "Cabinets"
type textarea "Repair and Paint the damaged vanity base to meet current standard. Remove and d…"
type input "35"
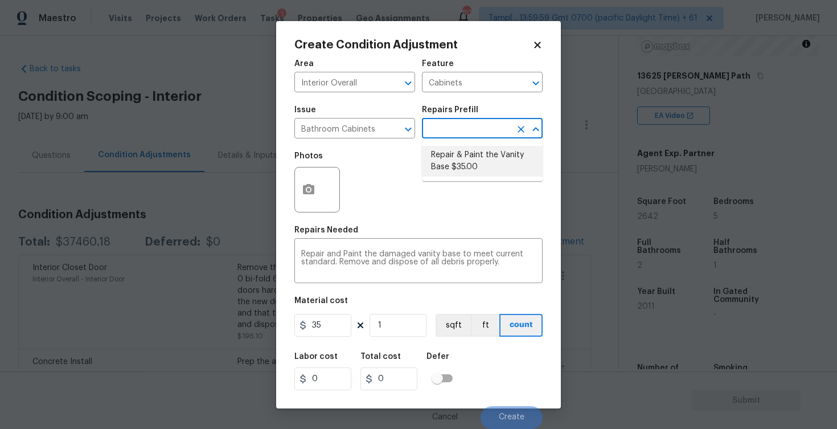
type input "35"
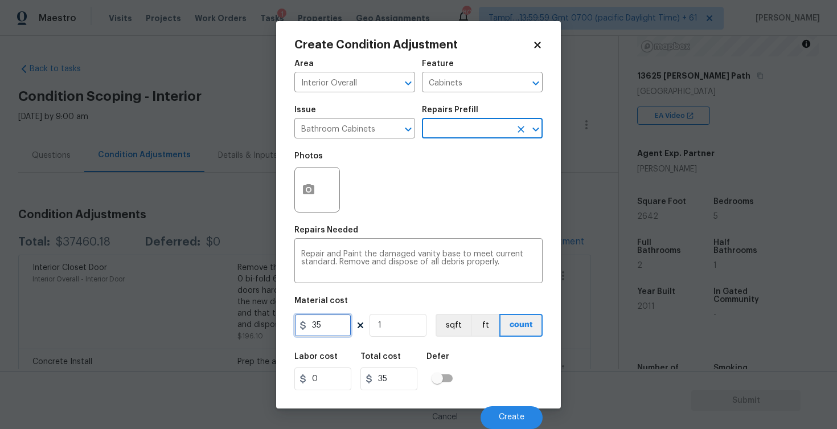
click at [327, 331] on input "35" at bounding box center [322, 325] width 57 height 23
type input "300"
click at [298, 198] on button "button" at bounding box center [308, 189] width 27 height 44
type input "300"
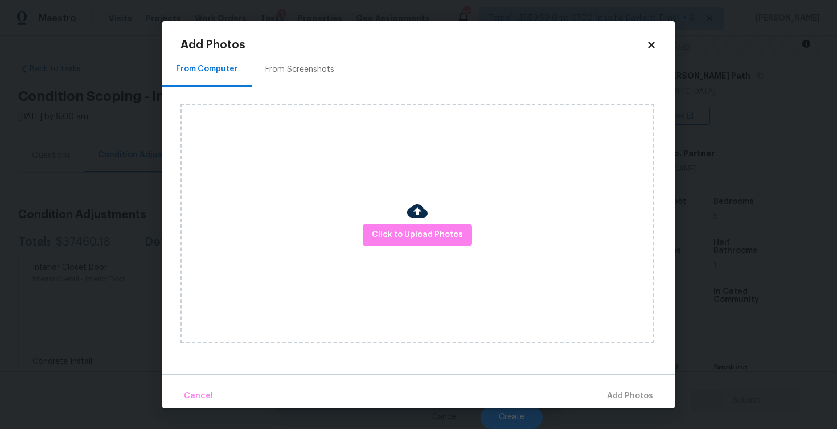
click at [298, 198] on div "Click to Upload Photos" at bounding box center [418, 223] width 474 height 239
click at [406, 232] on span "Click to Upload Photos" at bounding box center [417, 235] width 91 height 14
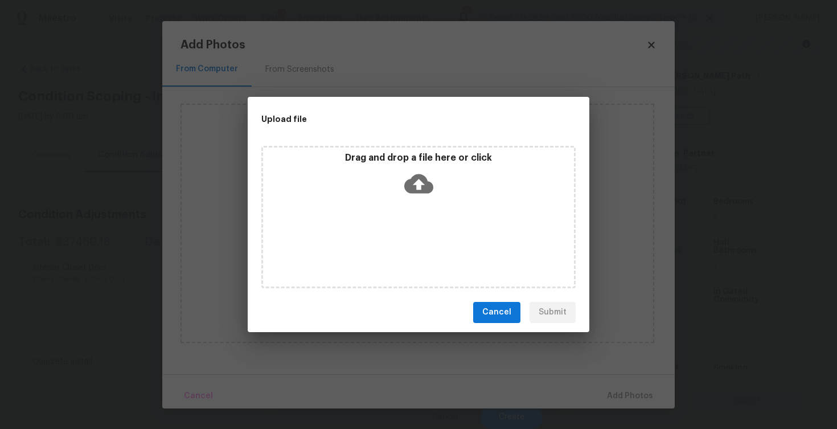
click at [419, 186] on icon at bounding box center [418, 183] width 29 height 29
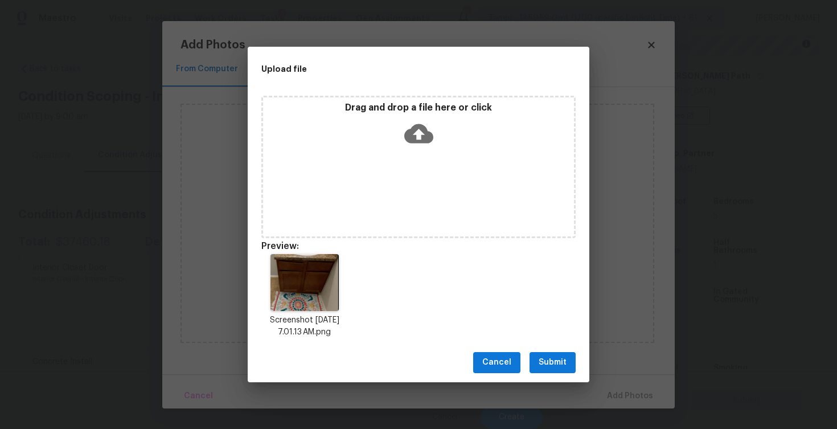
click at [547, 362] on span "Submit" at bounding box center [553, 362] width 28 height 14
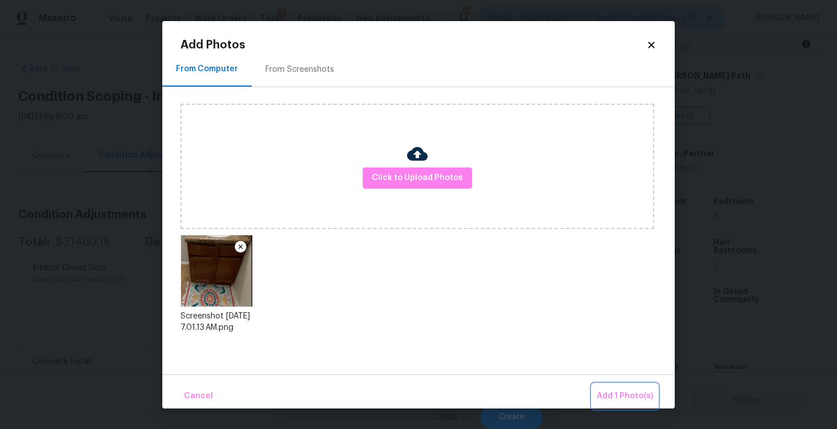
click at [620, 390] on span "Add 1 Photo(s)" at bounding box center [625, 396] width 56 height 14
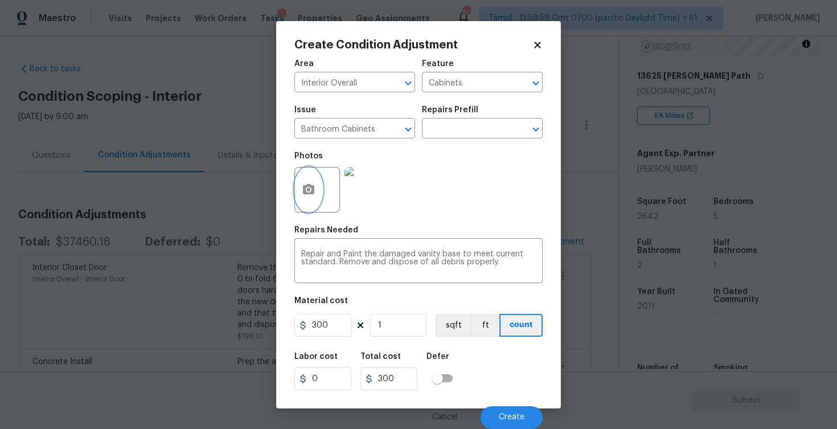
click at [305, 187] on icon "button" at bounding box center [308, 189] width 11 height 10
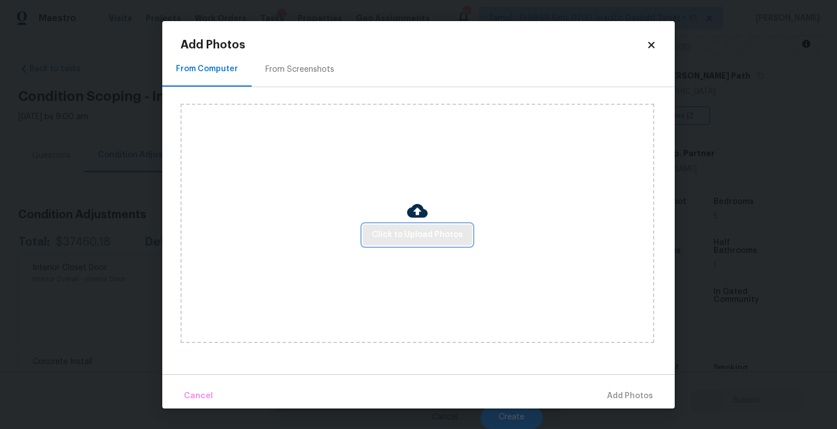
click at [456, 245] on button "Click to Upload Photos" at bounding box center [417, 234] width 109 height 21
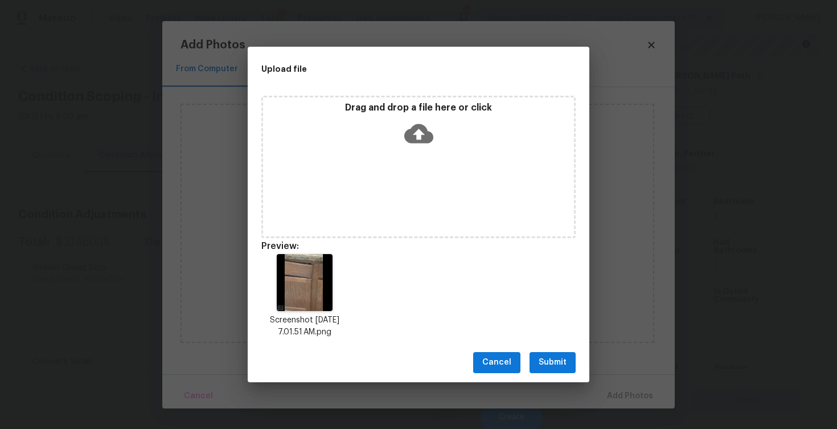
click at [552, 357] on span "Submit" at bounding box center [553, 362] width 28 height 14
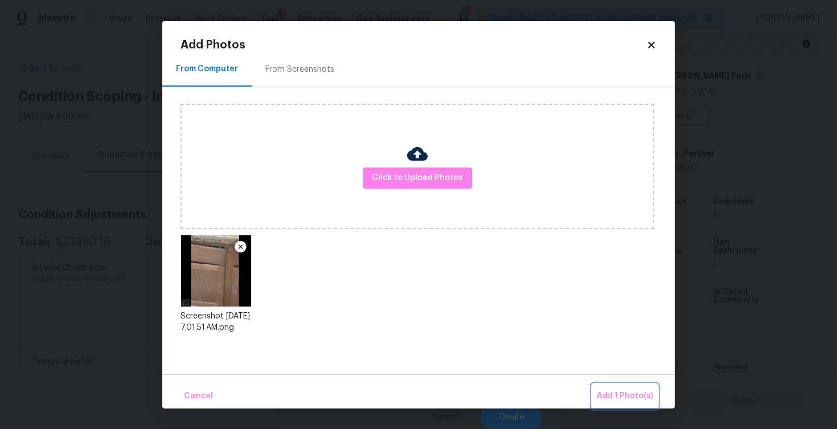
click at [611, 396] on span "Add 1 Photo(s)" at bounding box center [625, 396] width 56 height 14
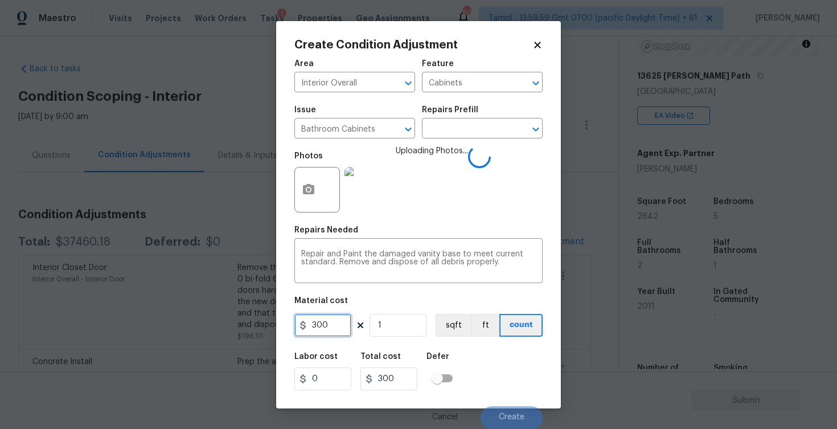
click at [328, 330] on input "300" at bounding box center [322, 325] width 57 height 23
type input "400"
click at [458, 368] on input "checkbox" at bounding box center [437, 378] width 65 height 22
click at [452, 371] on input "checkbox" at bounding box center [448, 378] width 65 height 22
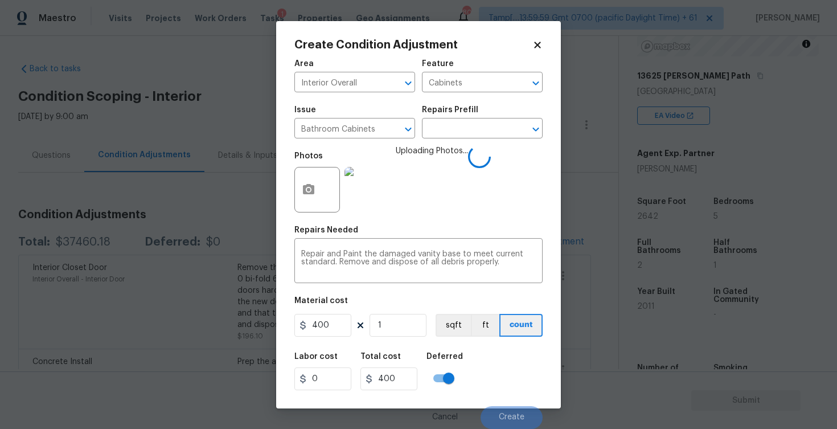
checkbox input "false"
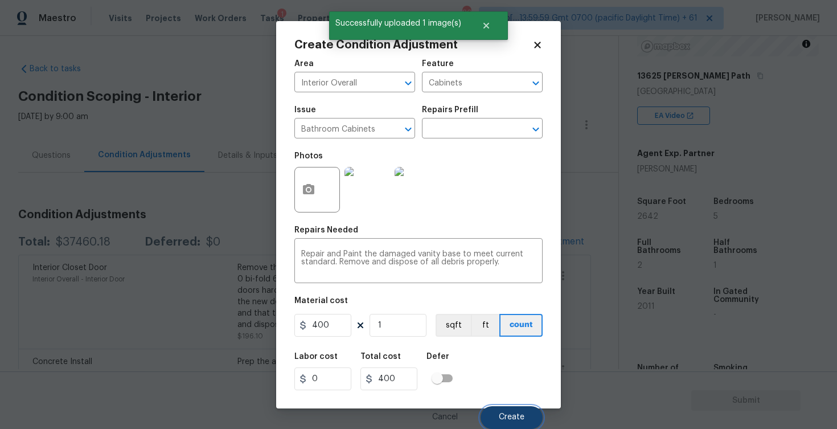
click at [507, 406] on button "Create" at bounding box center [512, 417] width 62 height 23
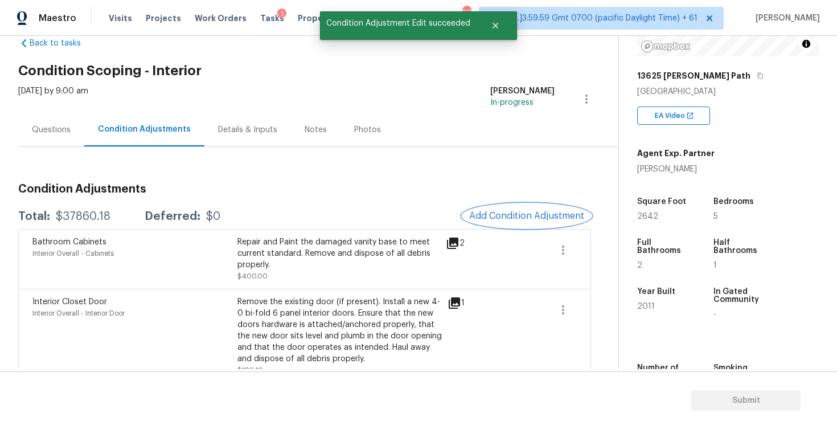
scroll to position [19, 0]
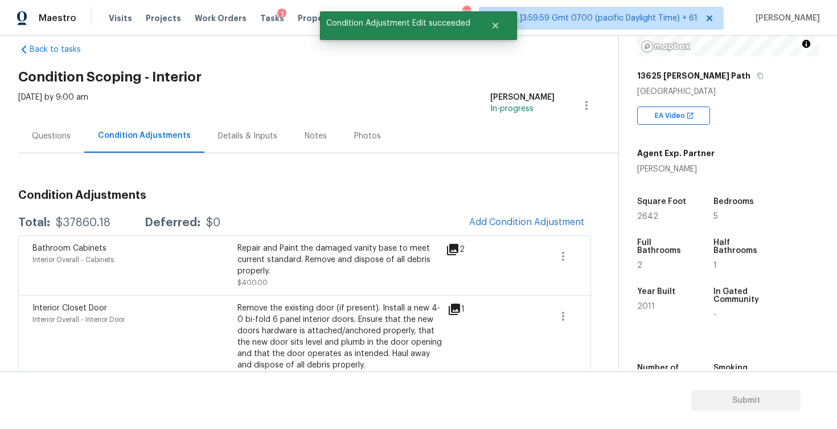
click at [68, 138] on div "Questions" at bounding box center [51, 135] width 39 height 11
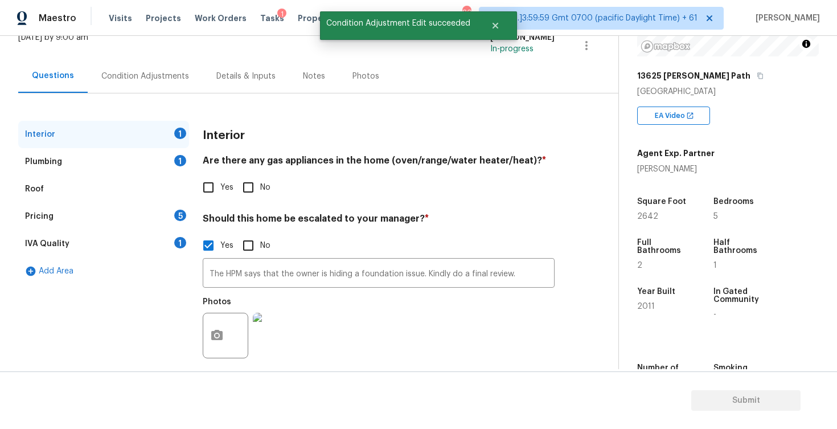
scroll to position [91, 0]
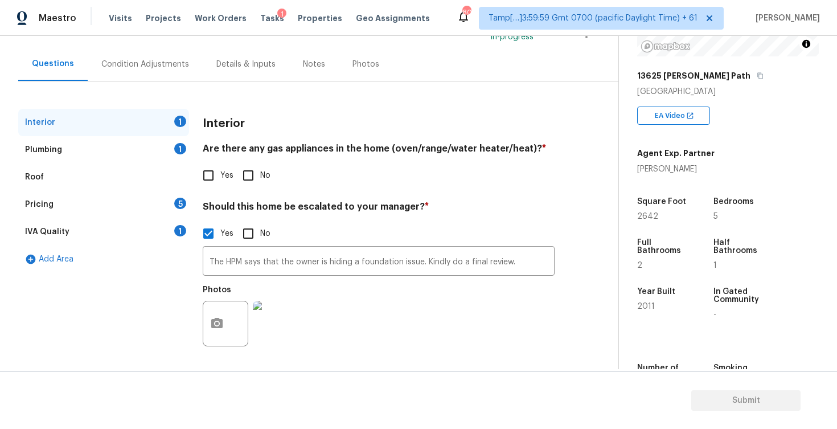
click at [256, 181] on input "No" at bounding box center [248, 175] width 24 height 24
checkbox input "true"
click at [171, 158] on div "Plumbing 1" at bounding box center [103, 149] width 171 height 27
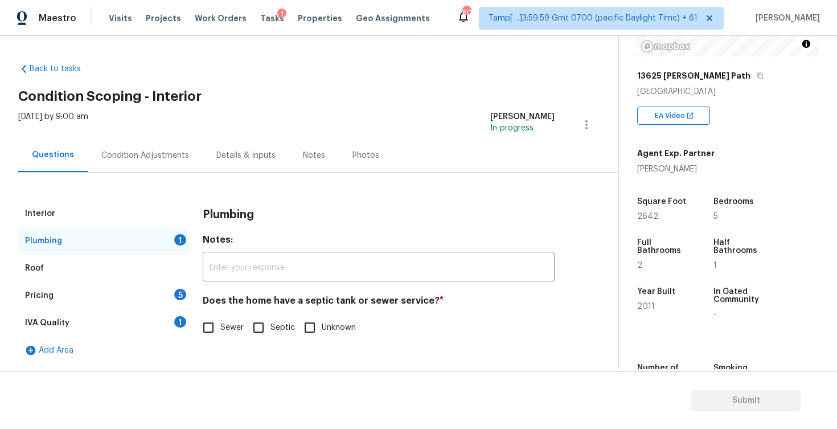
click at [203, 332] on input "Sewer" at bounding box center [208, 327] width 24 height 24
checkbox input "true"
click at [167, 295] on div "Pricing 5" at bounding box center [103, 295] width 171 height 27
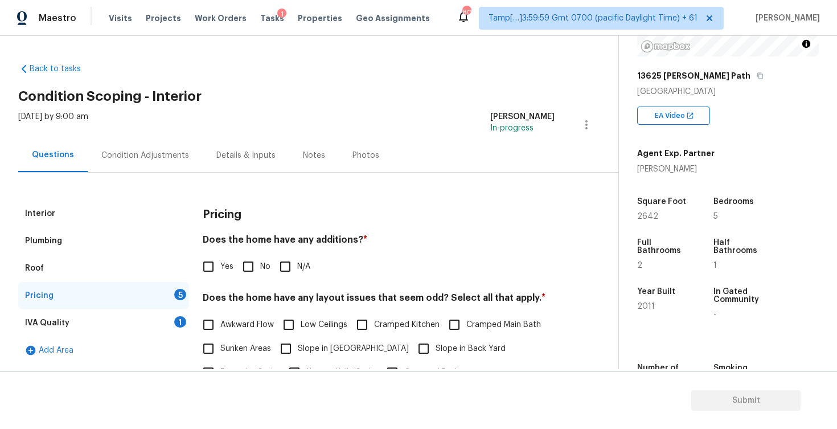
click at [239, 257] on input "No" at bounding box center [248, 267] width 24 height 24
checkbox input "true"
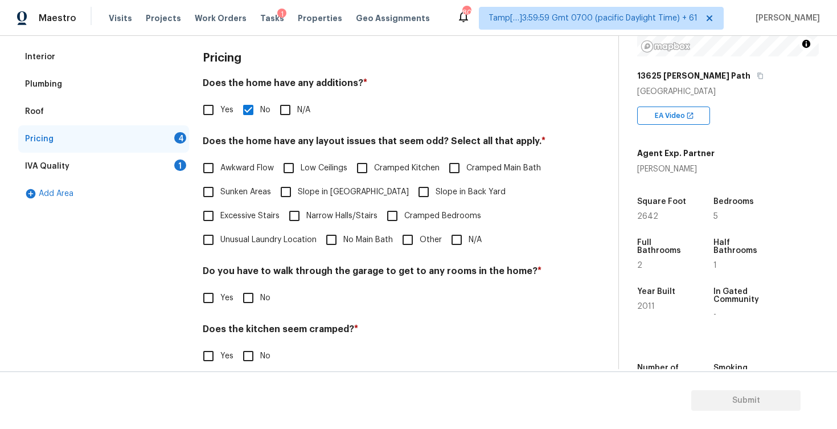
scroll to position [177, 0]
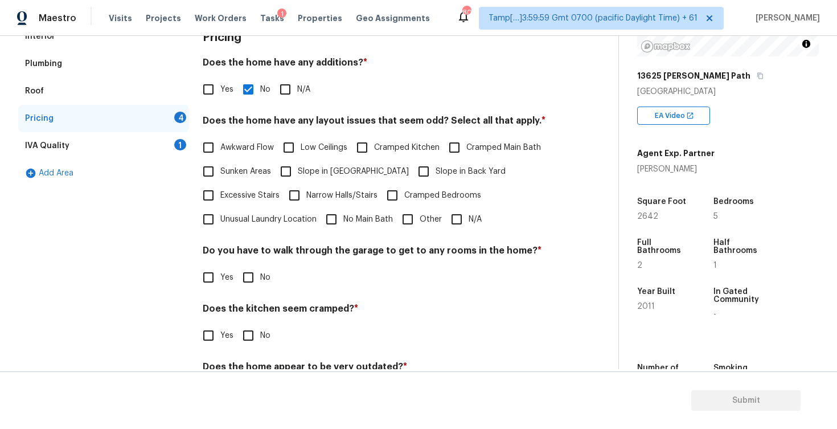
click at [459, 220] on input "N/A" at bounding box center [457, 219] width 24 height 24
checkbox input "true"
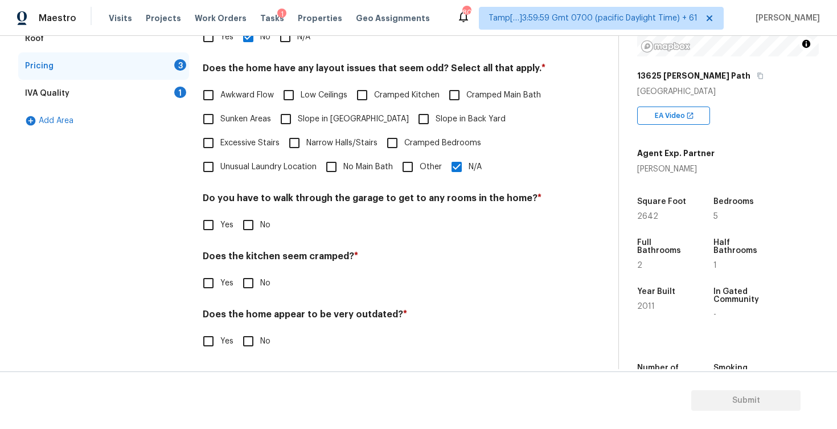
scroll to position [230, 0]
click at [263, 227] on span "No" at bounding box center [265, 225] width 10 height 12
click at [260, 227] on input "No" at bounding box center [248, 224] width 24 height 24
checkbox input "true"
click at [256, 272] on input "No" at bounding box center [248, 284] width 24 height 24
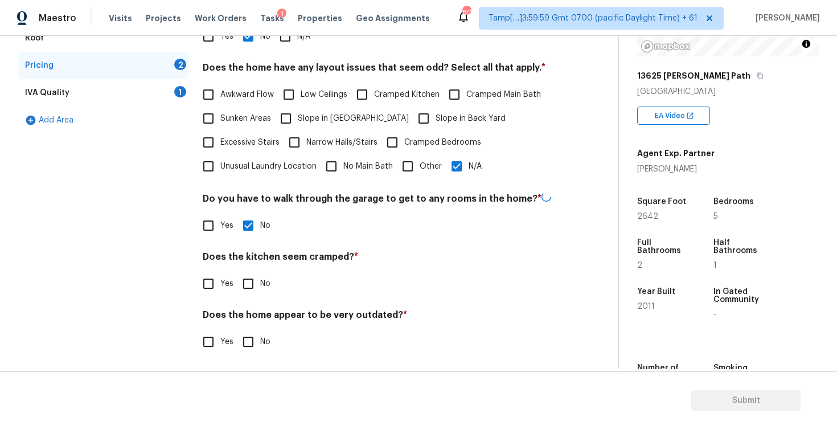
checkbox input "true"
click at [255, 331] on input "No" at bounding box center [248, 342] width 24 height 24
checkbox input "true"
click at [173, 85] on div "IVA Quality 1" at bounding box center [103, 92] width 171 height 27
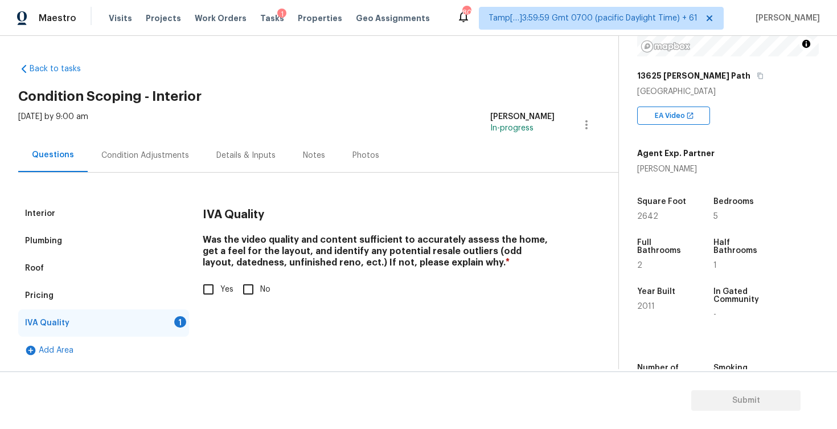
click at [204, 295] on input "Yes" at bounding box center [208, 289] width 24 height 24
checkbox input "true"
click at [168, 154] on div "Condition Adjustments" at bounding box center [145, 155] width 88 height 11
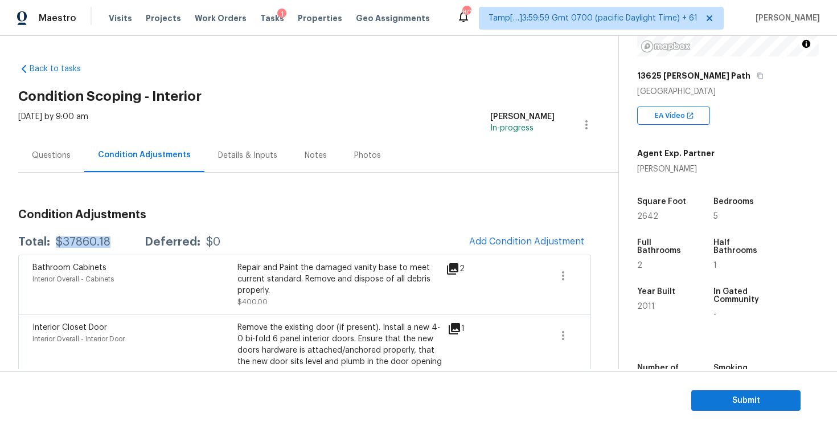
drag, startPoint x: 54, startPoint y: 238, endPoint x: 114, endPoint y: 238, distance: 60.9
click at [114, 238] on div "Total: $37860.18 Deferred: $0" at bounding box center [119, 241] width 202 height 11
copy div "$37860.18"
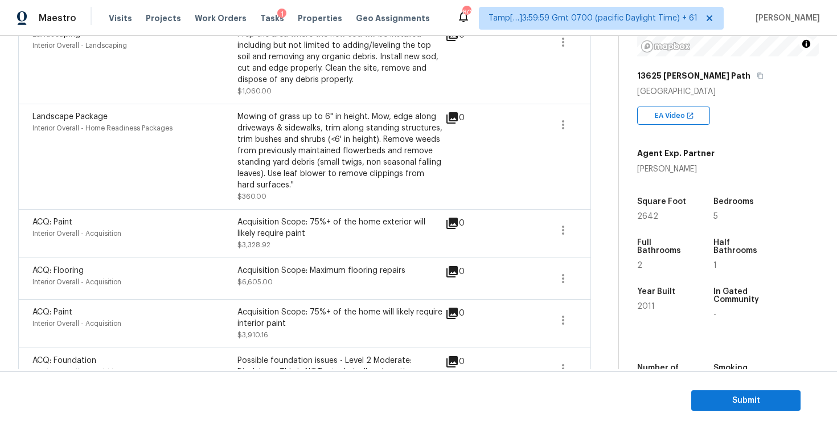
scroll to position [605, 0]
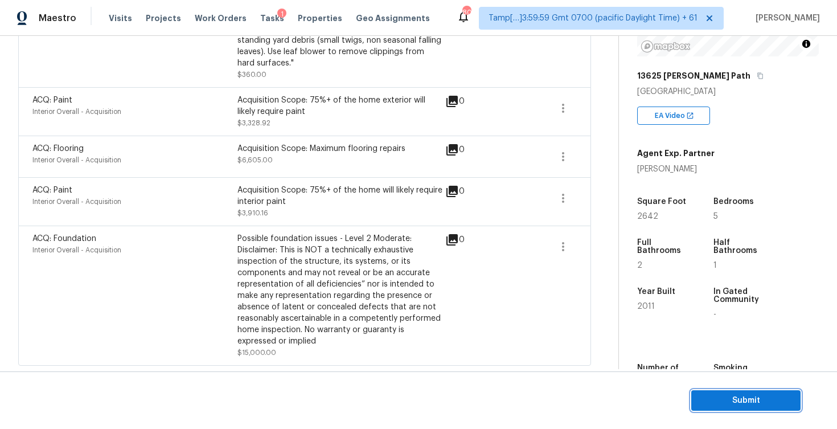
click at [734, 408] on button "Submit" at bounding box center [745, 400] width 109 height 21
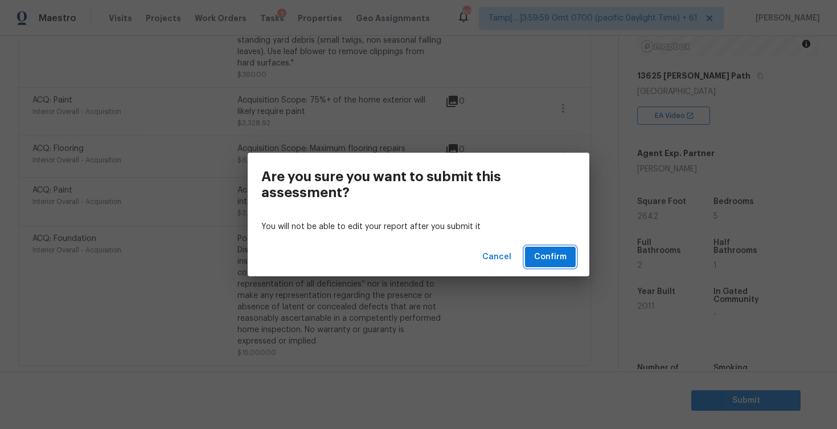
click at [555, 252] on span "Confirm" at bounding box center [550, 257] width 32 height 14
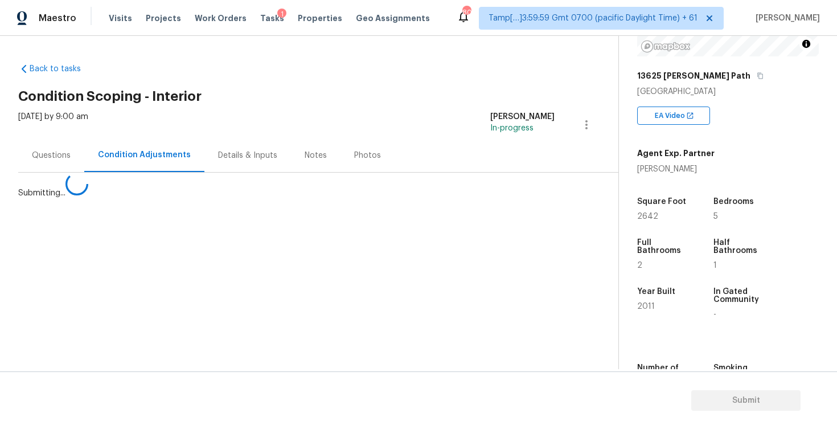
scroll to position [0, 0]
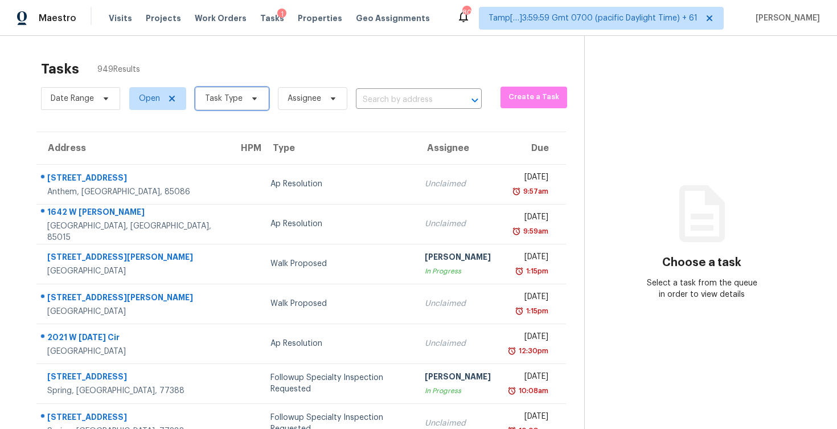
click at [214, 94] on span "Task Type" at bounding box center [224, 98] width 38 height 11
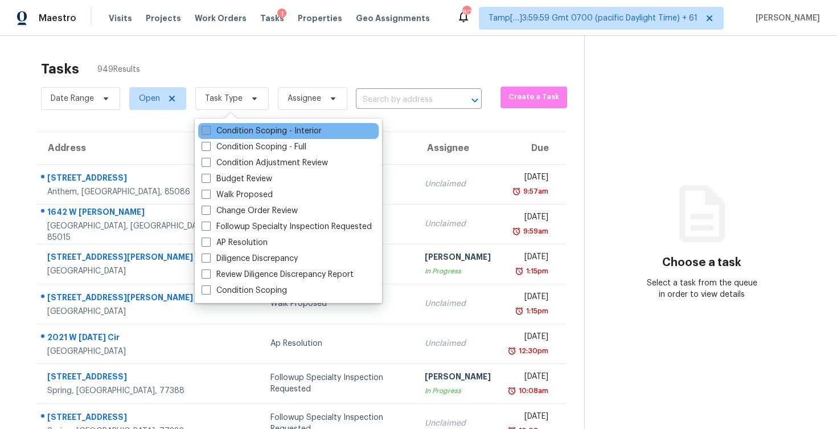
click at [249, 134] on label "Condition Scoping - Interior" at bounding box center [262, 130] width 120 height 11
click at [209, 133] on input "Condition Scoping - Interior" at bounding box center [205, 128] width 7 height 7
checkbox input "true"
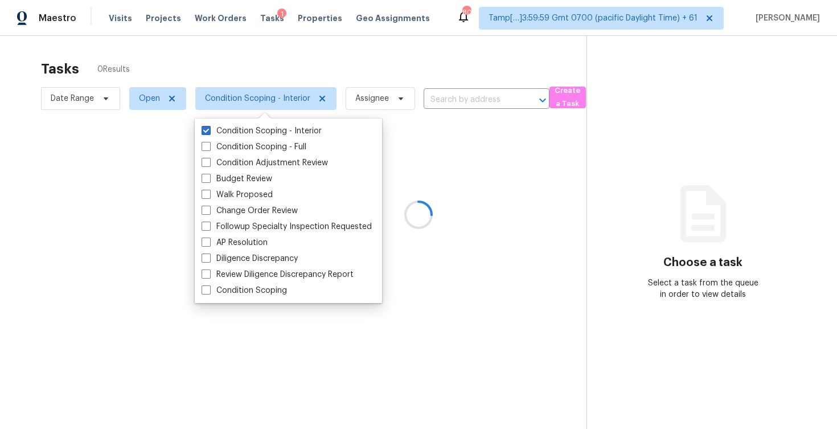
click at [188, 53] on div at bounding box center [418, 214] width 837 height 429
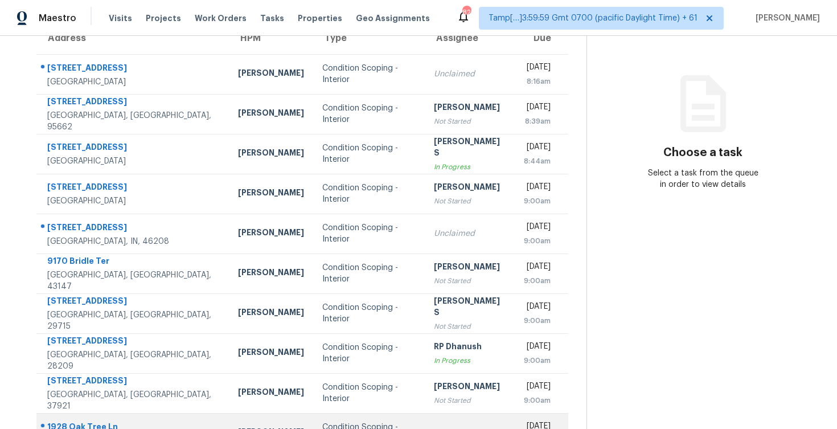
scroll to position [164, 0]
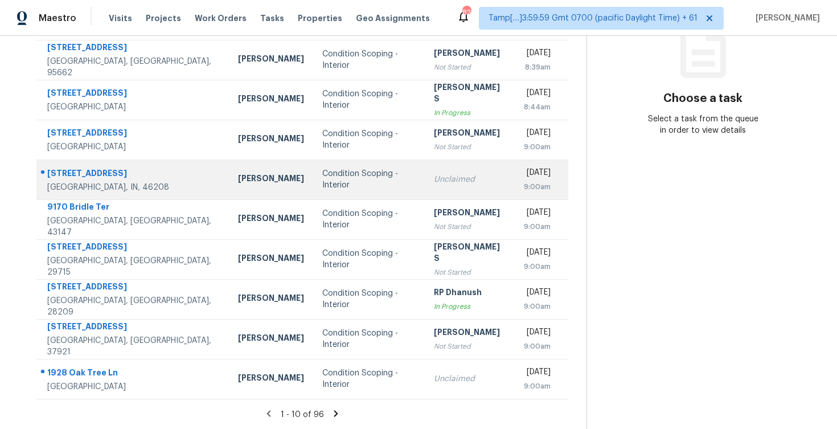
click at [319, 196] on td "Condition Scoping - Interior" at bounding box center [369, 179] width 112 height 40
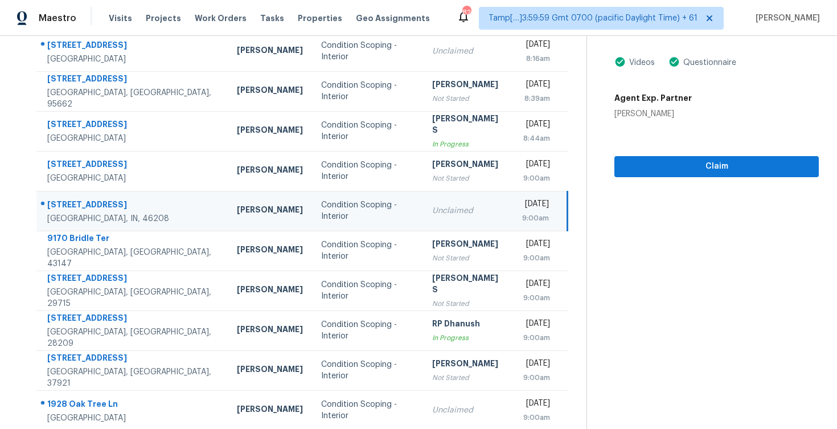
scroll to position [101, 0]
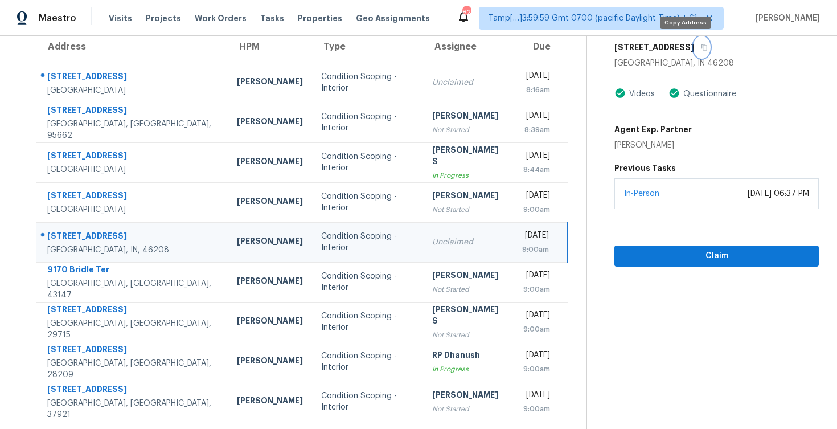
click at [702, 45] on icon "button" at bounding box center [705, 47] width 6 height 6
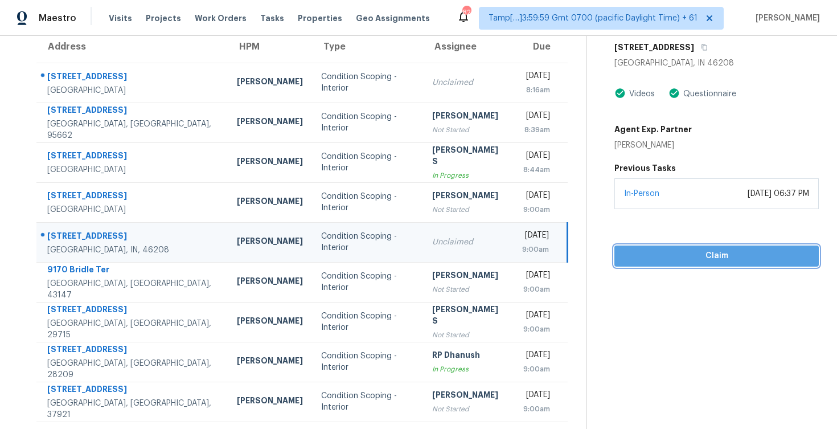
click at [638, 249] on span "Claim" at bounding box center [717, 256] width 186 height 14
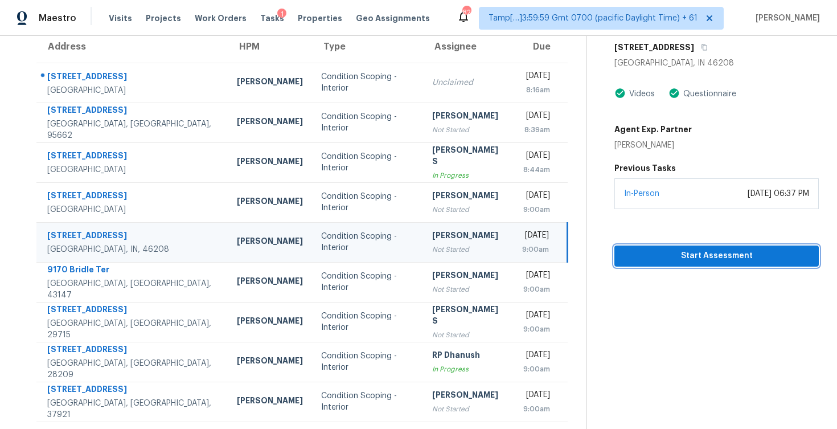
click at [638, 252] on span "Start Assessment" at bounding box center [717, 256] width 186 height 14
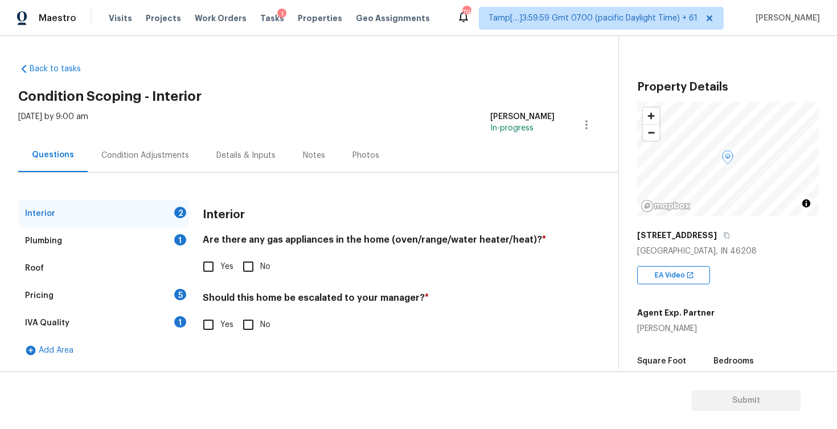
click at [159, 157] on div "Condition Adjustments" at bounding box center [145, 155] width 88 height 11
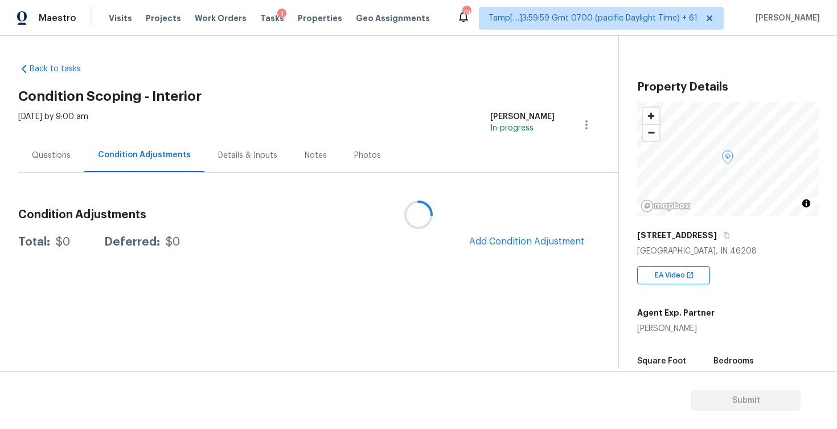
click at [484, 237] on div at bounding box center [418, 214] width 837 height 429
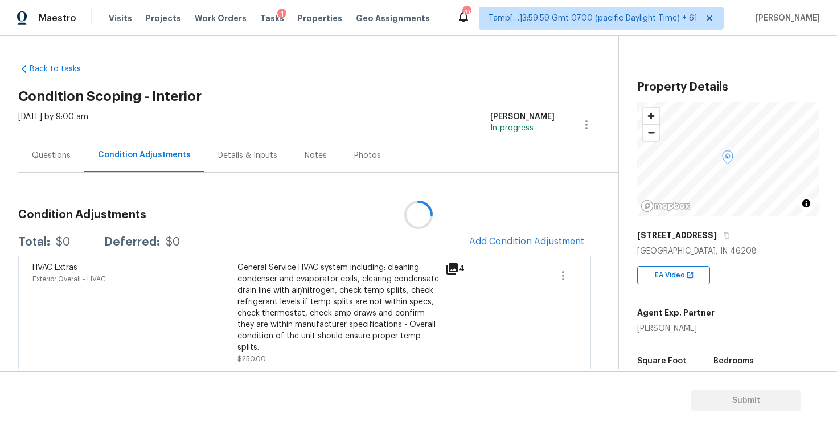
click at [506, 239] on div at bounding box center [418, 214] width 837 height 429
click at [506, 243] on div at bounding box center [418, 214] width 837 height 429
click at [506, 243] on span "Add Condition Adjustment" at bounding box center [526, 241] width 115 height 10
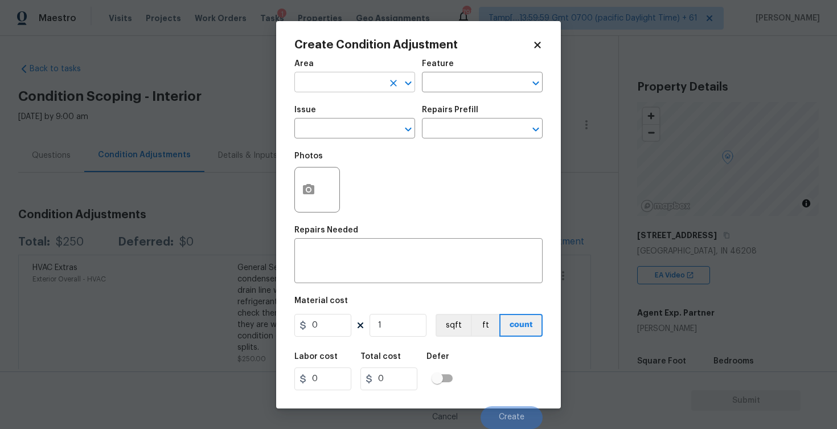
click at [323, 85] on input "text" at bounding box center [338, 84] width 89 height 18
type input "inter"
click at [327, 142] on span "Issue ​" at bounding box center [354, 122] width 121 height 46
click at [334, 87] on input "text" at bounding box center [338, 84] width 89 height 18
click at [337, 122] on li "Interior Overall" at bounding box center [354, 127] width 121 height 19
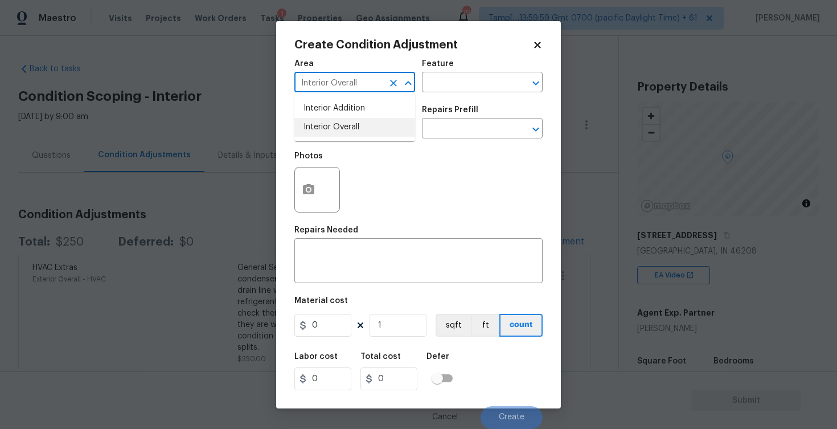
type input "Interior Overall"
click at [337, 122] on input "text" at bounding box center [338, 130] width 89 height 18
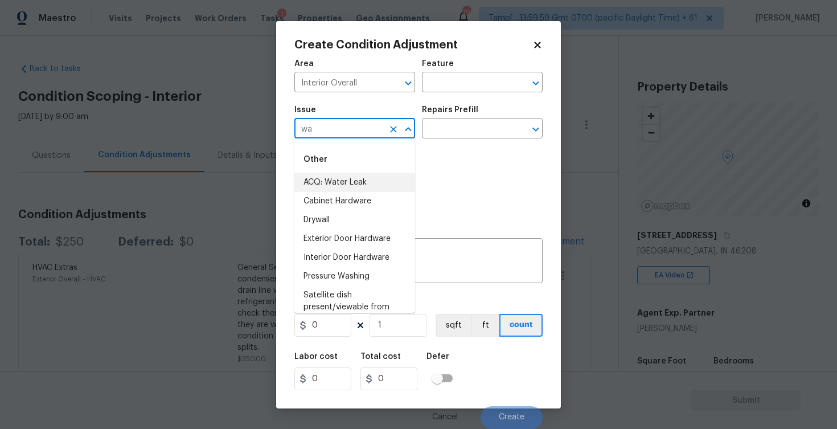
click at [360, 176] on li "ACQ: Water Leak" at bounding box center [354, 182] width 121 height 19
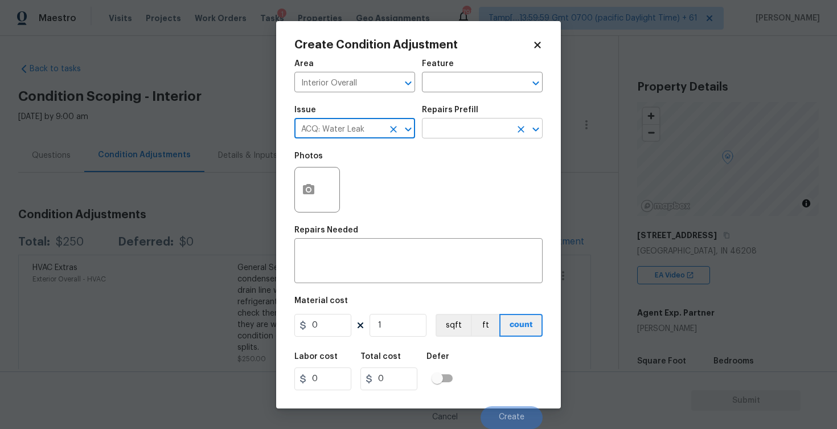
type input "ACQ: Water Leak"
click at [468, 134] on input "text" at bounding box center [466, 130] width 89 height 18
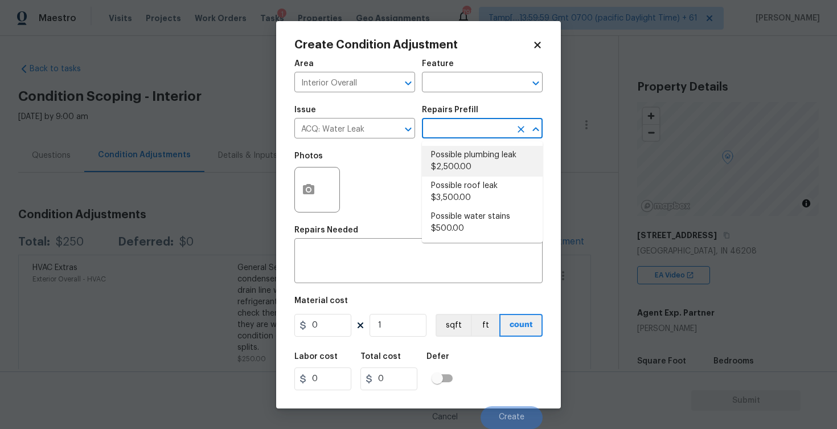
click at [470, 160] on li "Possible plumbing leak $2,500.00" at bounding box center [482, 161] width 121 height 31
type input "Acquisition"
type textarea "Acquisition Scope: Possible plumbing leak"
type input "2500"
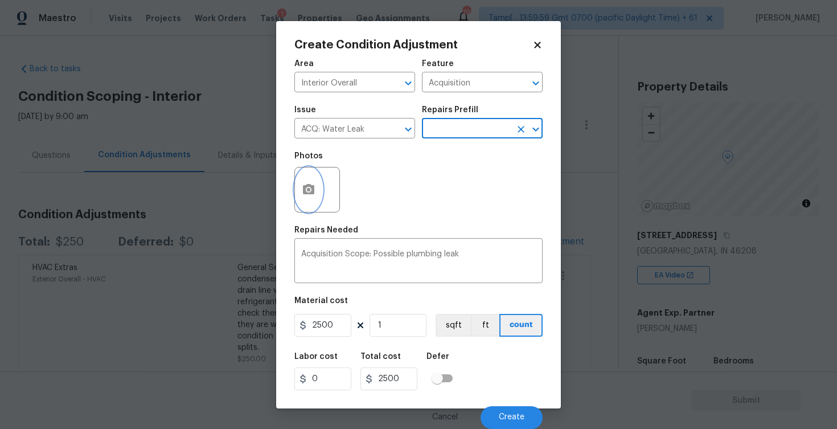
click at [311, 188] on icon "button" at bounding box center [308, 189] width 11 height 10
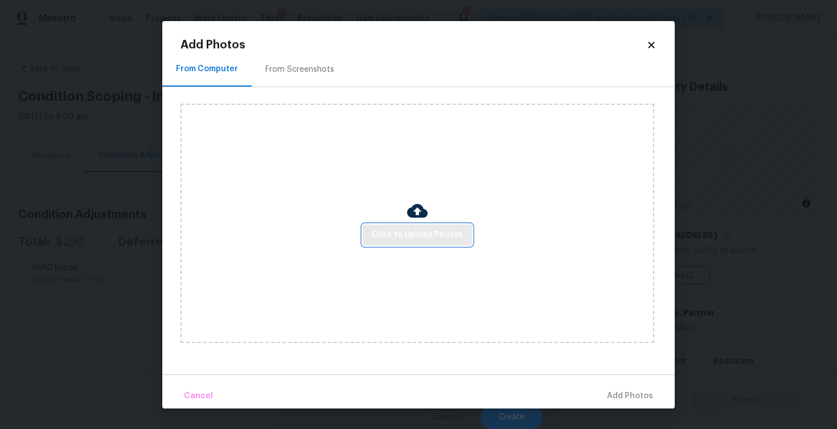
click at [426, 243] on button "Click to Upload Photos" at bounding box center [417, 234] width 109 height 21
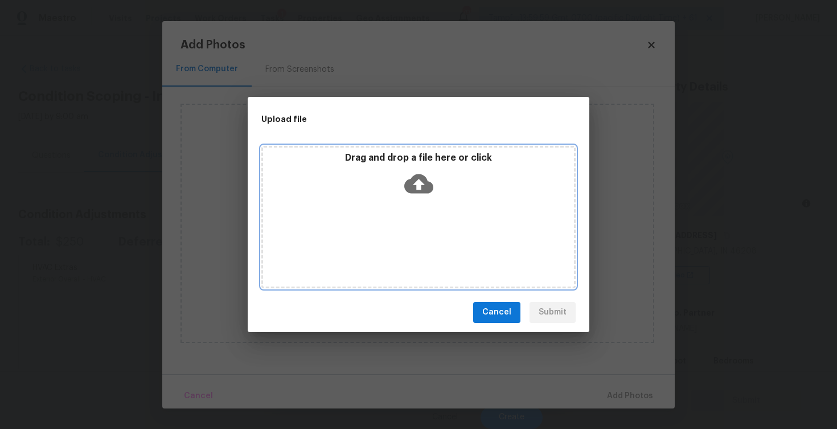
click at [427, 174] on icon at bounding box center [418, 183] width 29 height 29
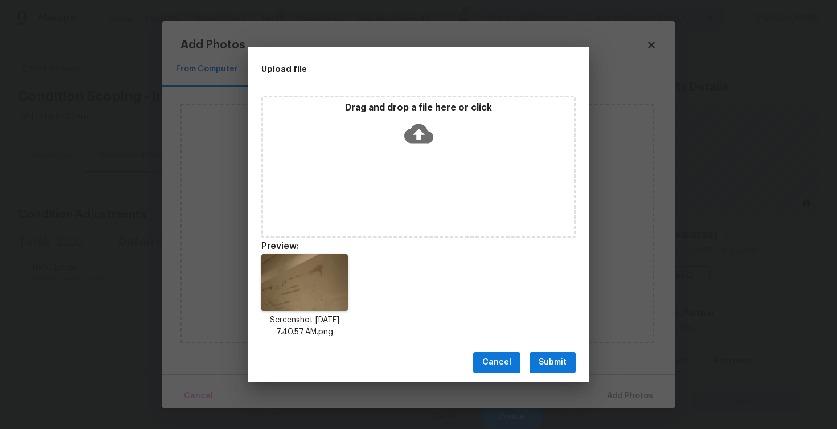
click at [558, 361] on span "Submit" at bounding box center [553, 362] width 28 height 14
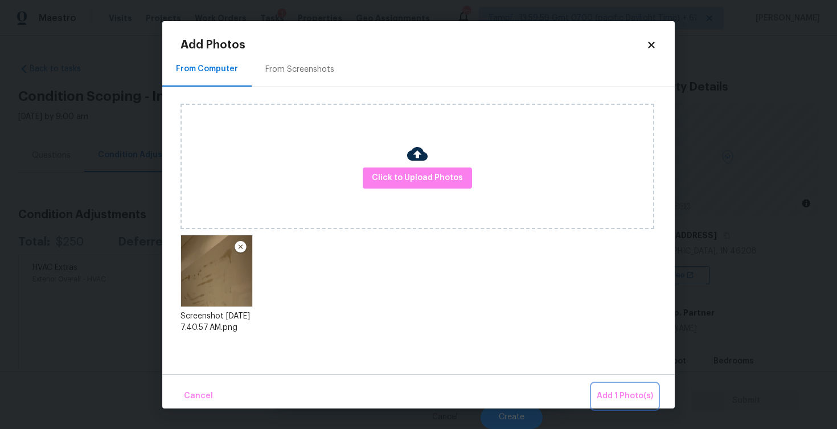
click at [633, 396] on span "Add 1 Photo(s)" at bounding box center [625, 396] width 56 height 14
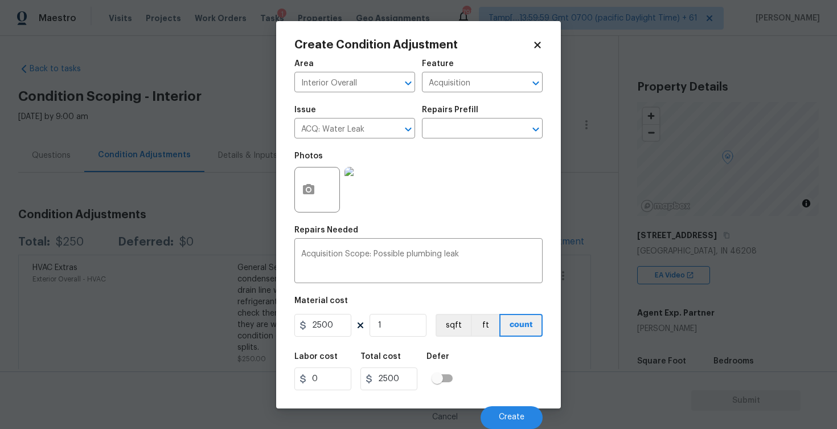
click at [499, 368] on div "Labor cost 0 Total cost 2500 Defer" at bounding box center [418, 371] width 248 height 51
click at [522, 406] on button "Create" at bounding box center [512, 417] width 62 height 23
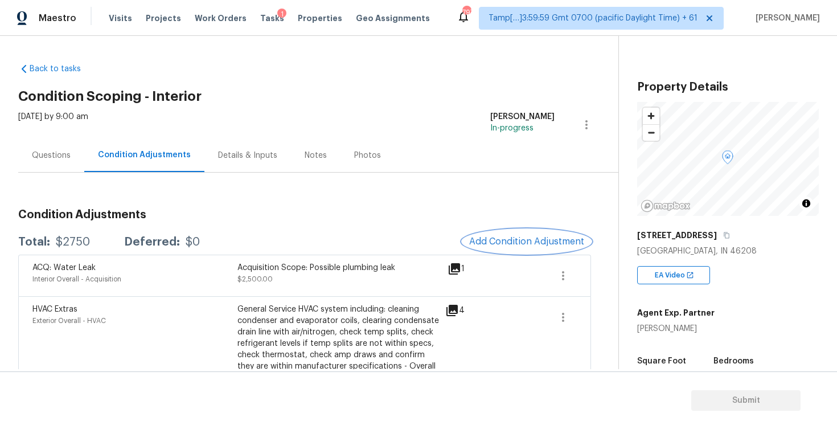
click at [566, 233] on button "Add Condition Adjustment" at bounding box center [526, 242] width 129 height 24
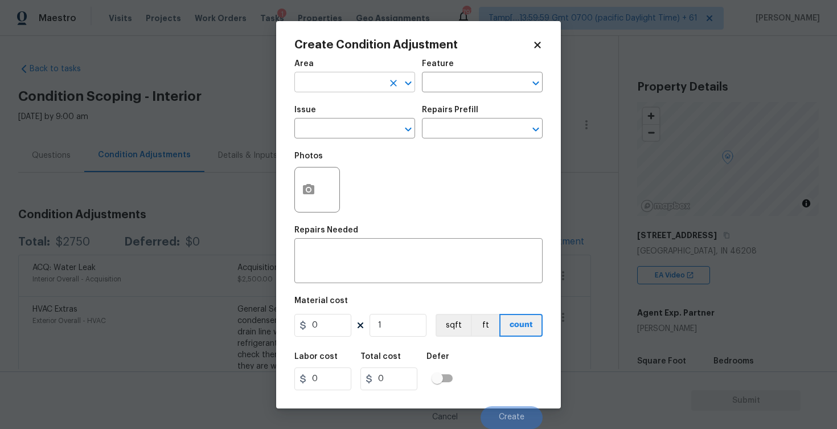
click at [348, 83] on input "text" at bounding box center [338, 84] width 89 height 18
click at [344, 128] on li "Interior Overall" at bounding box center [354, 127] width 121 height 19
type input "Interior Overall"
click at [344, 128] on input "text" at bounding box center [338, 130] width 89 height 18
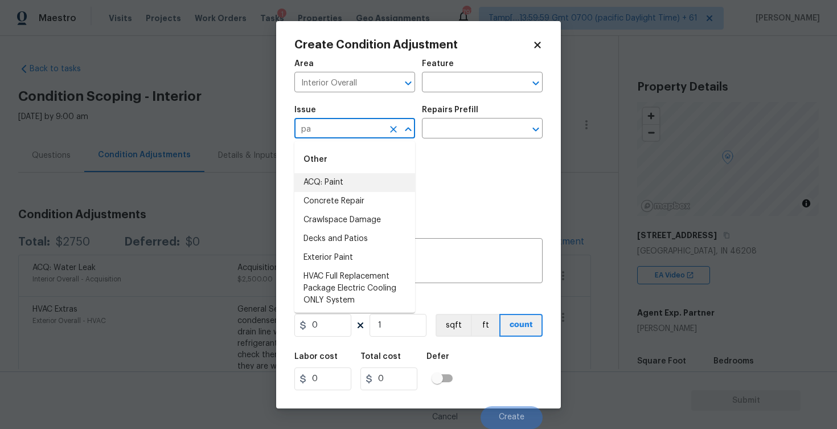
click at [333, 186] on li "ACQ: Paint" at bounding box center [354, 182] width 121 height 19
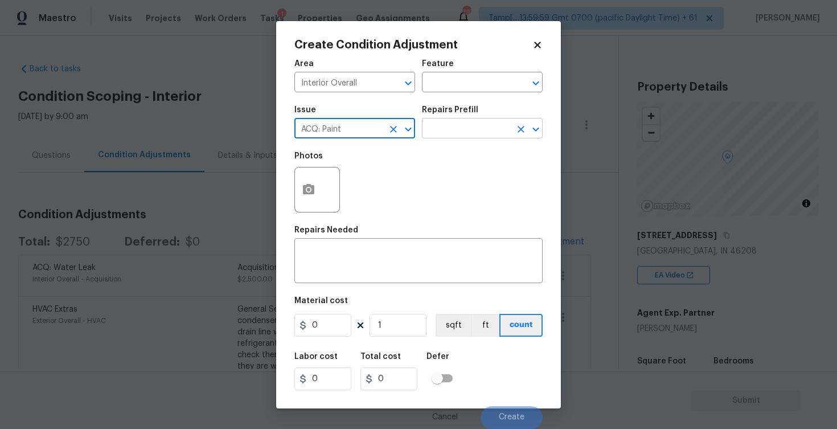
type input "ACQ: Paint"
click at [449, 125] on input "text" at bounding box center [466, 130] width 89 height 18
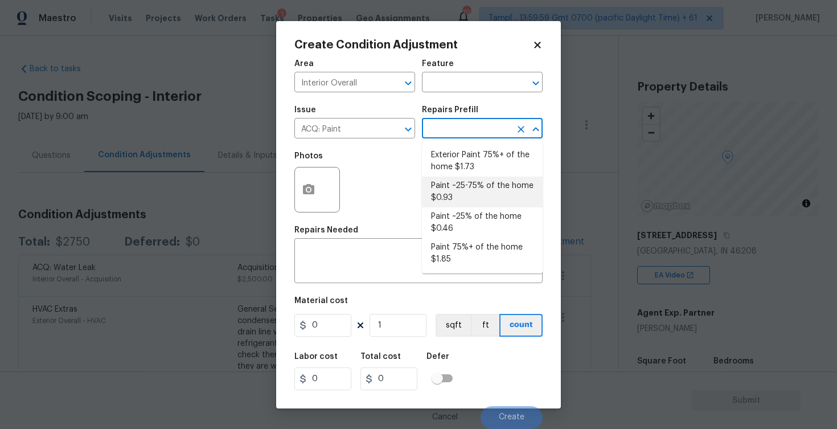
click at [462, 186] on li "Paint ~25-75% of the home $0.93" at bounding box center [482, 192] width 121 height 31
type input "Acquisition"
type textarea "Acquisition Scope: ~25 - 75% of the home needs interior paint"
type input "0.93"
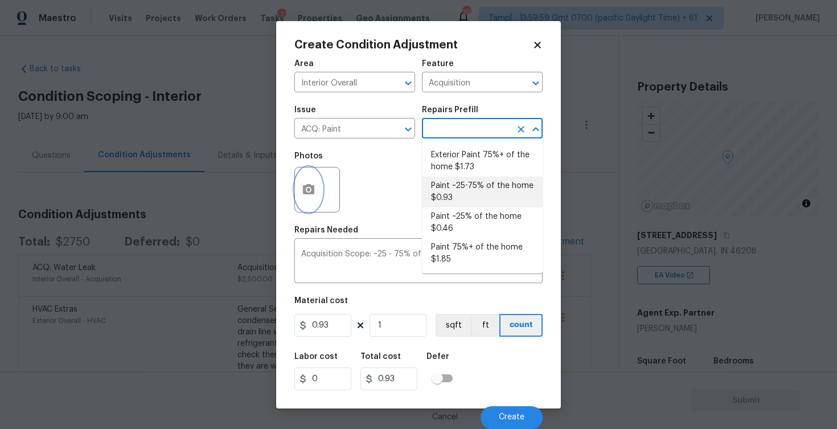
click at [309, 179] on button "button" at bounding box center [308, 189] width 27 height 44
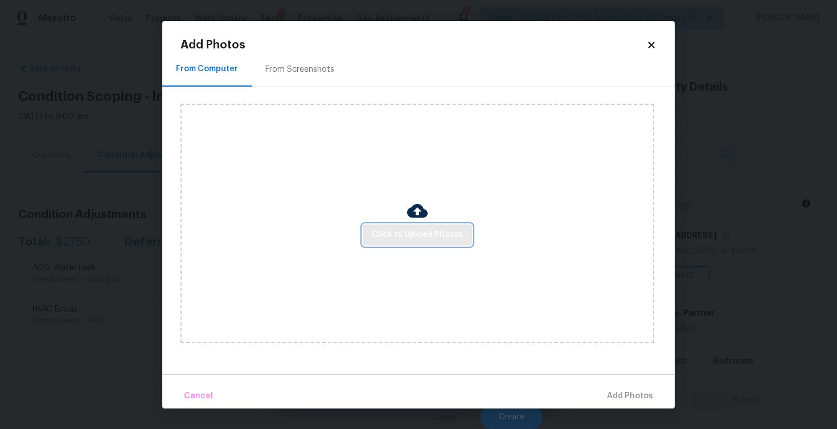
click at [425, 233] on span "Click to Upload Photos" at bounding box center [417, 235] width 91 height 14
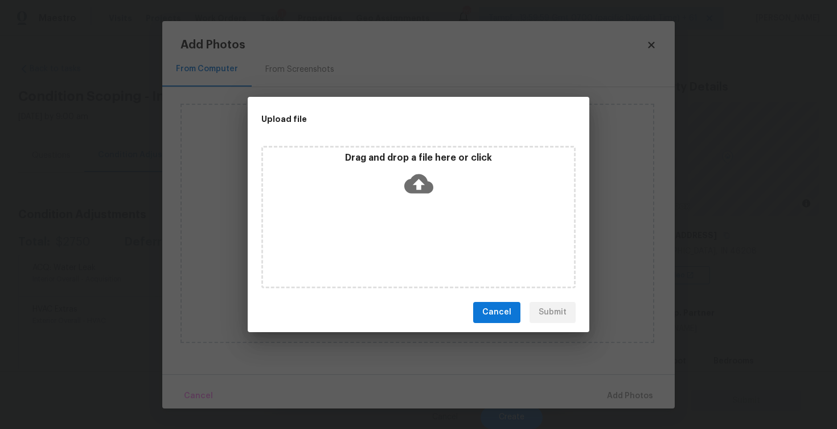
click at [417, 187] on icon at bounding box center [418, 183] width 29 height 29
